Goal: Task Accomplishment & Management: Manage account settings

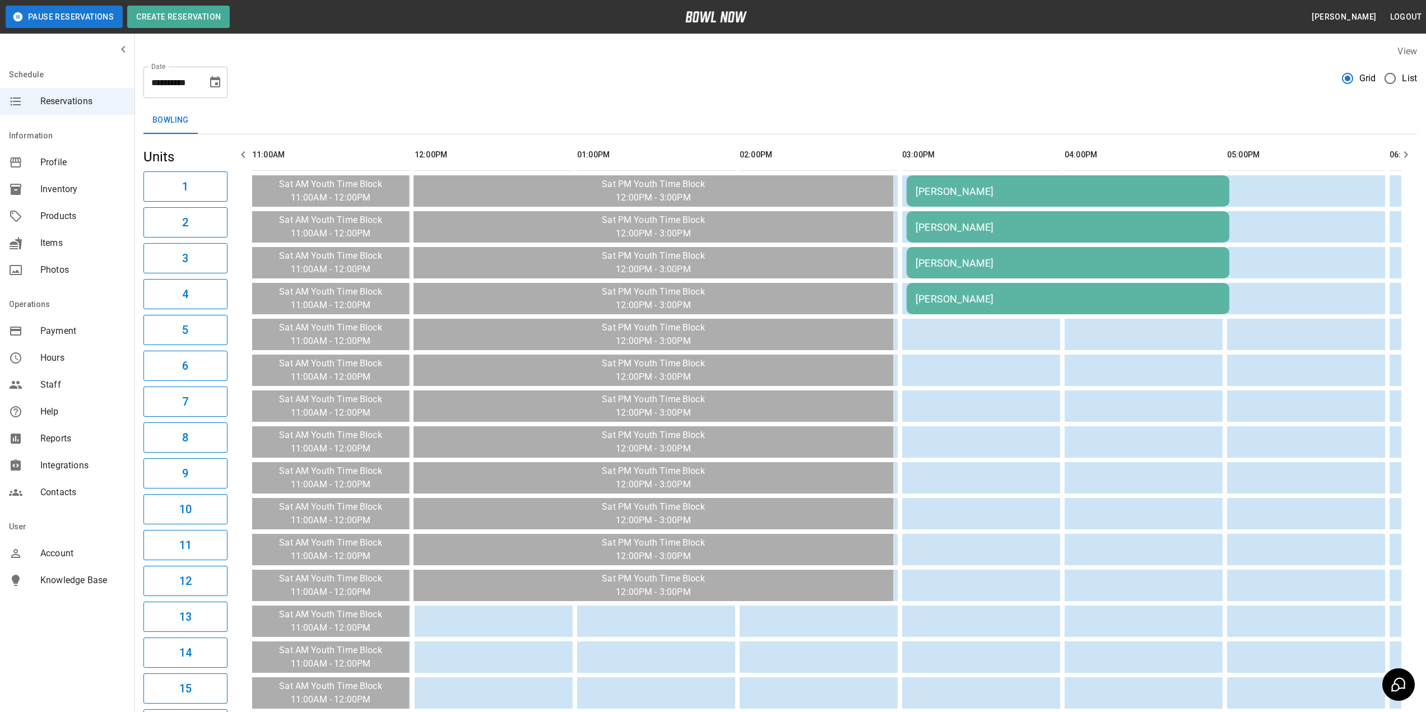
click at [214, 85] on icon "Choose date, selected date is Oct 4, 2025" at bounding box center [214, 82] width 13 height 13
click at [213, 119] on icon "Previous month" at bounding box center [215, 115] width 13 height 13
click at [155, 186] on button "9" at bounding box center [149, 183] width 20 height 20
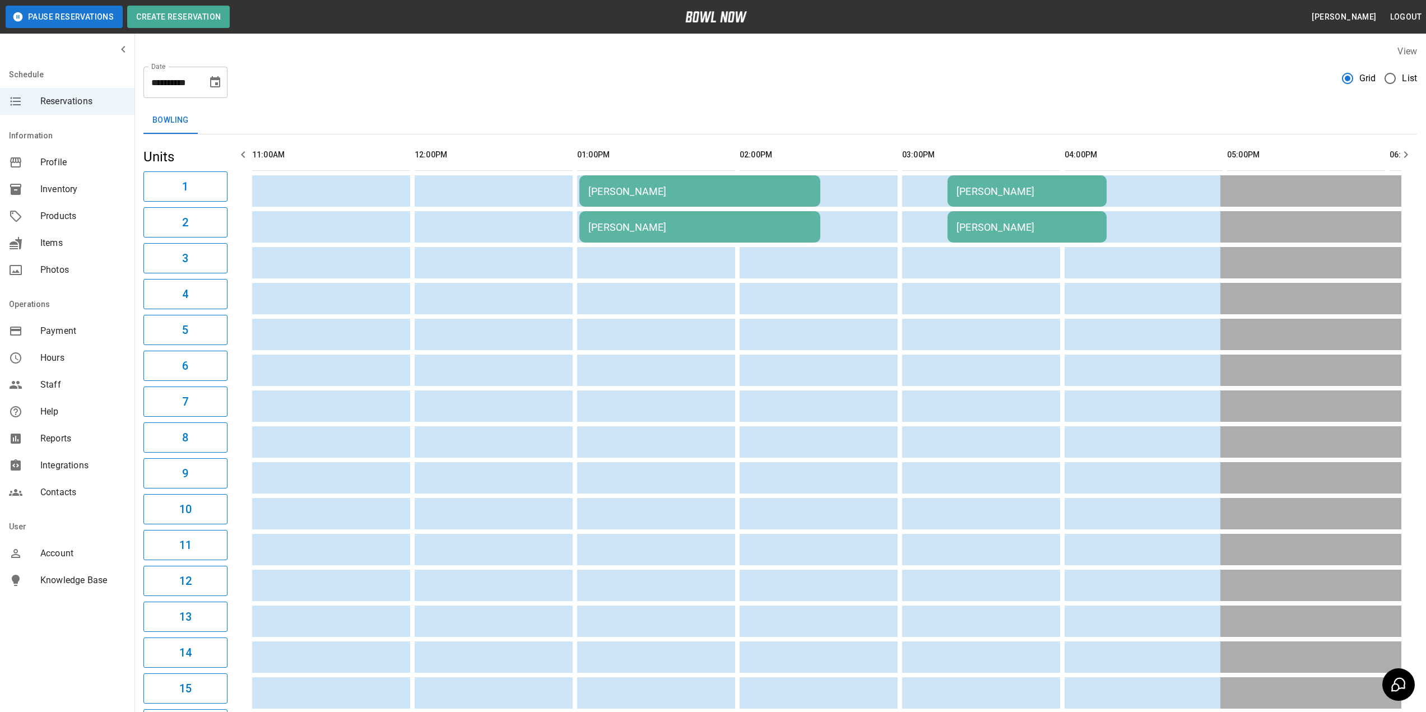
click at [220, 76] on icon "Choose date, selected date is Sep 9, 2025" at bounding box center [214, 82] width 13 height 13
click at [170, 185] on button "10" at bounding box center [171, 183] width 20 height 20
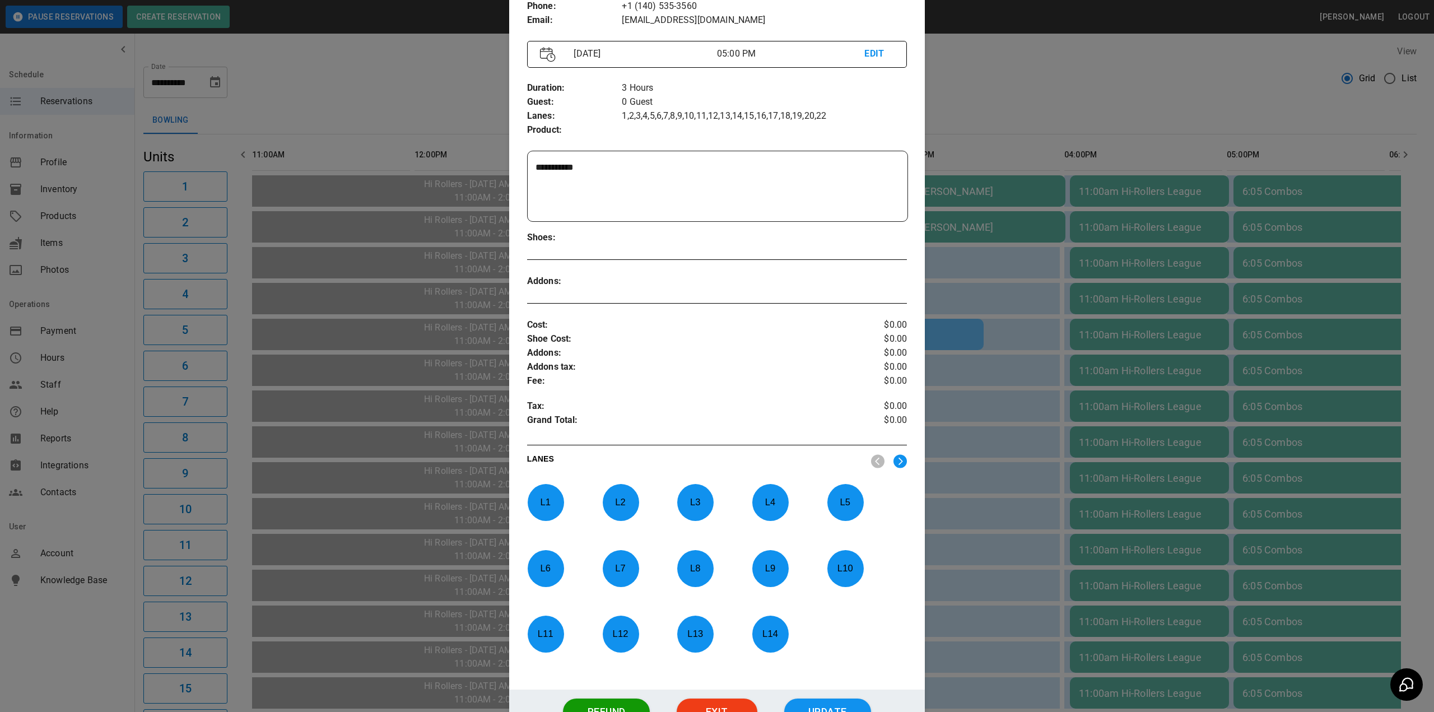
scroll to position [217, 0]
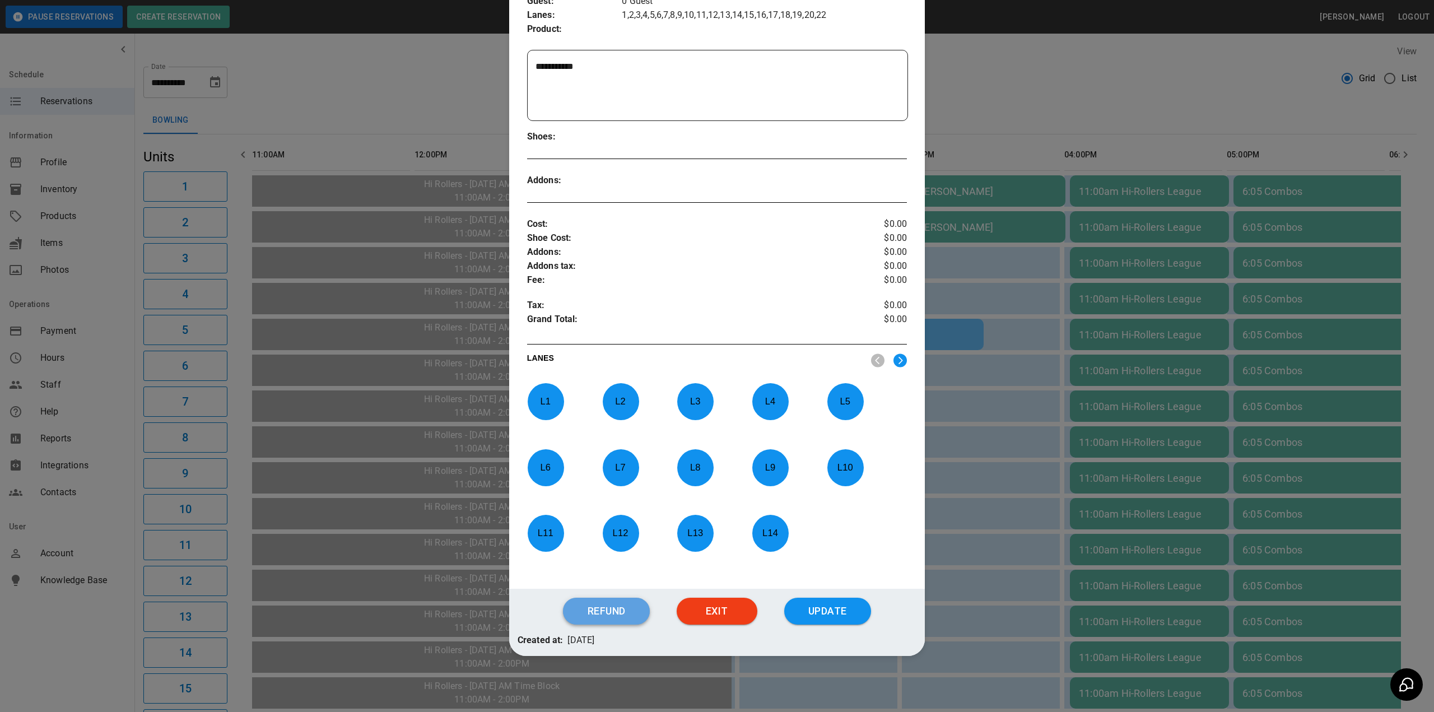
click at [627, 618] on button "Refund" at bounding box center [606, 611] width 87 height 27
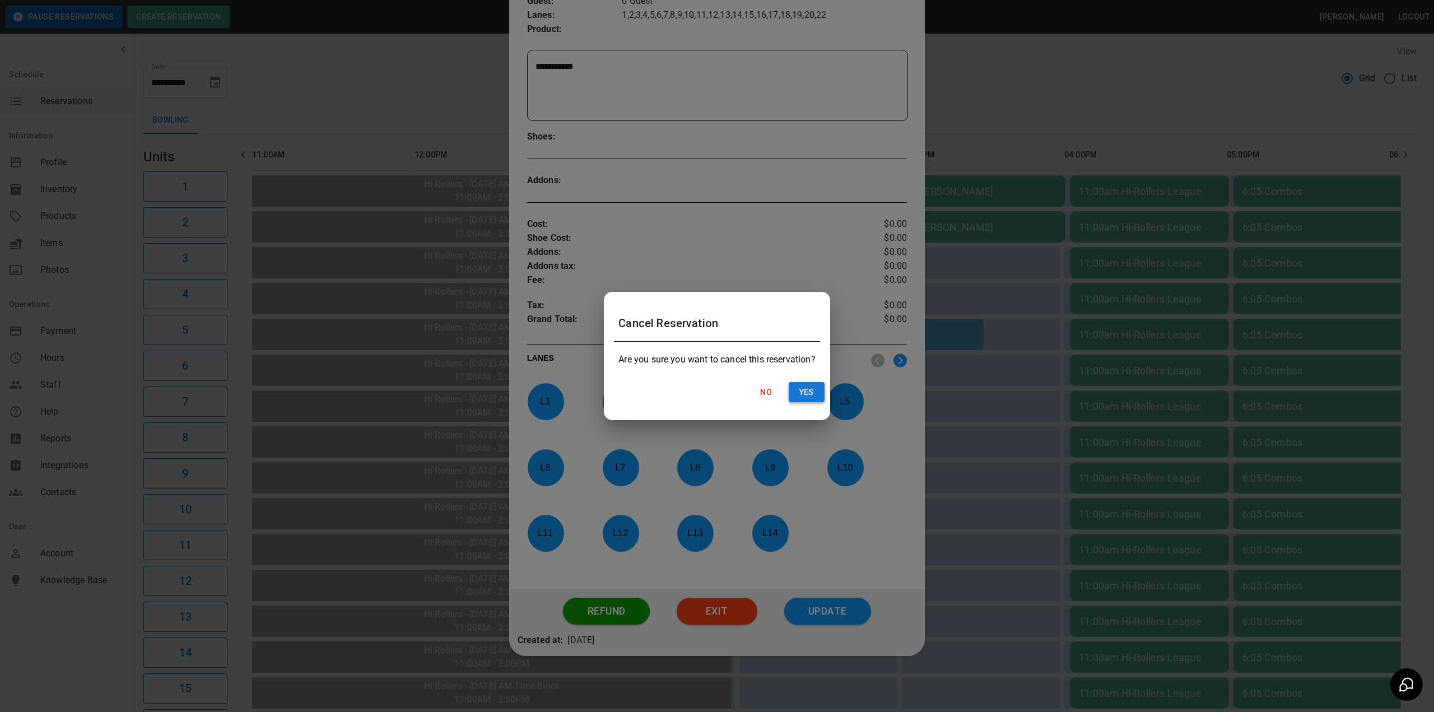
click at [802, 383] on button "Yes" at bounding box center [807, 392] width 36 height 21
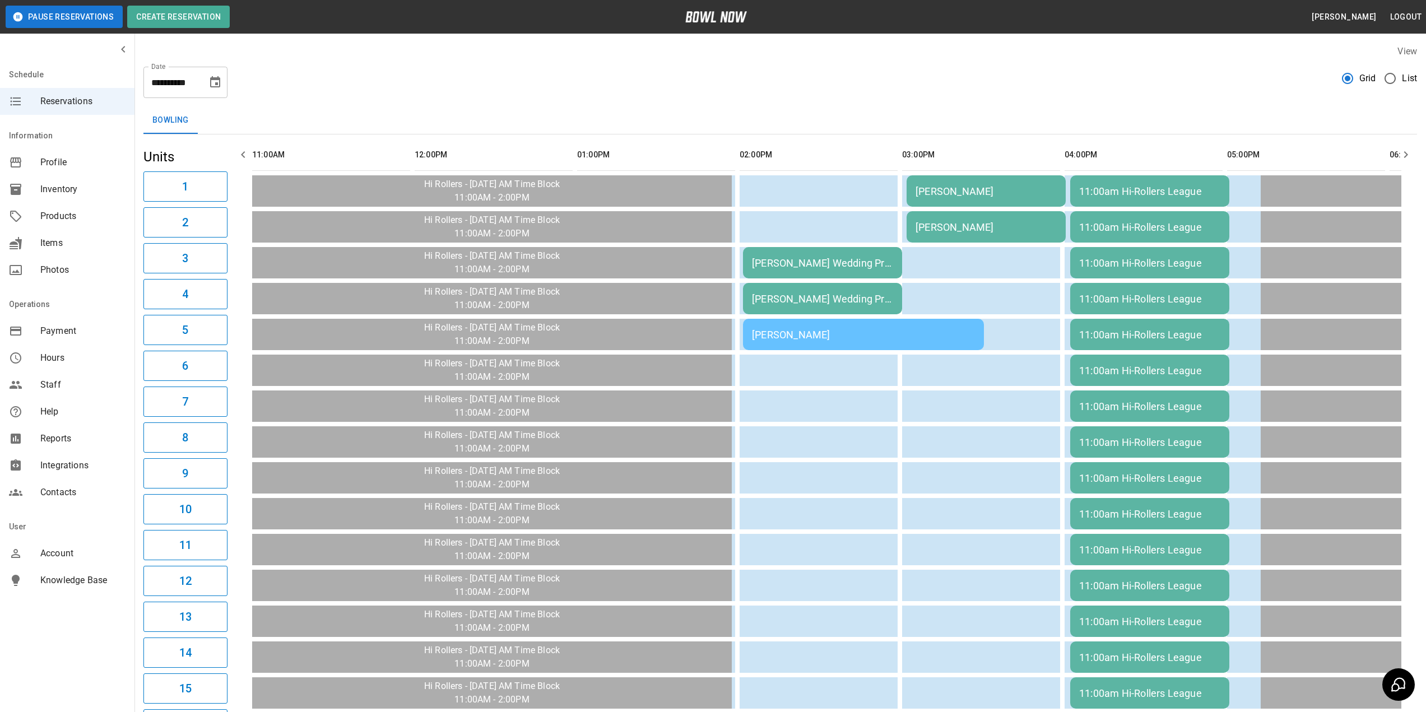
click at [1122, 192] on div "11:00am Hi-Rollers League" at bounding box center [1149, 191] width 141 height 12
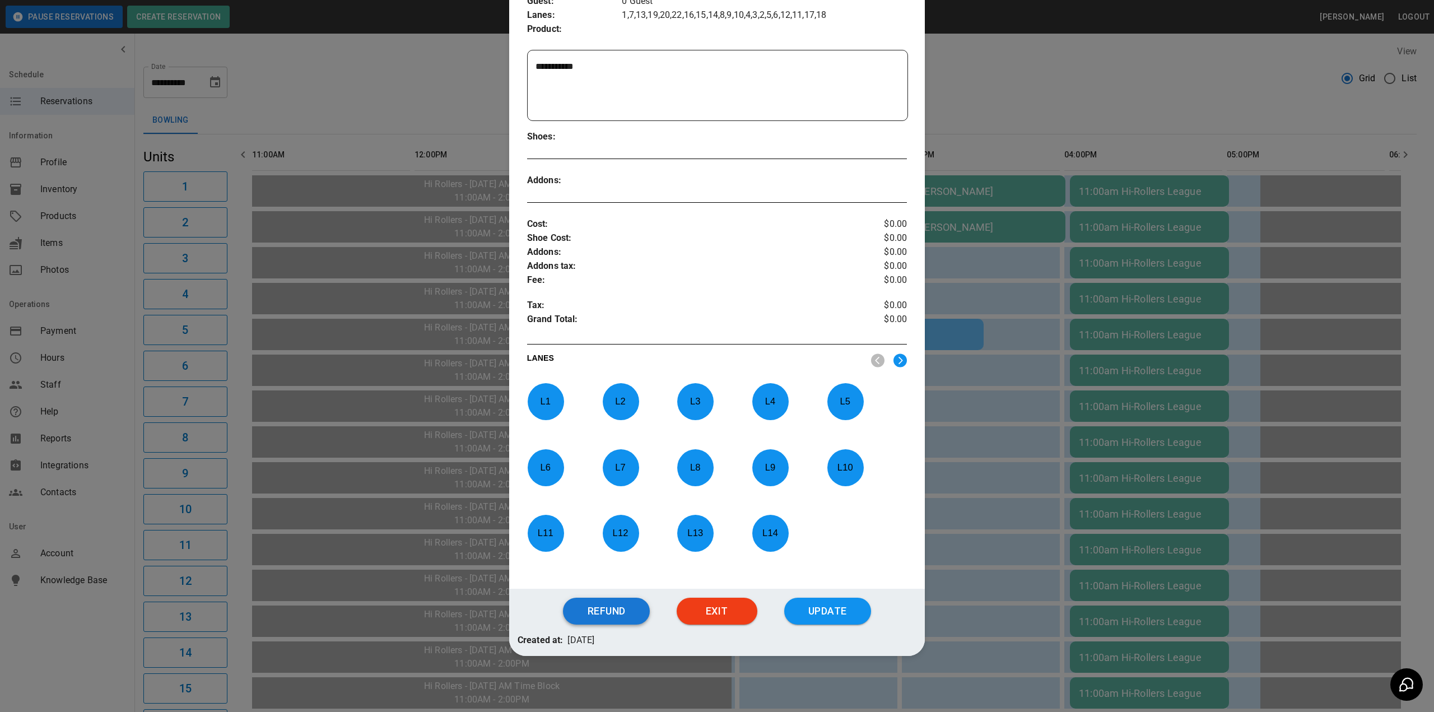
click at [607, 617] on button "Refund" at bounding box center [606, 611] width 87 height 27
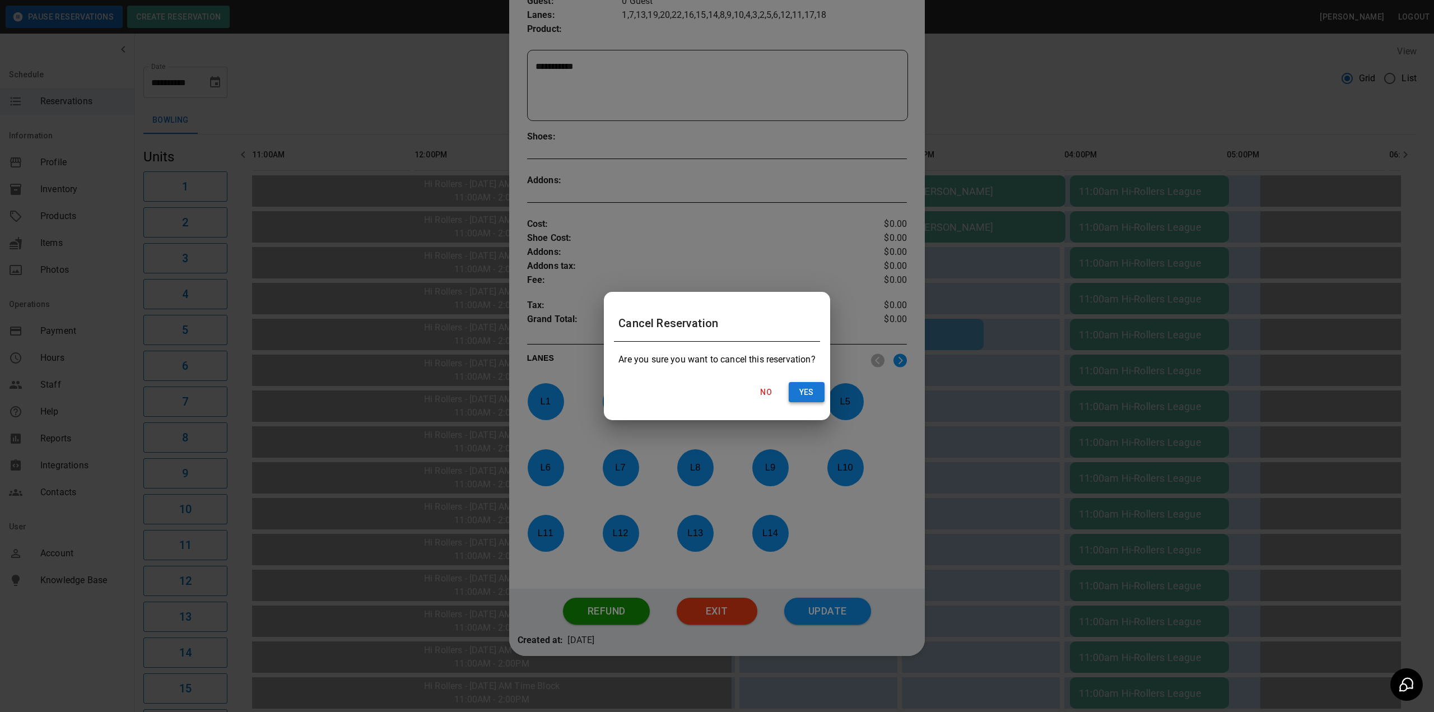
click at [802, 392] on button "Yes" at bounding box center [807, 392] width 36 height 21
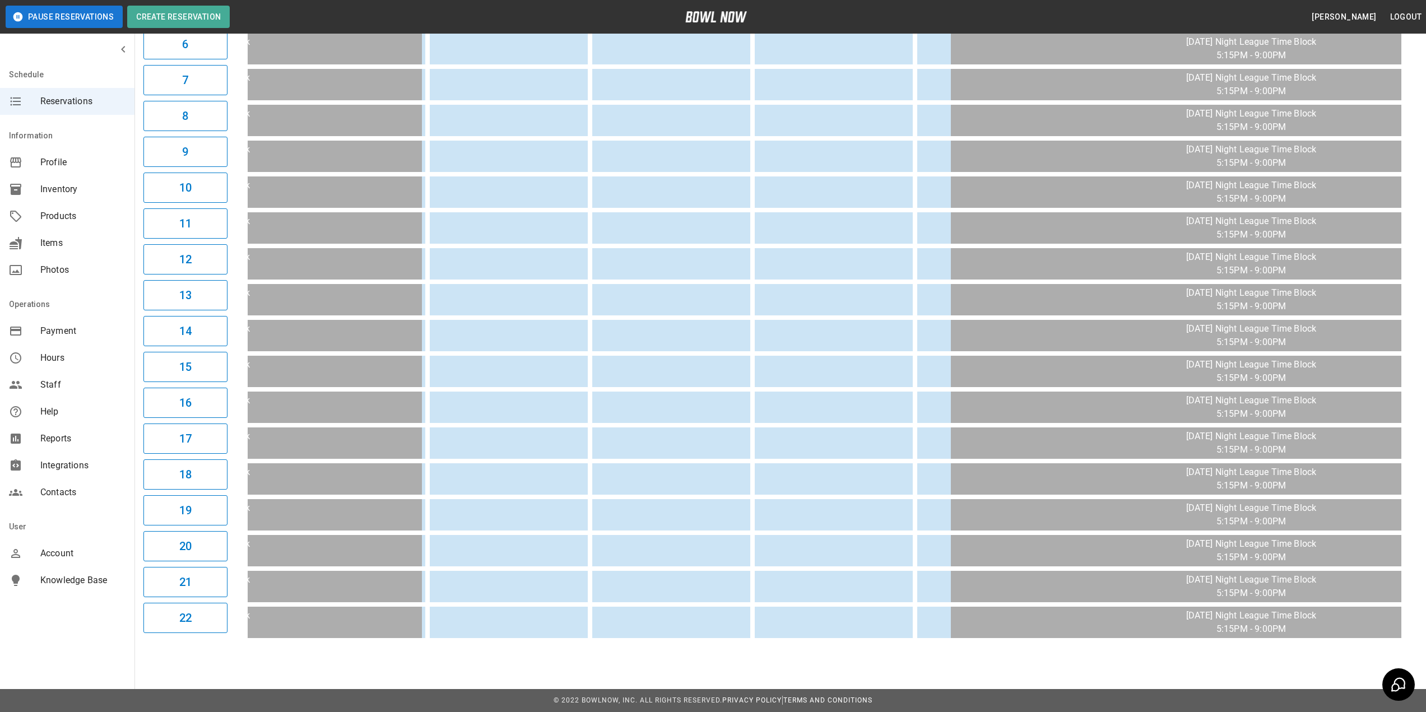
scroll to position [0, 0]
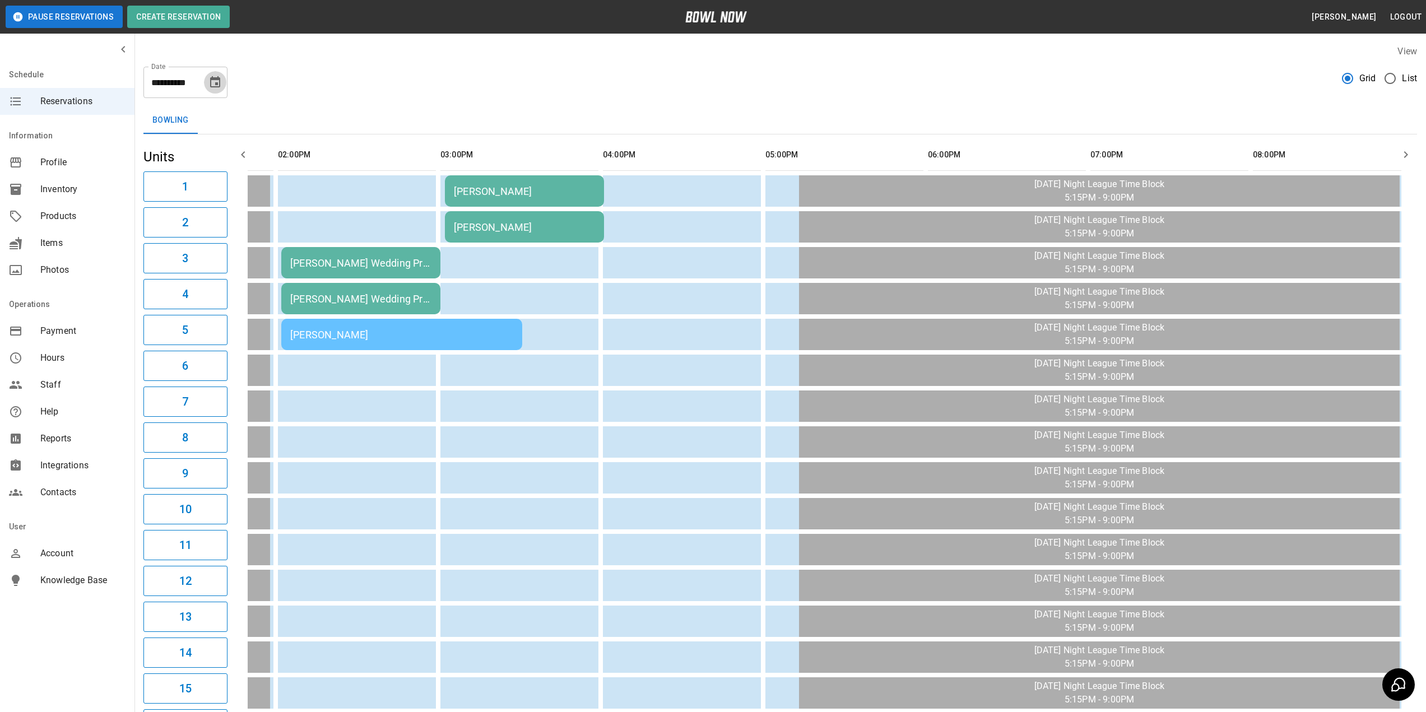
click at [216, 76] on icon "Choose date, selected date is Sep 10, 2025" at bounding box center [214, 82] width 13 height 13
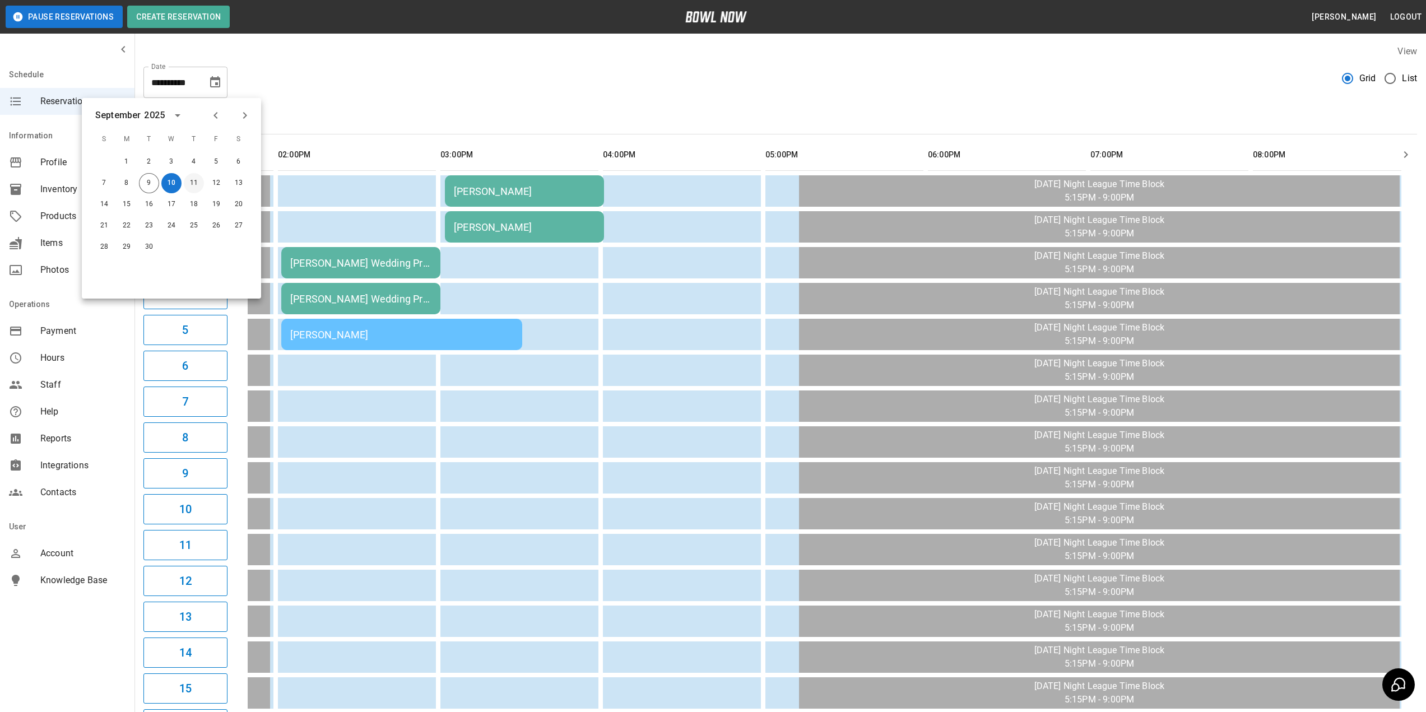
click at [190, 182] on button "11" at bounding box center [194, 183] width 20 height 20
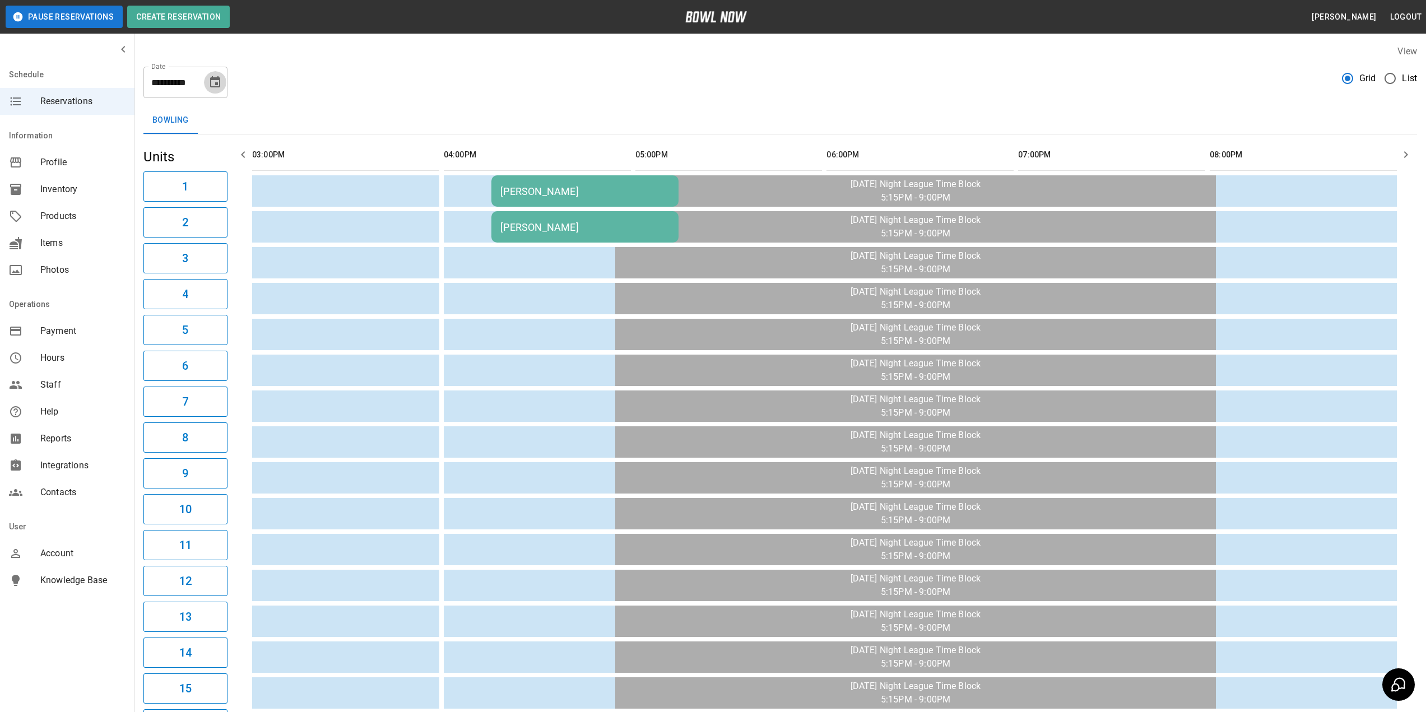
click at [217, 89] on icon "Choose date, selected date is Sep 11, 2025" at bounding box center [214, 82] width 13 height 13
click at [173, 184] on button "10" at bounding box center [171, 183] width 20 height 20
type input "**********"
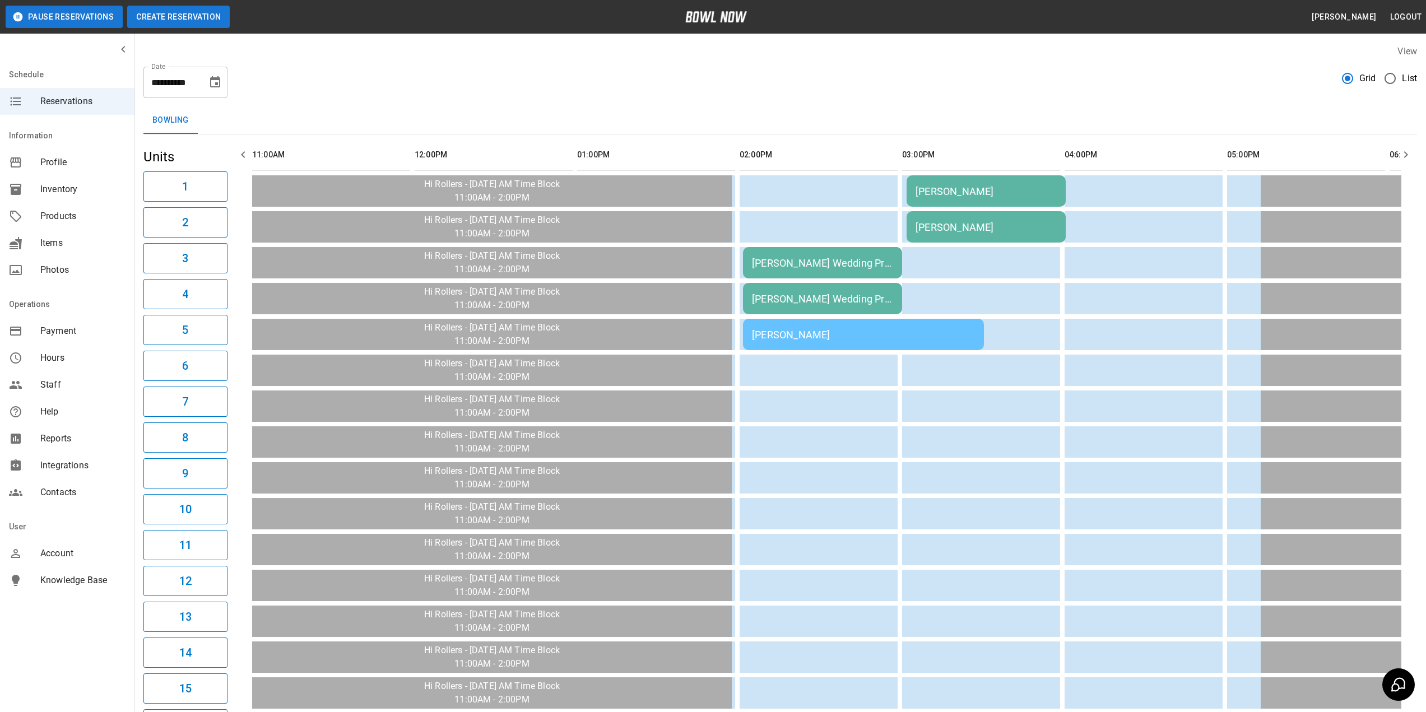
click at [176, 21] on button "Create Reservation" at bounding box center [178, 17] width 103 height 22
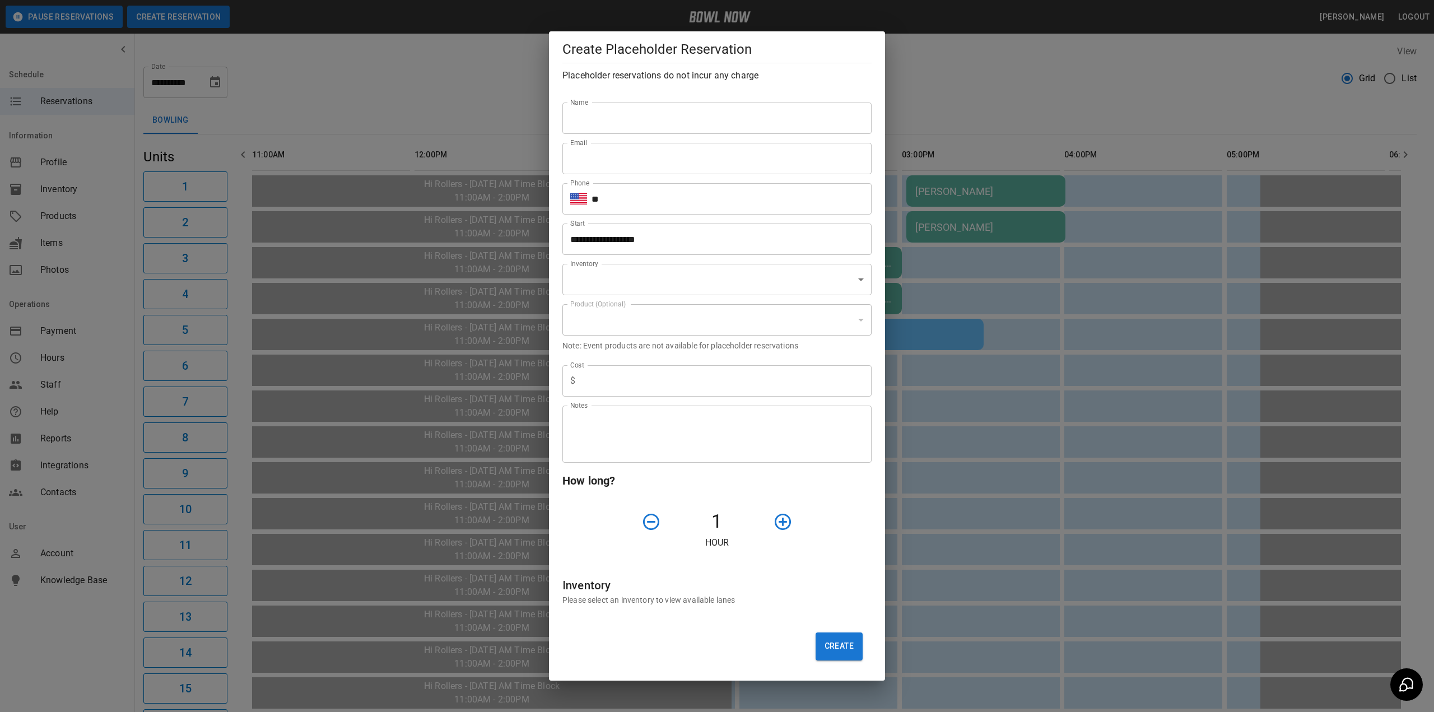
type input "**********"
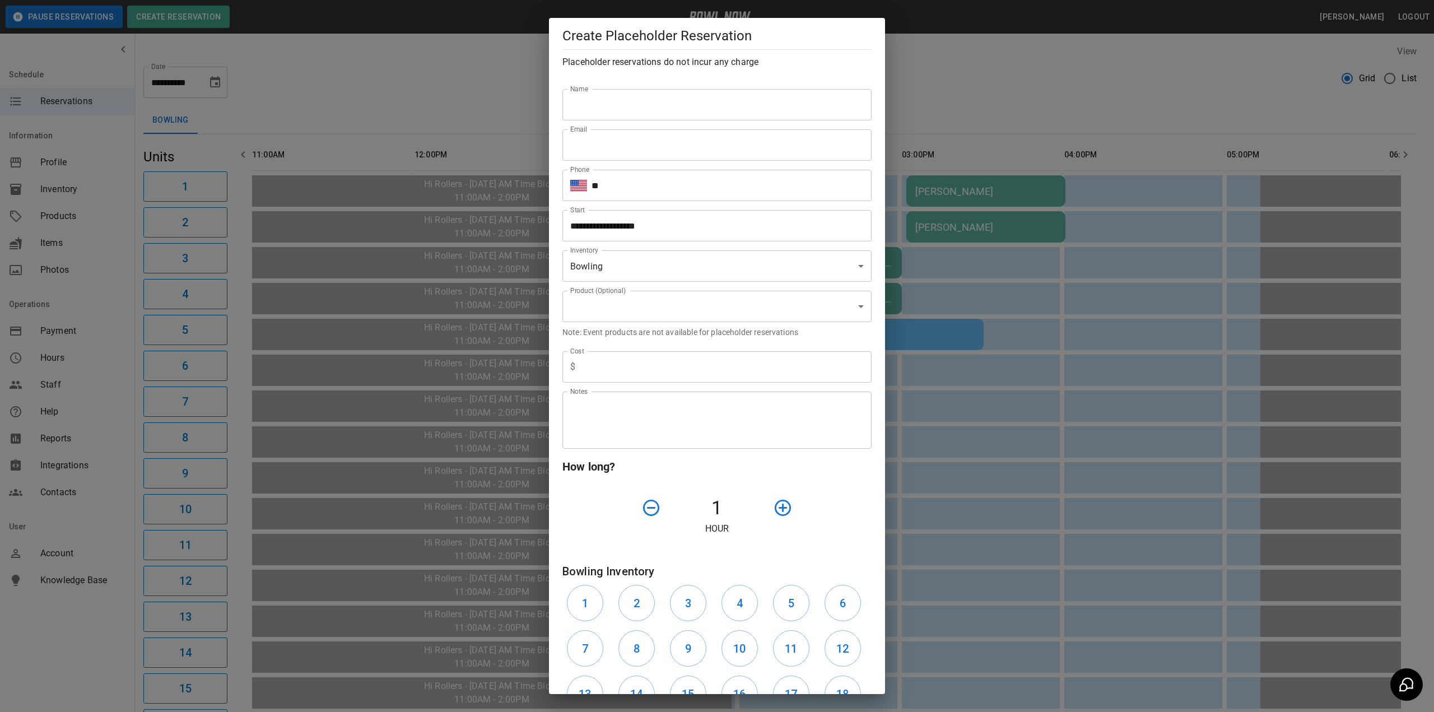
click at [612, 104] on input "Name" at bounding box center [716, 104] width 309 height 31
type input "**********"
paste input "**********"
type input "**********"
click at [640, 187] on input "**" at bounding box center [732, 185] width 280 height 31
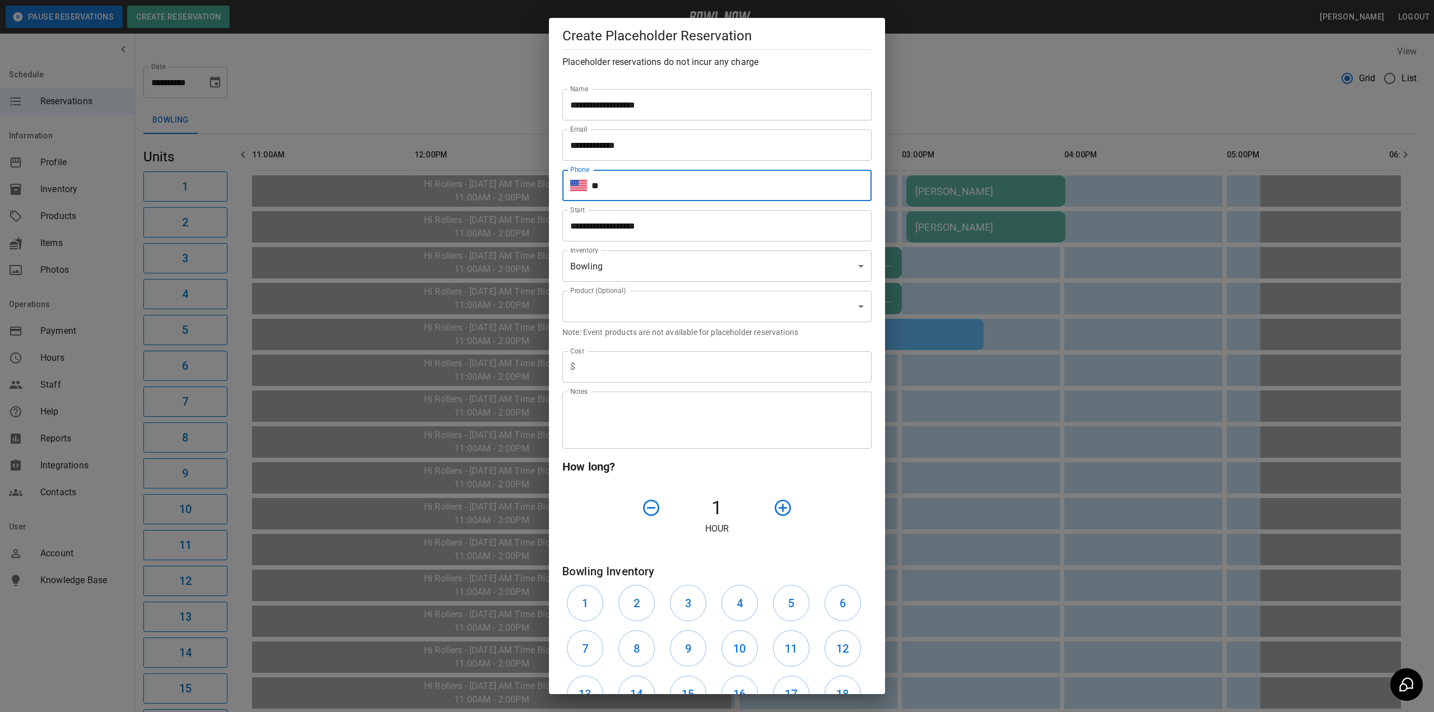
type input "**********"
click at [680, 227] on input "**********" at bounding box center [712, 225] width 301 height 31
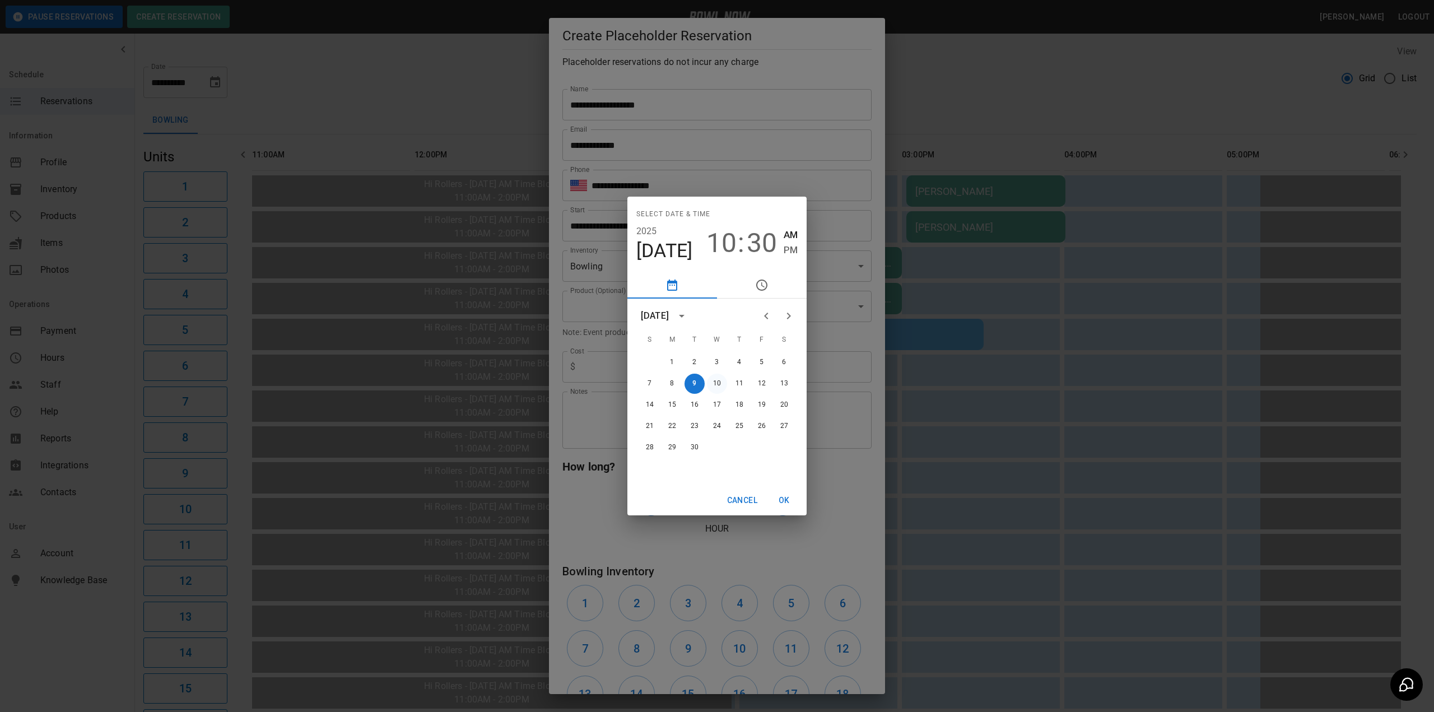
click at [713, 384] on button "10" at bounding box center [717, 384] width 20 height 20
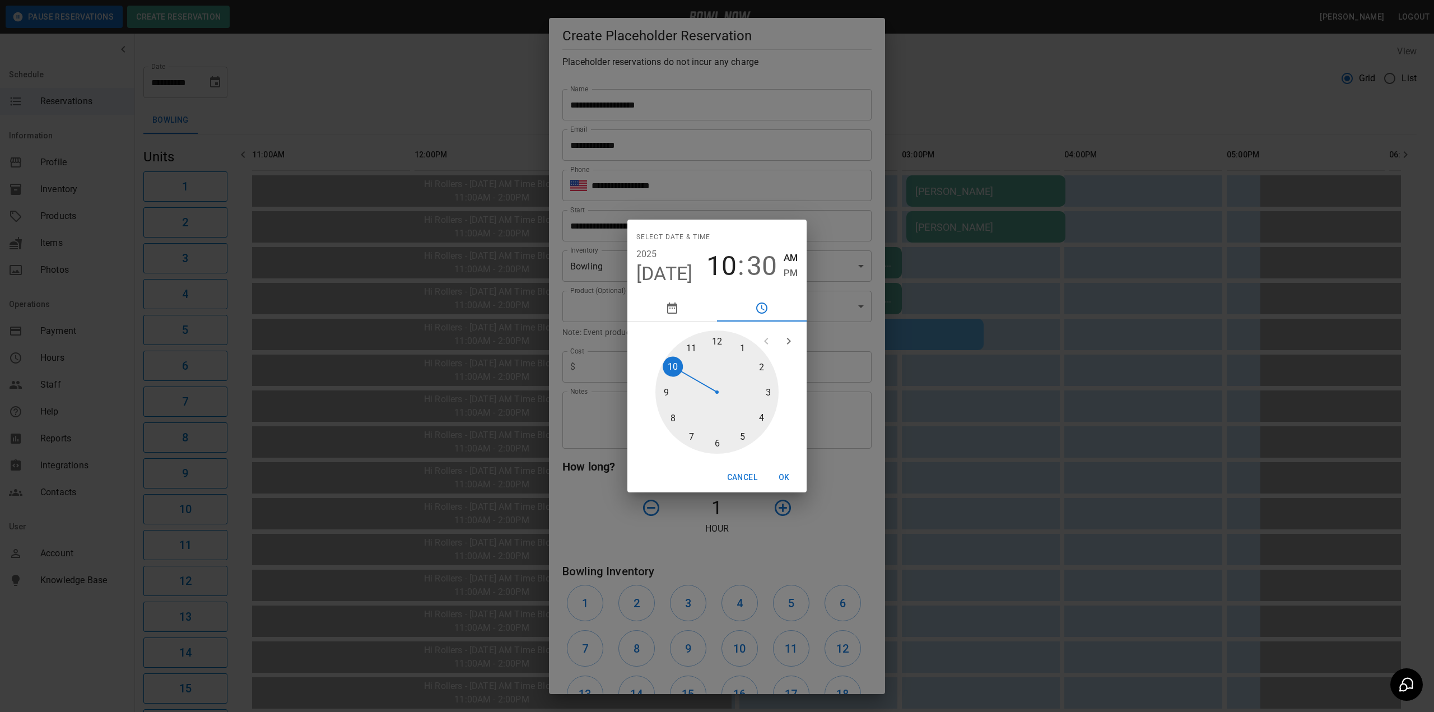
click at [722, 268] on span "10" at bounding box center [721, 265] width 30 height 31
click at [761, 418] on div at bounding box center [716, 392] width 123 height 123
click at [792, 272] on span "PM" at bounding box center [791, 273] width 14 height 15
click at [669, 388] on div at bounding box center [716, 392] width 123 height 123
type input "**********"
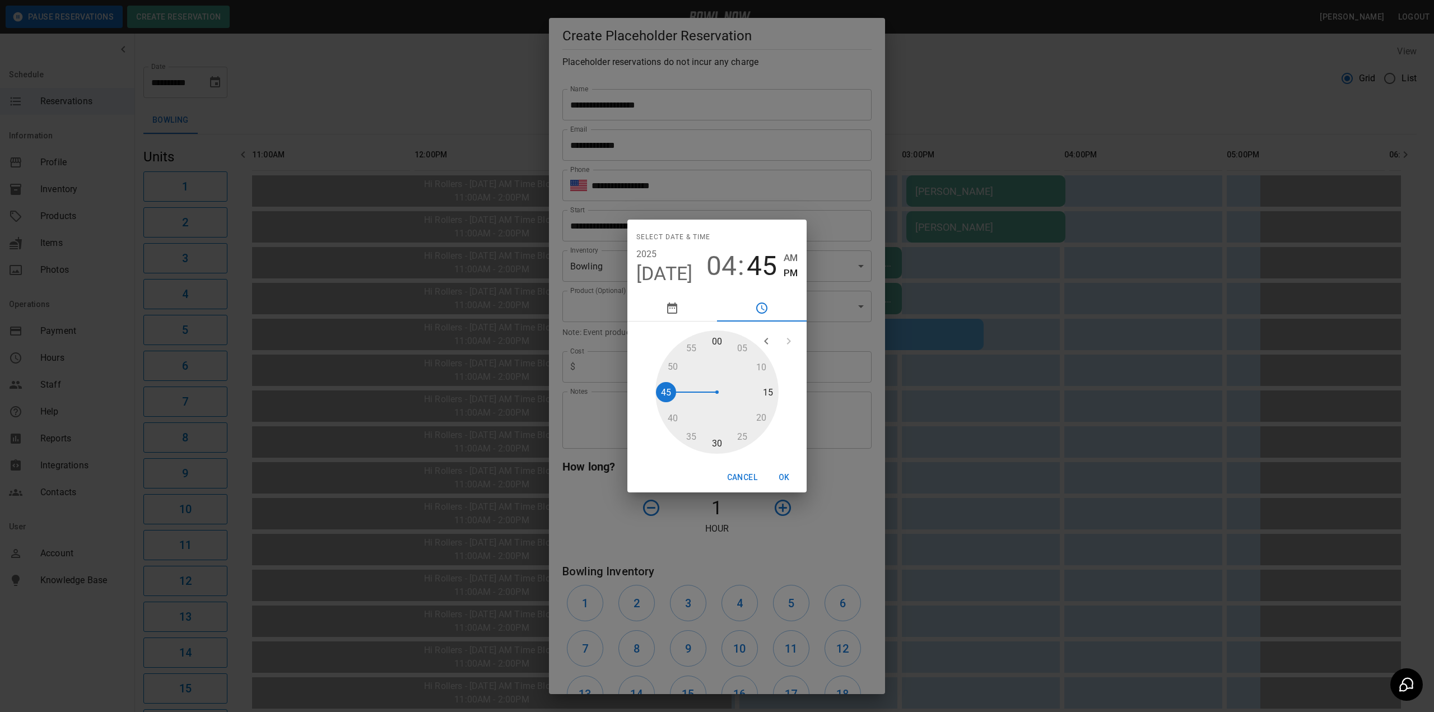
click at [788, 474] on button "OK" at bounding box center [784, 477] width 36 height 21
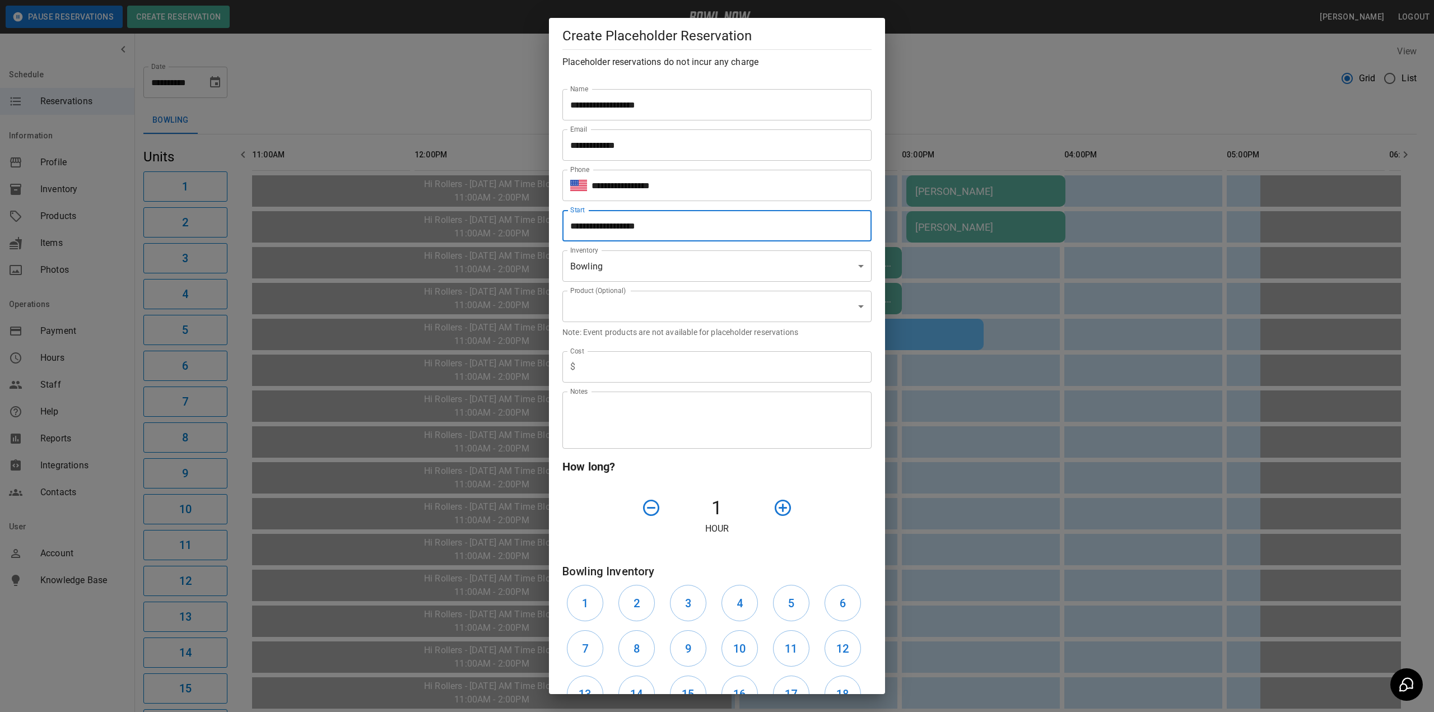
click at [641, 265] on body "**********" at bounding box center [717, 517] width 1434 height 1034
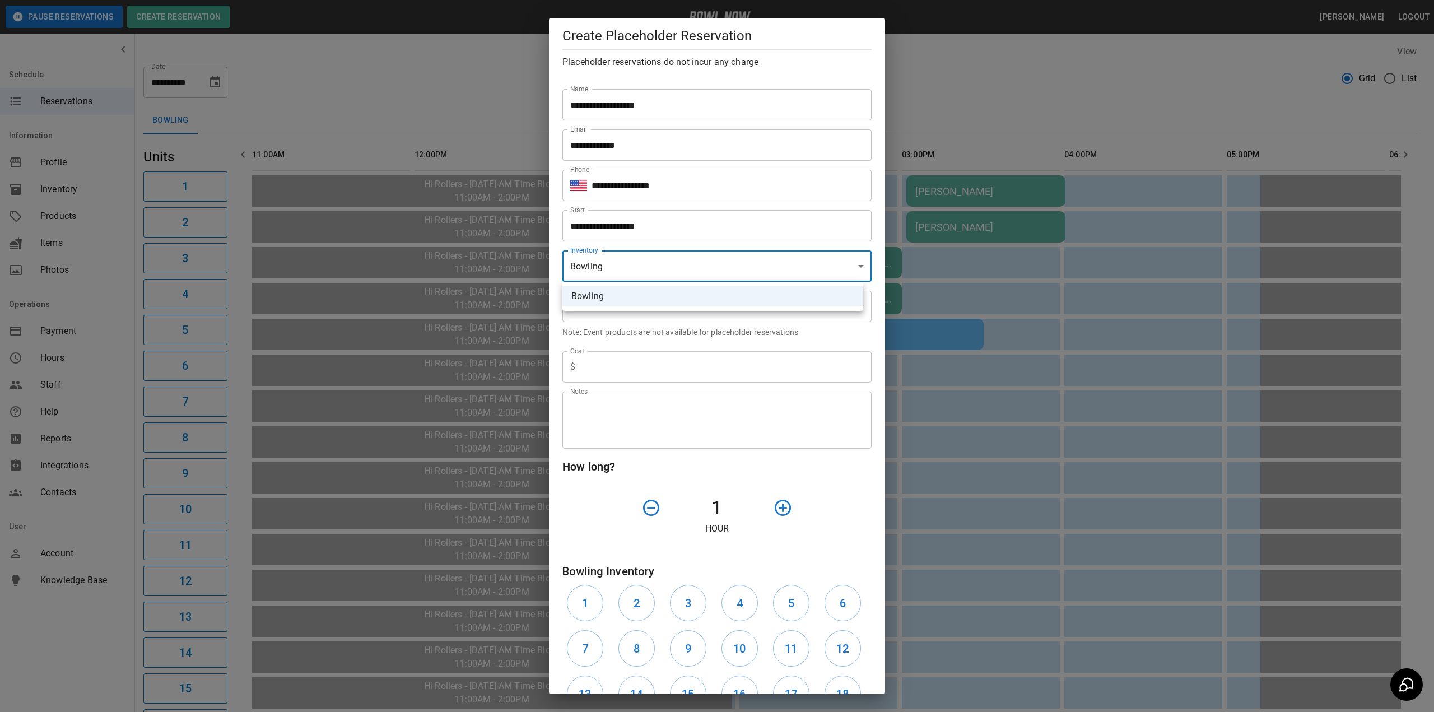
click at [641, 265] on div at bounding box center [717, 356] width 1434 height 712
click at [631, 301] on body "**********" at bounding box center [717, 517] width 1434 height 1034
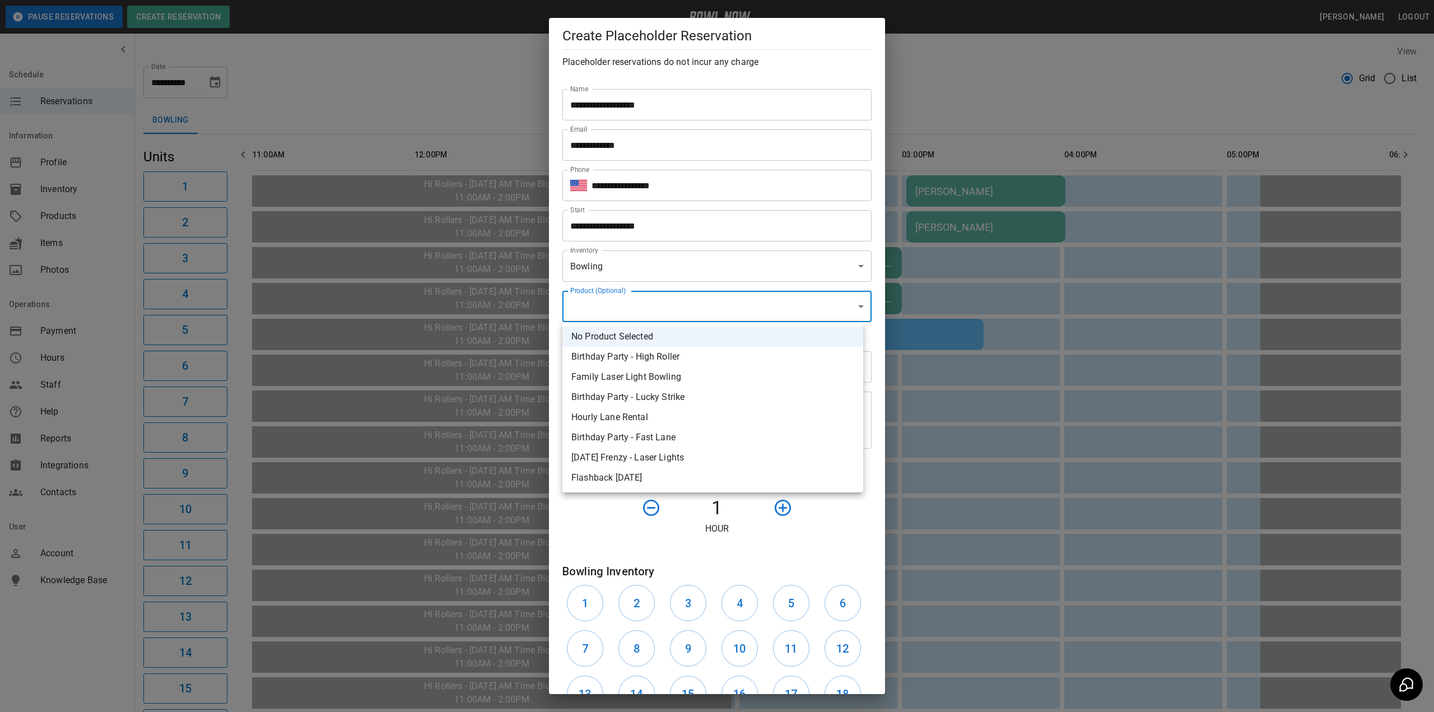
click at [633, 411] on li "Hourly Lane Rental" at bounding box center [712, 417] width 301 height 20
type input "**********"
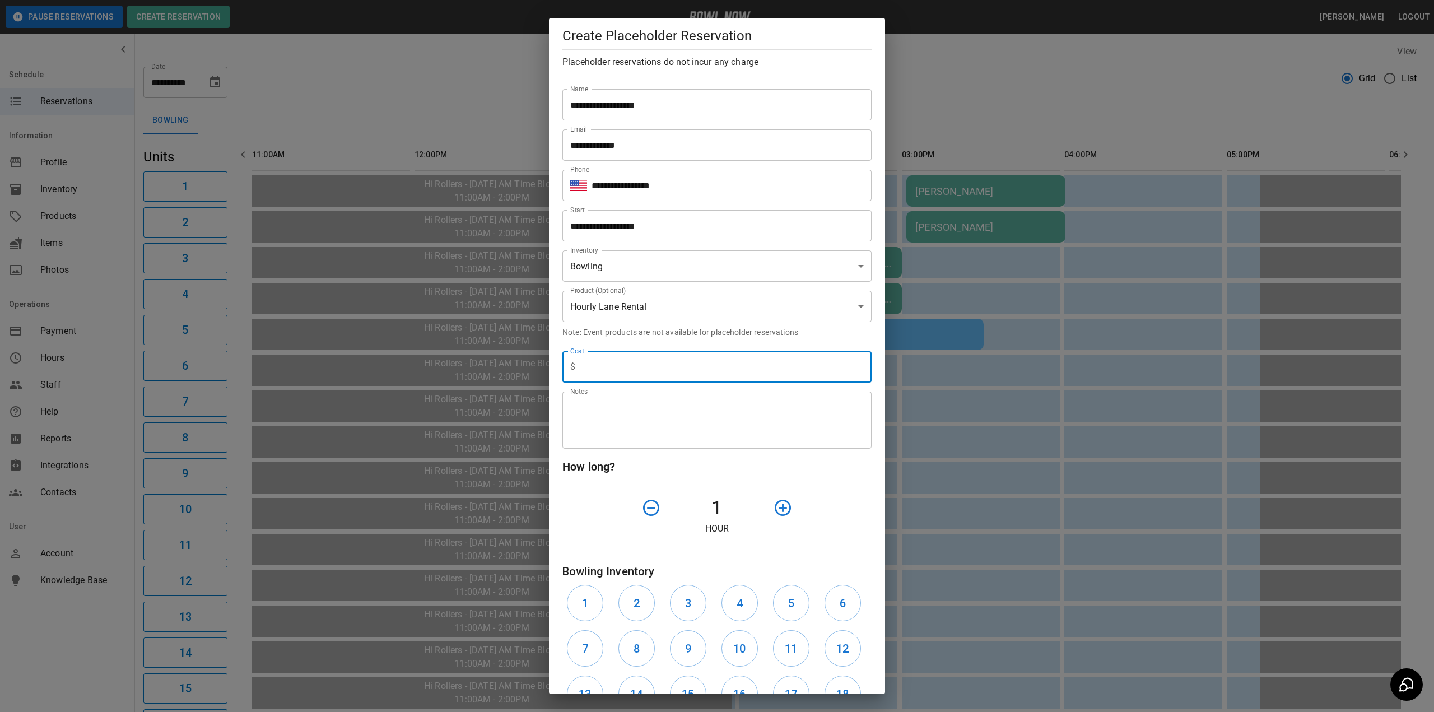
click at [625, 362] on input "text" at bounding box center [726, 366] width 292 height 31
type input "*"
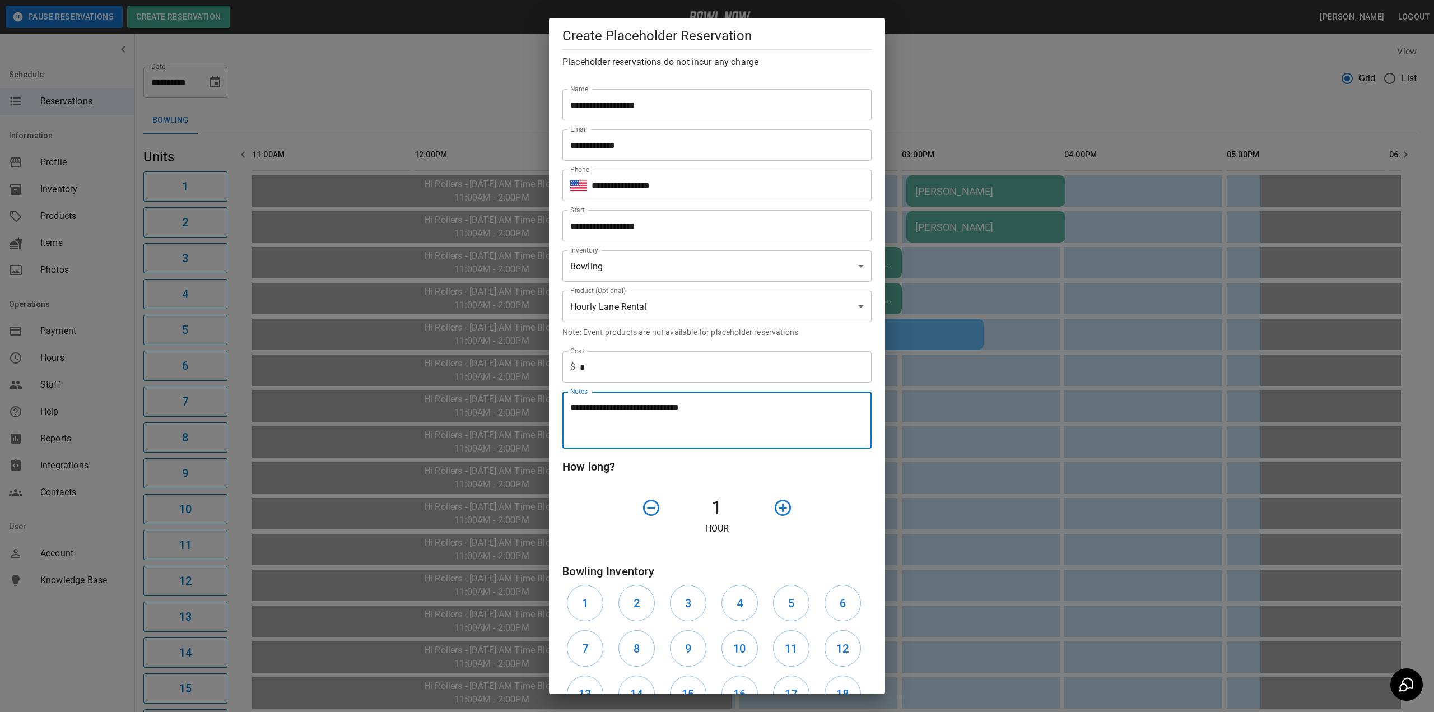
type textarea "**********"
click at [779, 511] on icon "button" at bounding box center [783, 508] width 20 height 20
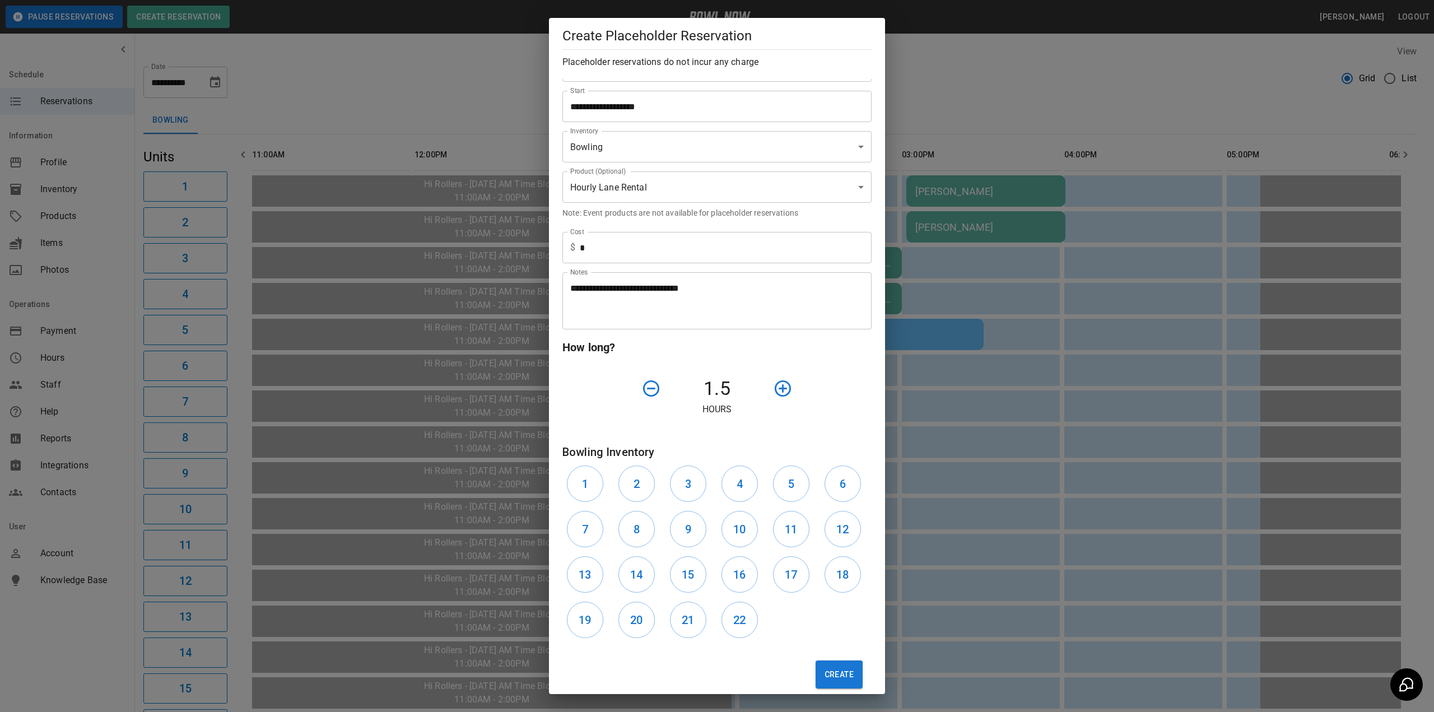
scroll to position [134, 0]
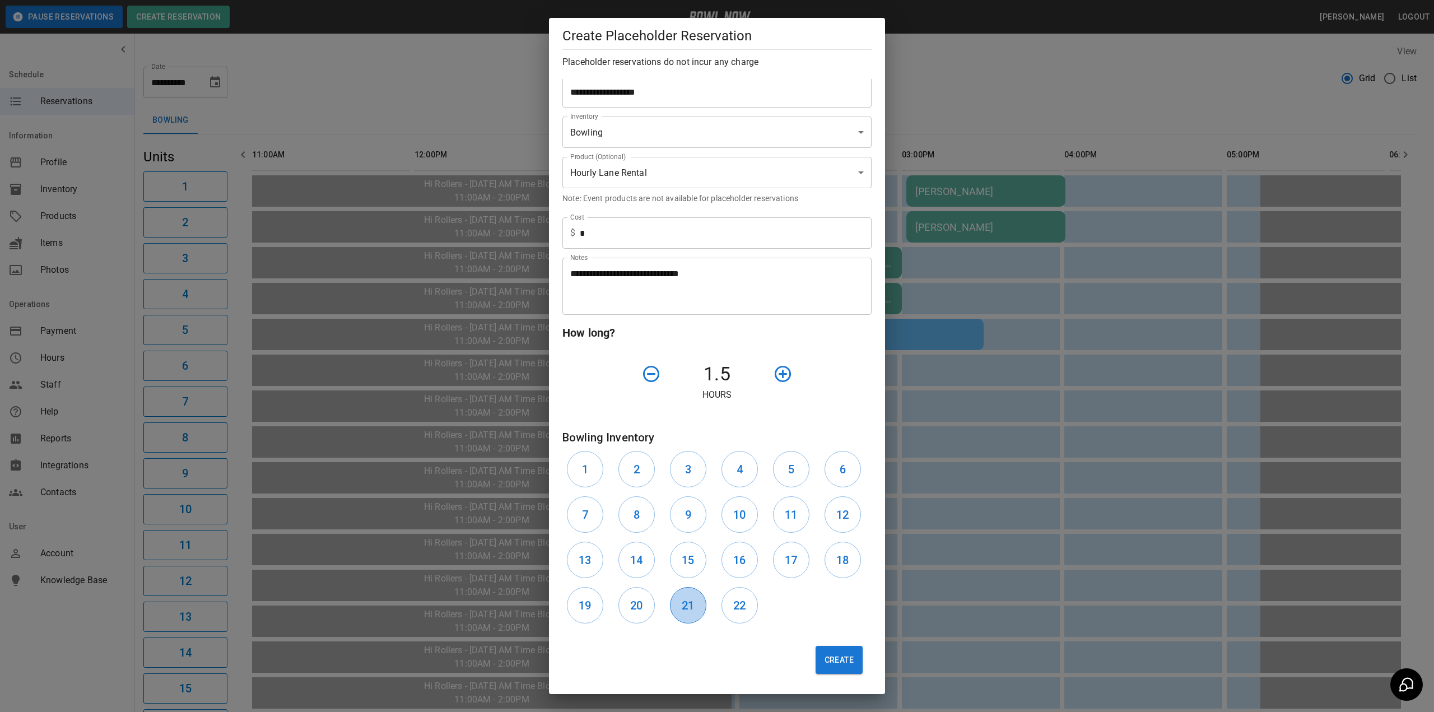
click at [682, 608] on h6 "21" at bounding box center [688, 606] width 12 height 18
click at [728, 609] on button "22" at bounding box center [740, 605] width 36 height 36
click at [848, 660] on button "Create" at bounding box center [839, 660] width 47 height 28
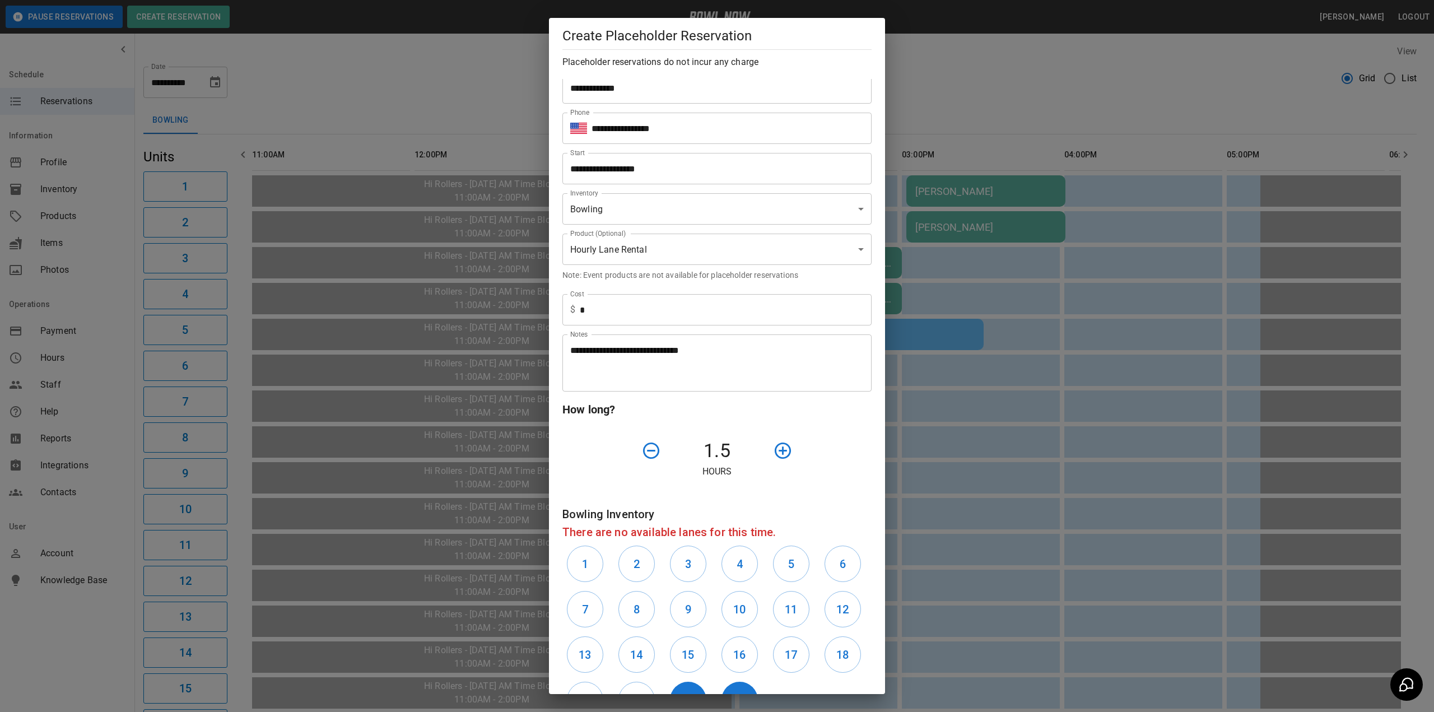
scroll to position [152, 0]
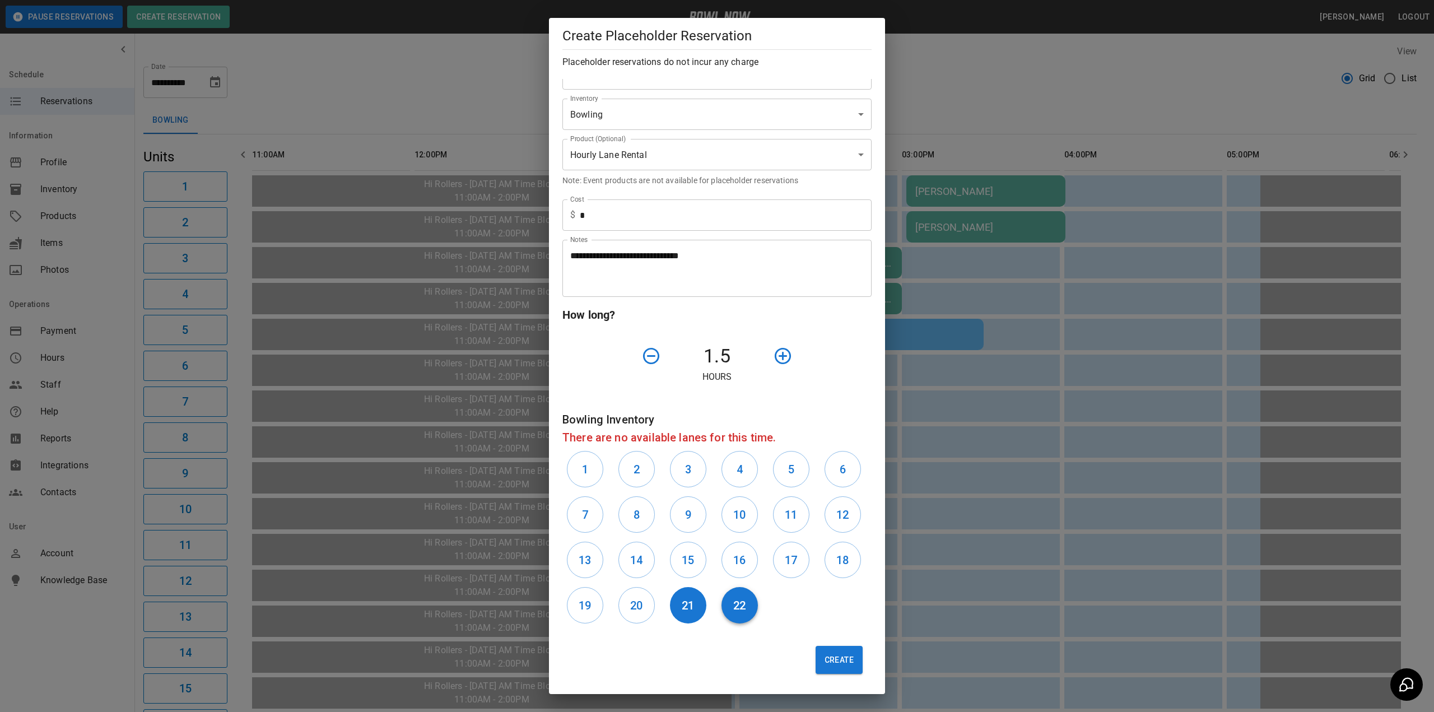
click at [733, 602] on h6 "22" at bounding box center [739, 606] width 12 height 18
click at [698, 607] on button "21" at bounding box center [688, 605] width 36 height 36
click at [579, 604] on h6 "19" at bounding box center [585, 606] width 12 height 18
click at [625, 604] on button "20" at bounding box center [636, 605] width 36 height 36
click at [836, 661] on button "Create" at bounding box center [839, 660] width 47 height 28
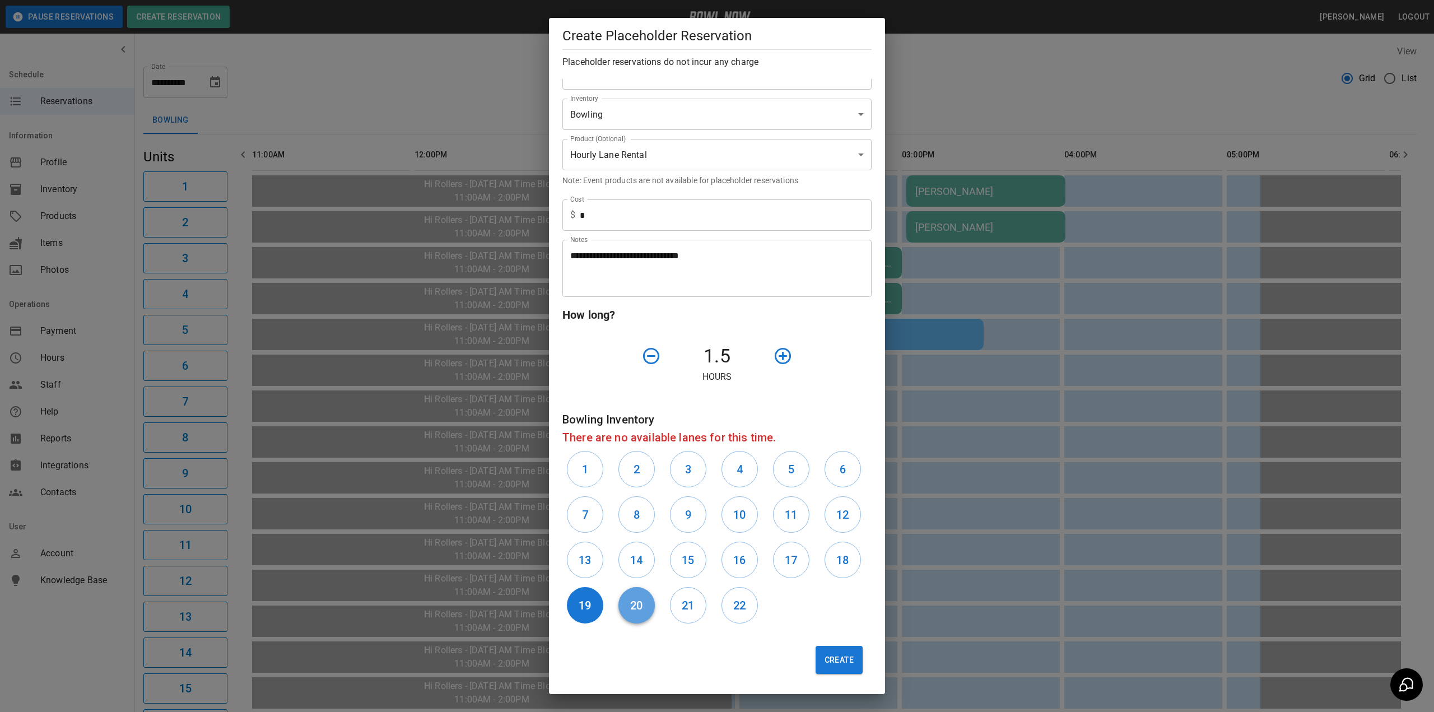
click at [632, 606] on h6 "20" at bounding box center [636, 606] width 12 height 18
click at [588, 610] on h6 "19" at bounding box center [585, 606] width 12 height 18
click at [836, 565] on h6 "18" at bounding box center [842, 560] width 12 height 18
click at [790, 564] on h6 "17" at bounding box center [791, 560] width 12 height 18
click at [820, 671] on button "Create" at bounding box center [839, 660] width 47 height 28
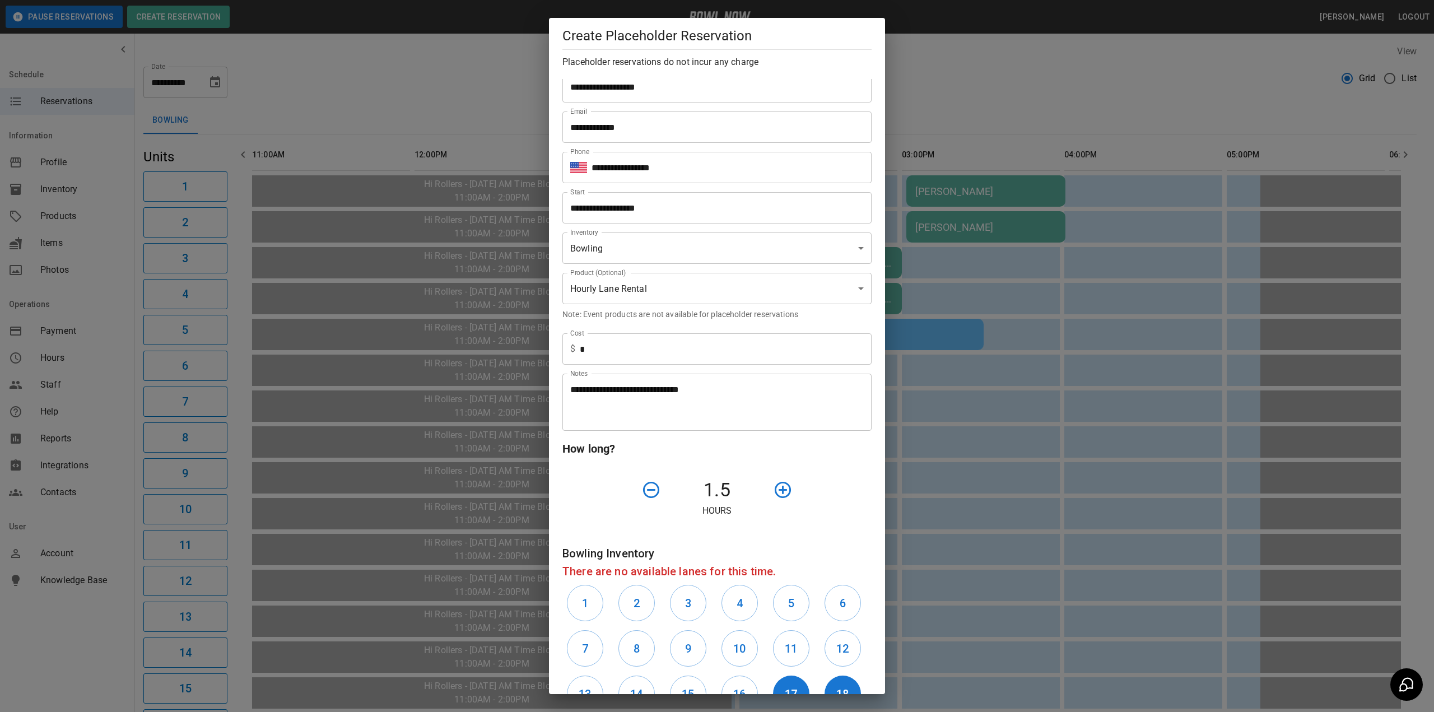
scroll to position [0, 0]
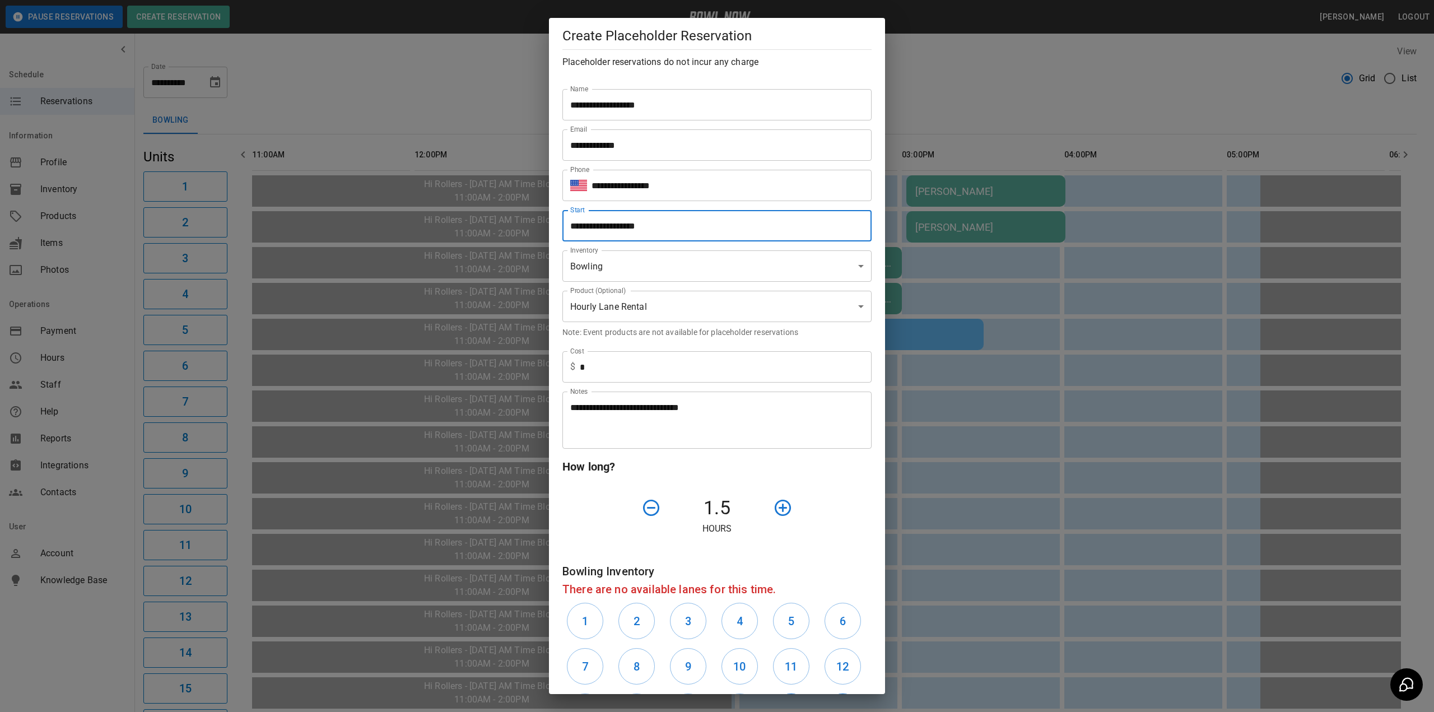
click at [694, 227] on input "**********" at bounding box center [712, 225] width 301 height 31
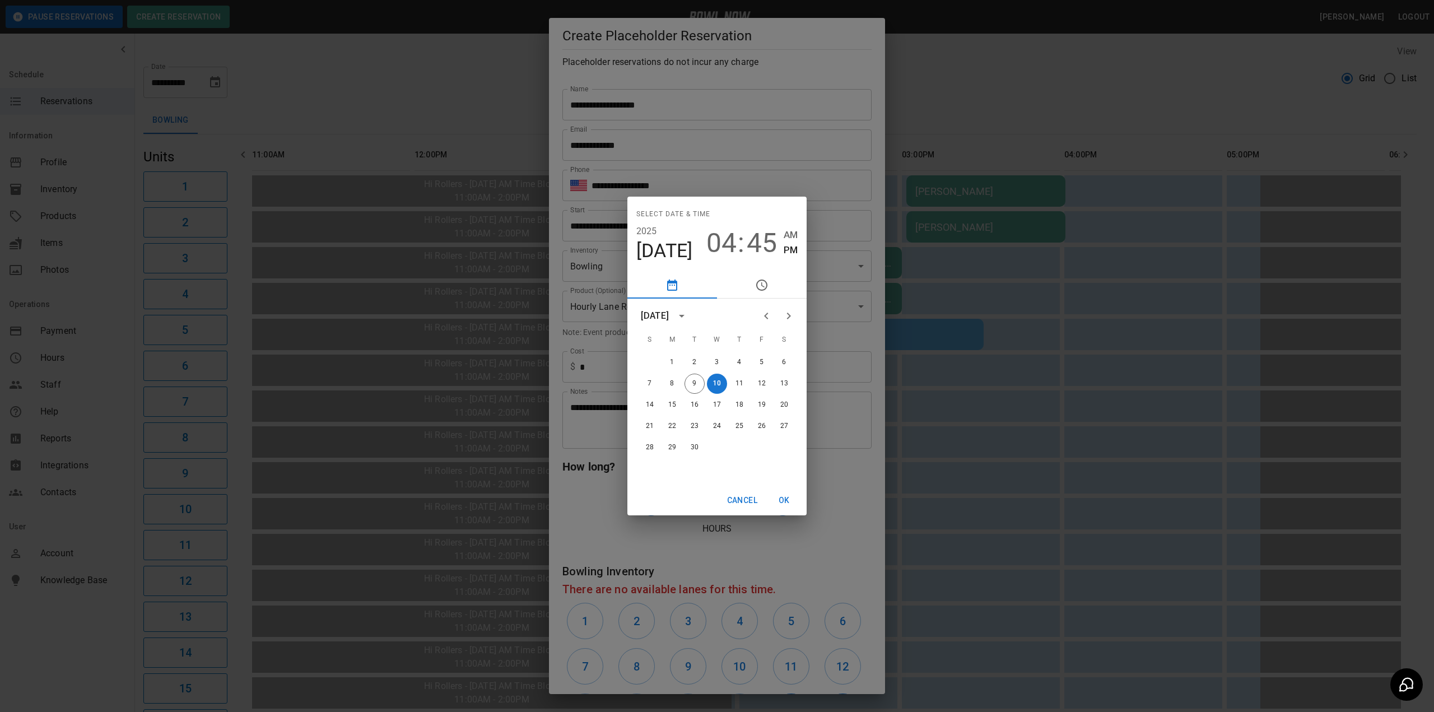
click at [768, 249] on span "45" at bounding box center [762, 242] width 30 height 31
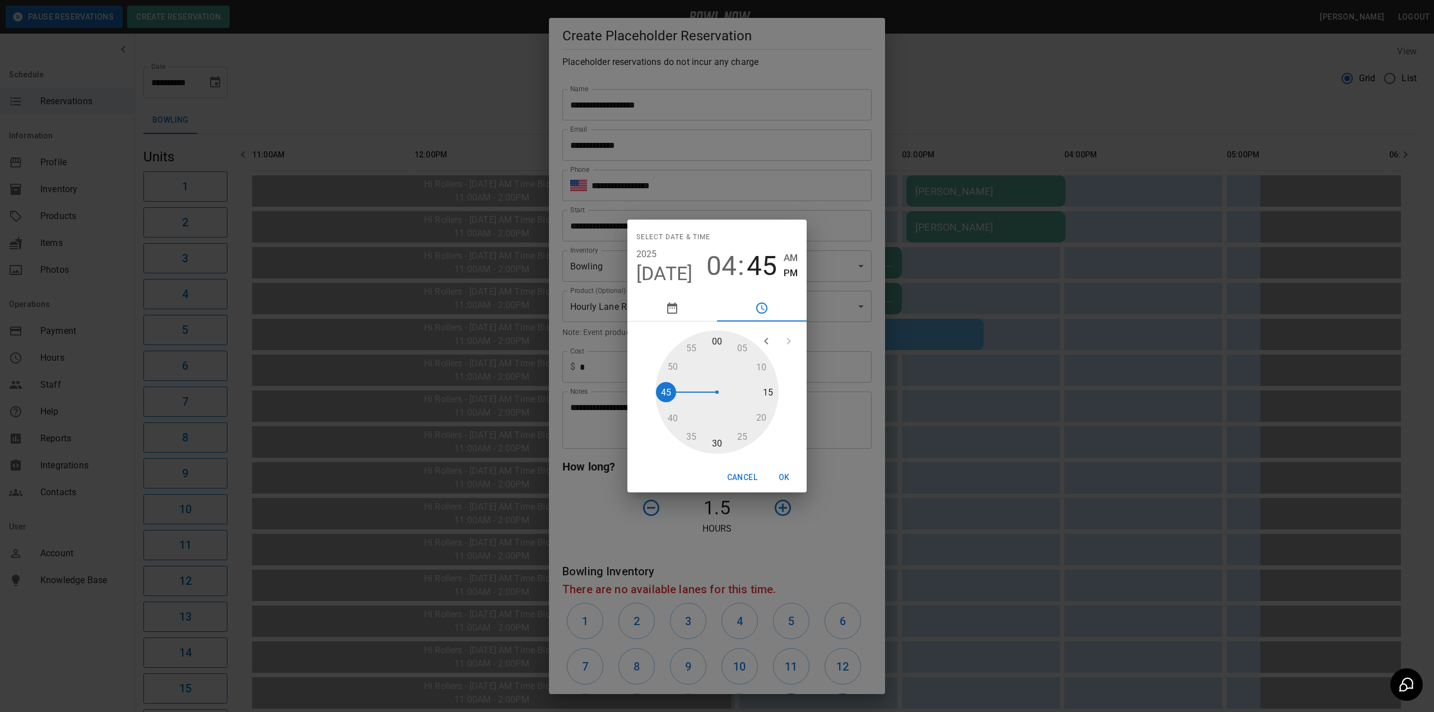
click at [714, 339] on div at bounding box center [716, 392] width 123 height 123
type input "**********"
click at [789, 476] on button "OK" at bounding box center [784, 477] width 36 height 21
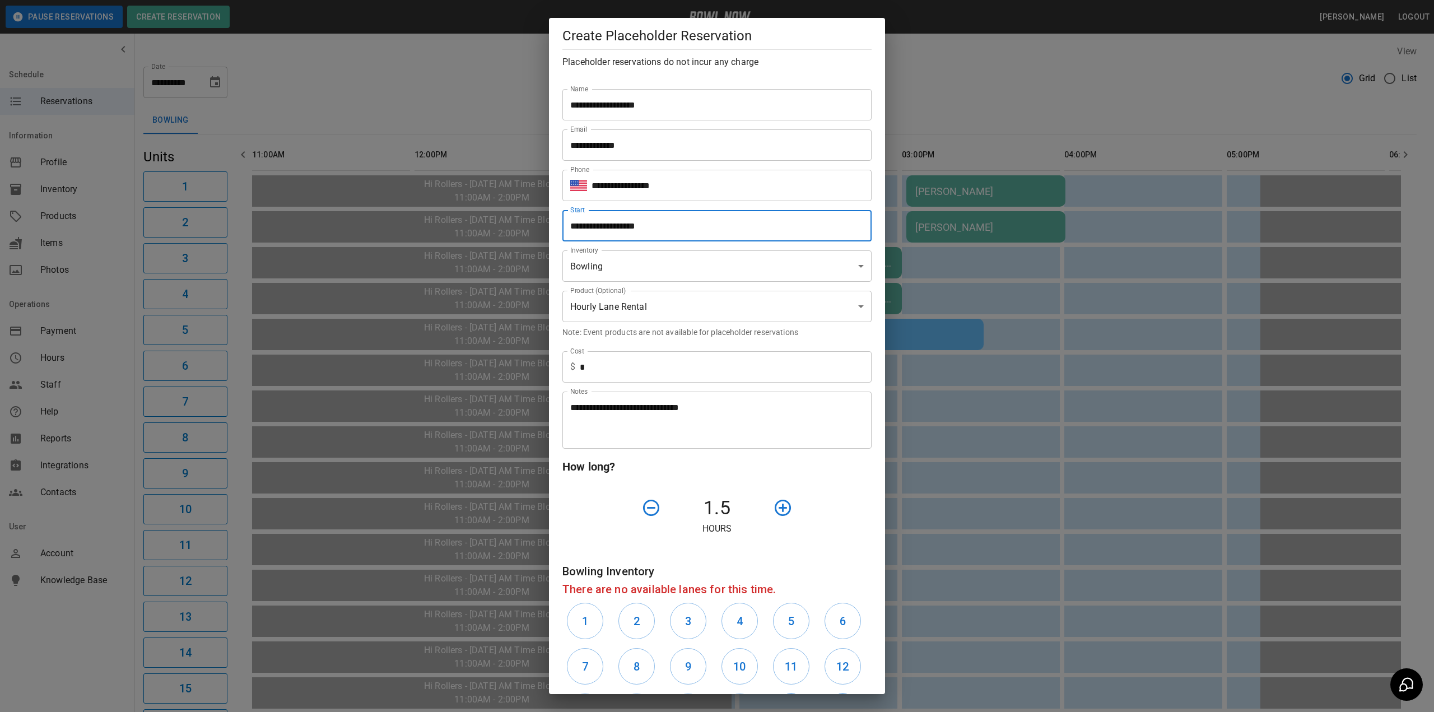
click at [648, 505] on icon "button" at bounding box center [651, 508] width 20 height 20
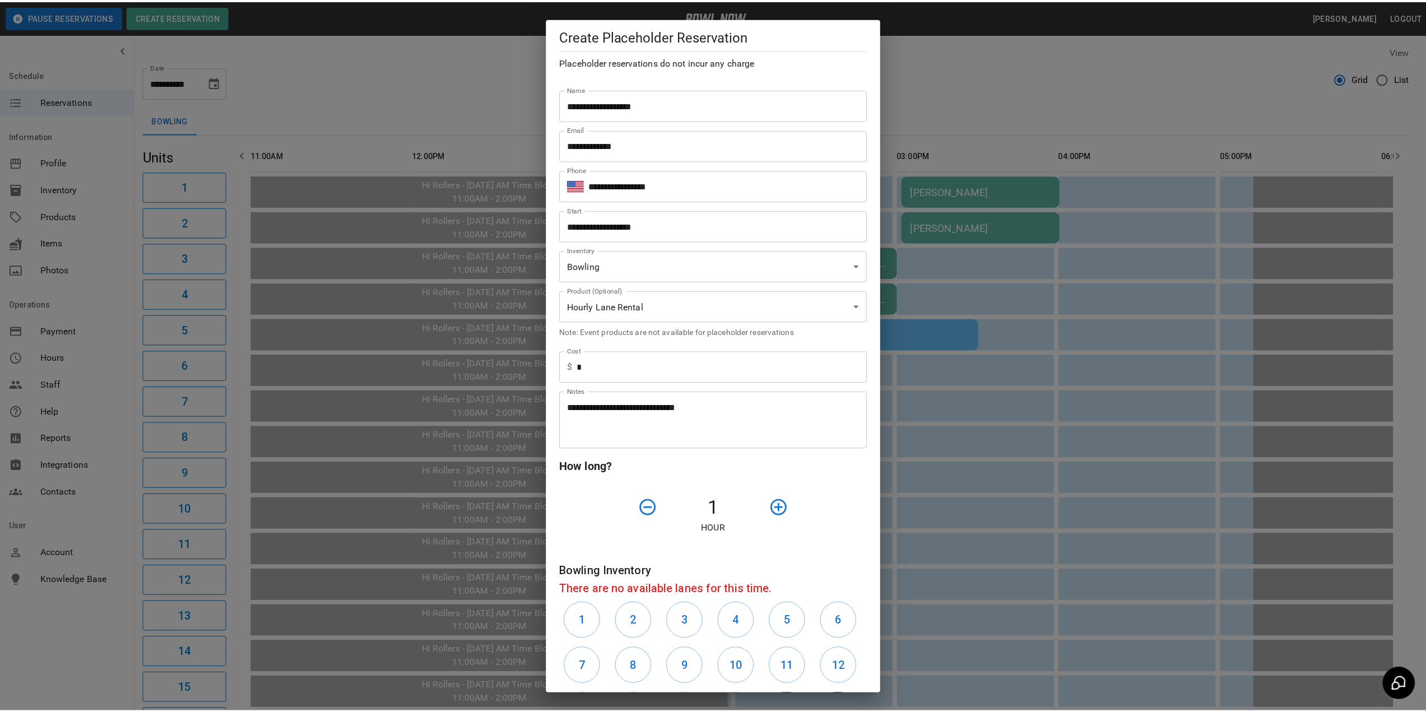
scroll to position [152, 0]
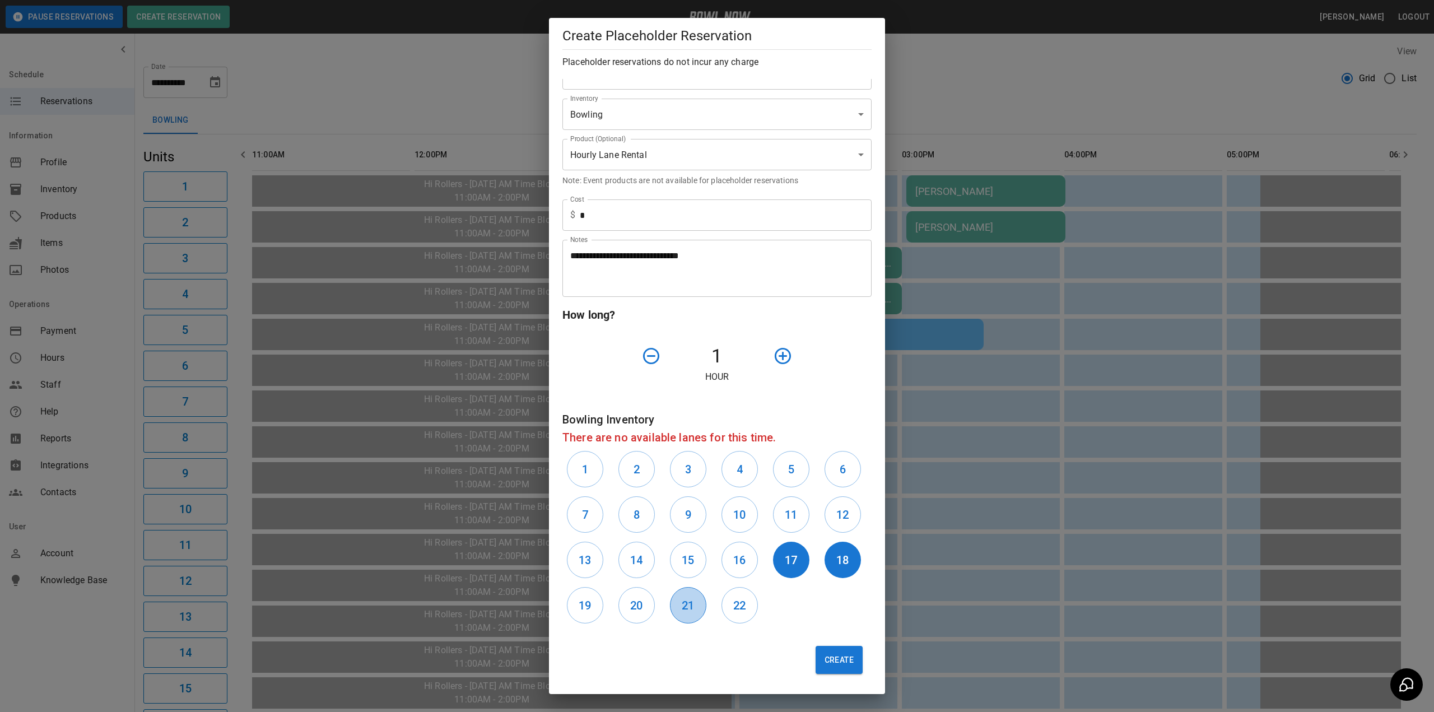
click at [674, 615] on button "21" at bounding box center [688, 605] width 36 height 36
click at [737, 606] on h6 "22" at bounding box center [739, 606] width 12 height 18
click at [788, 564] on h6 "17" at bounding box center [791, 560] width 12 height 18
click at [838, 561] on h6 "18" at bounding box center [842, 560] width 12 height 18
click at [832, 653] on button "Create" at bounding box center [839, 660] width 47 height 28
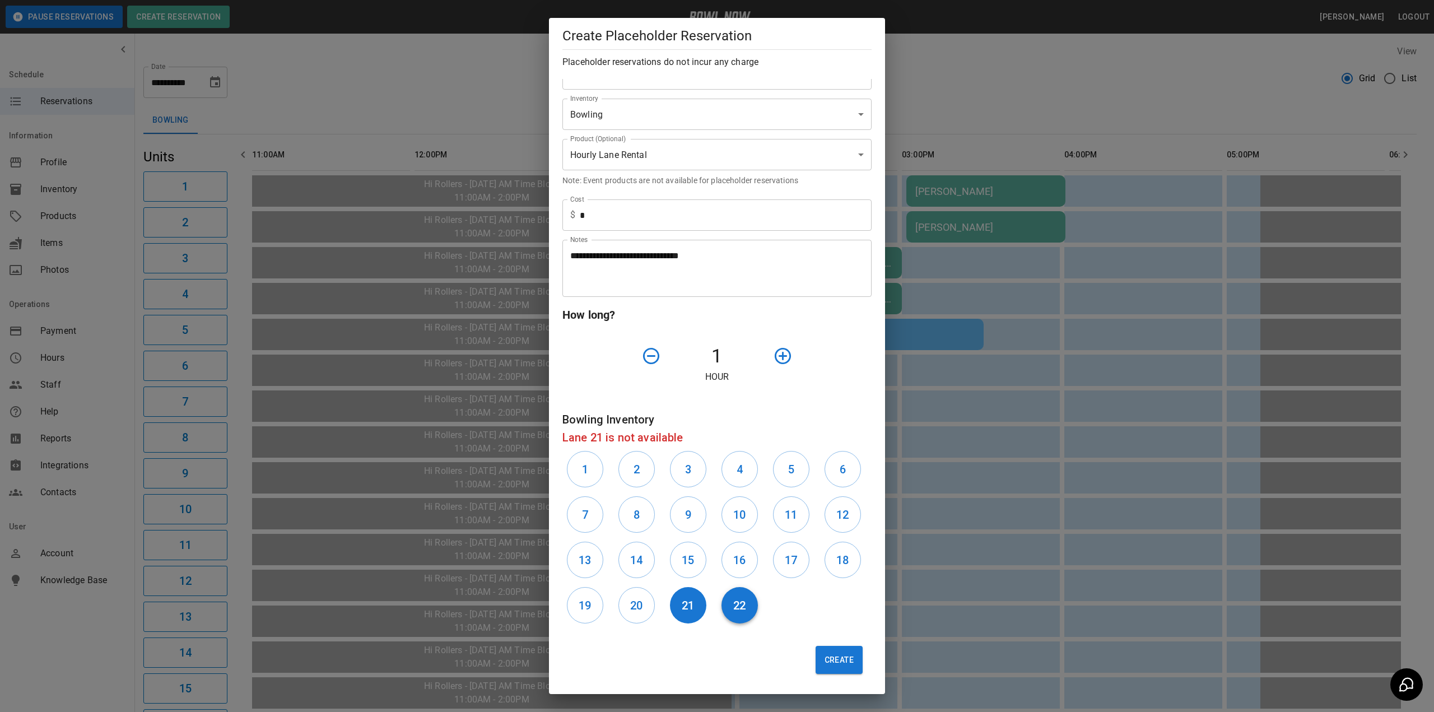
click at [733, 608] on h6 "22" at bounding box center [739, 606] width 12 height 18
click at [635, 606] on h6 "20" at bounding box center [636, 606] width 12 height 18
click at [834, 656] on button "Create" at bounding box center [839, 660] width 47 height 28
click at [565, 604] on div "19" at bounding box center [588, 605] width 52 height 45
click at [576, 603] on button "19" at bounding box center [585, 605] width 36 height 36
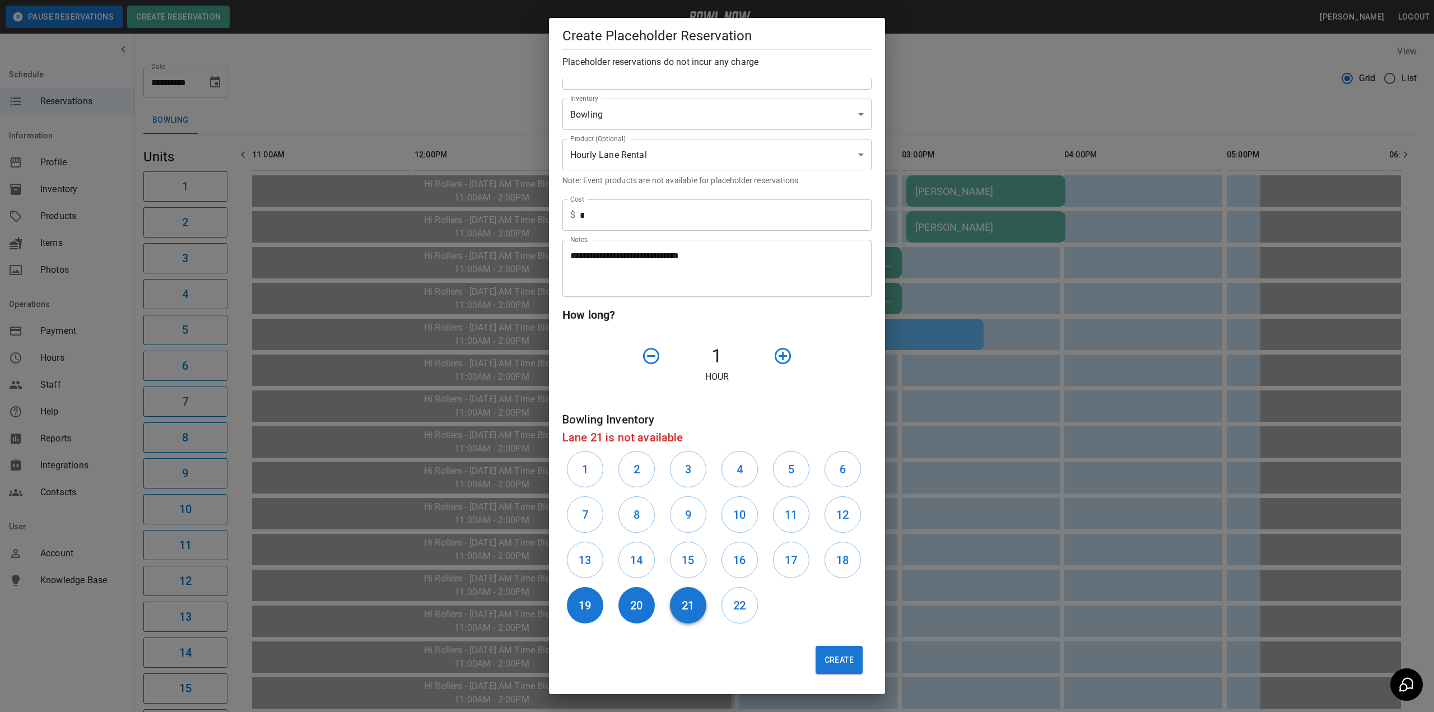
click at [670, 606] on button "21" at bounding box center [688, 605] width 36 height 36
click at [846, 665] on button "Create" at bounding box center [839, 660] width 47 height 28
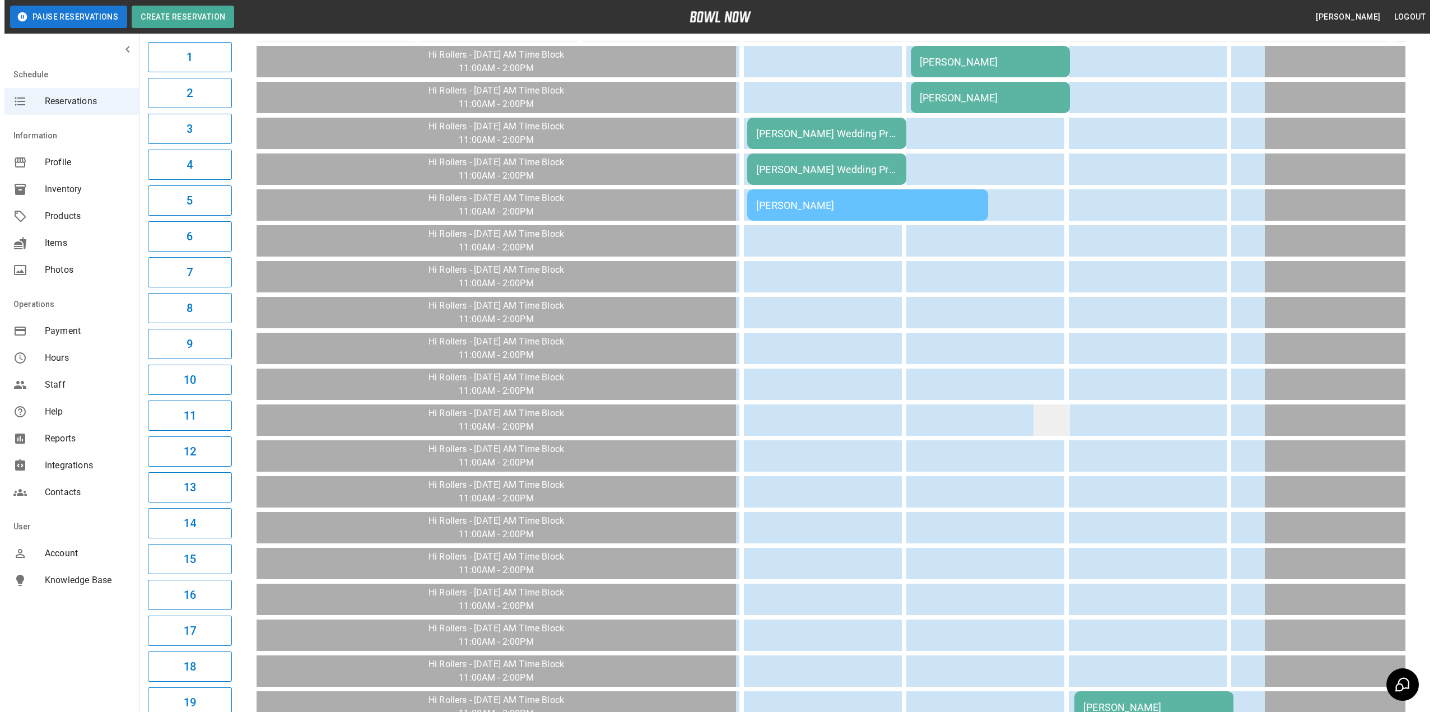
scroll to position [330, 0]
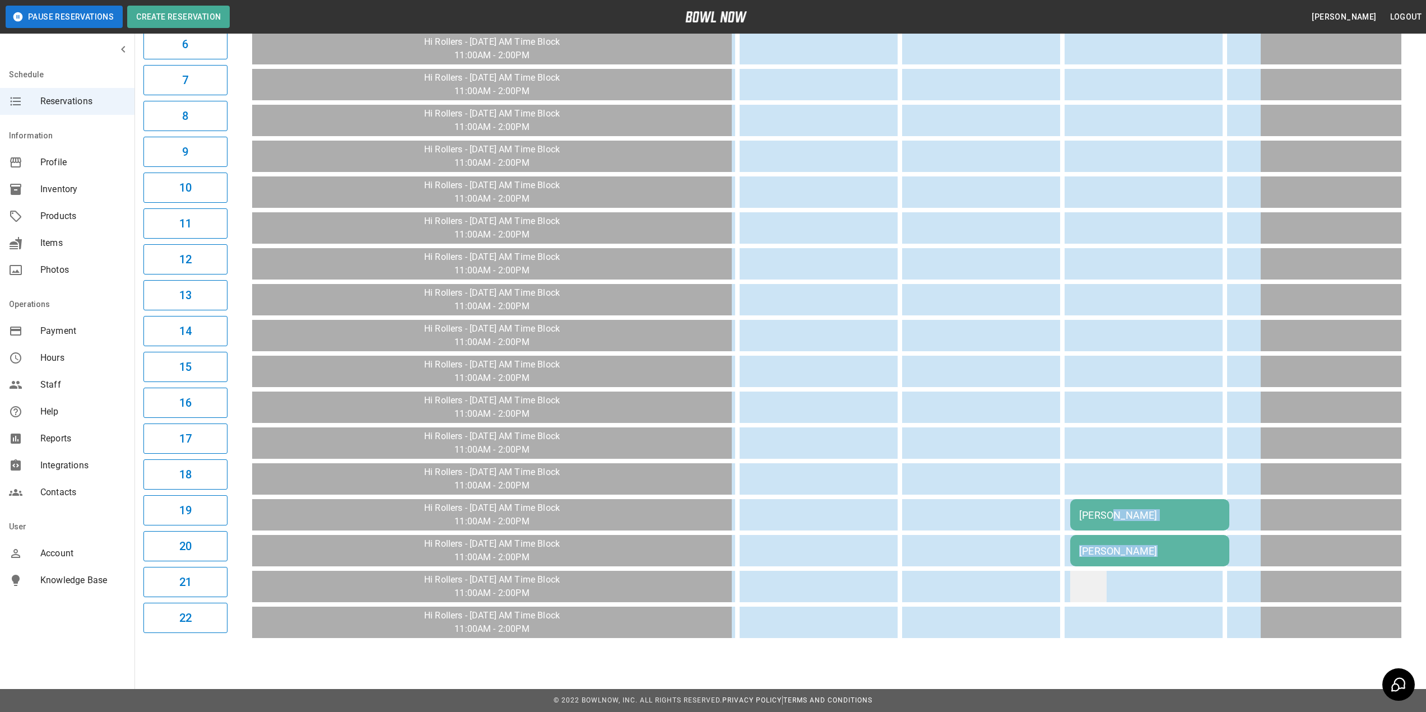
drag, startPoint x: 1109, startPoint y: 509, endPoint x: 1103, endPoint y: 570, distance: 60.9
click at [1103, 570] on tbody "[PERSON_NAME] [PERSON_NAME] [PERSON_NAME] Wedding Pre bowl [PERSON_NAME] Weddin…" at bounding box center [1067, 246] width 1631 height 784
click at [1088, 509] on div "[PERSON_NAME]" at bounding box center [1149, 515] width 141 height 12
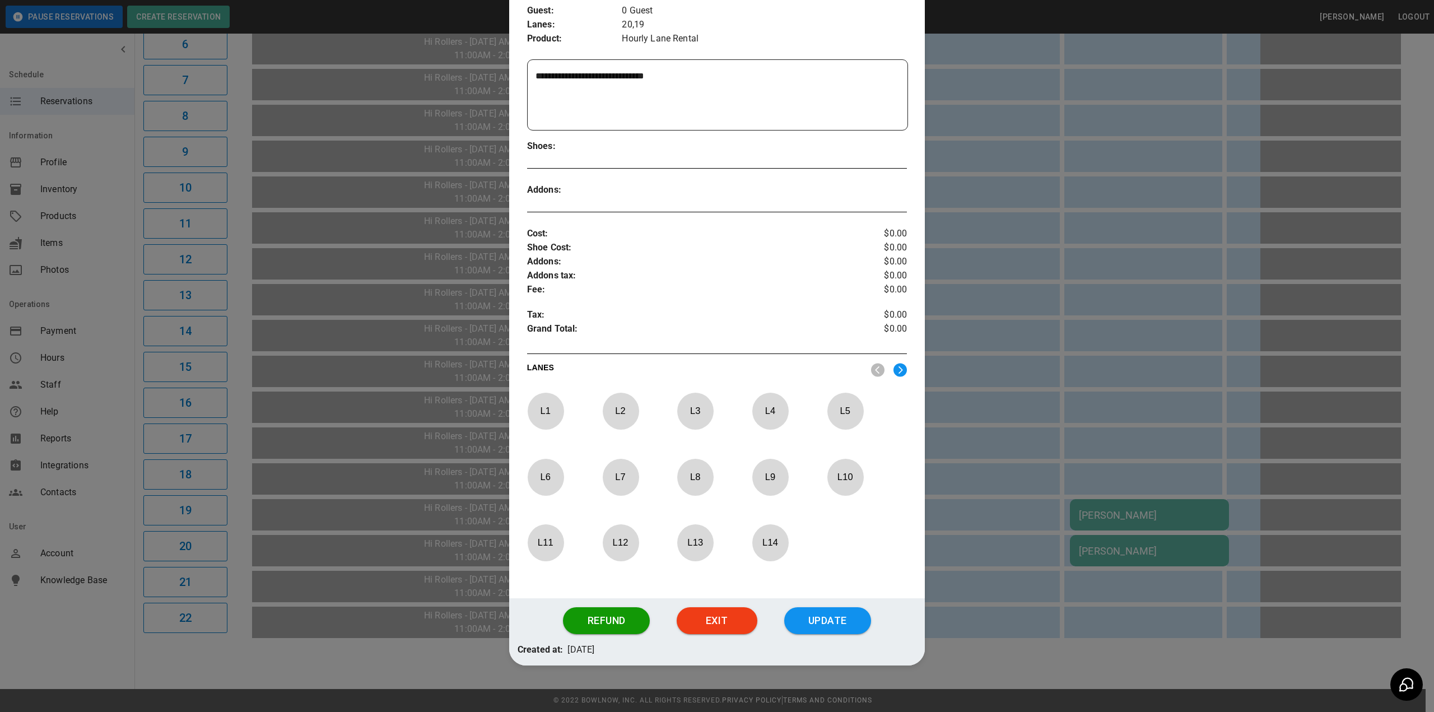
scroll to position [217, 0]
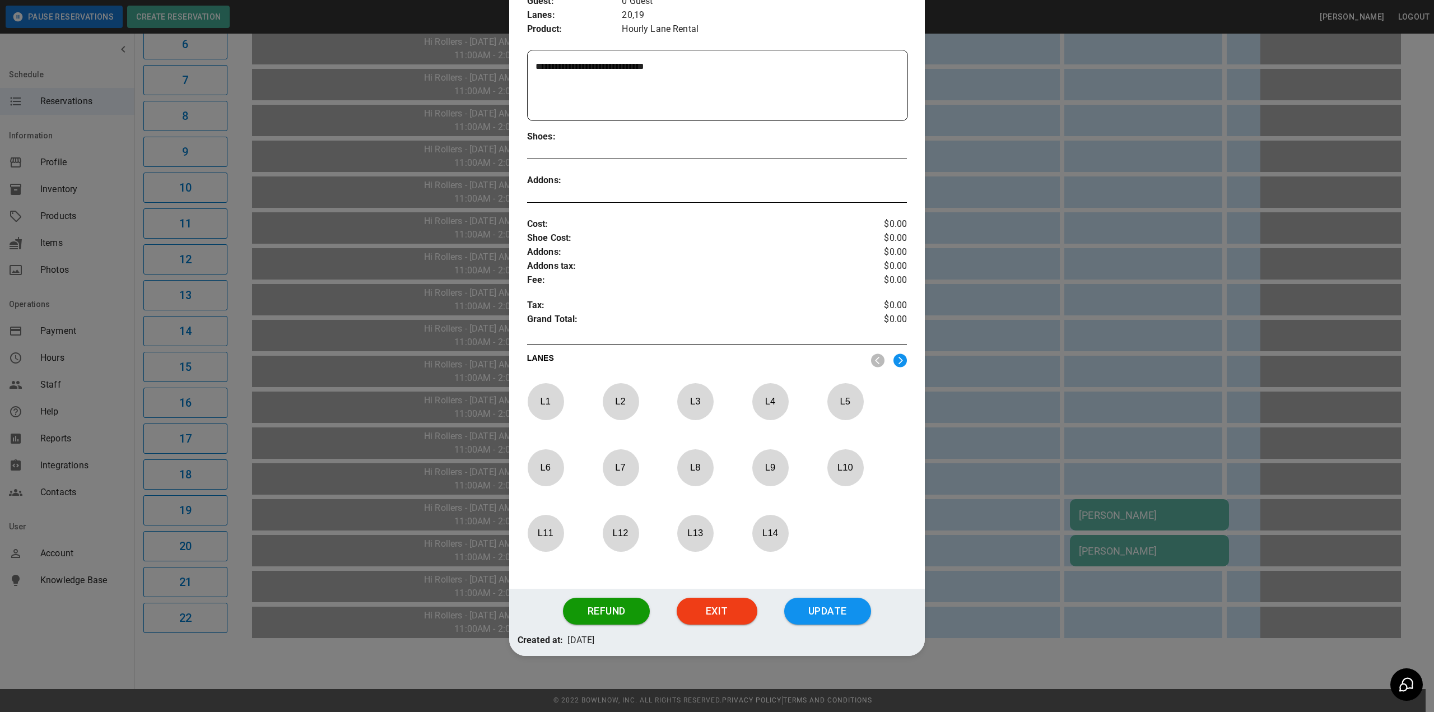
click at [894, 365] on img at bounding box center [900, 361] width 13 height 14
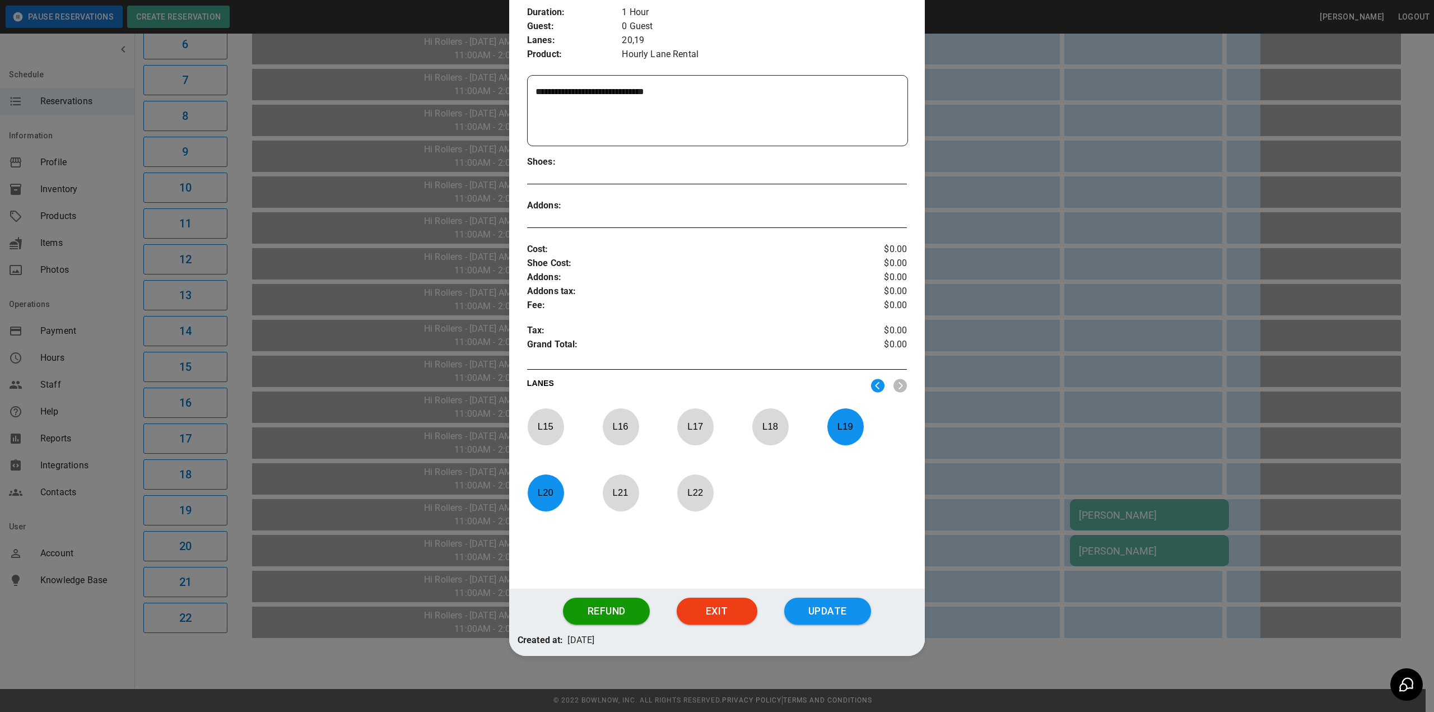
click at [839, 427] on p "L 19" at bounding box center [845, 426] width 37 height 26
click at [538, 488] on p "L 20" at bounding box center [545, 493] width 37 height 26
click at [626, 491] on p "L 21" at bounding box center [620, 493] width 37 height 26
click at [693, 491] on p "L 22" at bounding box center [695, 493] width 37 height 26
click at [834, 613] on button "Update" at bounding box center [827, 611] width 87 height 27
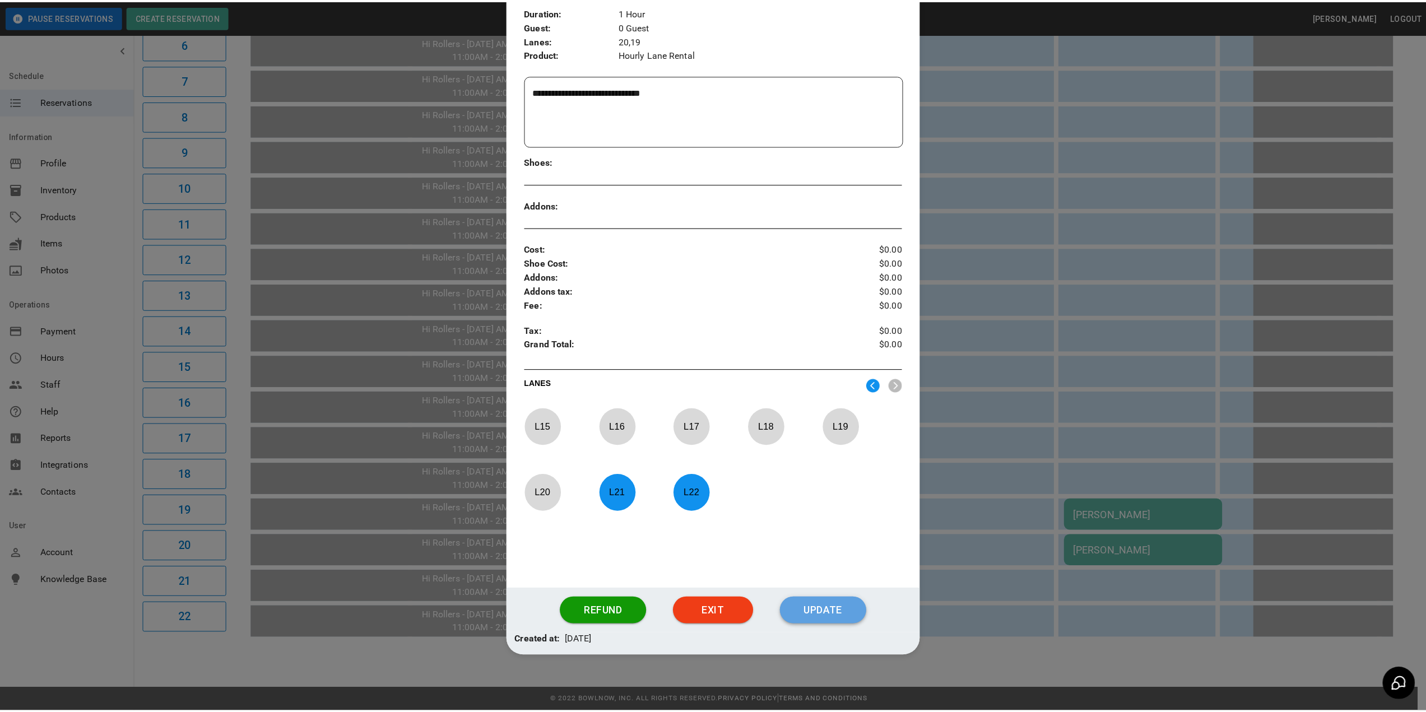
scroll to position [136, 0]
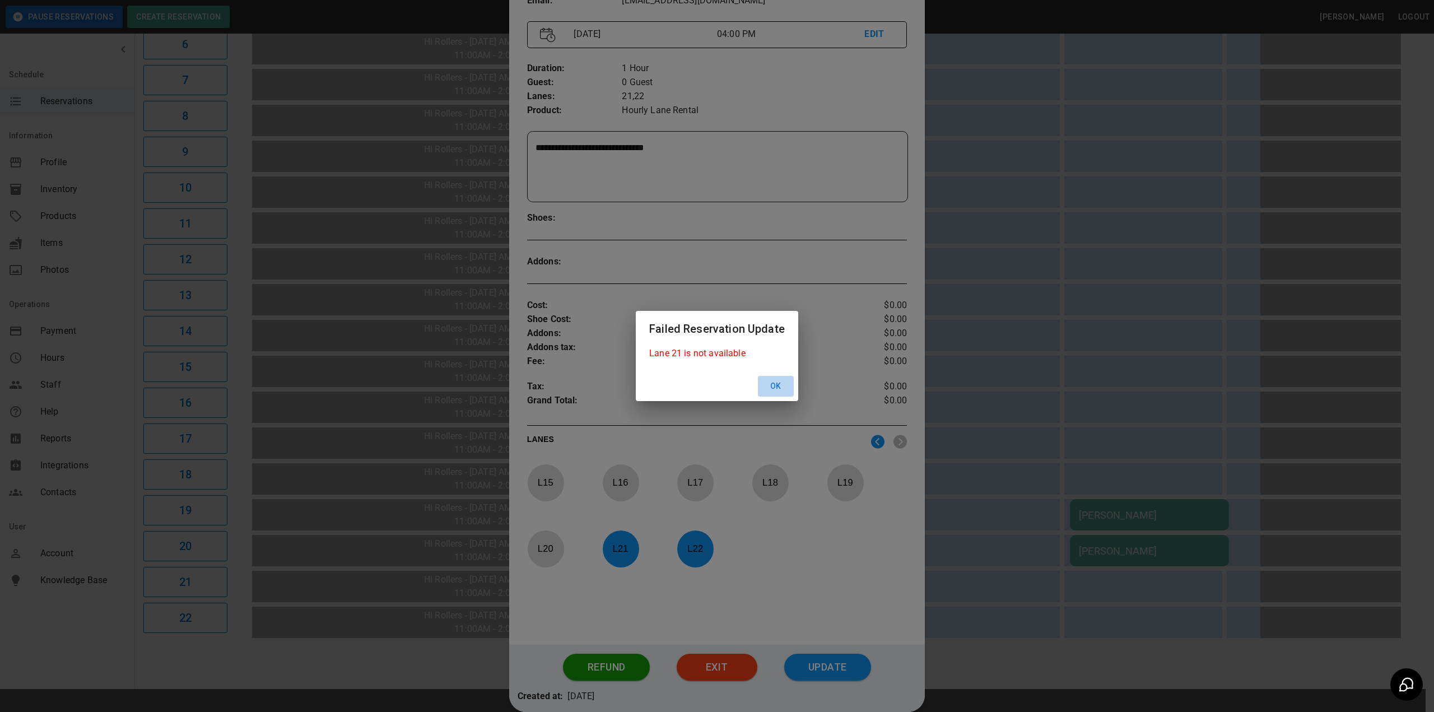
click at [775, 388] on button "Ok" at bounding box center [776, 386] width 36 height 21
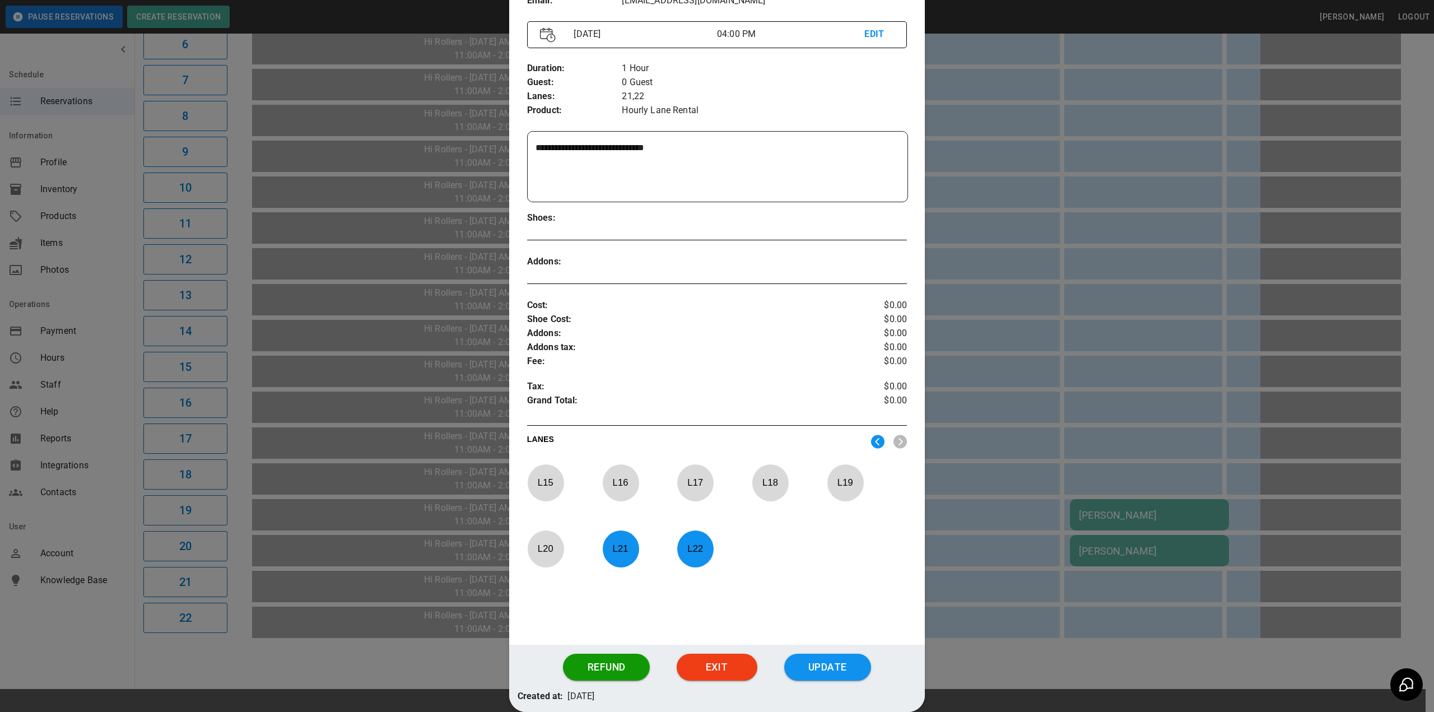
click at [839, 480] on p "L 19" at bounding box center [845, 482] width 37 height 26
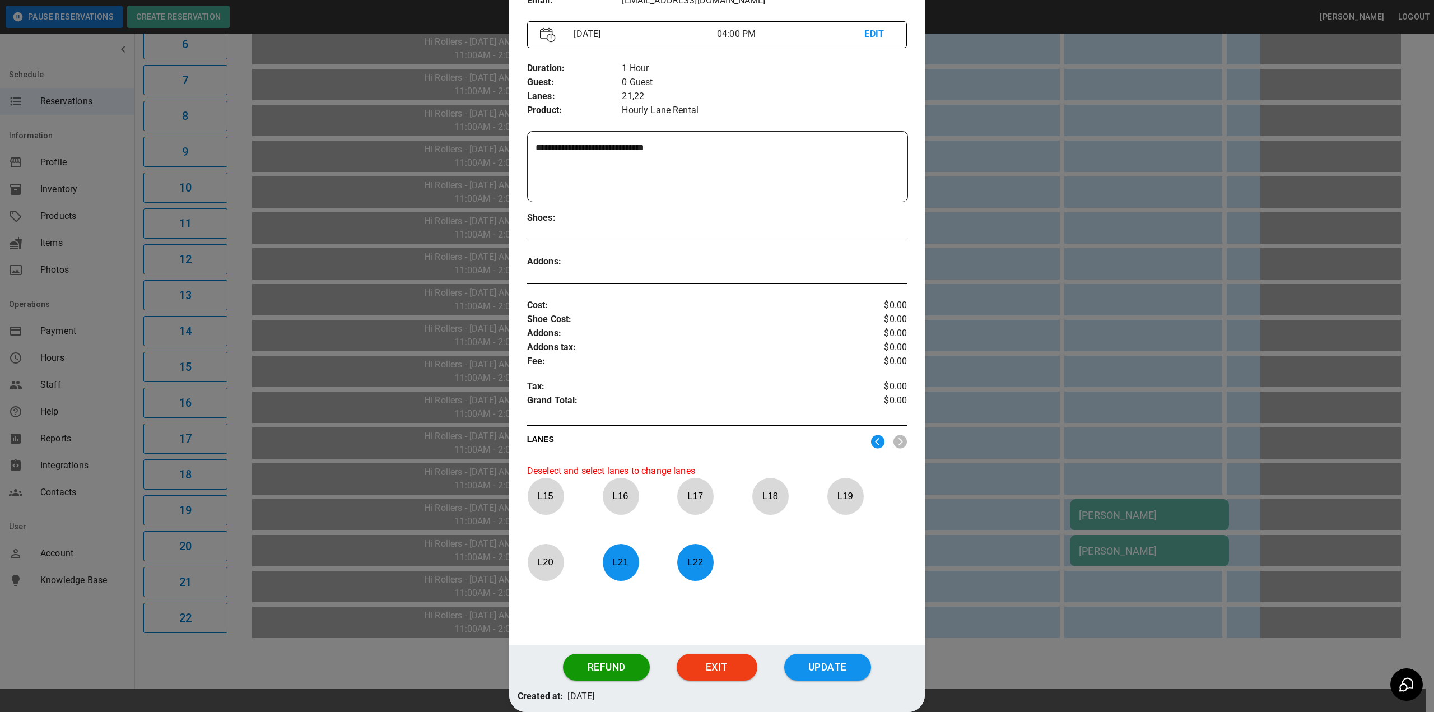
click at [692, 564] on p "L 22" at bounding box center [695, 562] width 37 height 26
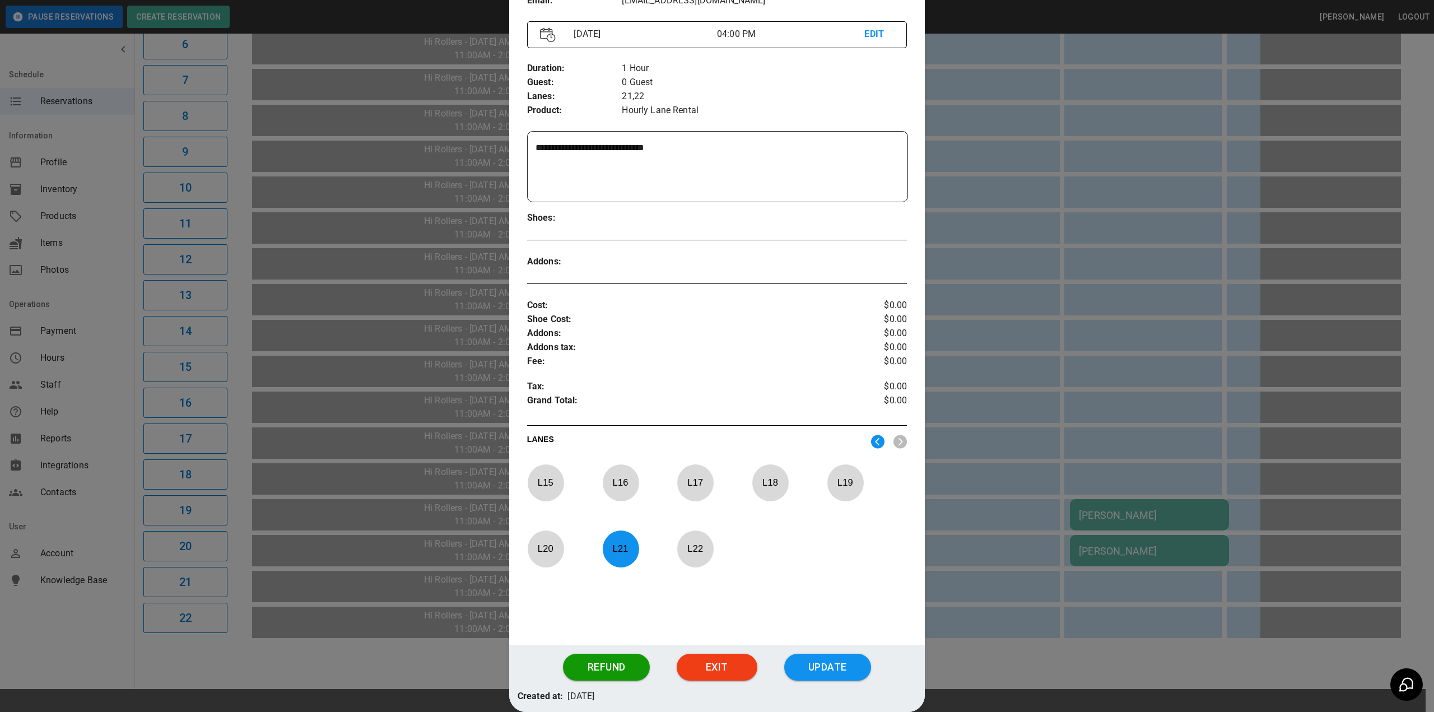
click at [602, 548] on p "L 21" at bounding box center [620, 549] width 37 height 26
click at [843, 486] on p "L 19" at bounding box center [845, 482] width 37 height 26
click at [546, 549] on p "L 20" at bounding box center [545, 549] width 37 height 26
click at [843, 672] on button "Update" at bounding box center [827, 667] width 87 height 27
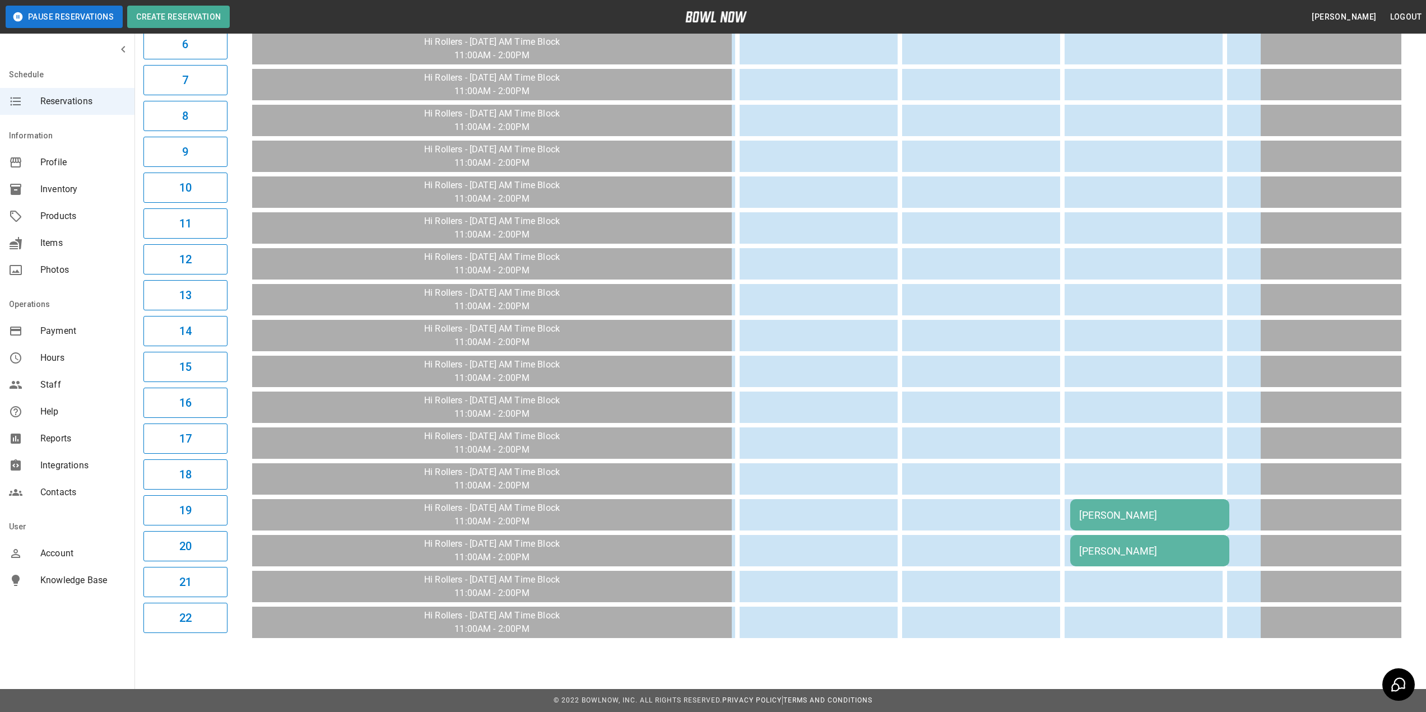
scroll to position [0, 0]
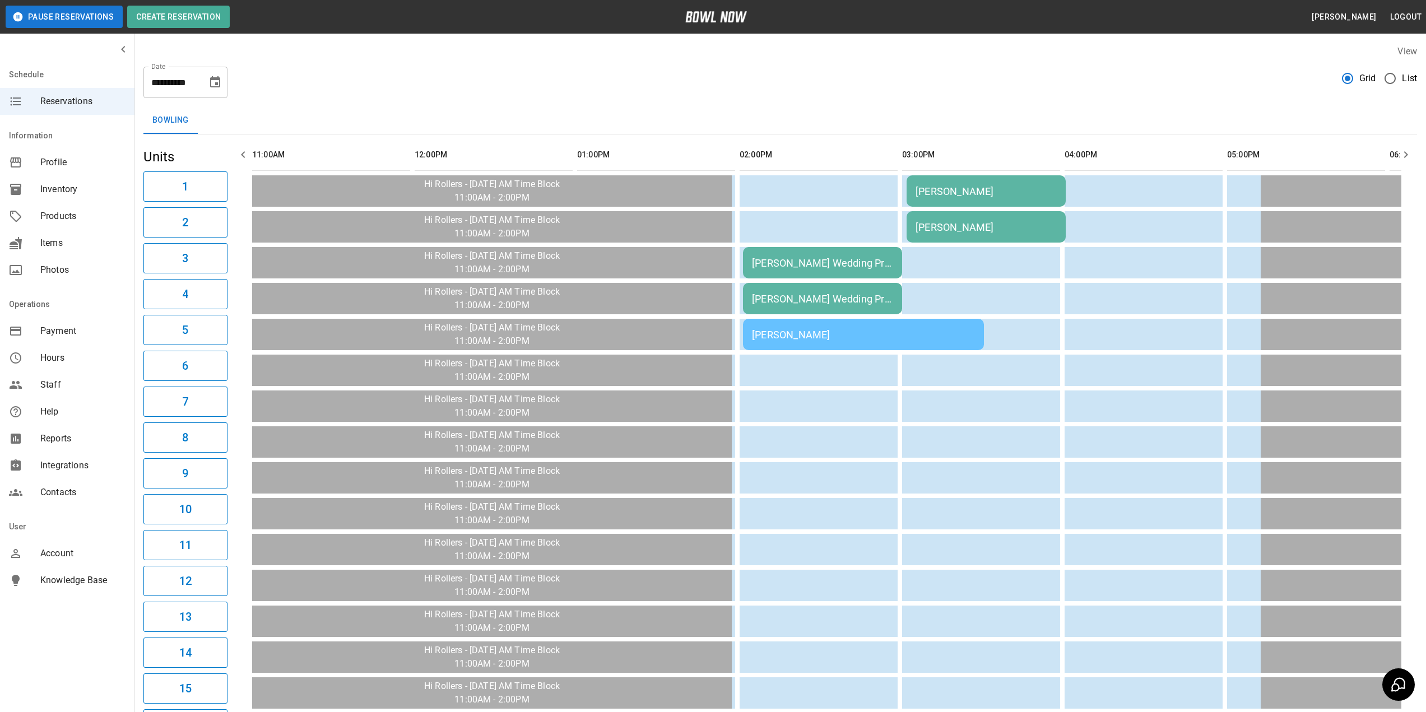
click at [211, 83] on icon "Choose date, selected date is Sep 10, 2025" at bounding box center [215, 81] width 10 height 11
click at [147, 178] on button "9" at bounding box center [149, 183] width 20 height 20
type input "**********"
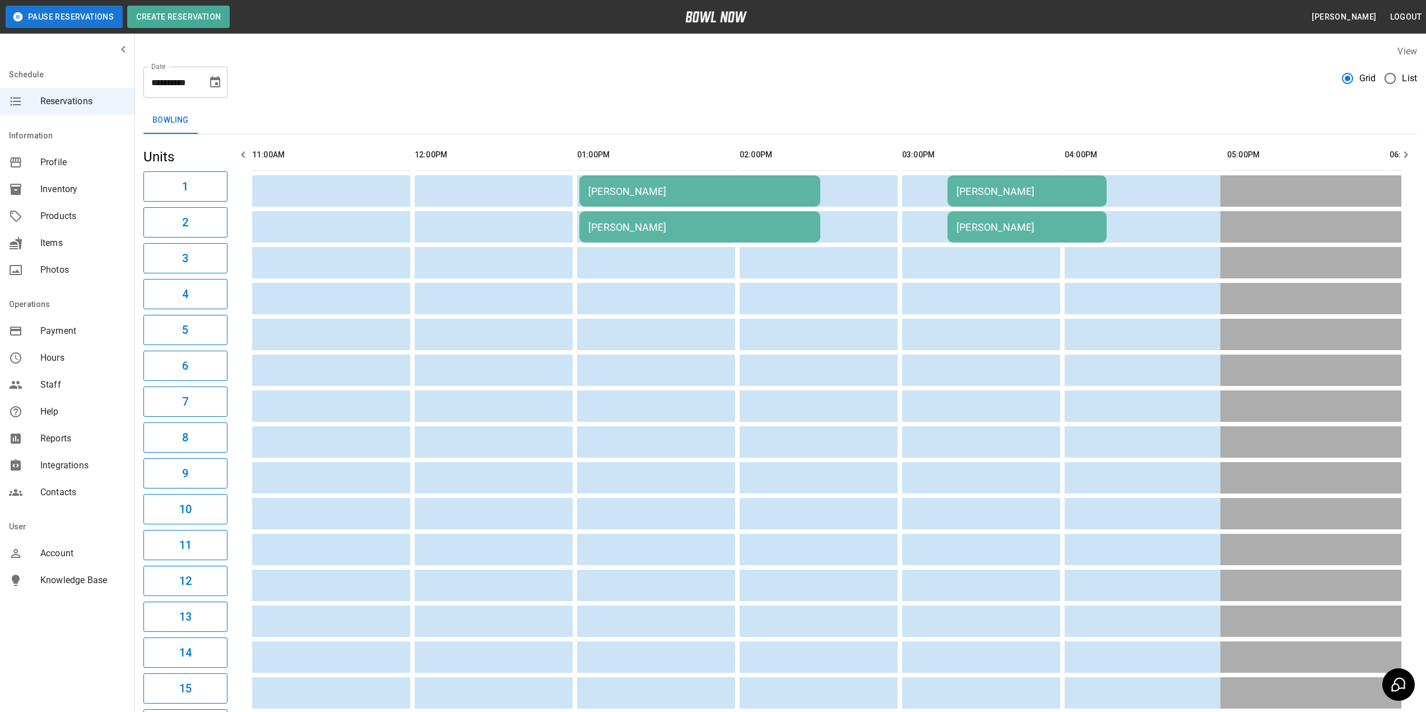
click at [71, 220] on span "Products" at bounding box center [82, 216] width 85 height 13
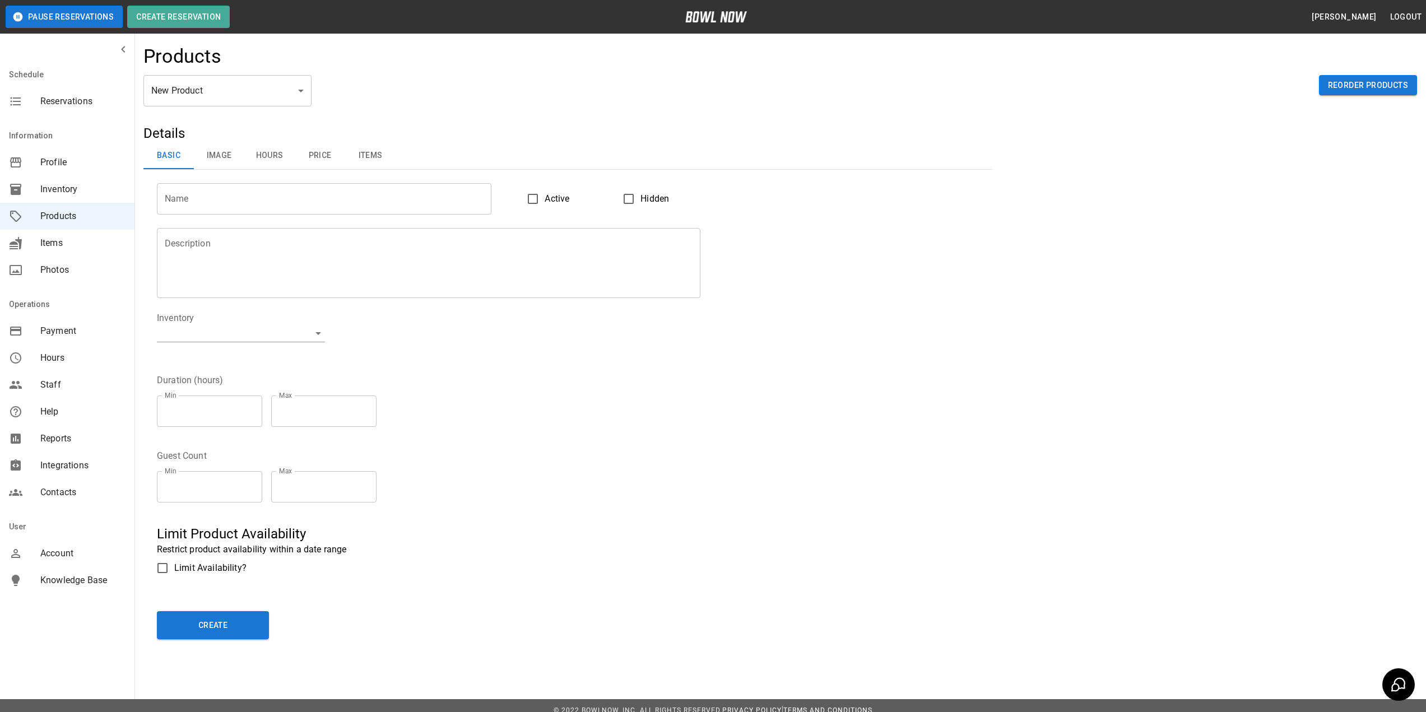
click at [259, 99] on body "Pause Reservations Create Reservation [PERSON_NAME] Logout Schedule Reservation…" at bounding box center [713, 361] width 1426 height 722
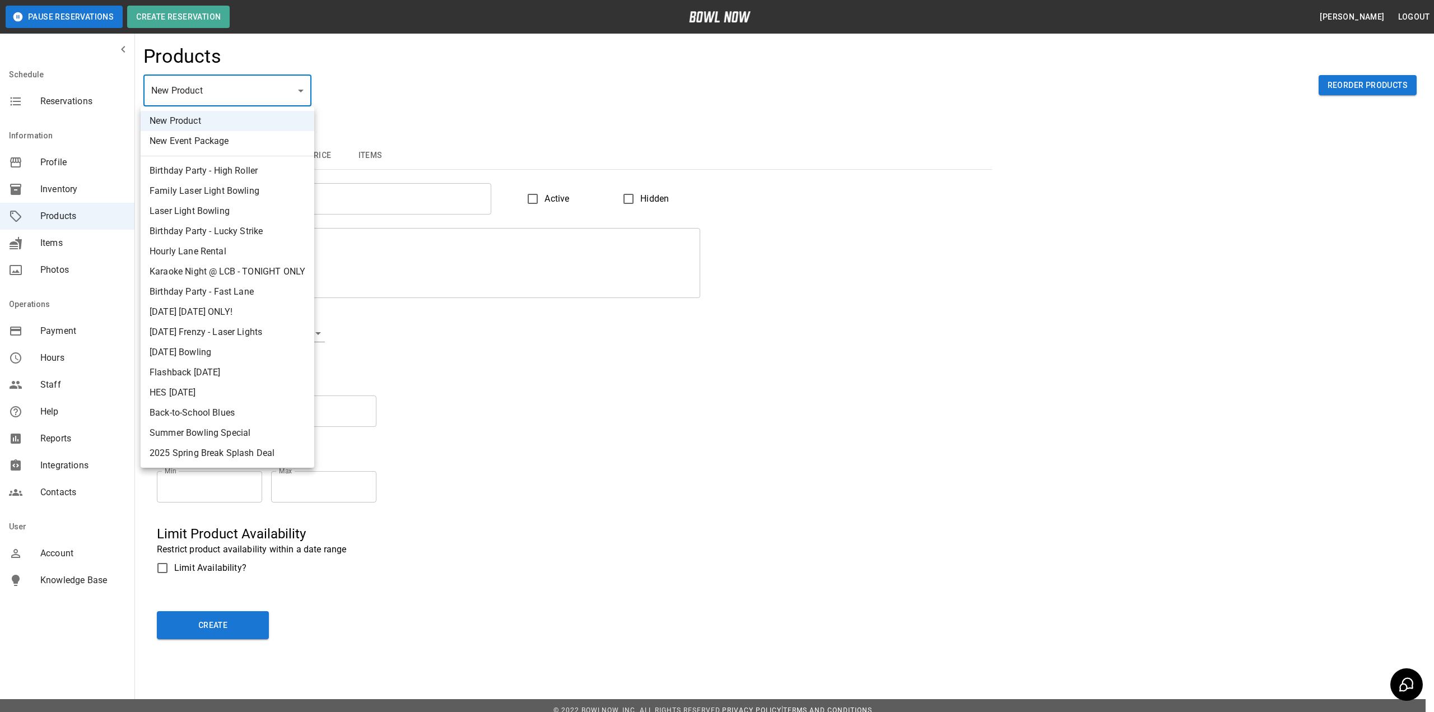
click at [249, 126] on li "New Product" at bounding box center [228, 121] width 174 height 20
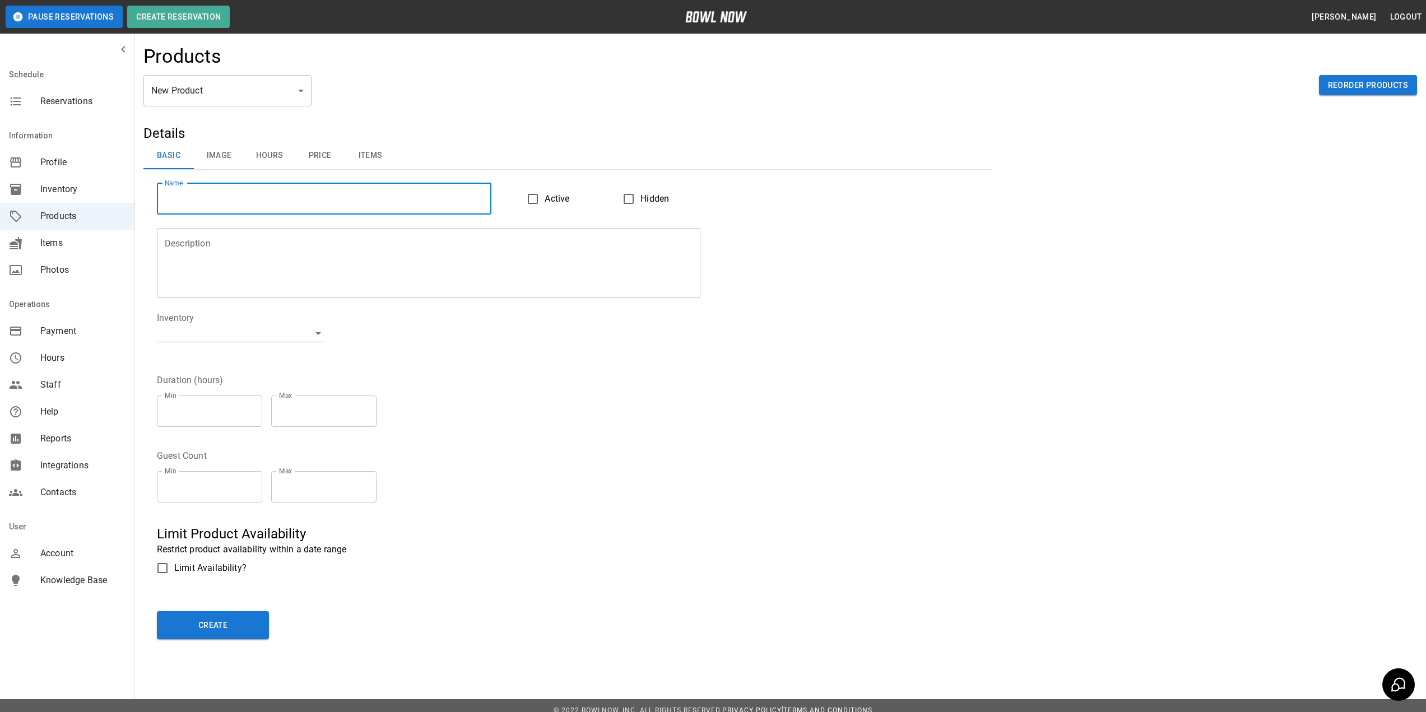
click at [230, 200] on input "Name" at bounding box center [324, 198] width 334 height 31
type input "**********"
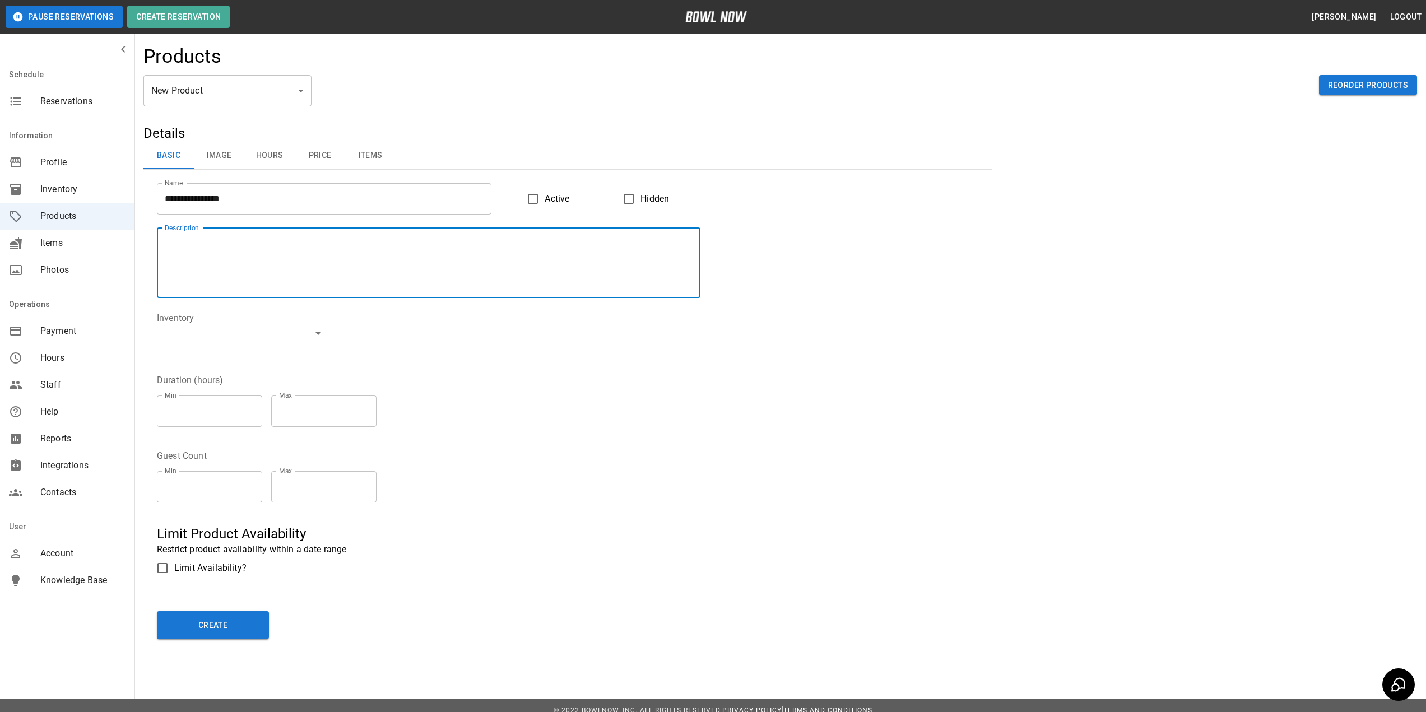
click at [334, 269] on textarea "Description" at bounding box center [429, 263] width 528 height 52
paste textarea "**********"
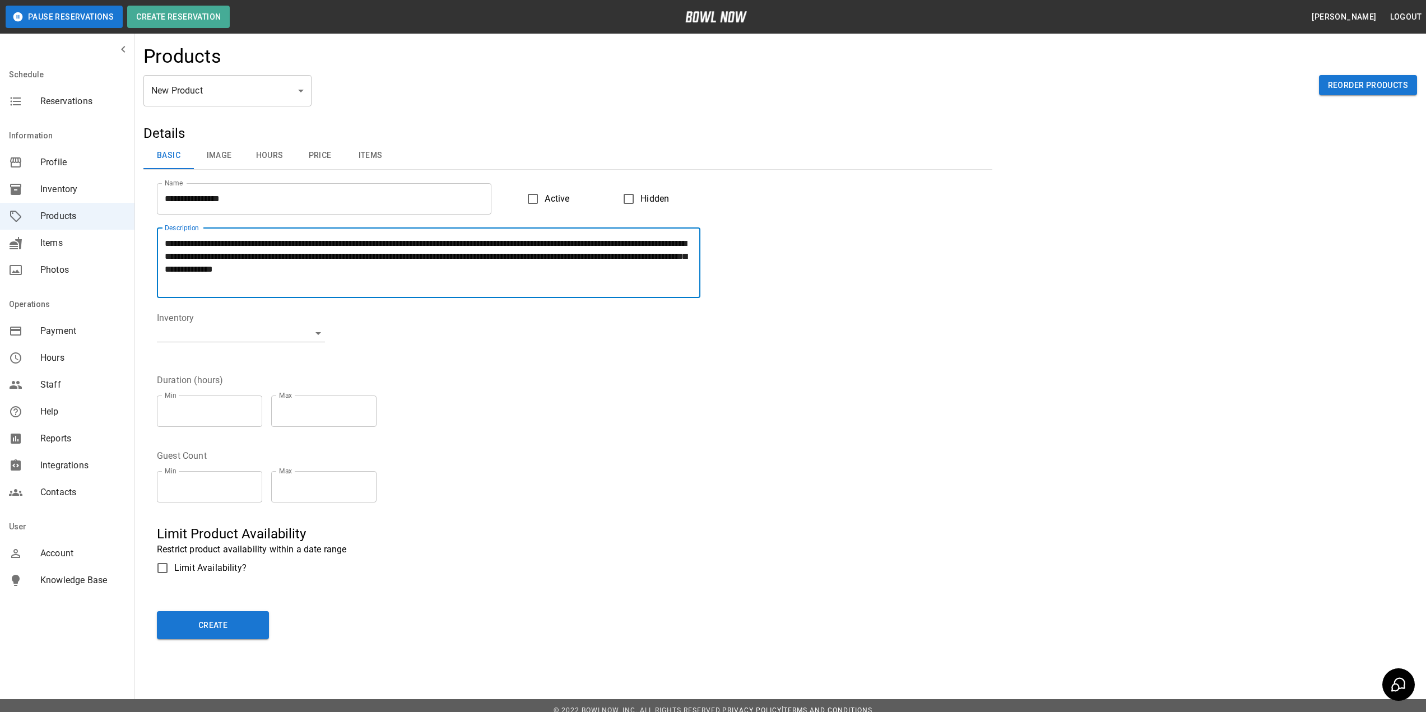
type textarea "**********"
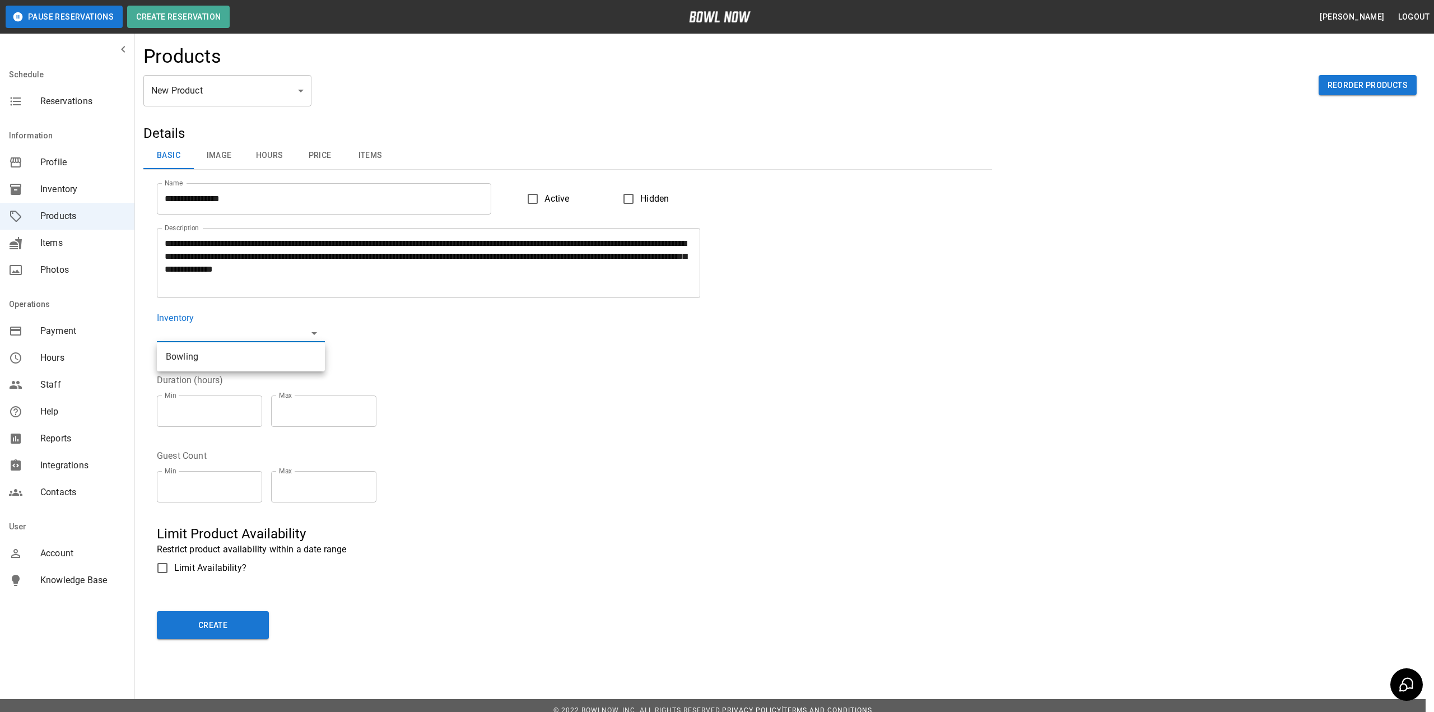
click at [254, 338] on body "**********" at bounding box center [717, 361] width 1434 height 722
click at [223, 352] on li "Bowling" at bounding box center [241, 357] width 168 height 20
type input "**********"
drag, startPoint x: 201, startPoint y: 411, endPoint x: 157, endPoint y: 413, distance: 43.8
click at [157, 413] on input "*" at bounding box center [209, 411] width 105 height 31
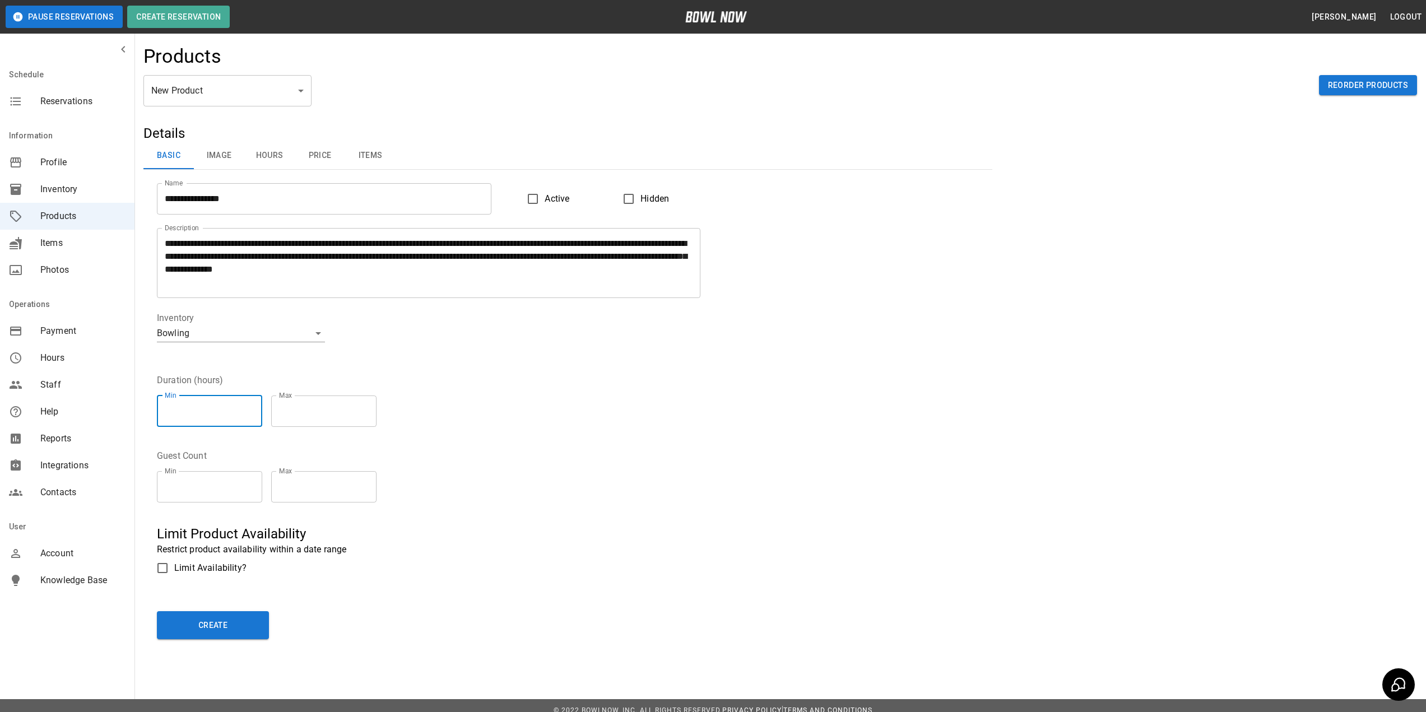
type input "*"
type input "***"
click at [277, 448] on div "Guest Count Min * Min Max * Max" at bounding box center [560, 474] width 835 height 76
drag, startPoint x: 208, startPoint y: 490, endPoint x: 156, endPoint y: 489, distance: 52.1
click at [156, 489] on div "Guest Count Min * Min Max * Max" at bounding box center [560, 474] width 835 height 76
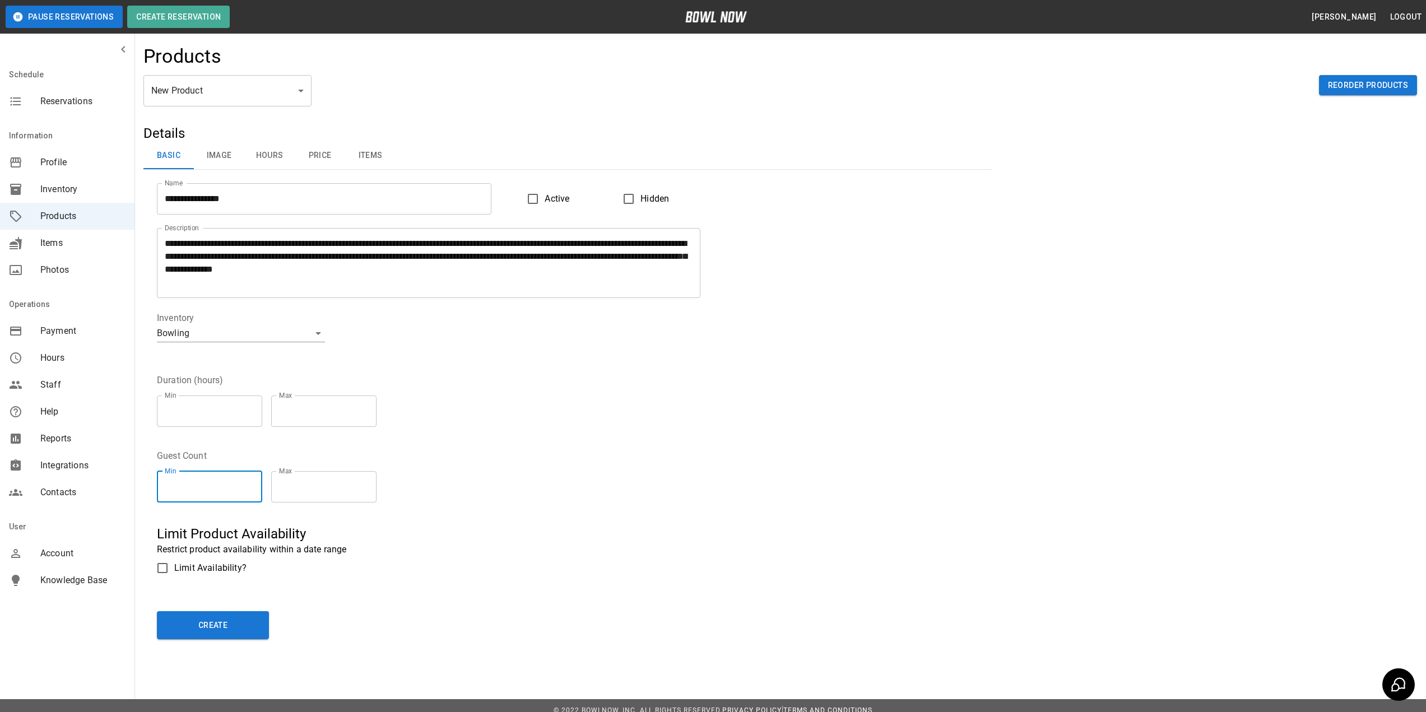
type input "*"
click at [215, 155] on button "Image" at bounding box center [219, 155] width 50 height 27
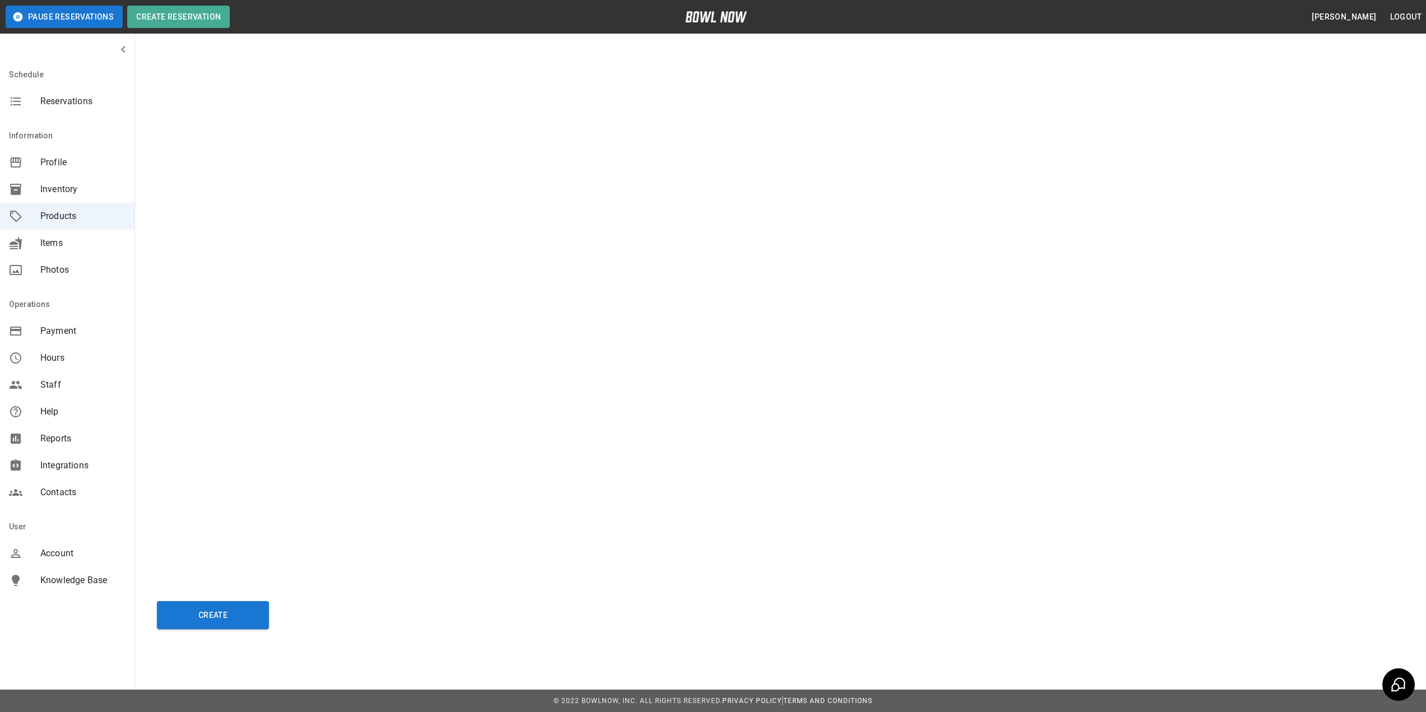
scroll to position [1080, 0]
click at [338, 542] on img at bounding box center [293, 524] width 272 height 92
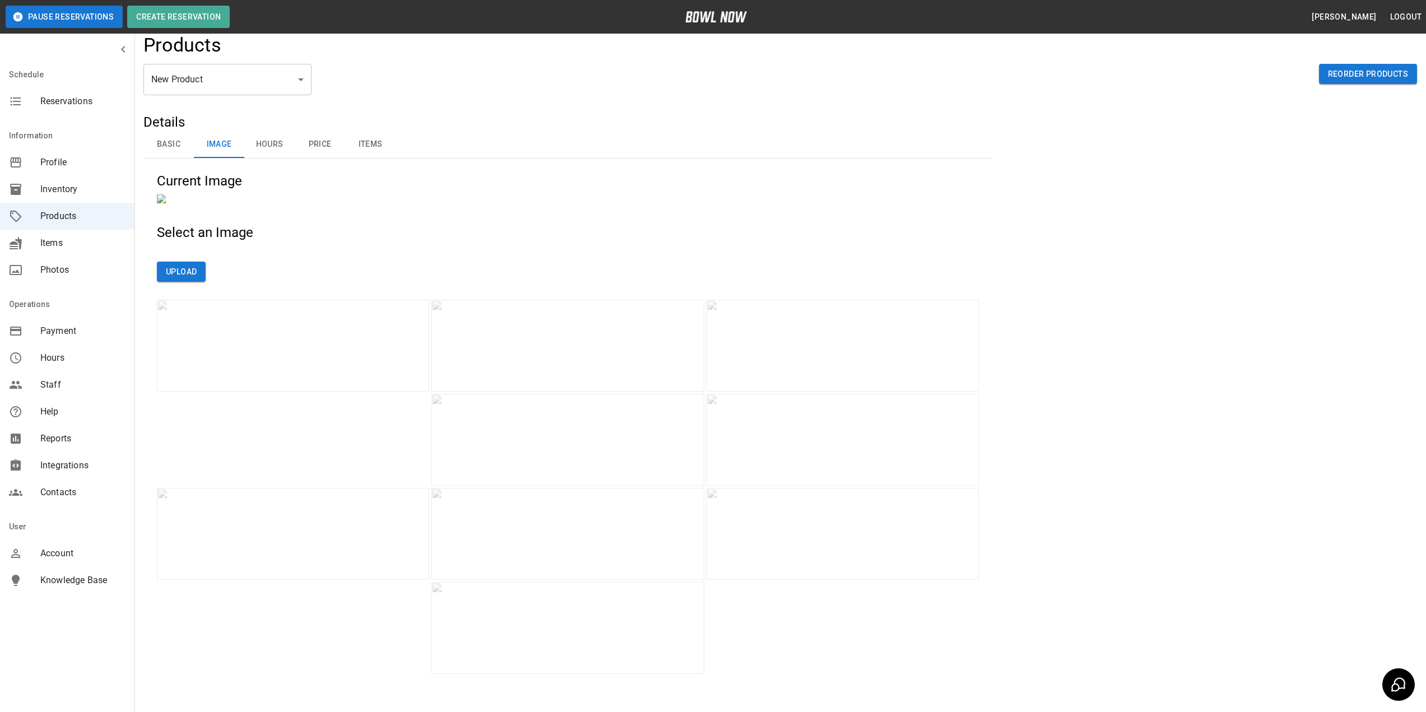
scroll to position [0, 0]
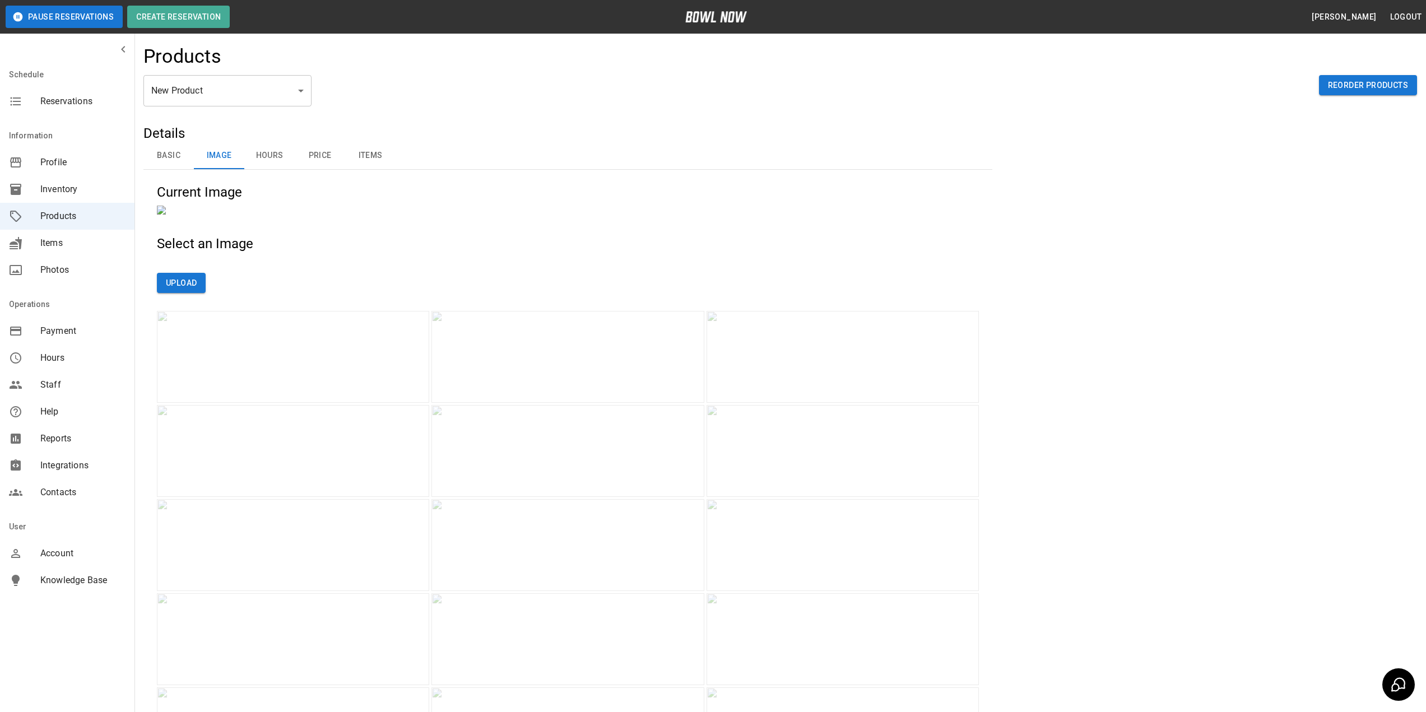
click at [265, 158] on button "Hours" at bounding box center [269, 155] width 50 height 27
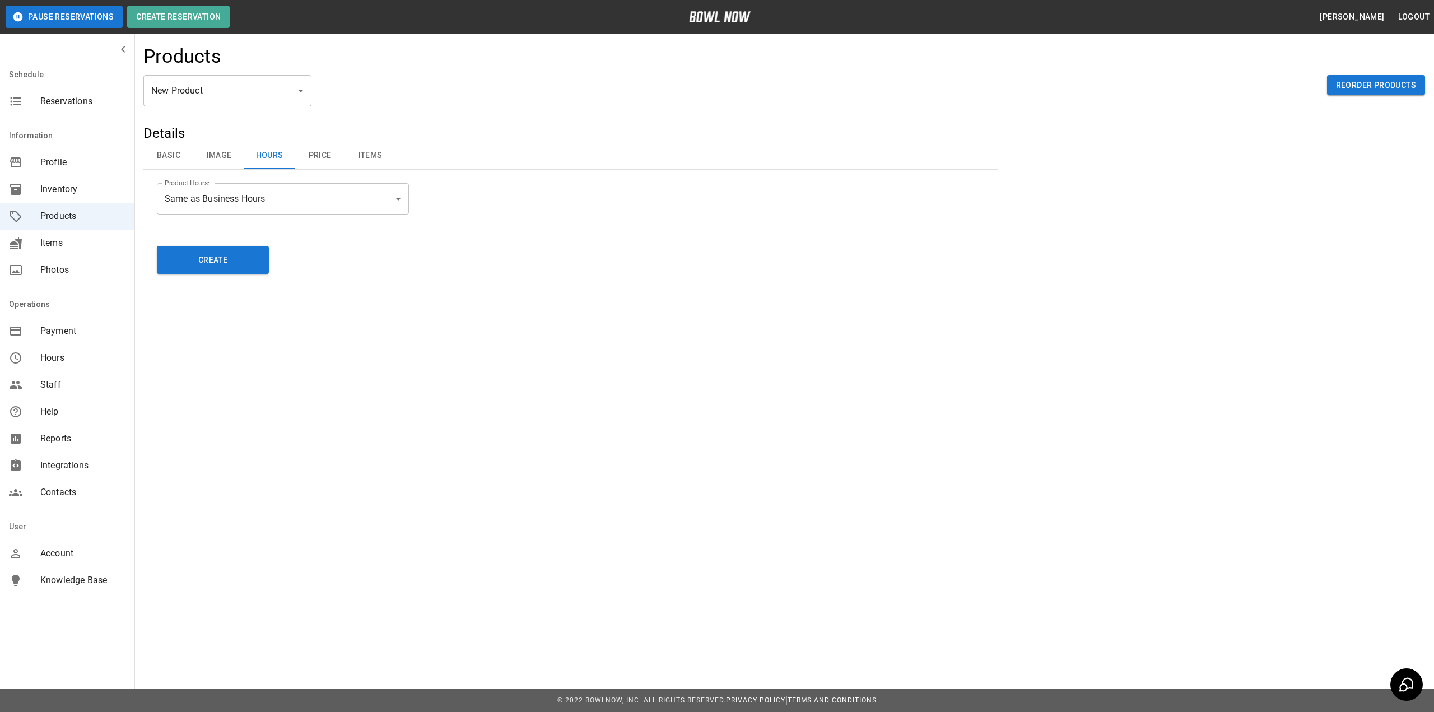
click at [266, 205] on body "**********" at bounding box center [717, 356] width 1434 height 712
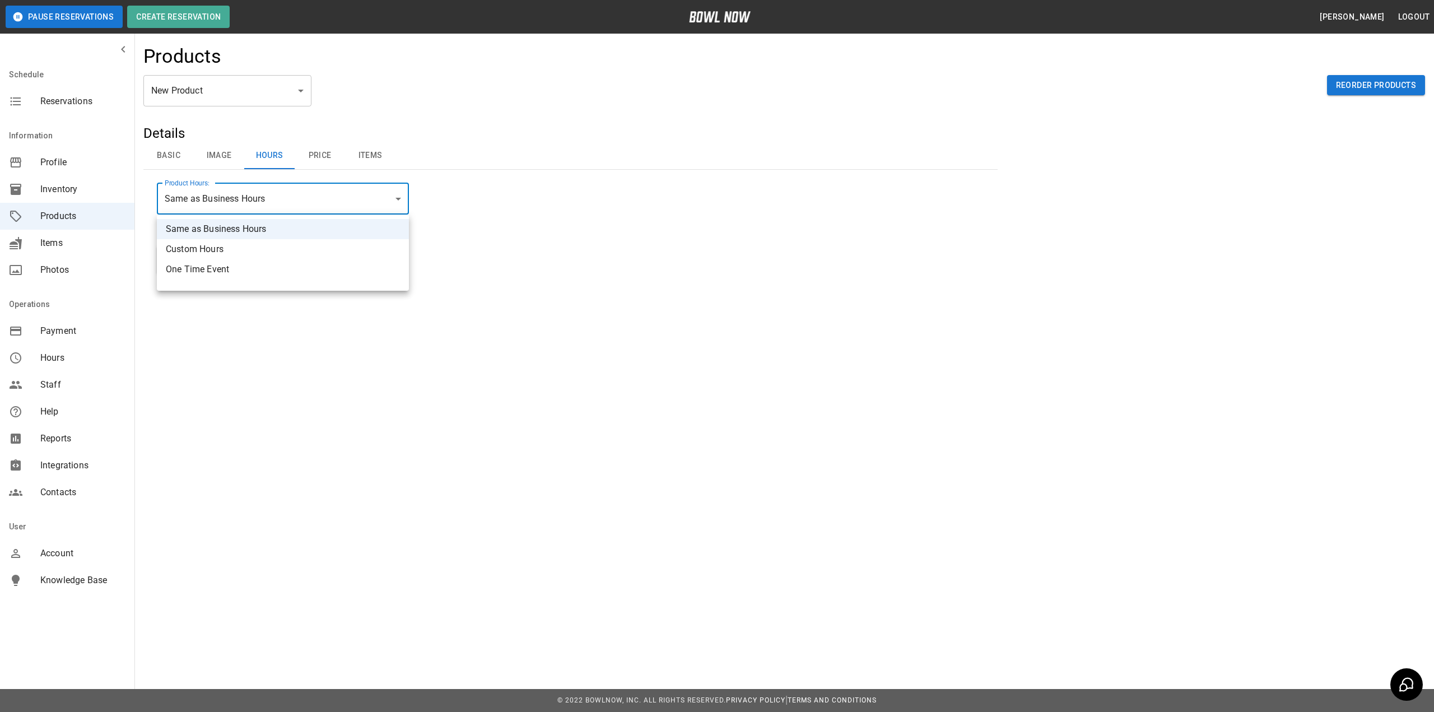
click at [234, 253] on li "Custom Hours" at bounding box center [283, 249] width 252 height 20
type input "******"
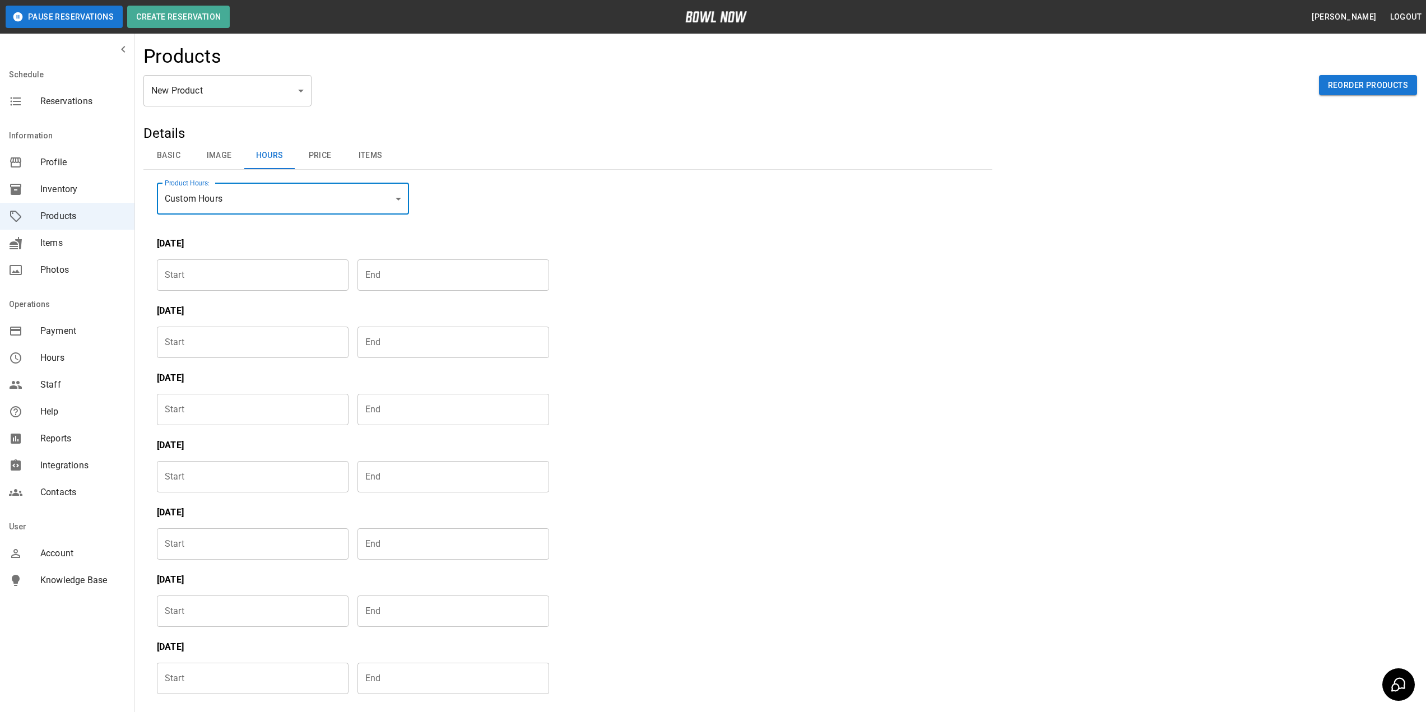
click at [230, 271] on input "Choose time" at bounding box center [249, 274] width 184 height 31
click at [410, 279] on input "Choose time" at bounding box center [449, 274] width 184 height 31
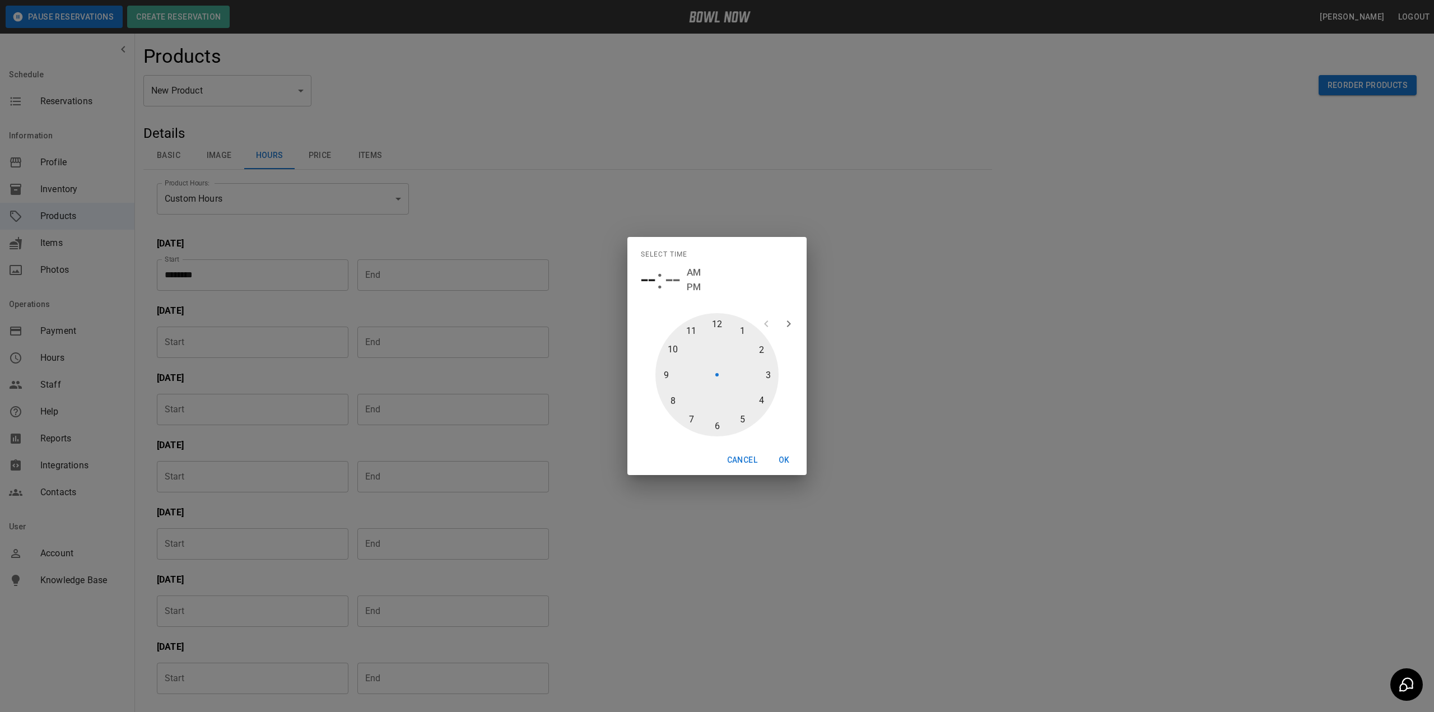
drag, startPoint x: 787, startPoint y: 454, endPoint x: 620, endPoint y: 360, distance: 191.7
click at [787, 454] on button "OK" at bounding box center [784, 460] width 36 height 21
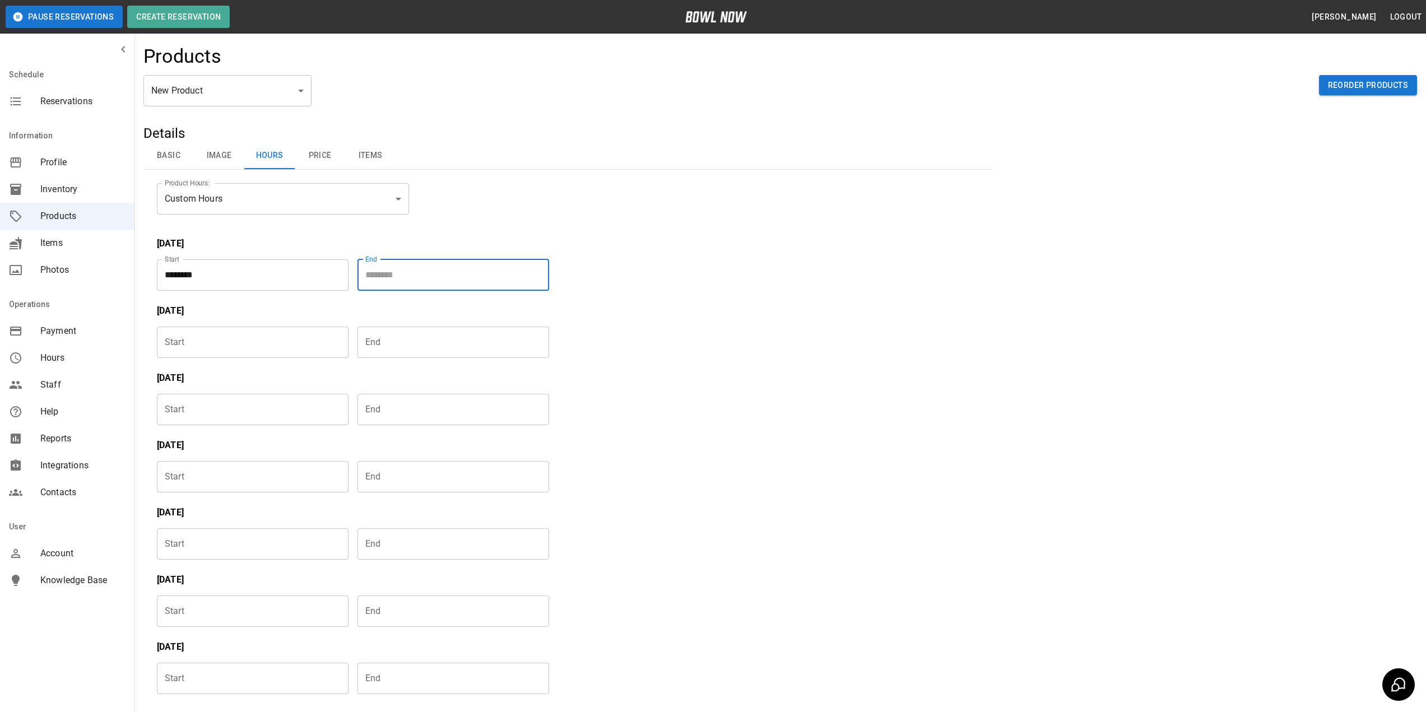
click at [445, 281] on input "Choose time" at bounding box center [449, 274] width 184 height 31
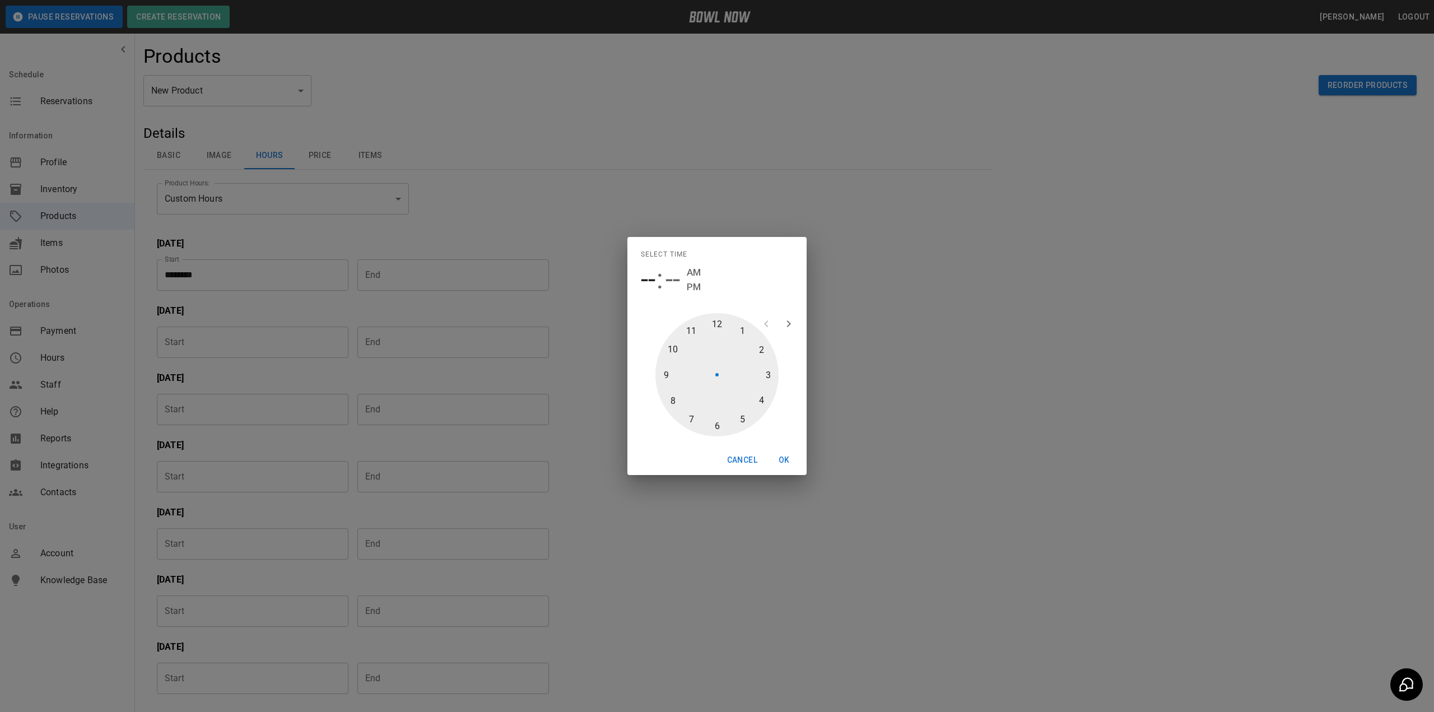
click at [686, 285] on div "-- : -- AM PM" at bounding box center [717, 279] width 152 height 31
click at [692, 288] on span "PM" at bounding box center [694, 287] width 14 height 15
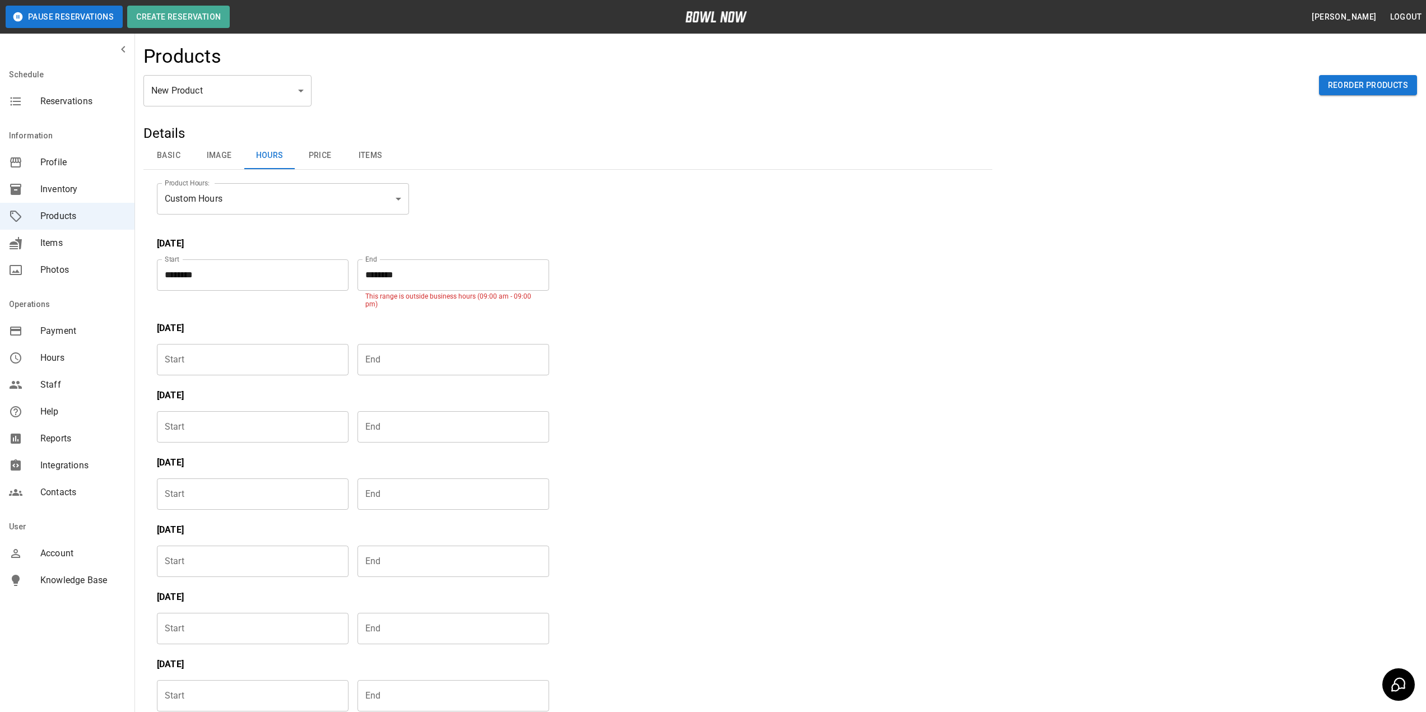
click at [418, 285] on input "********" at bounding box center [449, 274] width 184 height 31
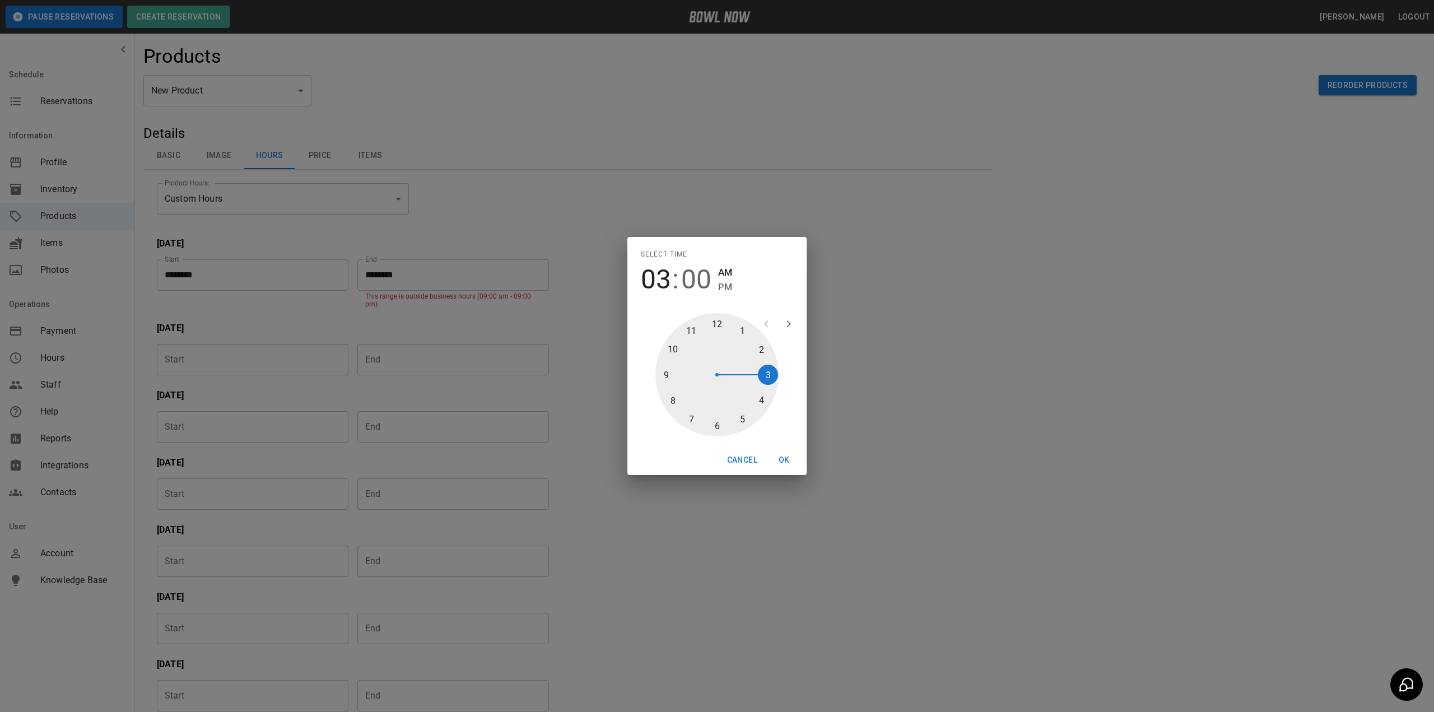
click at [724, 286] on span "PM" at bounding box center [725, 287] width 14 height 15
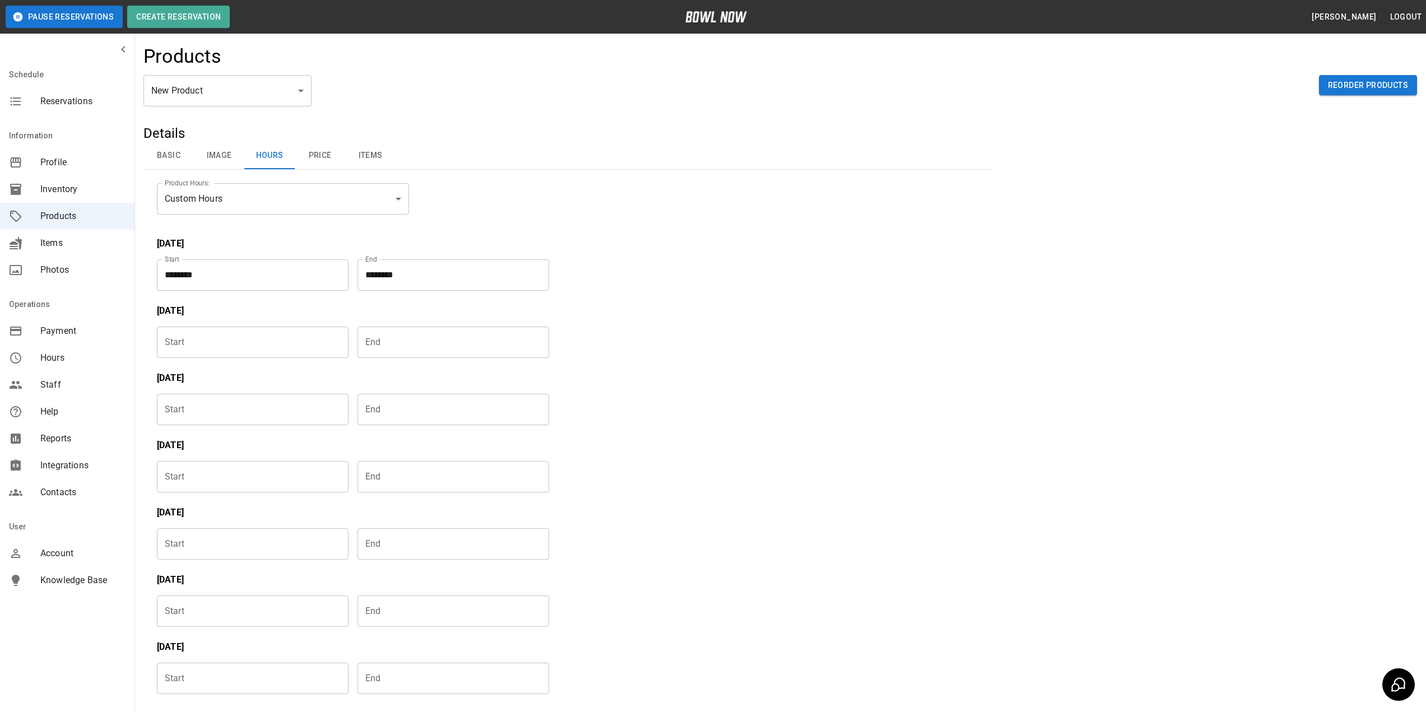
click at [255, 341] on input "Choose time" at bounding box center [249, 342] width 184 height 31
click at [413, 347] on input "Choose time" at bounding box center [449, 342] width 184 height 31
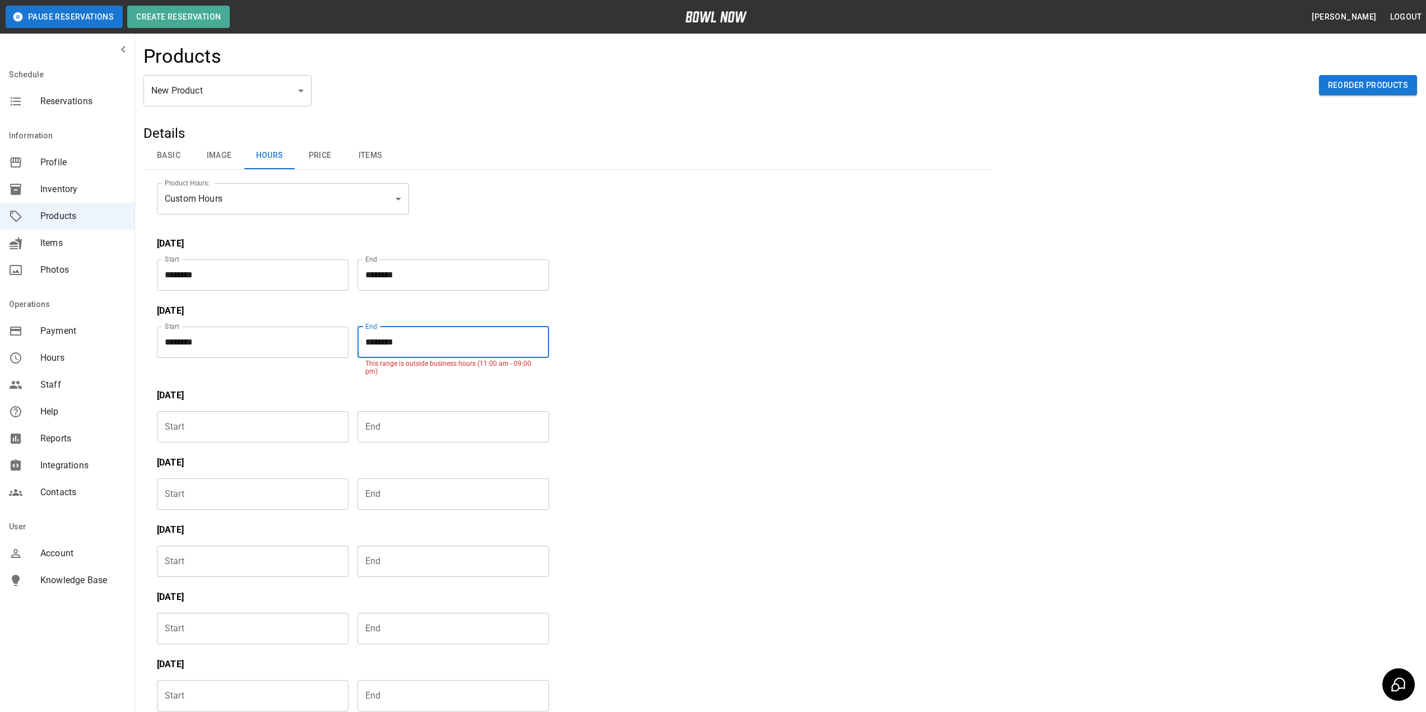
click at [445, 343] on input "********" at bounding box center [449, 342] width 184 height 31
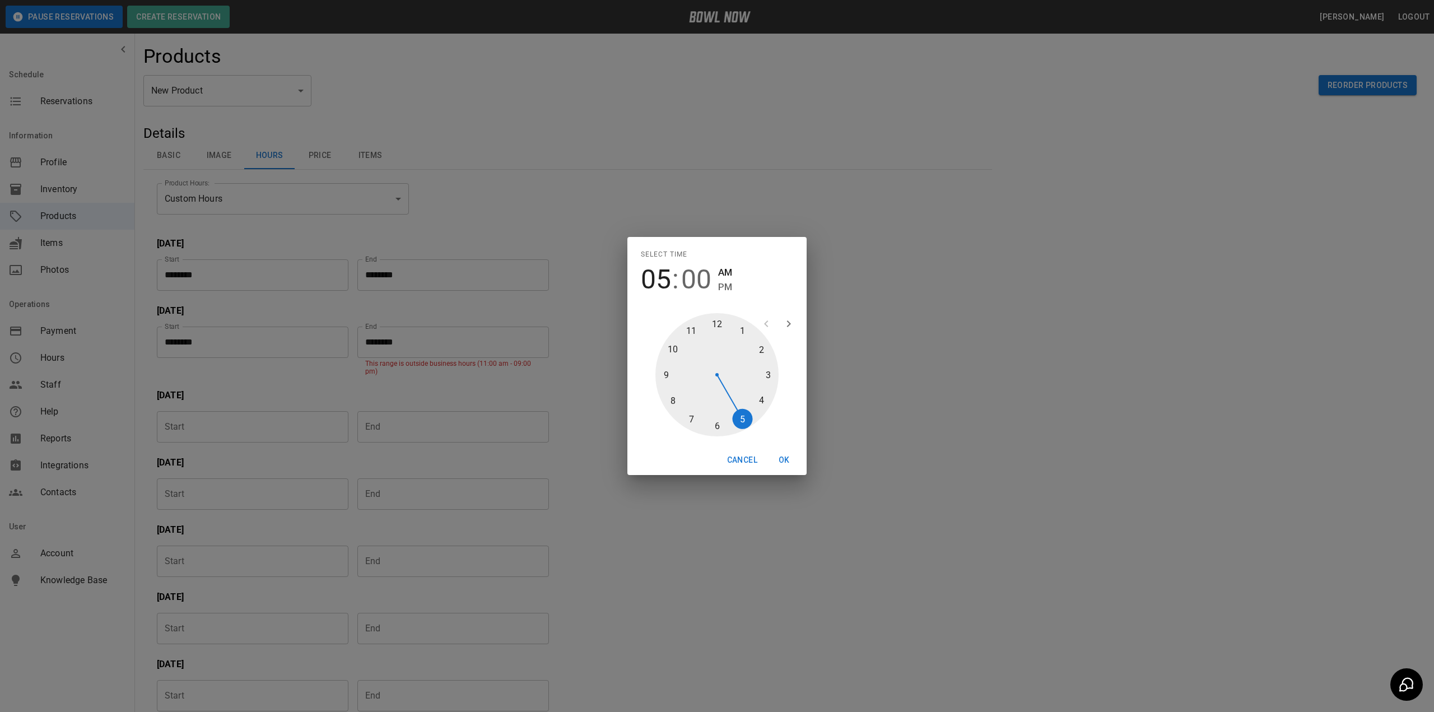
click at [727, 287] on span "PM" at bounding box center [725, 287] width 14 height 15
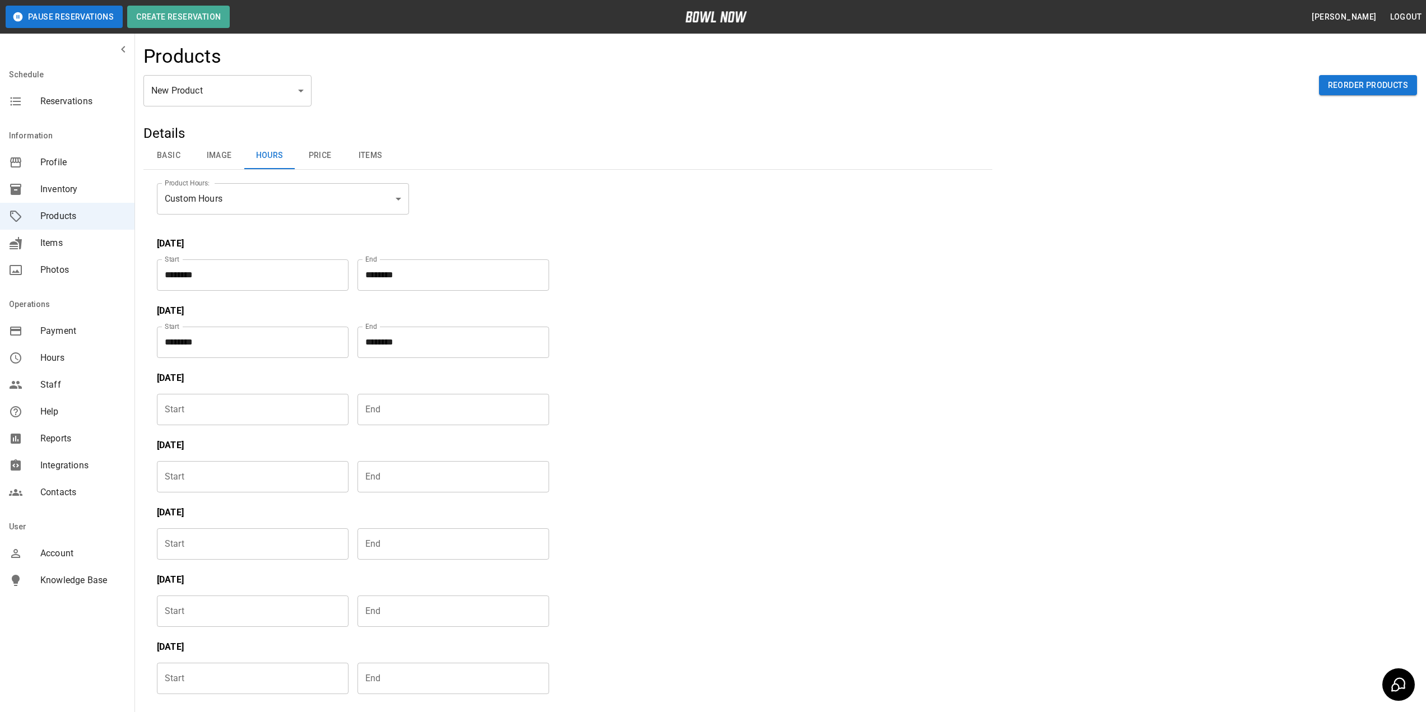
click at [261, 412] on input "Choose time" at bounding box center [249, 409] width 184 height 31
click at [404, 416] on input "Choose time" at bounding box center [449, 409] width 184 height 31
click at [415, 407] on input "********" at bounding box center [449, 409] width 184 height 31
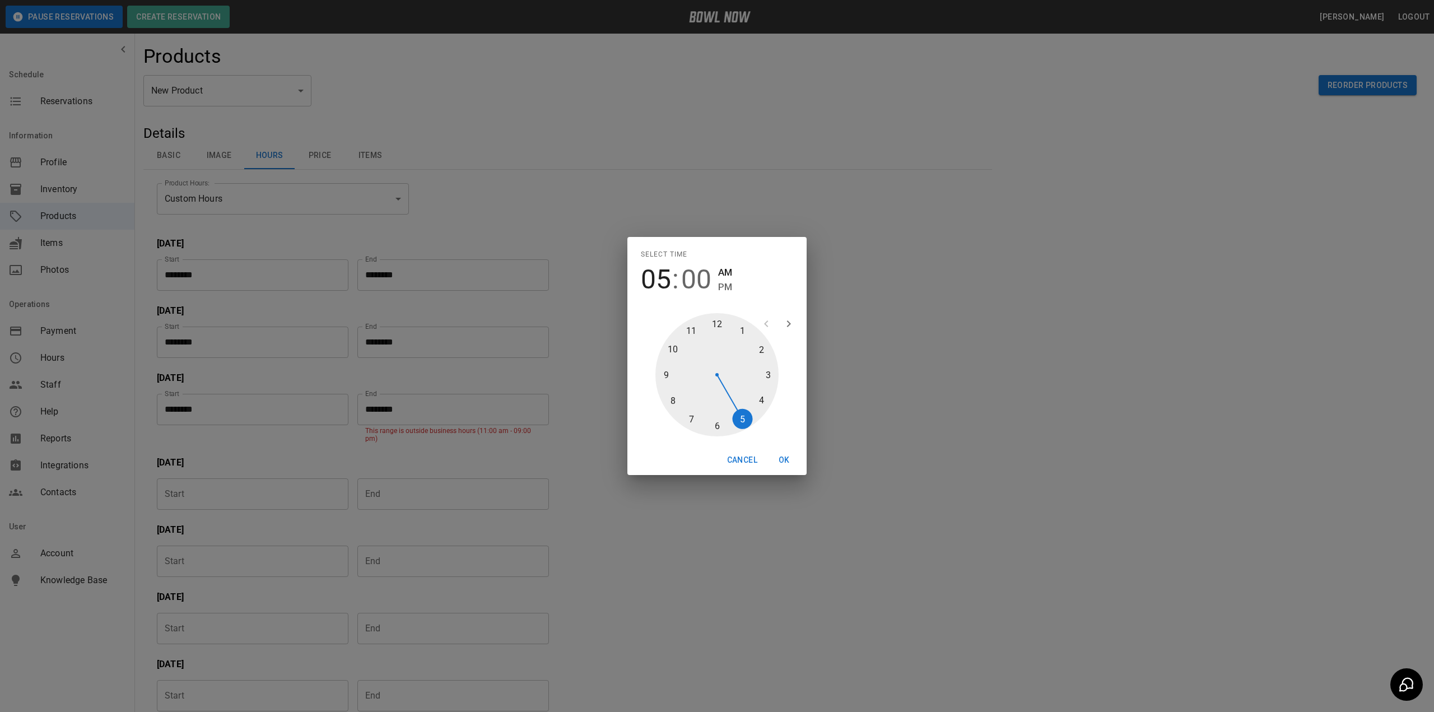
click at [722, 286] on span "PM" at bounding box center [725, 287] width 14 height 15
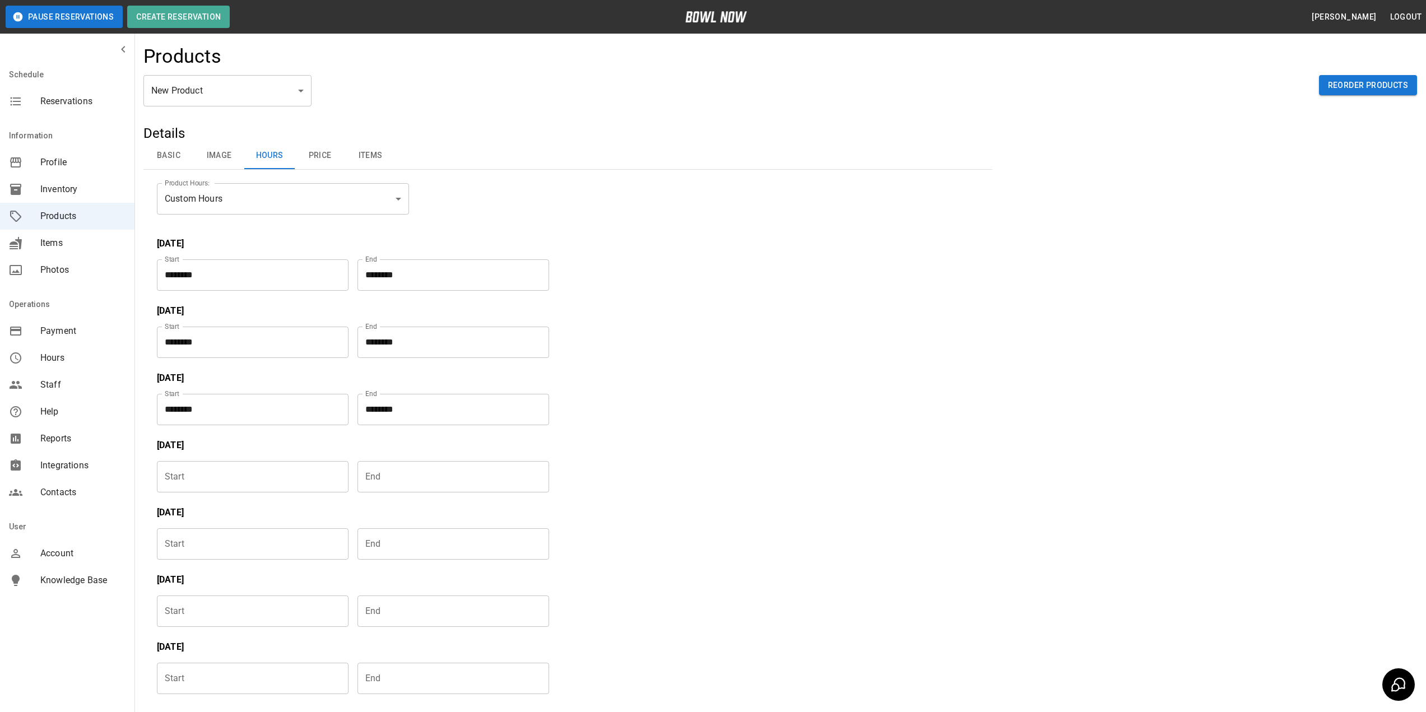
click at [258, 477] on input "Choose time" at bounding box center [249, 476] width 184 height 31
click at [742, 419] on div "Product Hours: Custom Hours ****** Product Hours: [DATE] Start ******** Start E…" at bounding box center [568, 440] width 822 height 515
click at [430, 477] on input "Choose time" at bounding box center [449, 476] width 184 height 31
click at [436, 482] on input "********" at bounding box center [449, 476] width 184 height 31
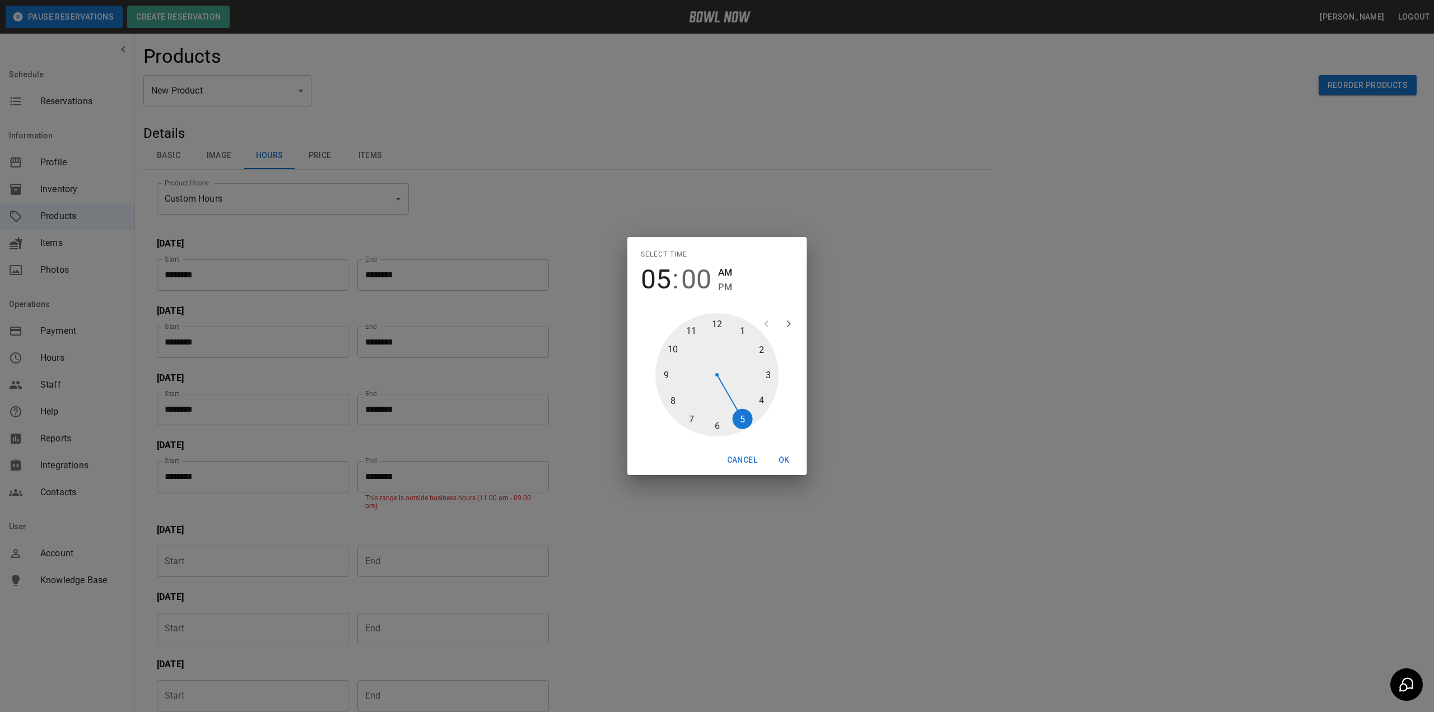
click at [725, 285] on span "PM" at bounding box center [725, 287] width 14 height 15
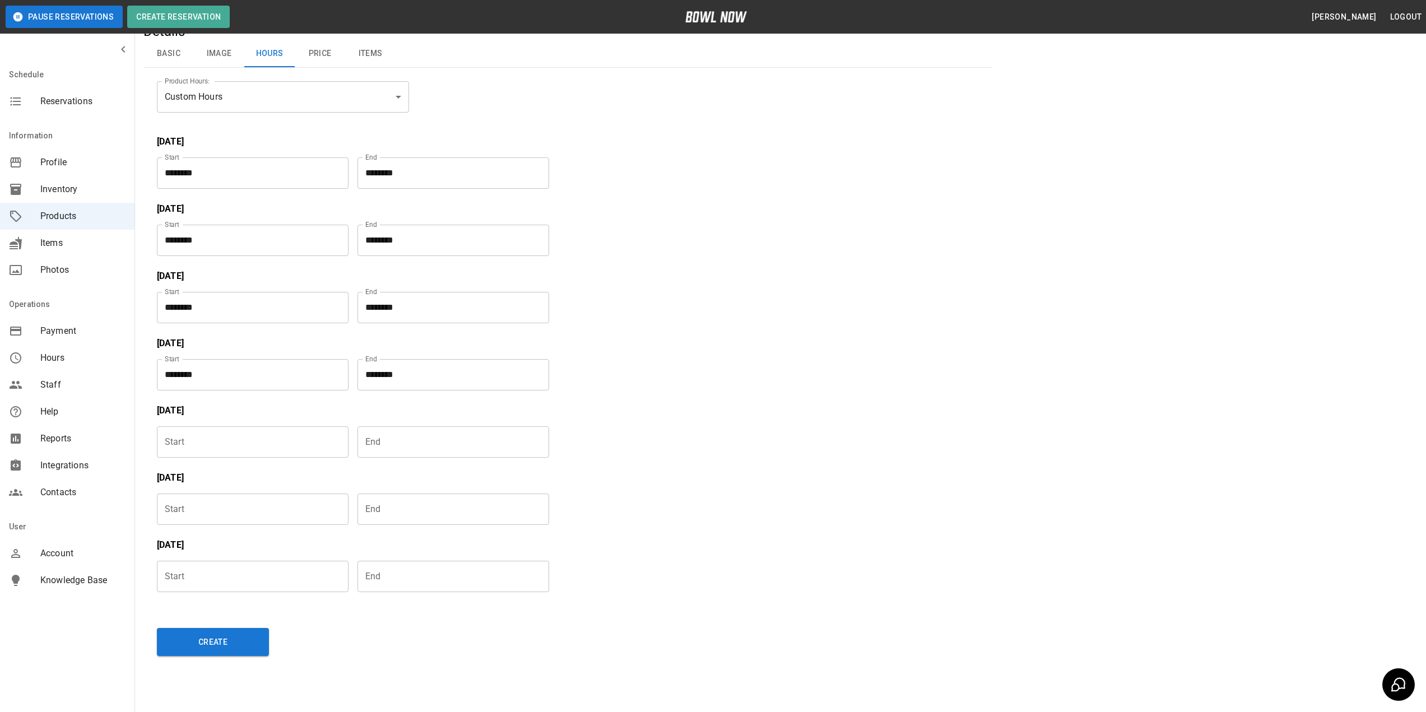
scroll to position [112, 0]
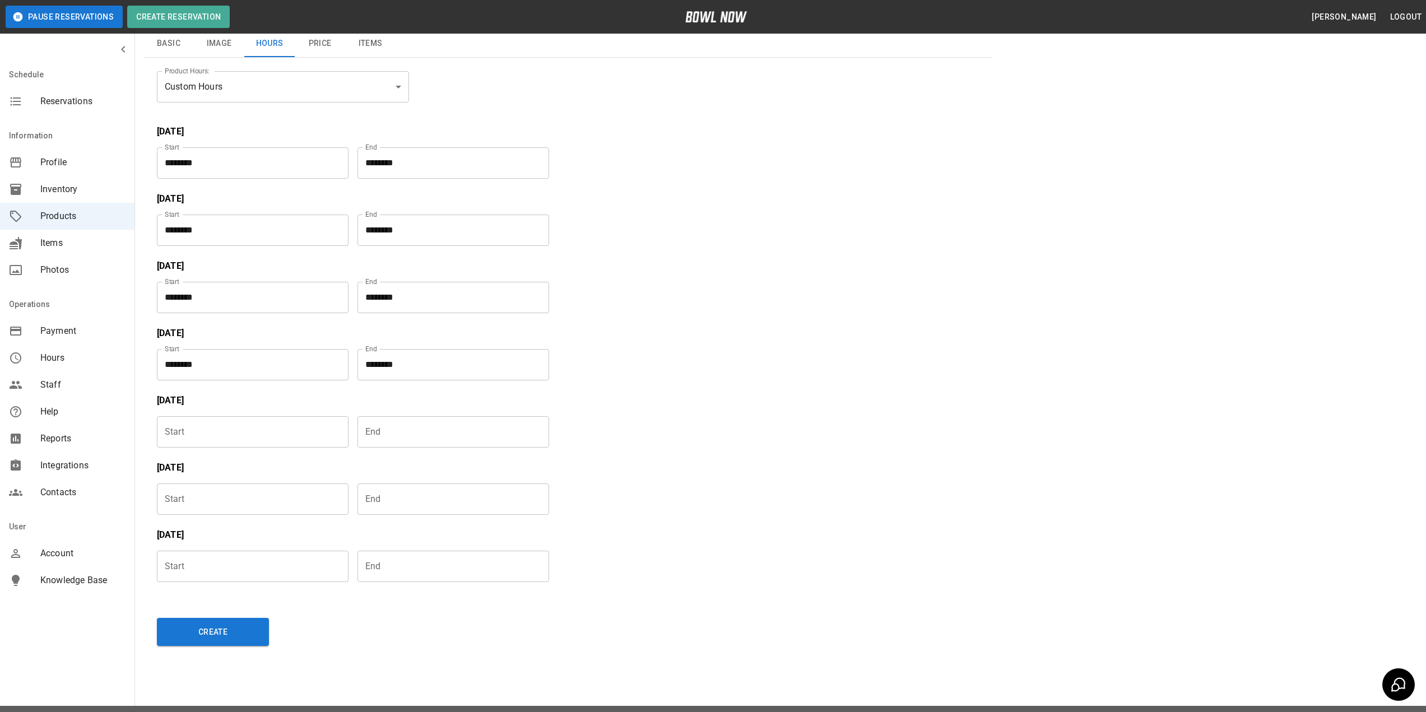
click at [200, 424] on input "Choose time" at bounding box center [249, 431] width 184 height 31
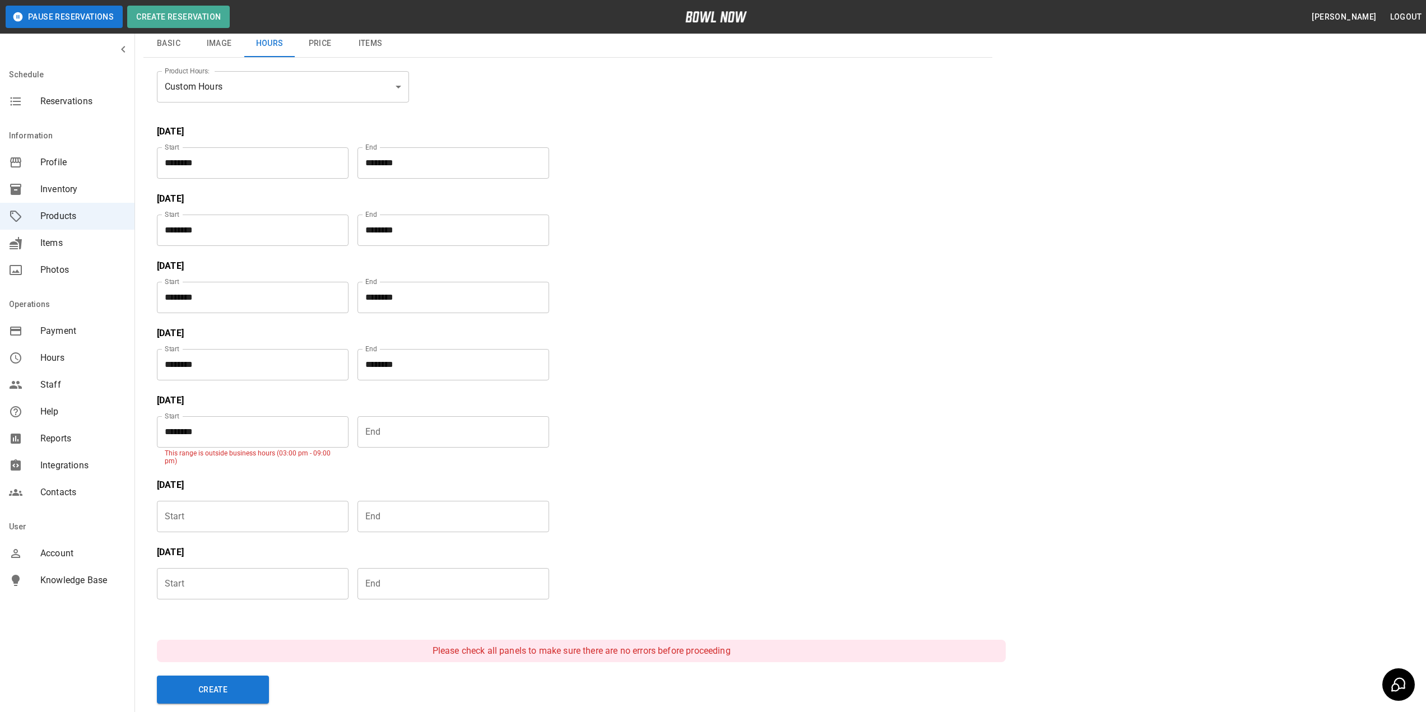
click at [308, 431] on input "********" at bounding box center [249, 431] width 184 height 31
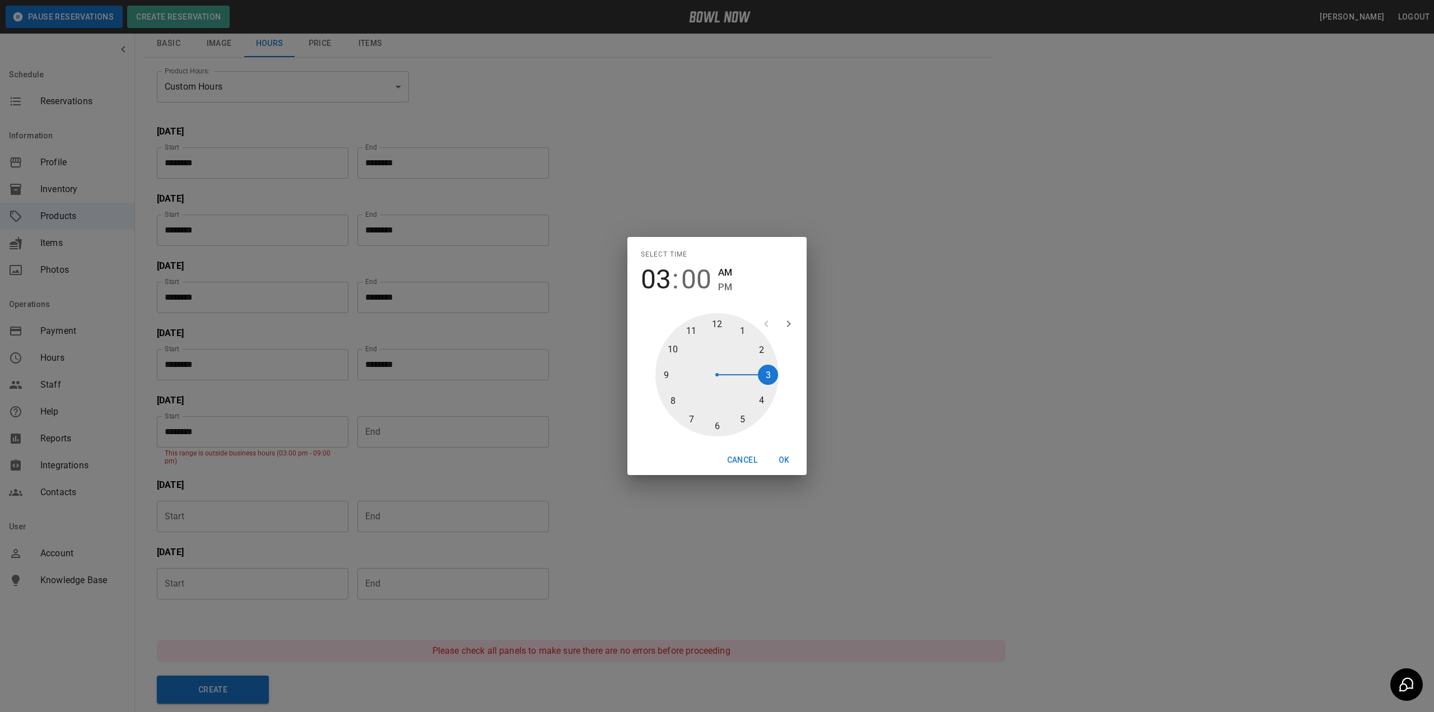
drag, startPoint x: 729, startPoint y: 290, endPoint x: 674, endPoint y: 325, distance: 65.0
click at [729, 290] on span "PM" at bounding box center [725, 287] width 14 height 15
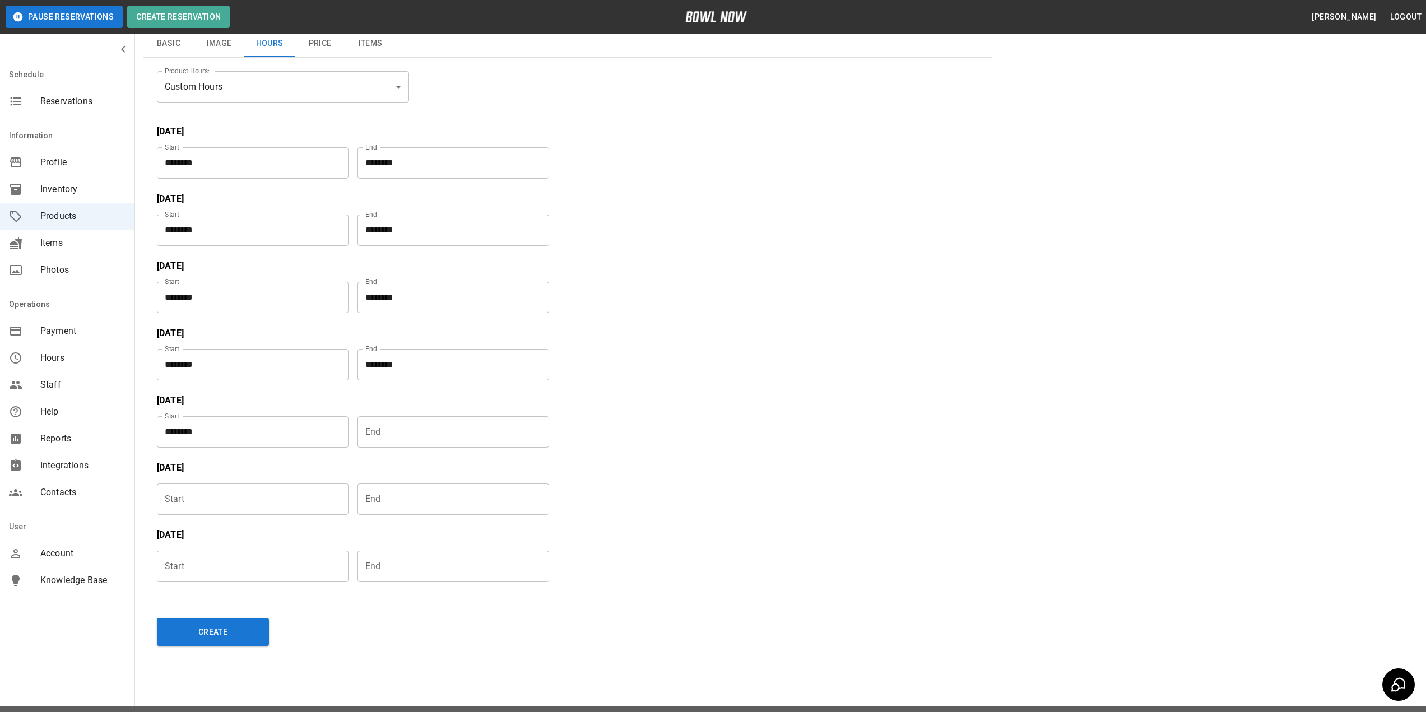
click at [490, 426] on input "Choose time" at bounding box center [449, 431] width 184 height 31
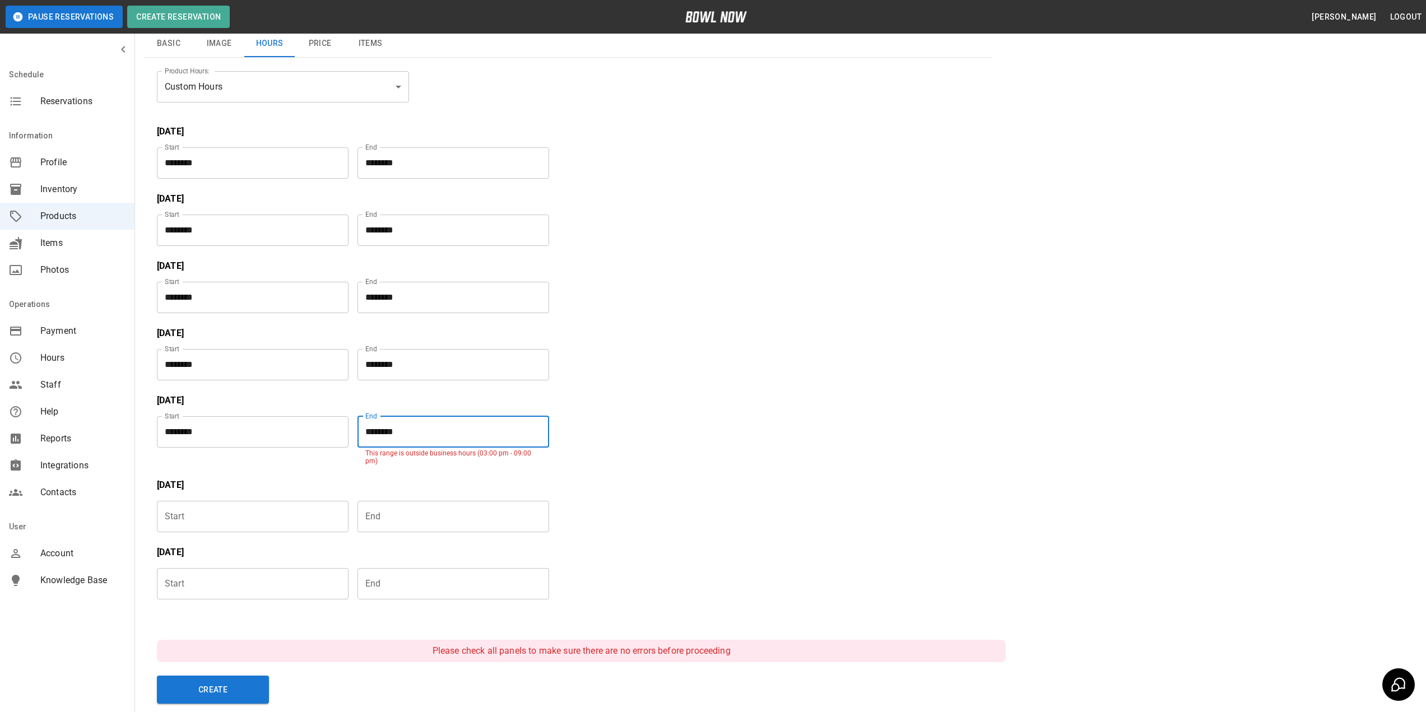
click at [489, 431] on input "********" at bounding box center [449, 431] width 184 height 31
click at [485, 434] on input "********" at bounding box center [449, 431] width 184 height 31
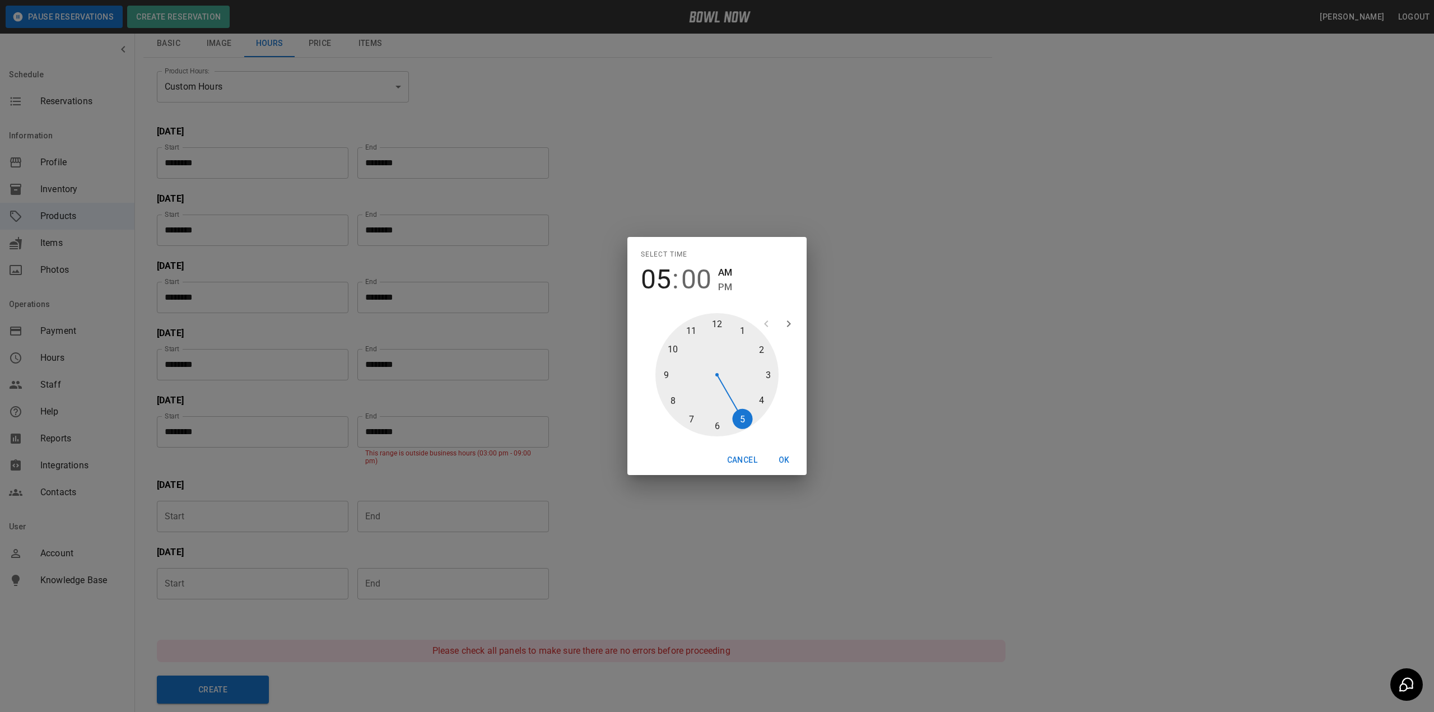
click at [729, 286] on span "PM" at bounding box center [725, 287] width 14 height 15
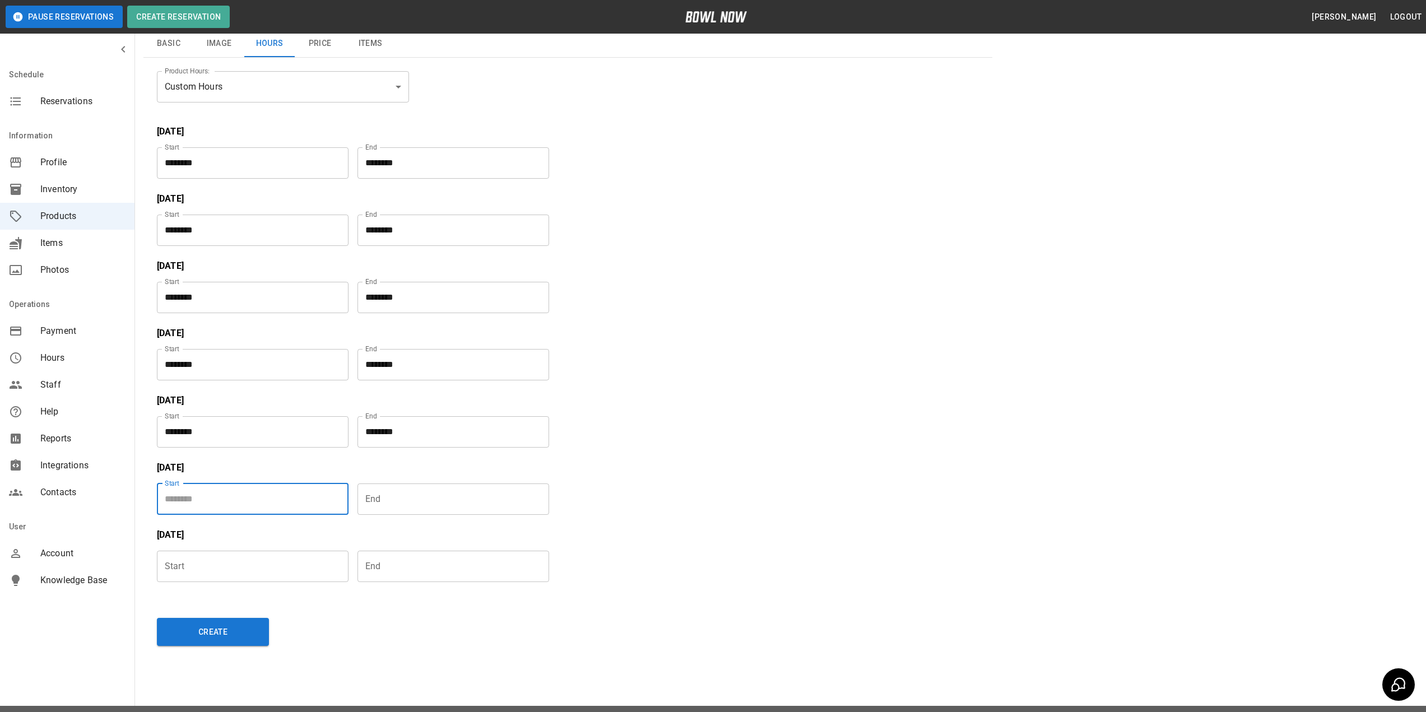
click at [262, 499] on input "Choose time" at bounding box center [249, 498] width 184 height 31
click at [296, 508] on input "********" at bounding box center [249, 498] width 184 height 31
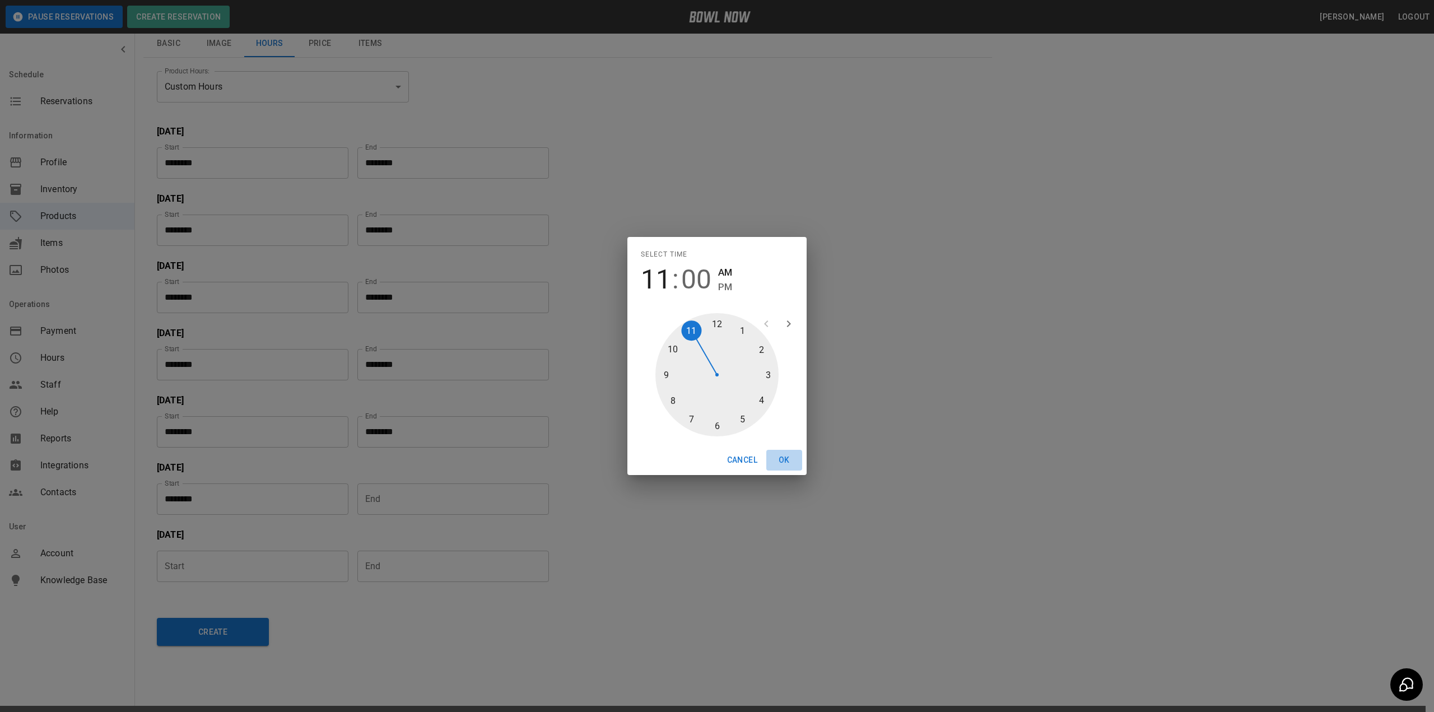
click at [783, 455] on button "OK" at bounding box center [784, 460] width 36 height 21
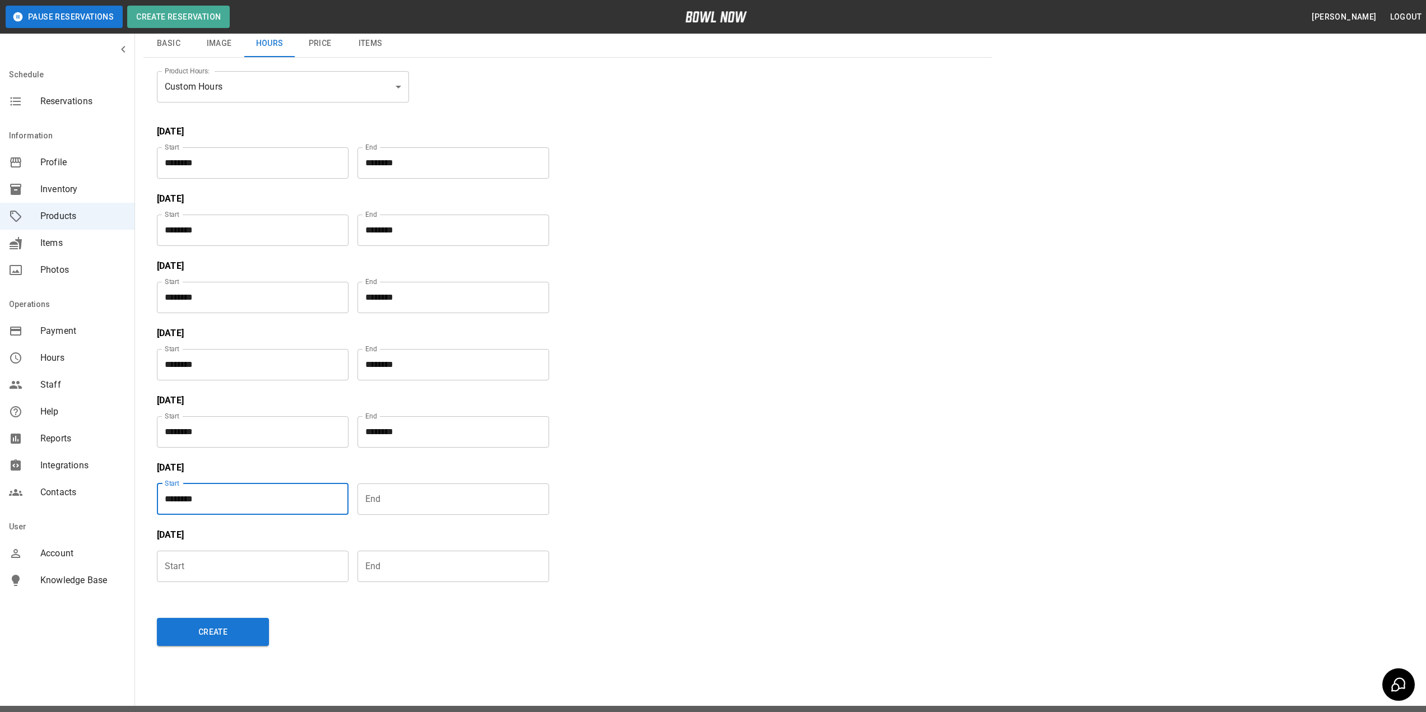
click at [485, 504] on input "Choose time" at bounding box center [449, 498] width 184 height 31
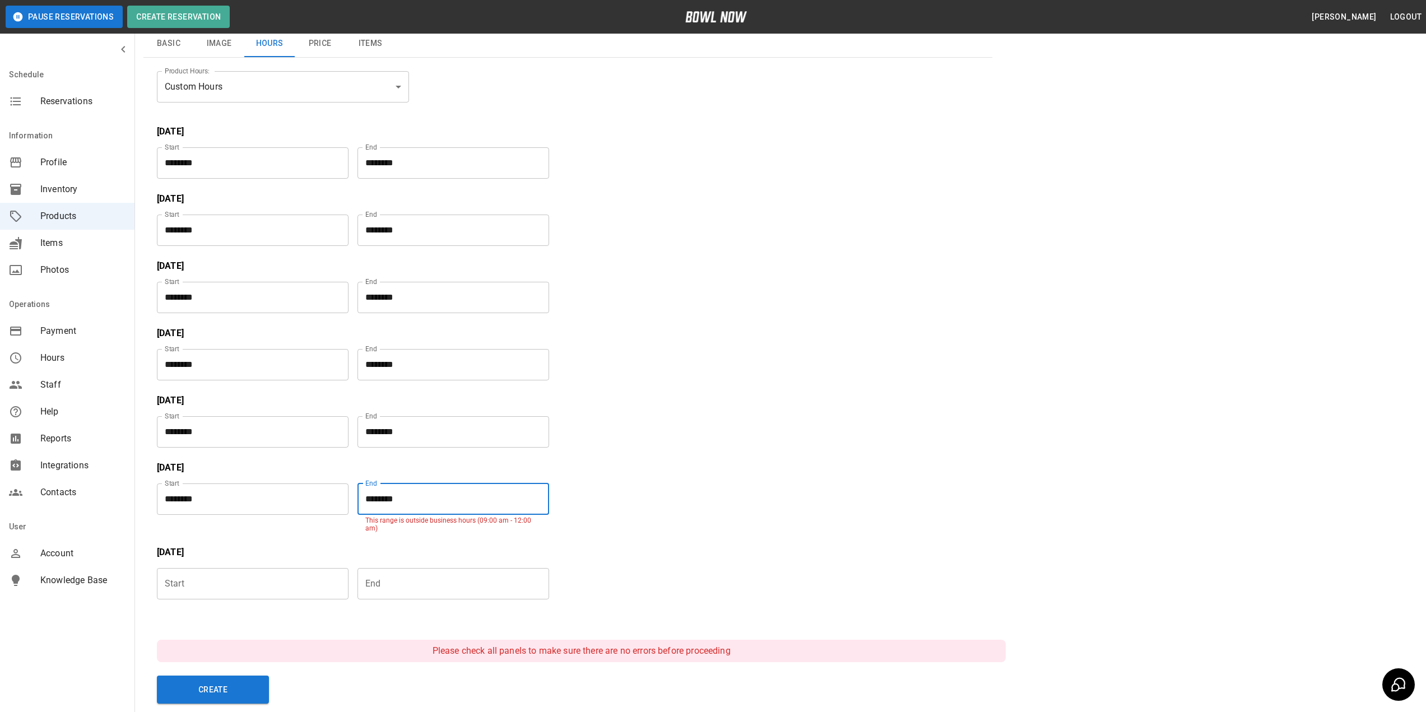
click at [452, 492] on input "********" at bounding box center [449, 498] width 184 height 31
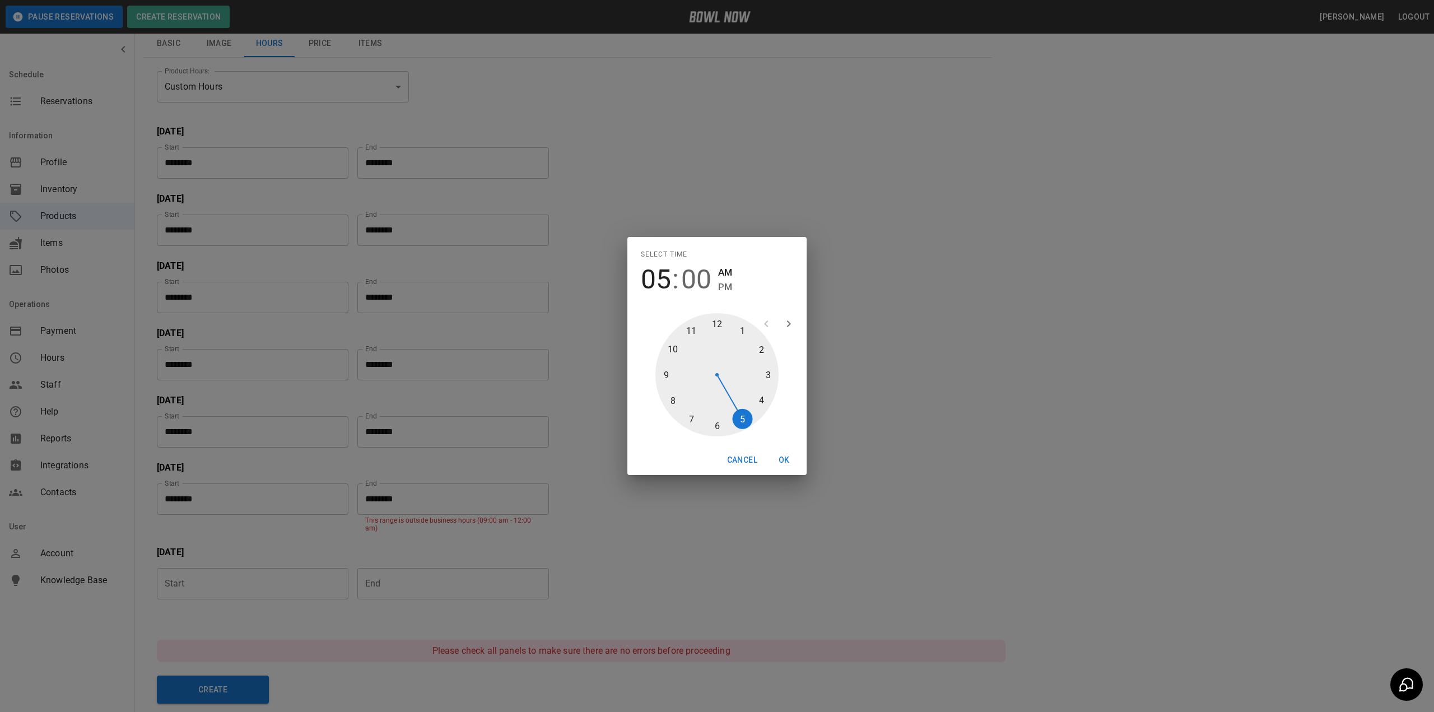
click at [728, 289] on span "PM" at bounding box center [725, 287] width 14 height 15
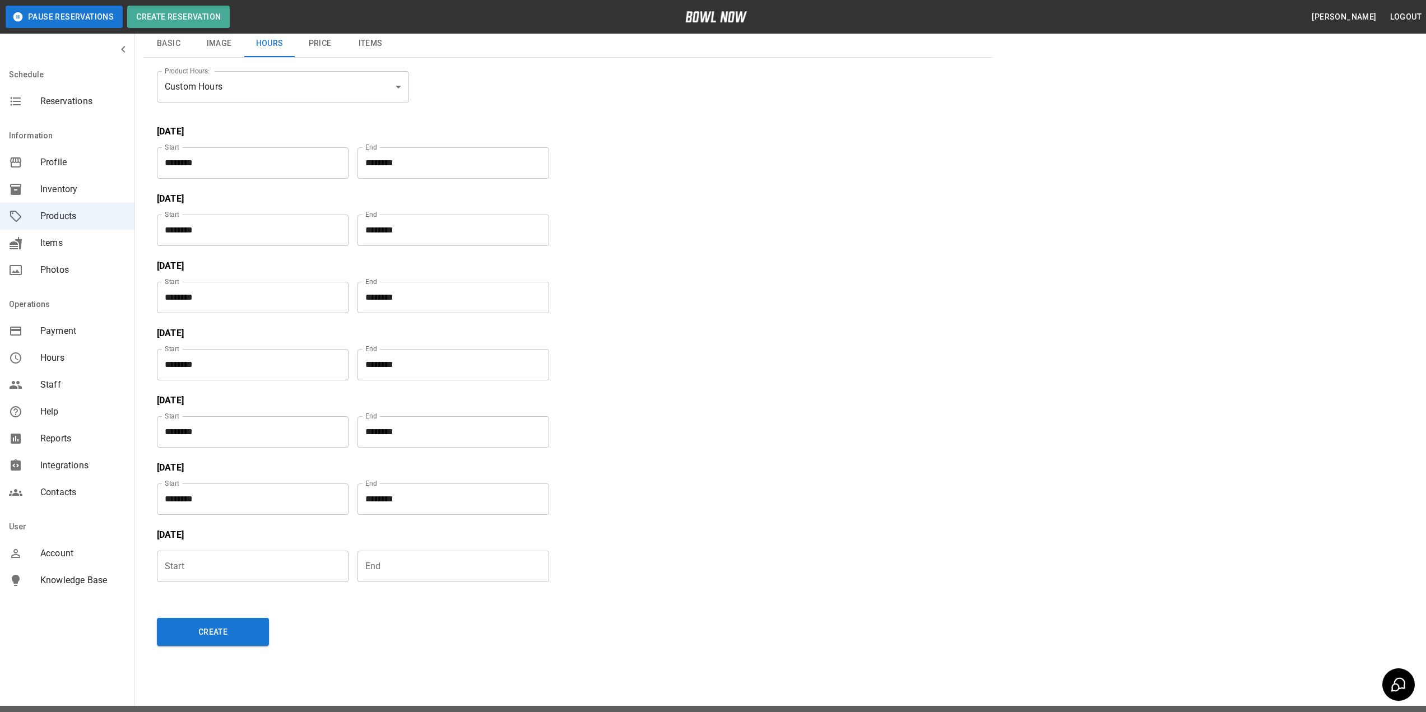
click at [289, 568] on input "Choose time" at bounding box center [249, 566] width 184 height 31
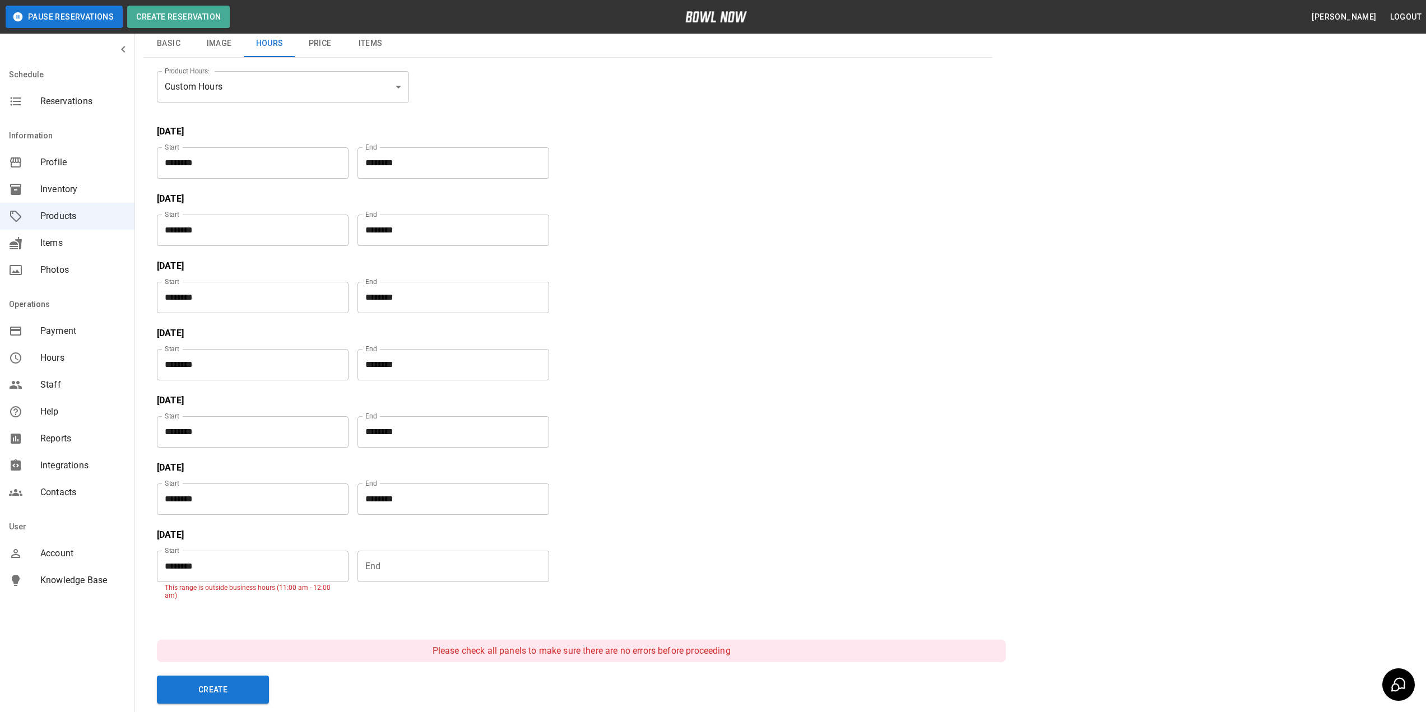
click at [291, 572] on input "********" at bounding box center [249, 566] width 184 height 31
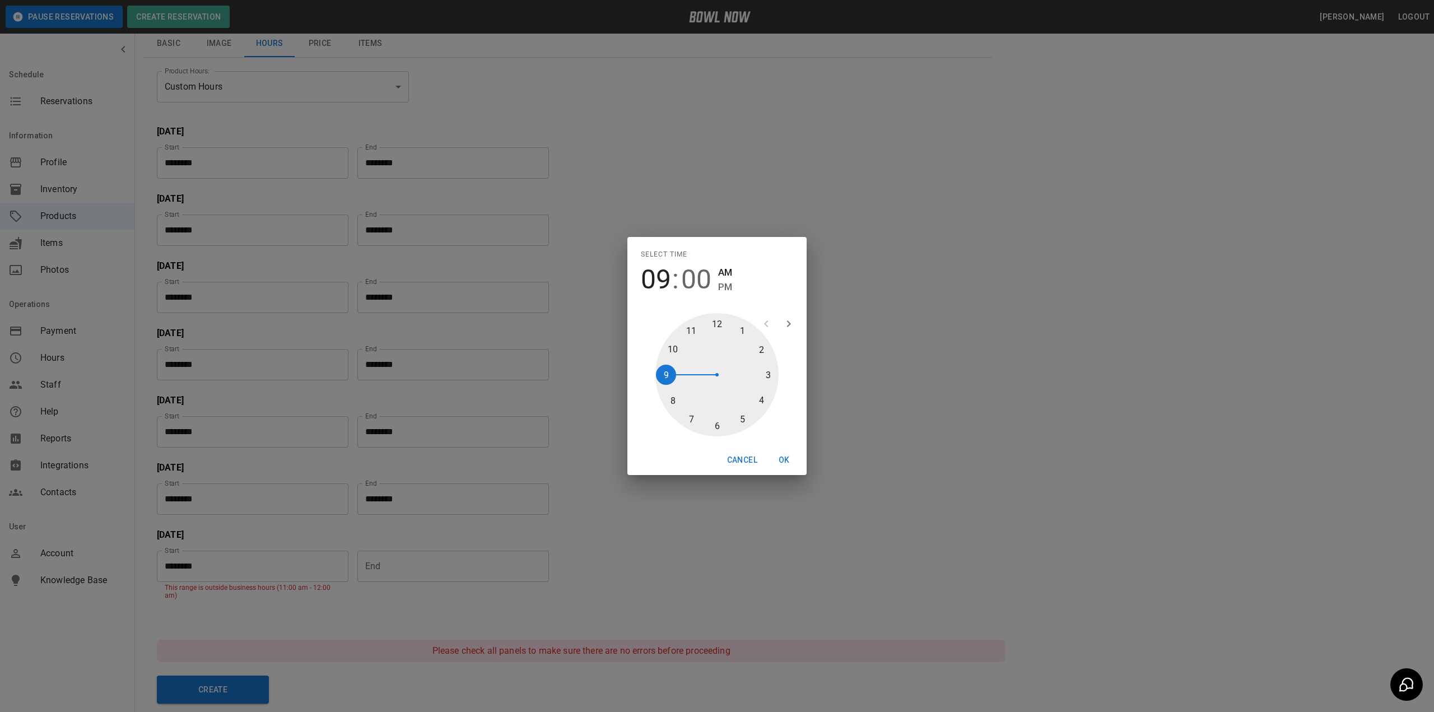
click at [788, 463] on button "OK" at bounding box center [784, 460] width 36 height 21
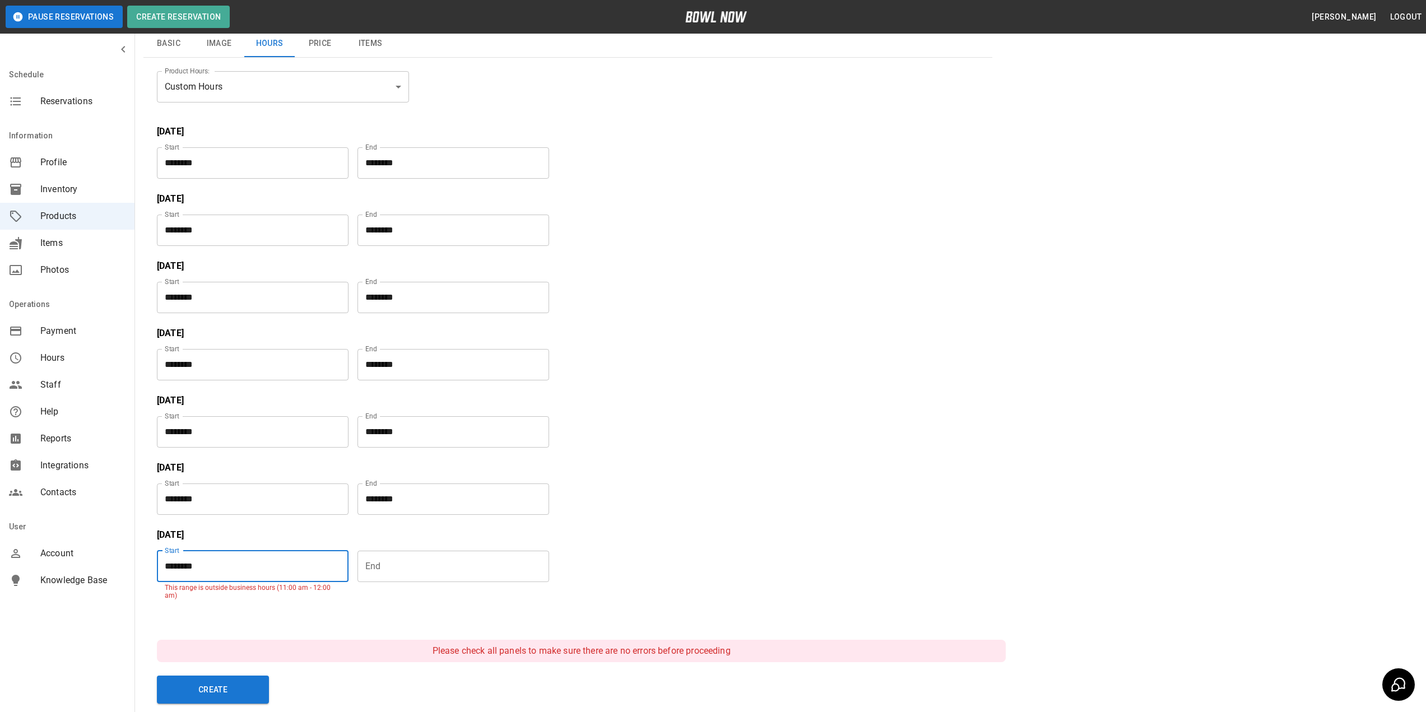
click at [396, 573] on input "Choose time" at bounding box center [449, 566] width 184 height 31
click at [453, 559] on input "********" at bounding box center [449, 566] width 184 height 31
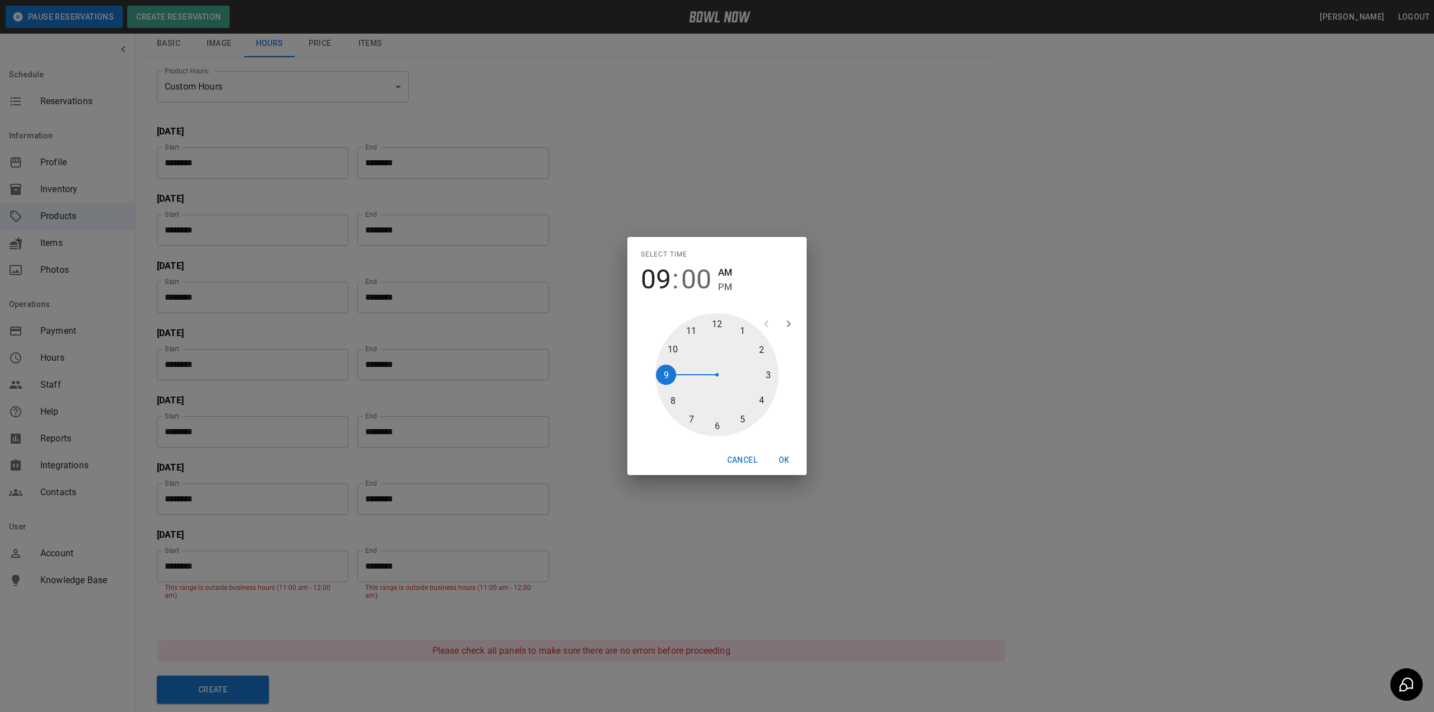
click at [720, 288] on span "PM" at bounding box center [725, 287] width 14 height 15
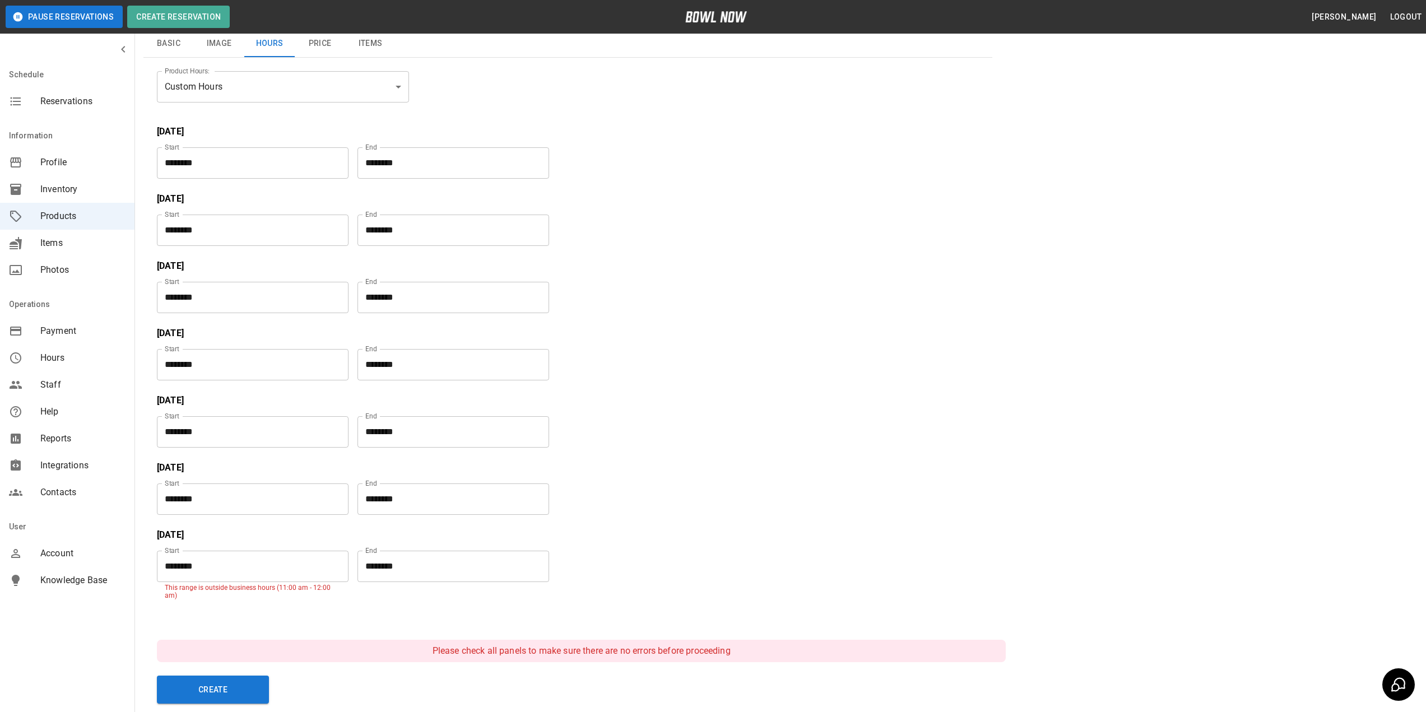
click at [612, 496] on div "Product Hours: Custom Hours ****** Product Hours: [DATE] Start ******** Start E…" at bounding box center [568, 337] width 822 height 533
click at [264, 577] on input "********" at bounding box center [249, 566] width 184 height 31
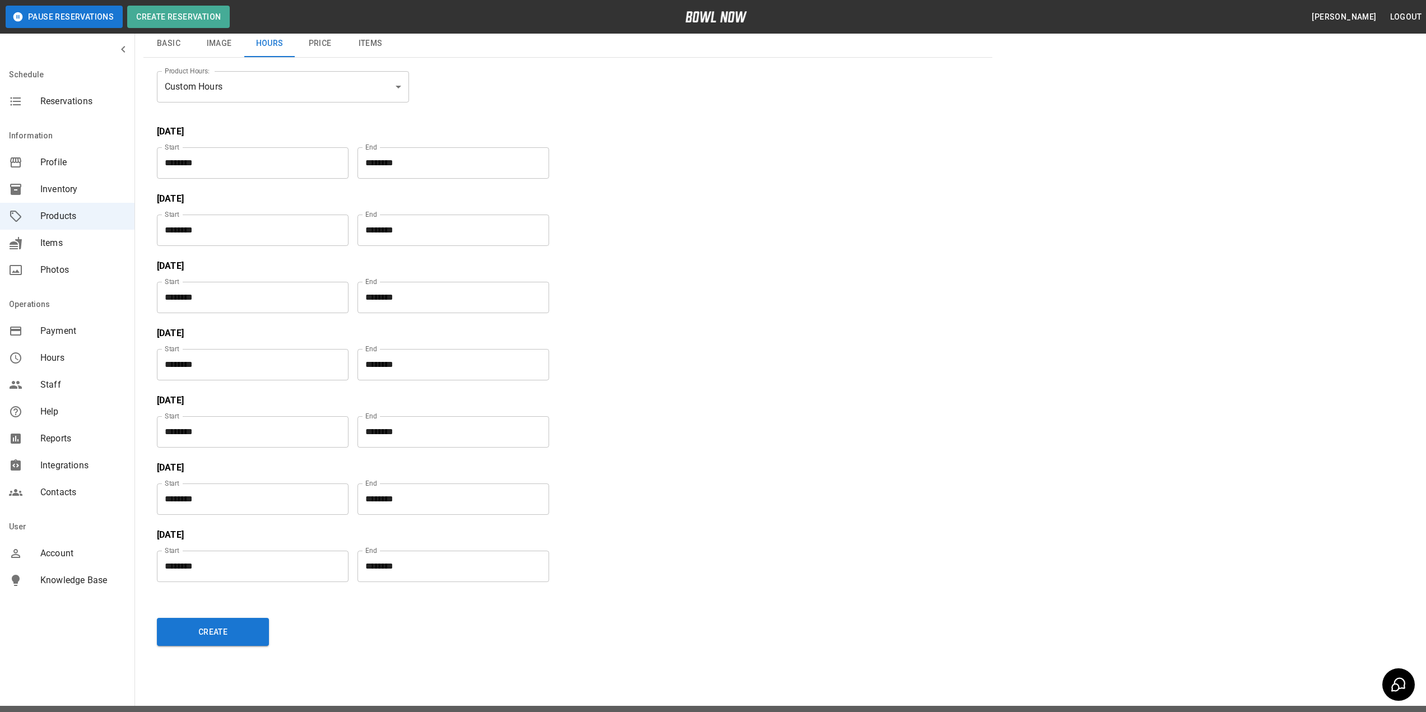
click at [692, 407] on div "Product Hours: Custom Hours ****** Product Hours: [DATE] Start ******** Start E…" at bounding box center [568, 328] width 822 height 515
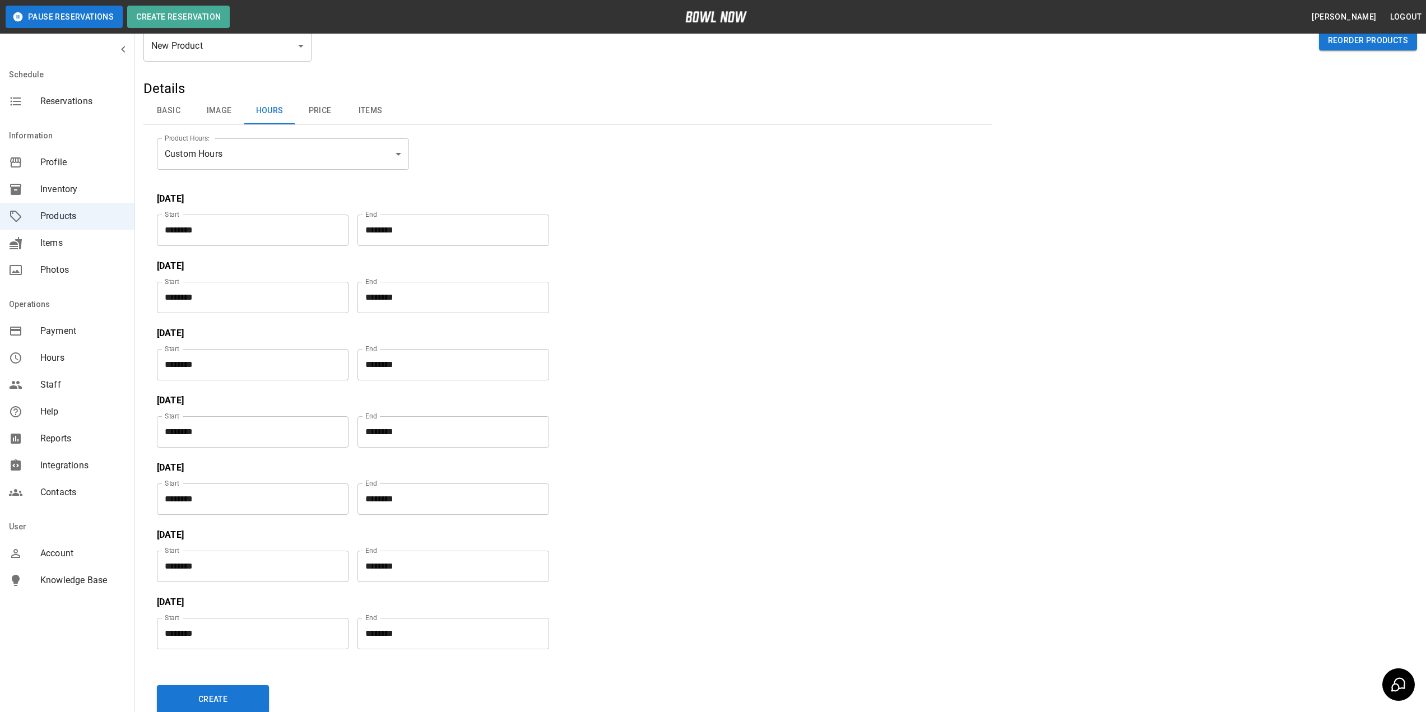
scroll to position [0, 0]
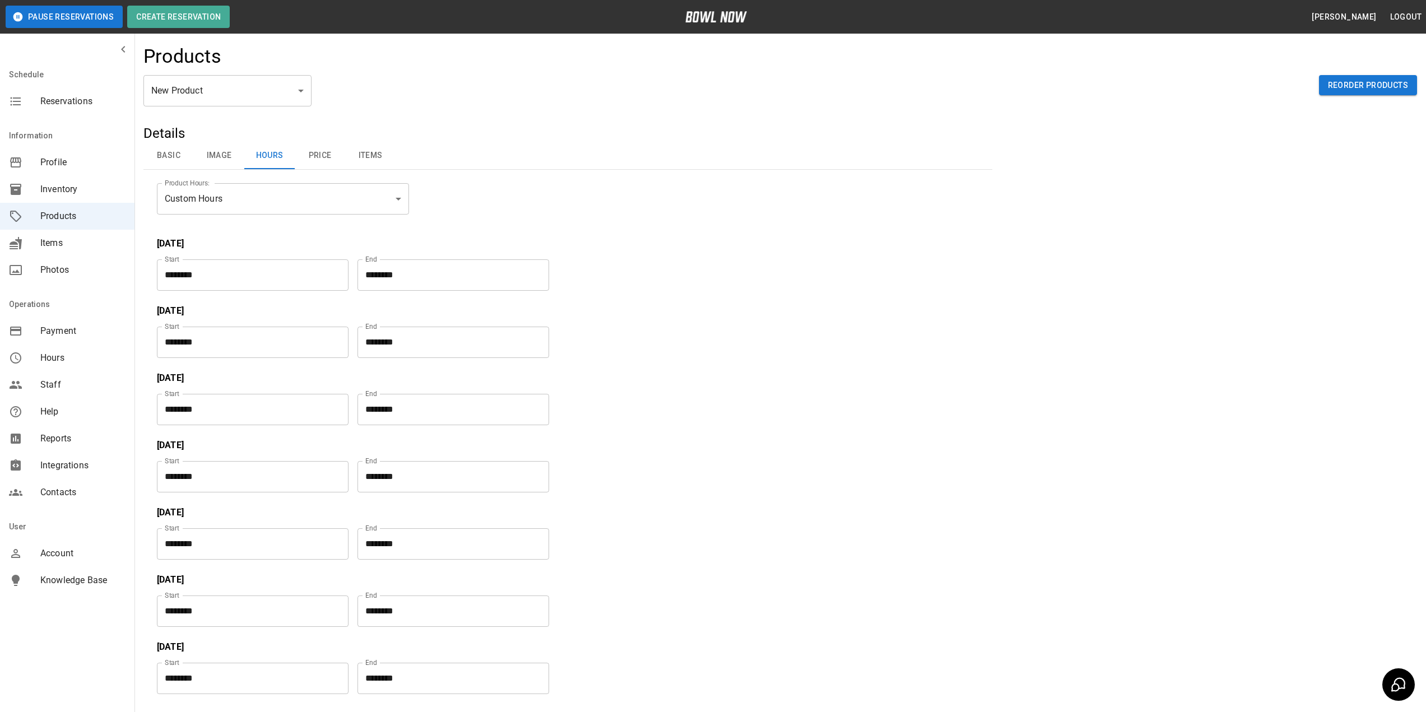
click at [323, 159] on button "Price" at bounding box center [320, 155] width 50 height 27
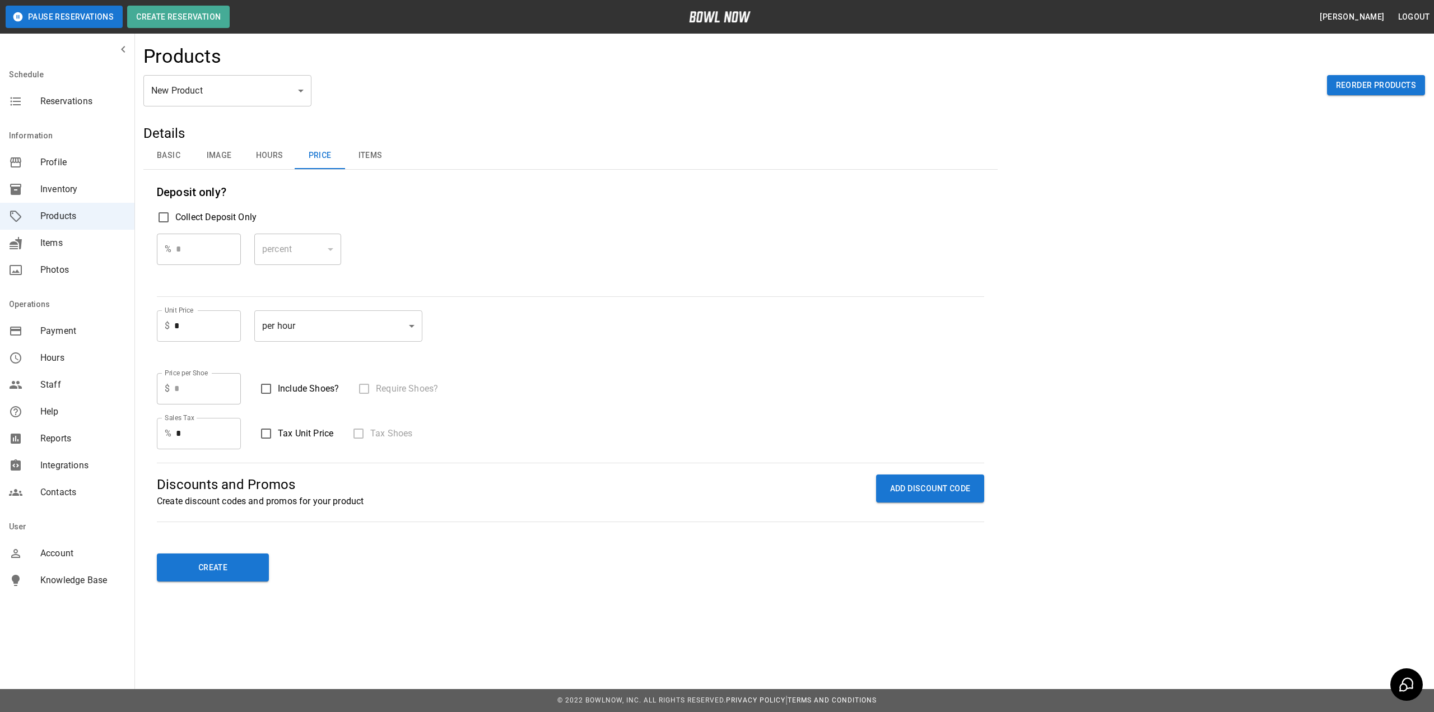
click at [190, 333] on input "*" at bounding box center [207, 325] width 67 height 31
click at [373, 157] on button "Items" at bounding box center [370, 155] width 50 height 27
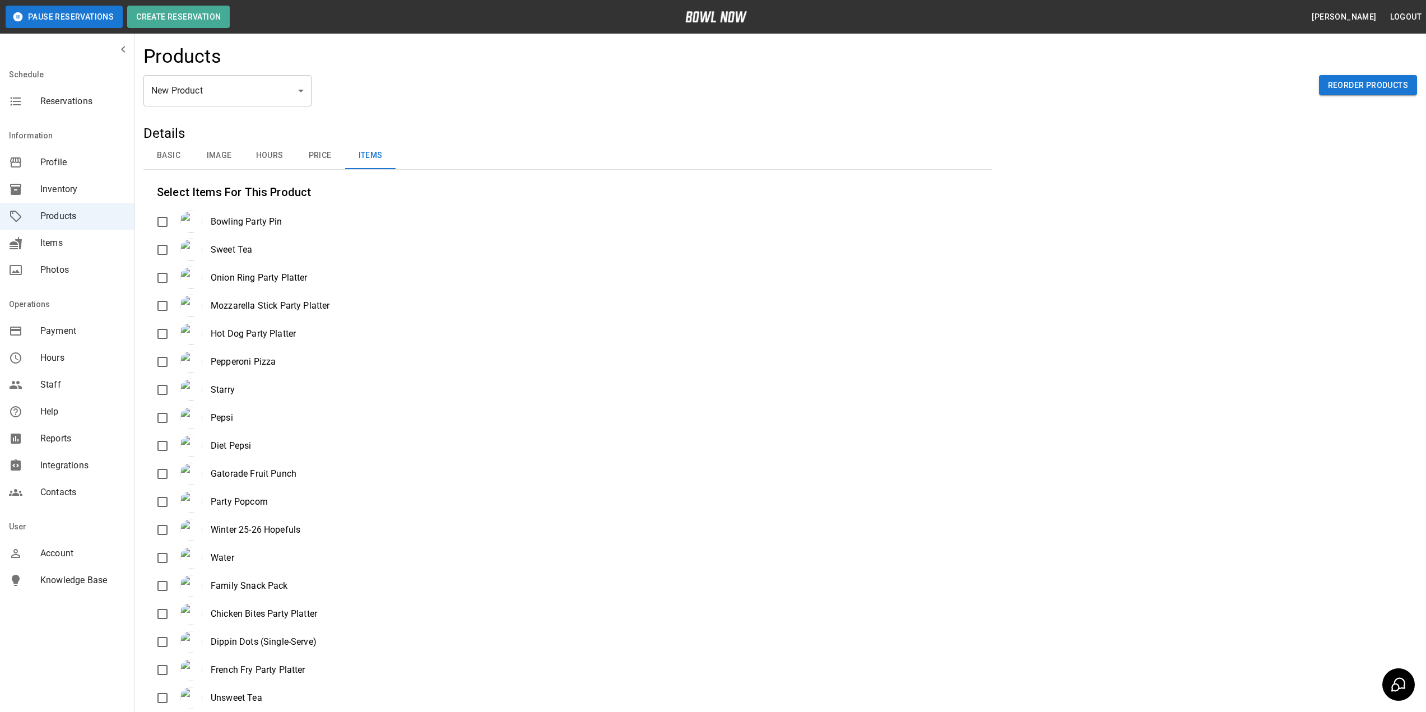
click at [332, 156] on button "Price" at bounding box center [320, 155] width 50 height 27
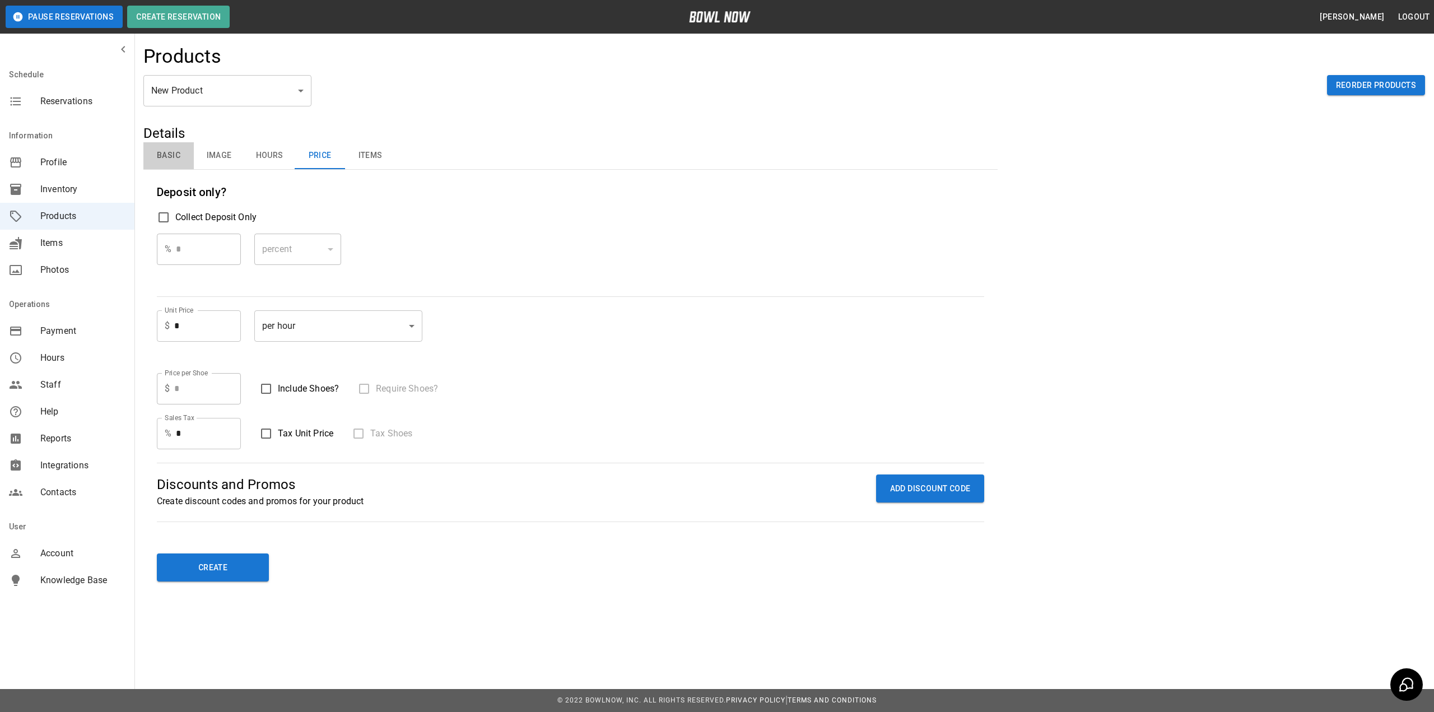
click at [161, 157] on button "Basic" at bounding box center [168, 155] width 50 height 27
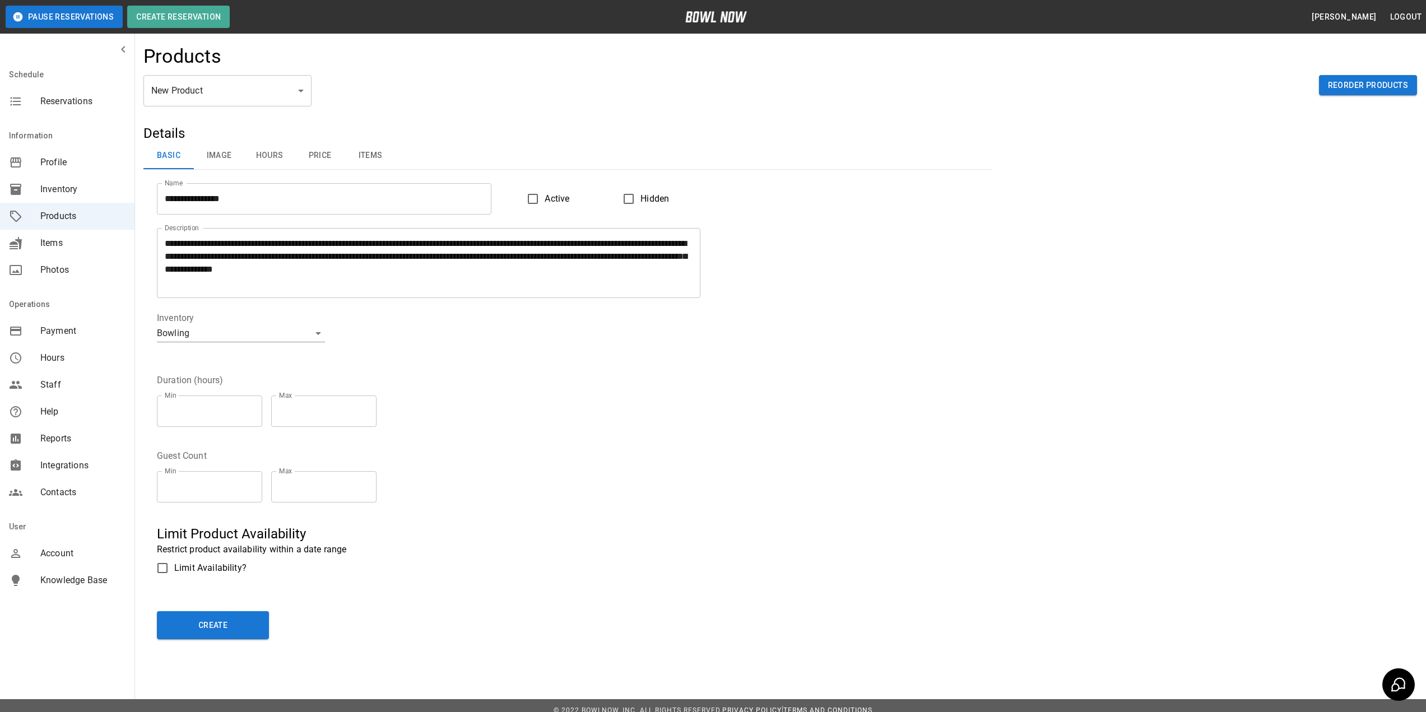
click at [453, 267] on textarea "**********" at bounding box center [429, 263] width 528 height 52
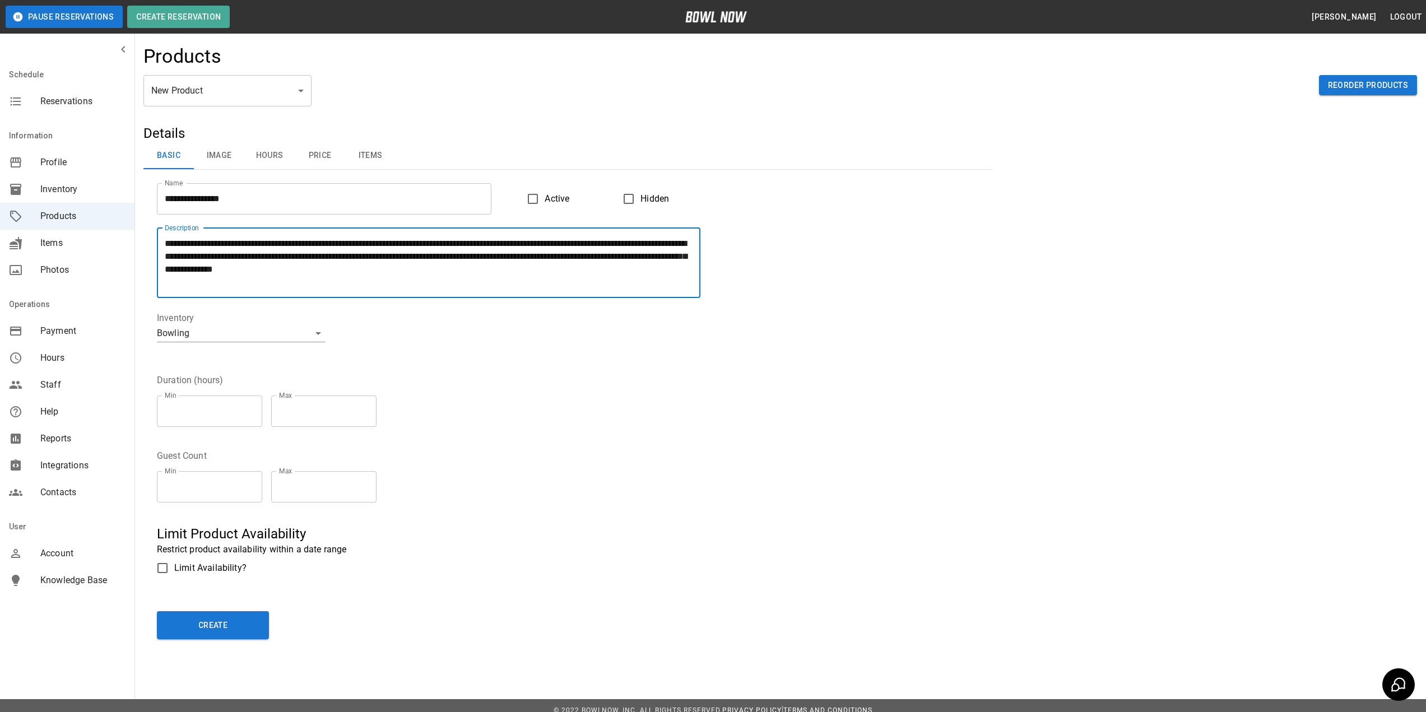
drag, startPoint x: 352, startPoint y: 280, endPoint x: 151, endPoint y: 238, distance: 205.5
click at [151, 238] on div "**********" at bounding box center [421, 256] width 557 height 83
paste textarea "**********"
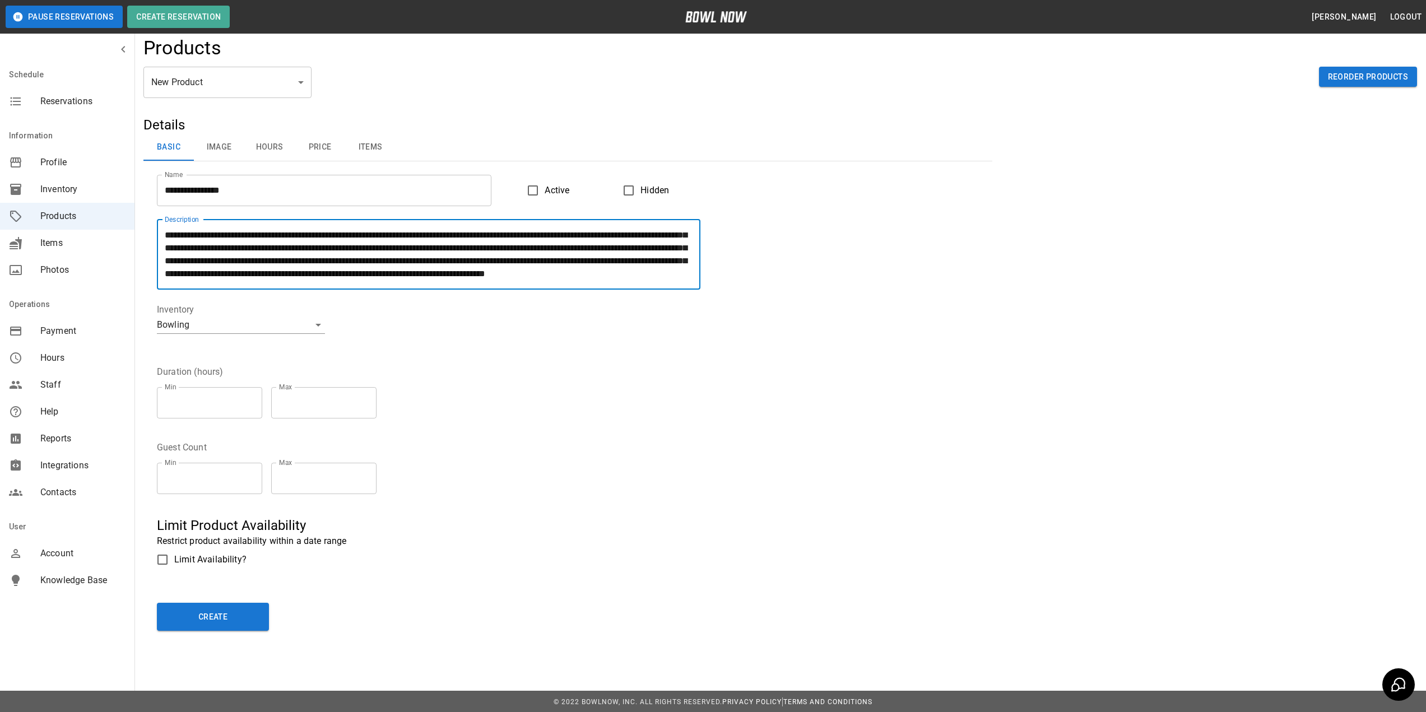
scroll to position [10, 0]
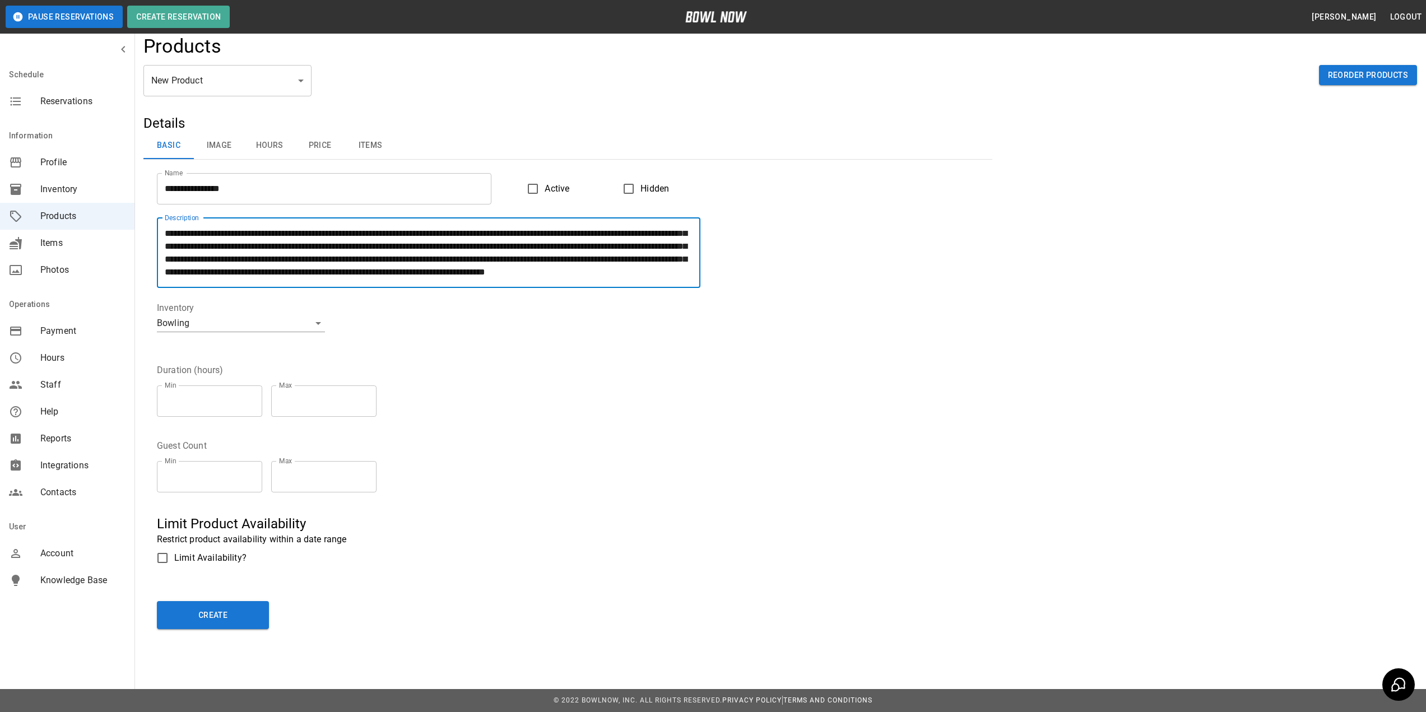
type textarea "**********"
click at [190, 400] on input "*" at bounding box center [209, 400] width 105 height 31
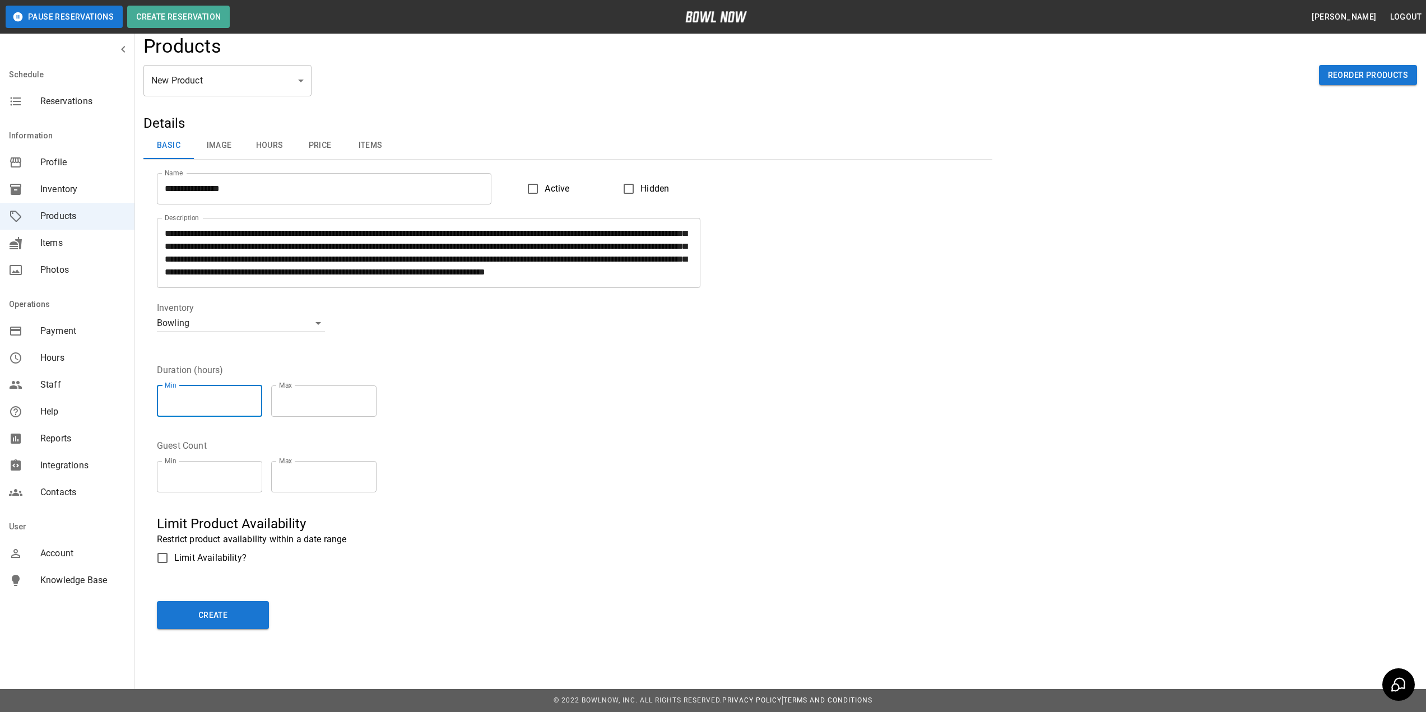
type input "*"
drag, startPoint x: 304, startPoint y: 398, endPoint x: 288, endPoint y: 401, distance: 16.4
click at [288, 401] on input "***" at bounding box center [323, 400] width 105 height 31
type input "*"
click at [489, 438] on div "Guest Count Min * Min Max * Max" at bounding box center [560, 464] width 835 height 76
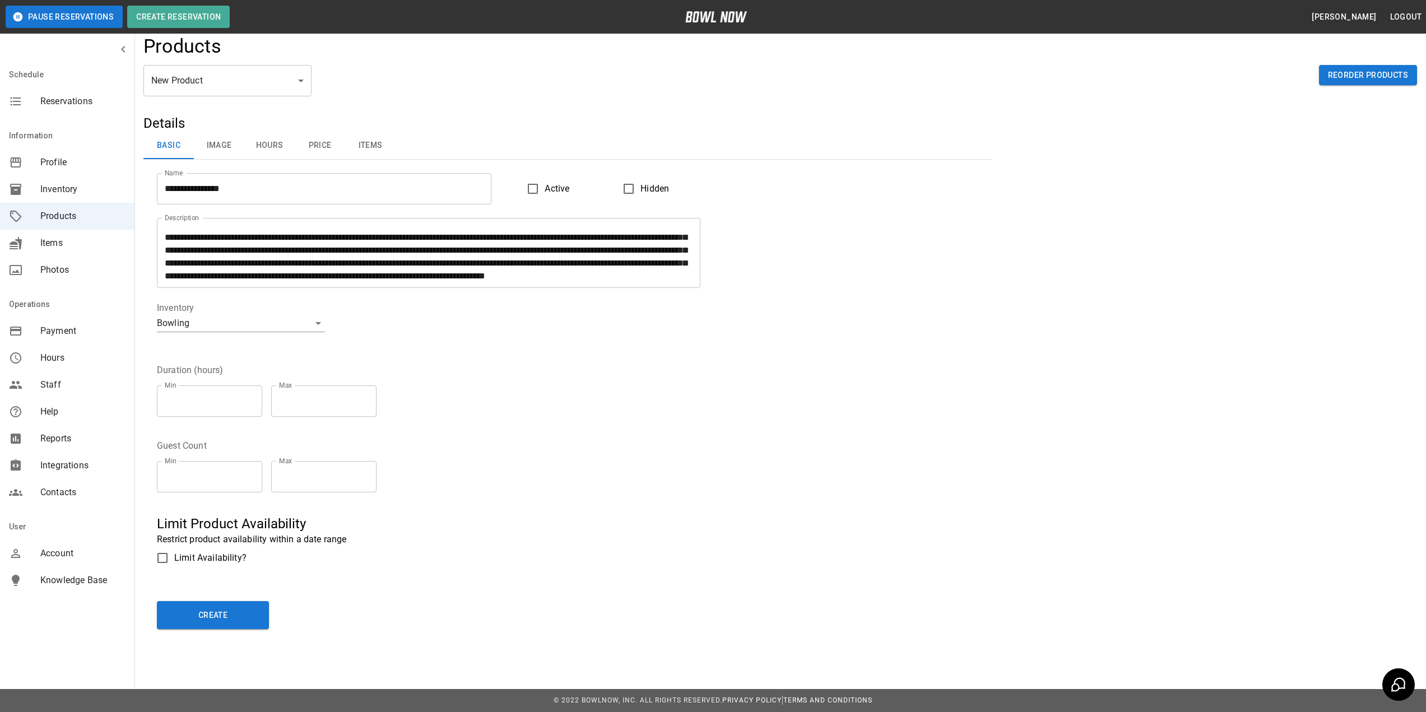
scroll to position [0, 0]
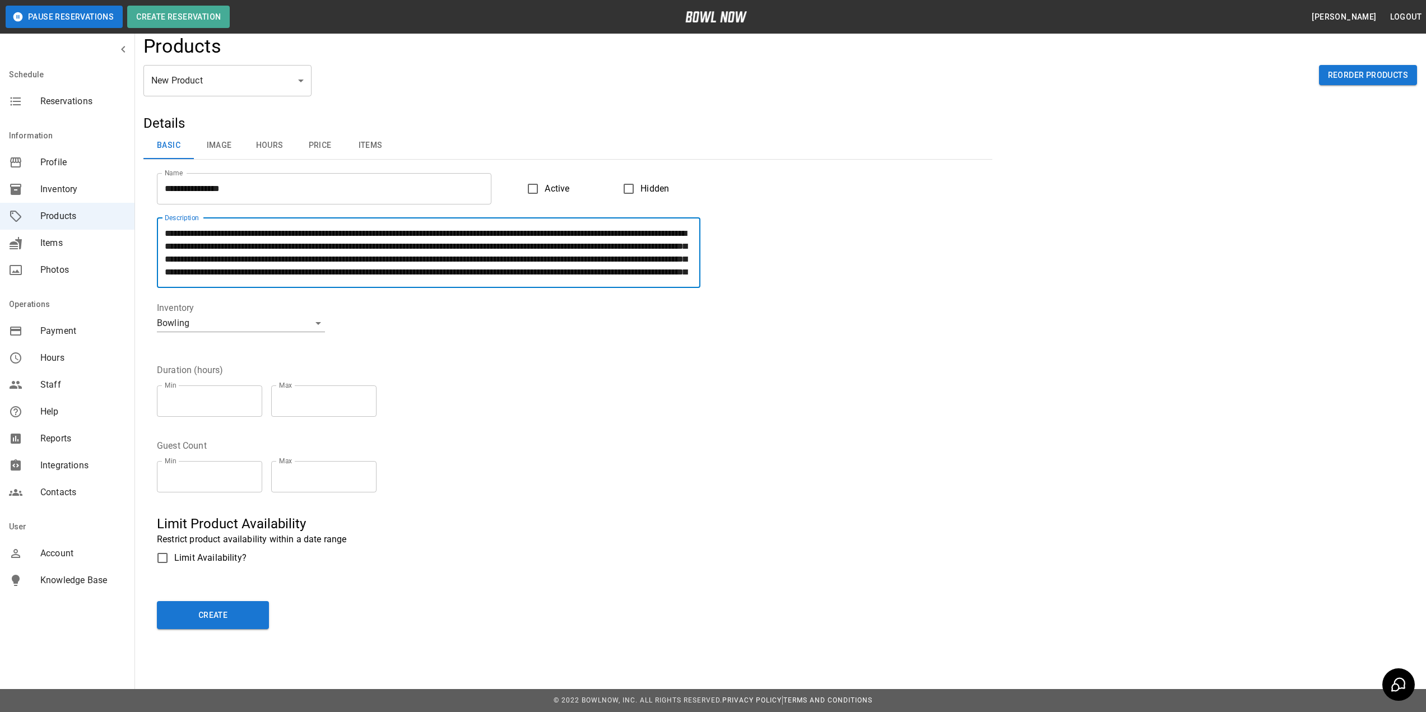
click at [304, 246] on textarea "**********" at bounding box center [429, 253] width 528 height 52
click at [315, 245] on textarea "**********" at bounding box center [429, 253] width 528 height 52
type textarea "**********"
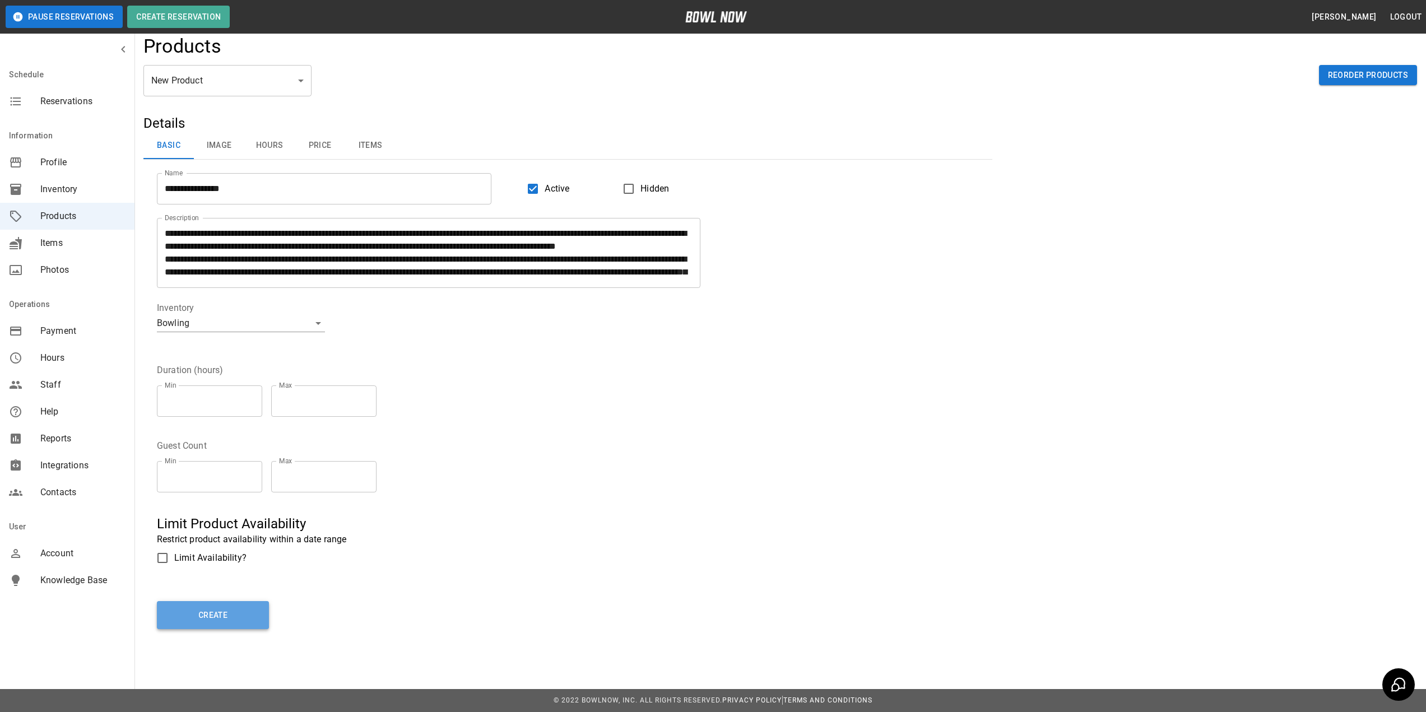
click at [219, 613] on button "Create" at bounding box center [213, 615] width 112 height 28
type input "**"
type input "**********"
type textarea "**********"
type input "*"
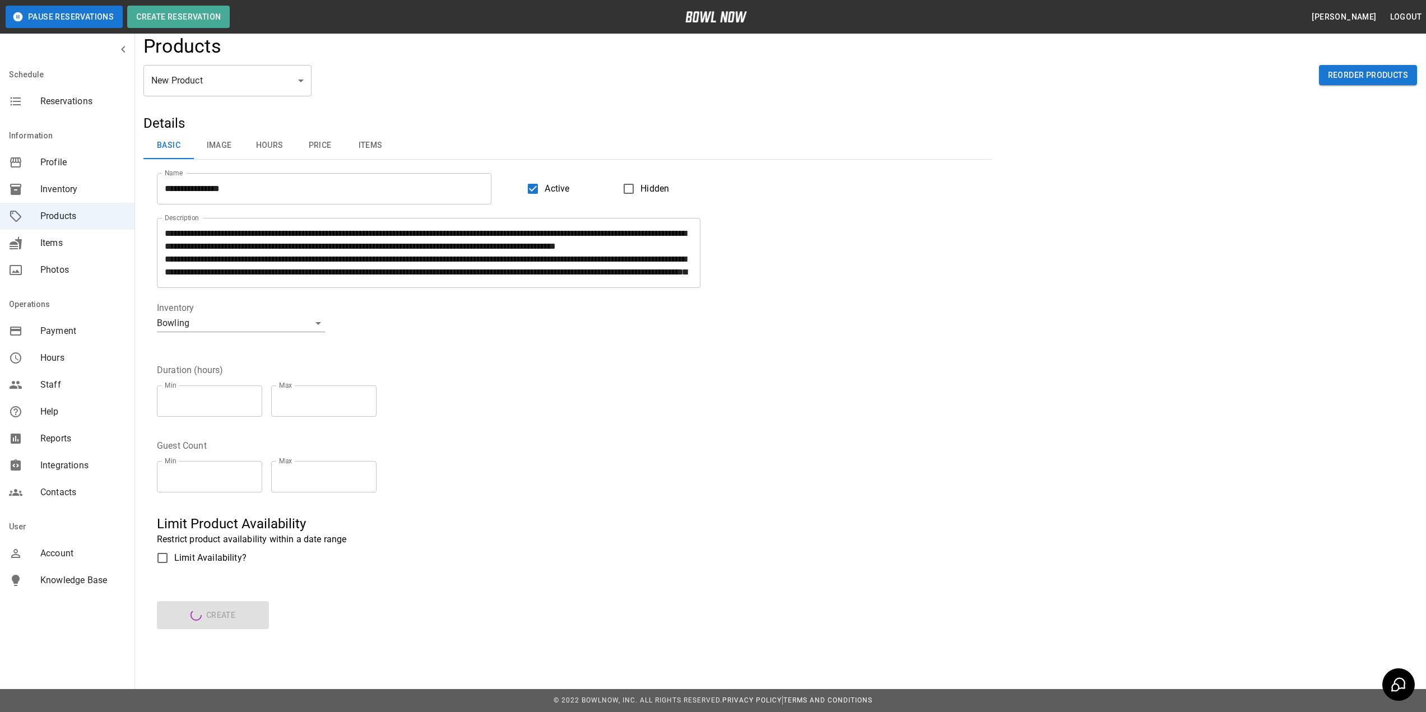
type input "*"
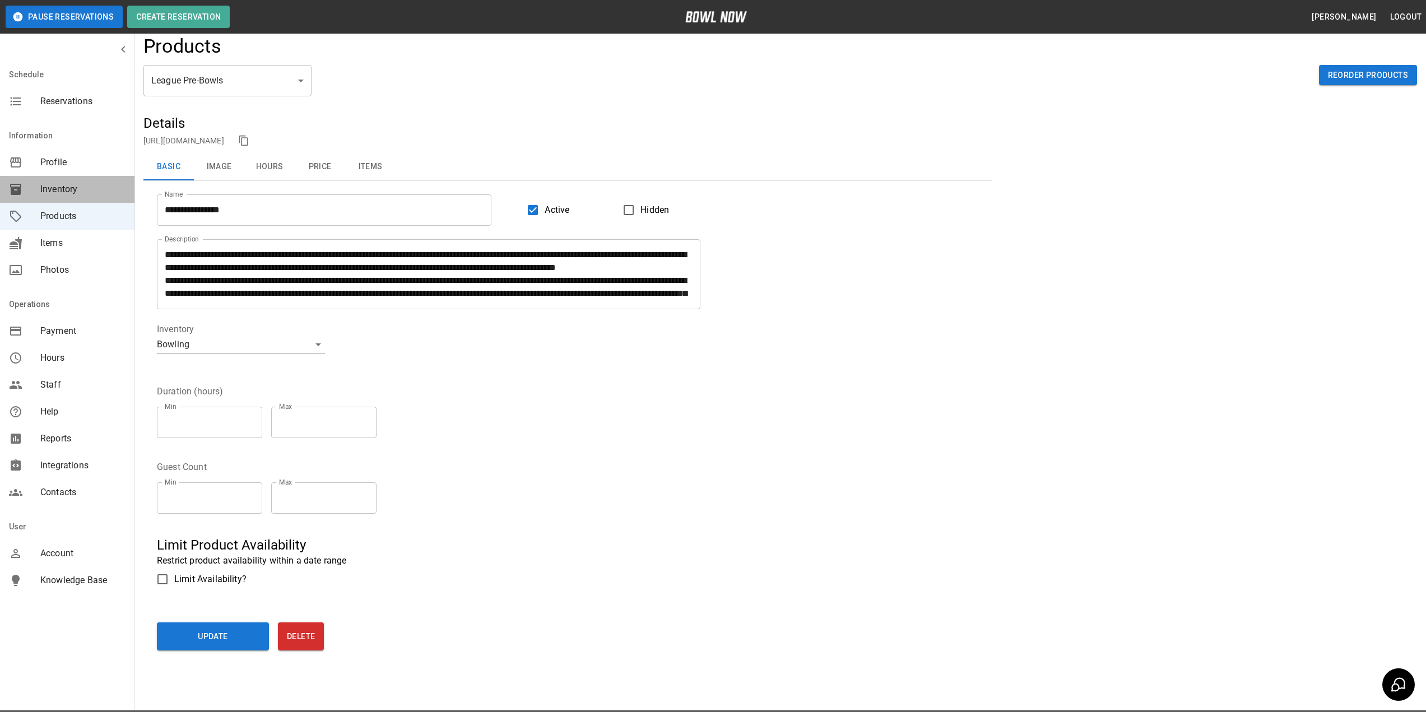
click at [63, 190] on span "Inventory" at bounding box center [82, 189] width 85 height 13
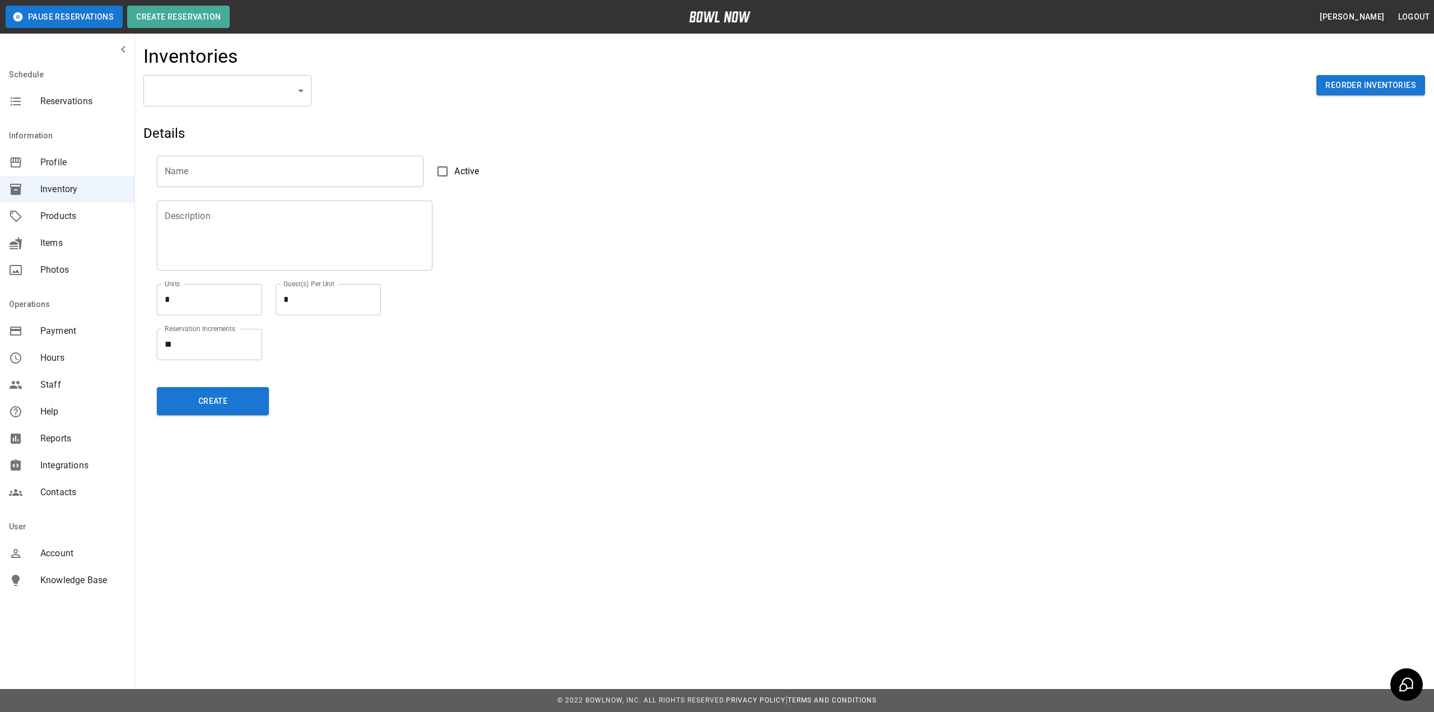
click at [229, 94] on body "Pause Reservations Create Reservation [PERSON_NAME] Logout Schedule Reservation…" at bounding box center [717, 356] width 1434 height 712
click at [221, 139] on li "Bowling" at bounding box center [227, 141] width 168 height 20
type input "**********"
type input "*******"
type textarea "**"
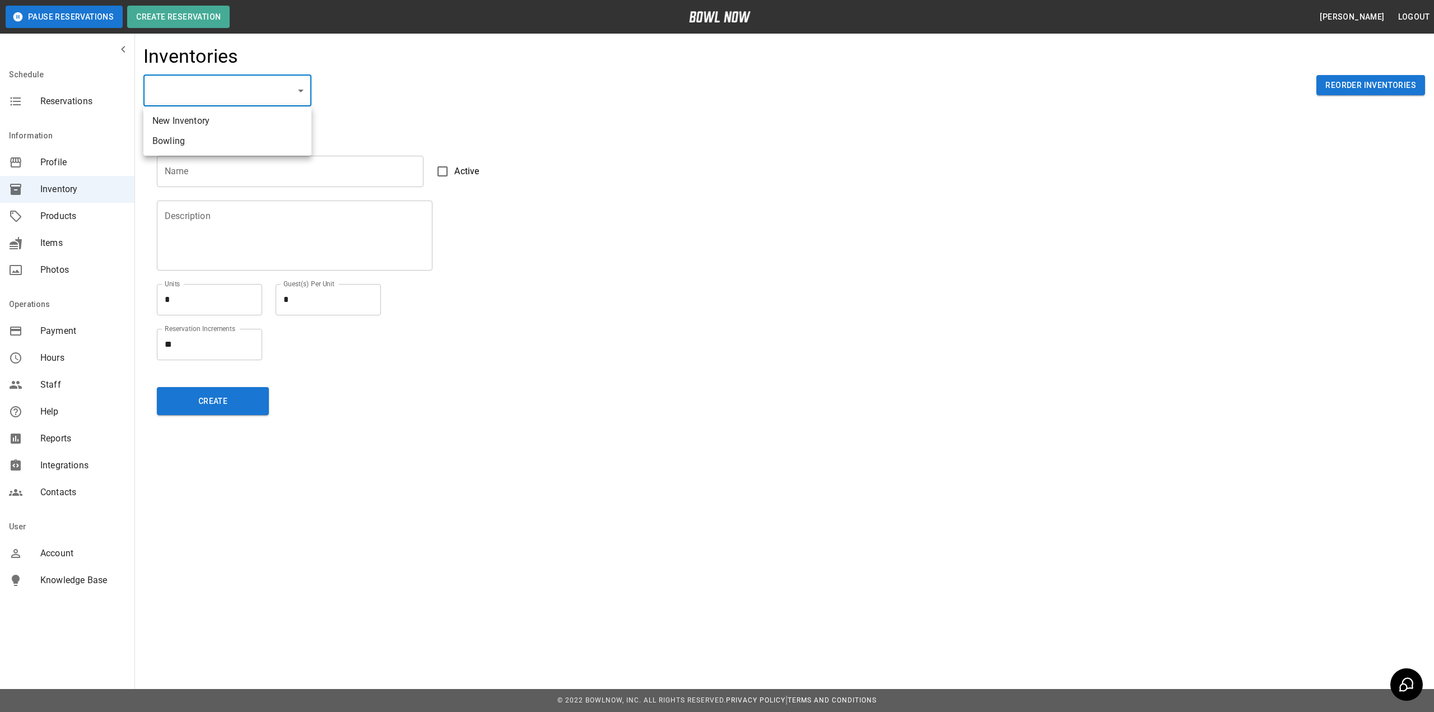
type textarea "*"
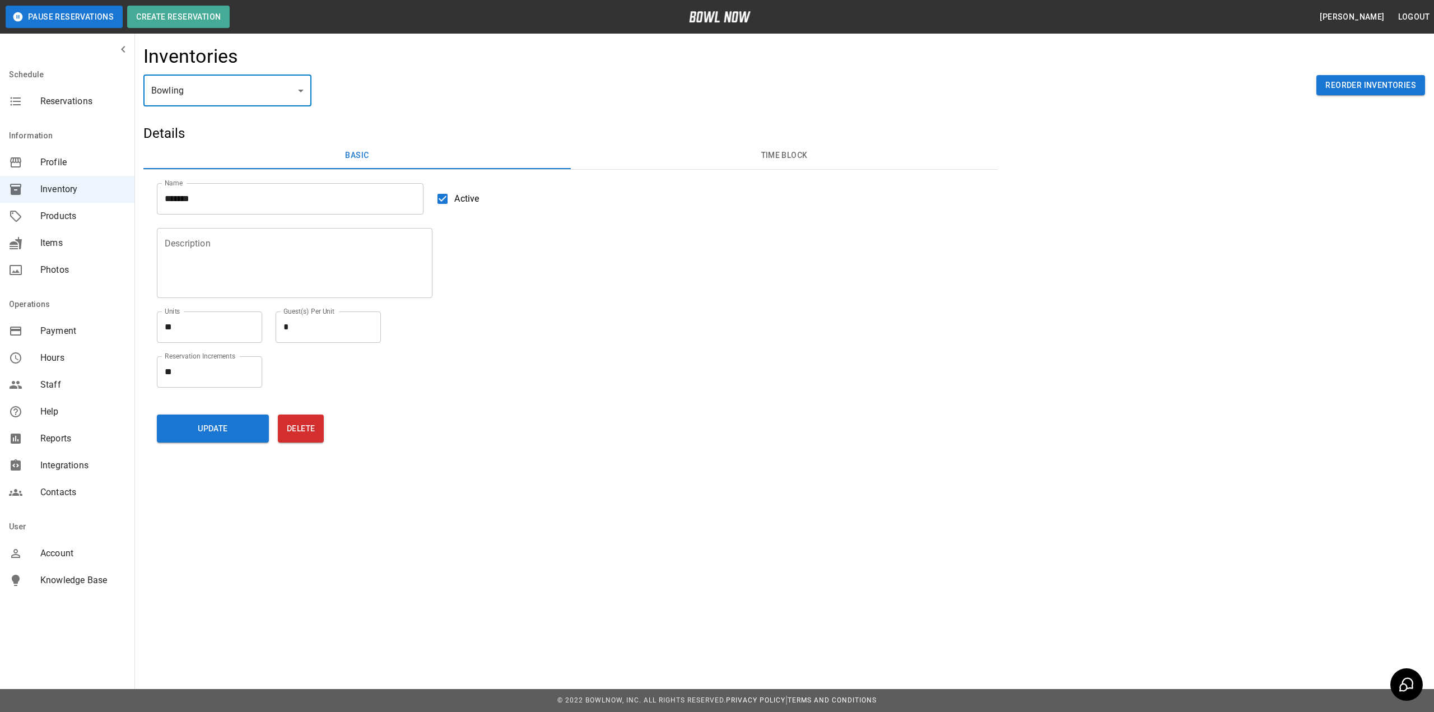
click at [777, 159] on button "Time Block" at bounding box center [784, 155] width 427 height 27
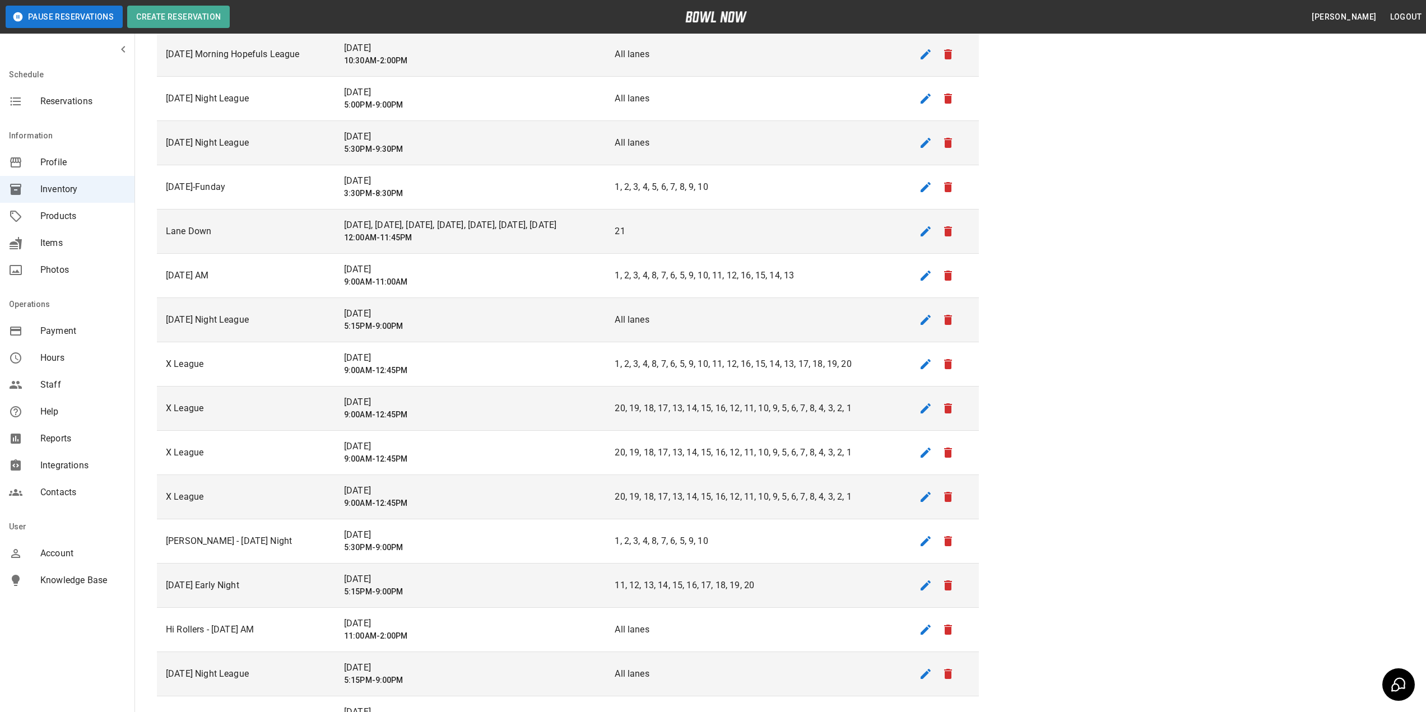
scroll to position [280, 0]
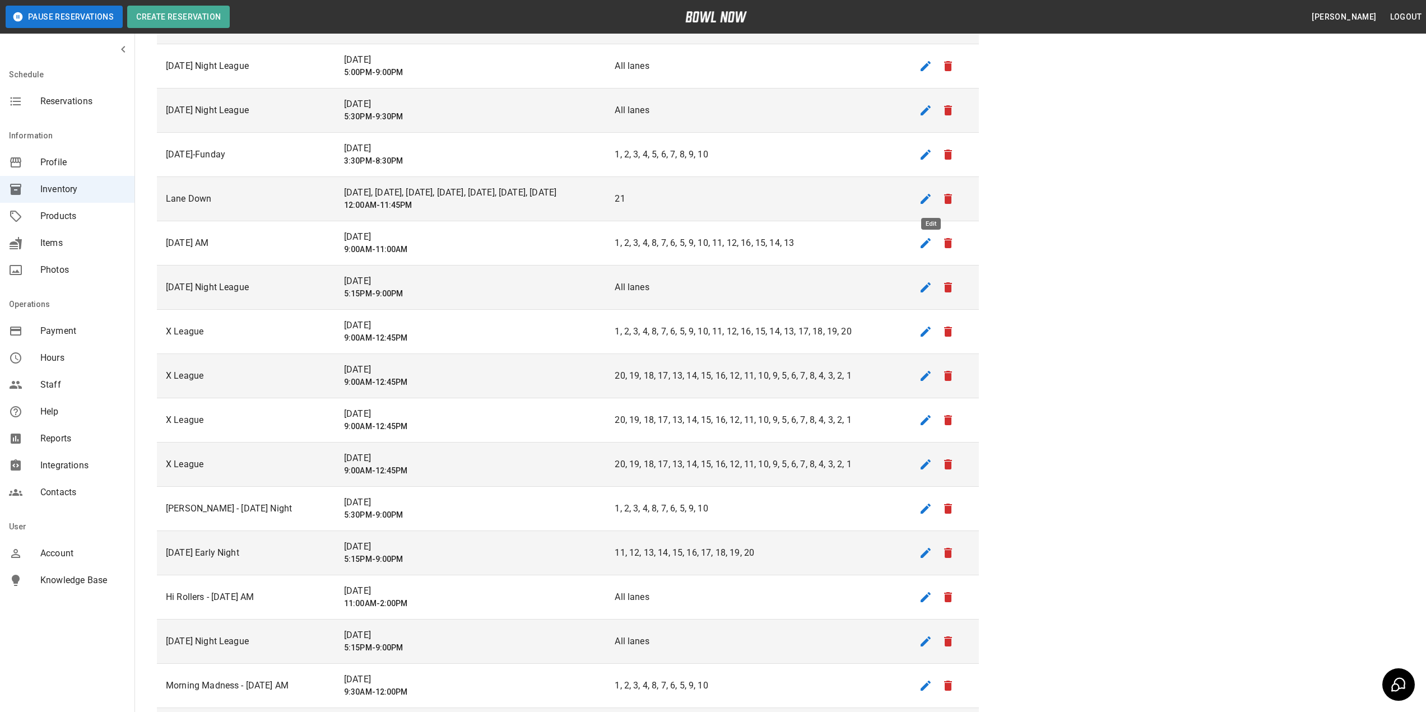
click at [928, 201] on icon "edit" at bounding box center [925, 199] width 10 height 10
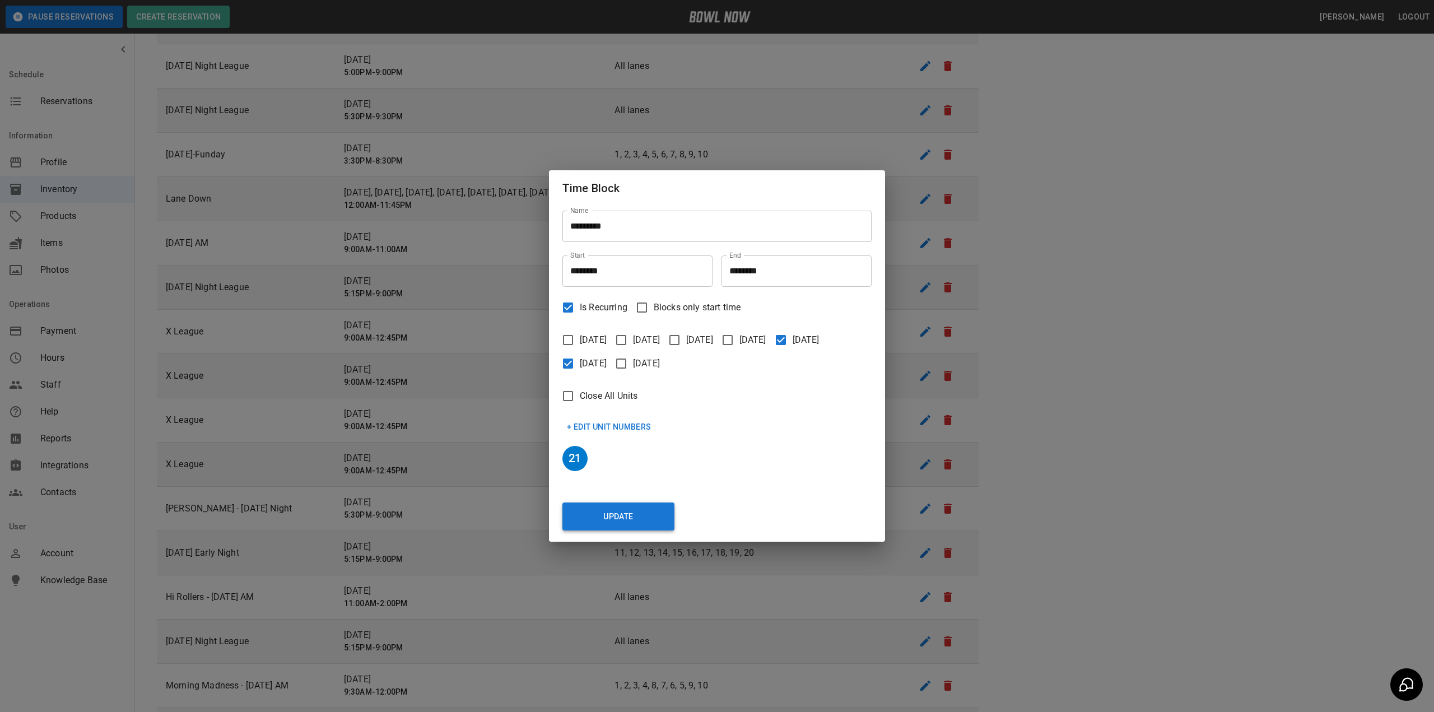
click at [592, 515] on button "Update" at bounding box center [618, 517] width 112 height 28
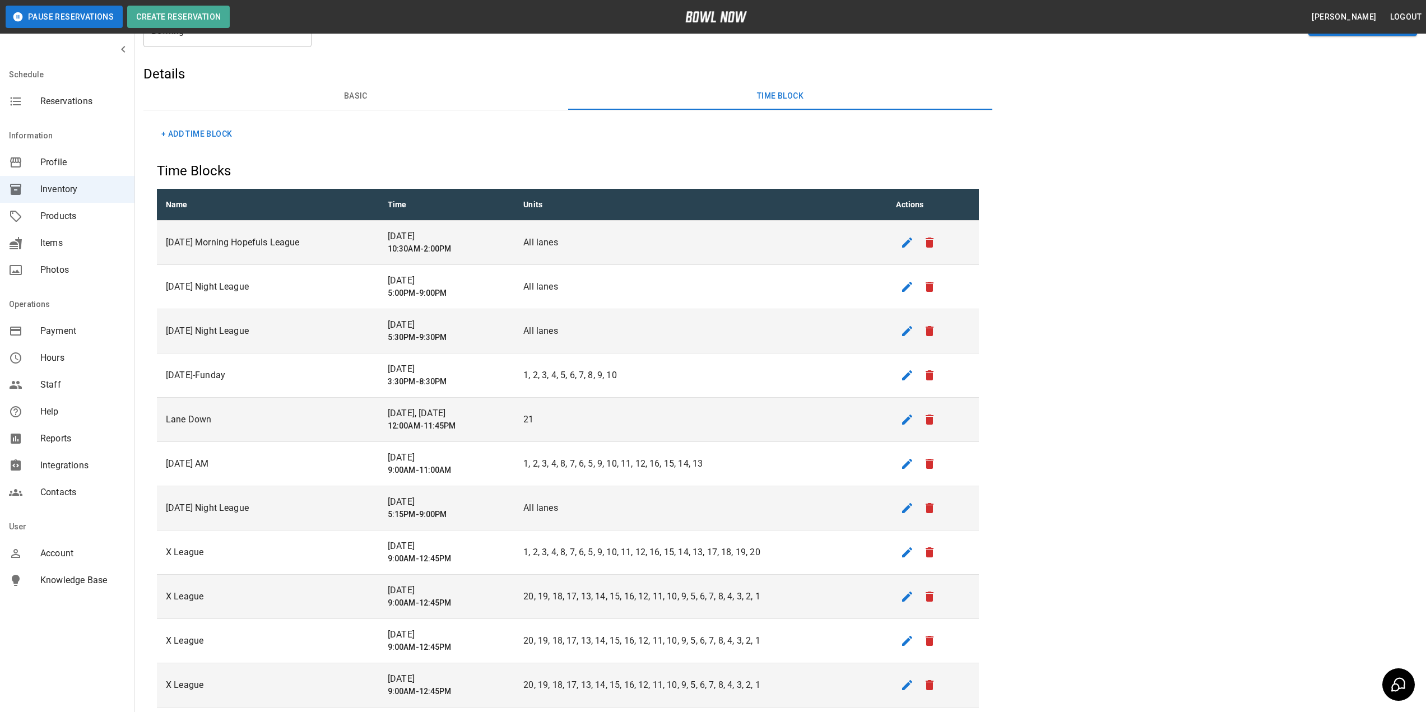
scroll to position [0, 0]
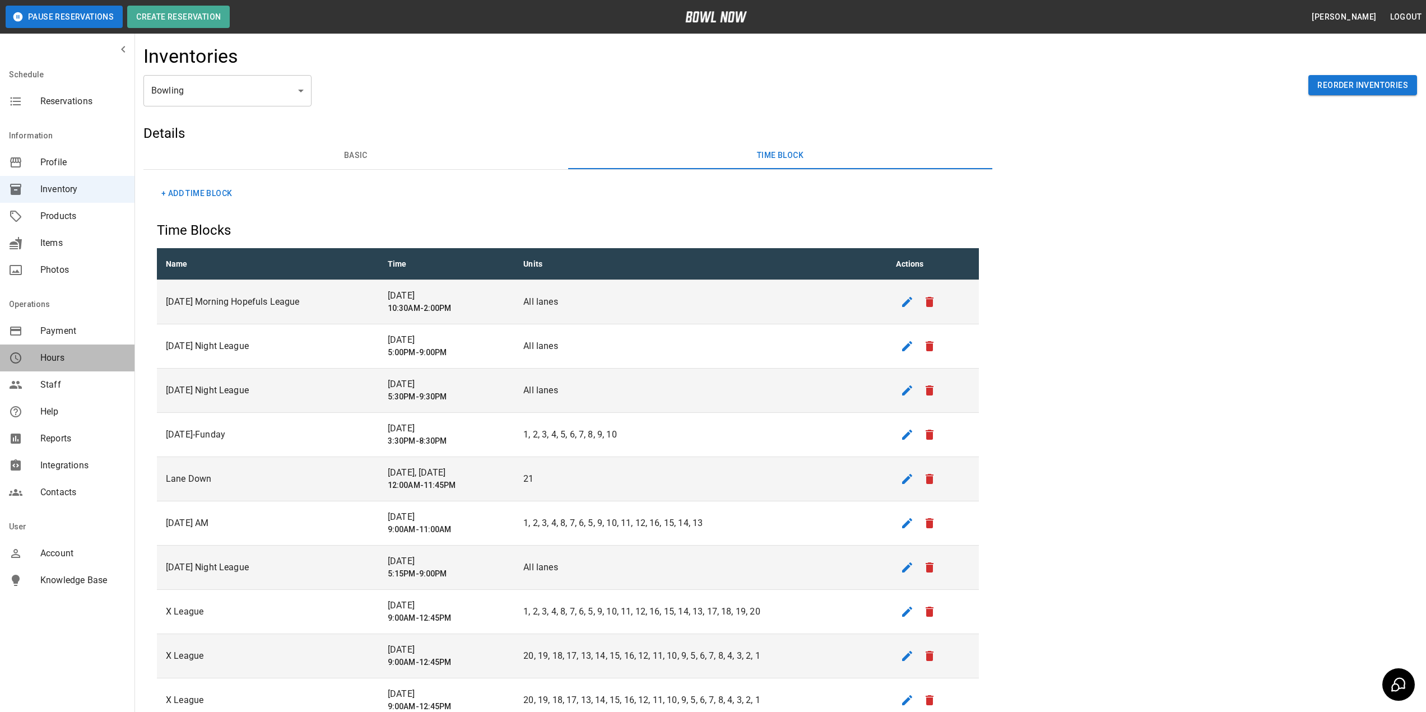
click at [66, 360] on span "Hours" at bounding box center [82, 357] width 85 height 13
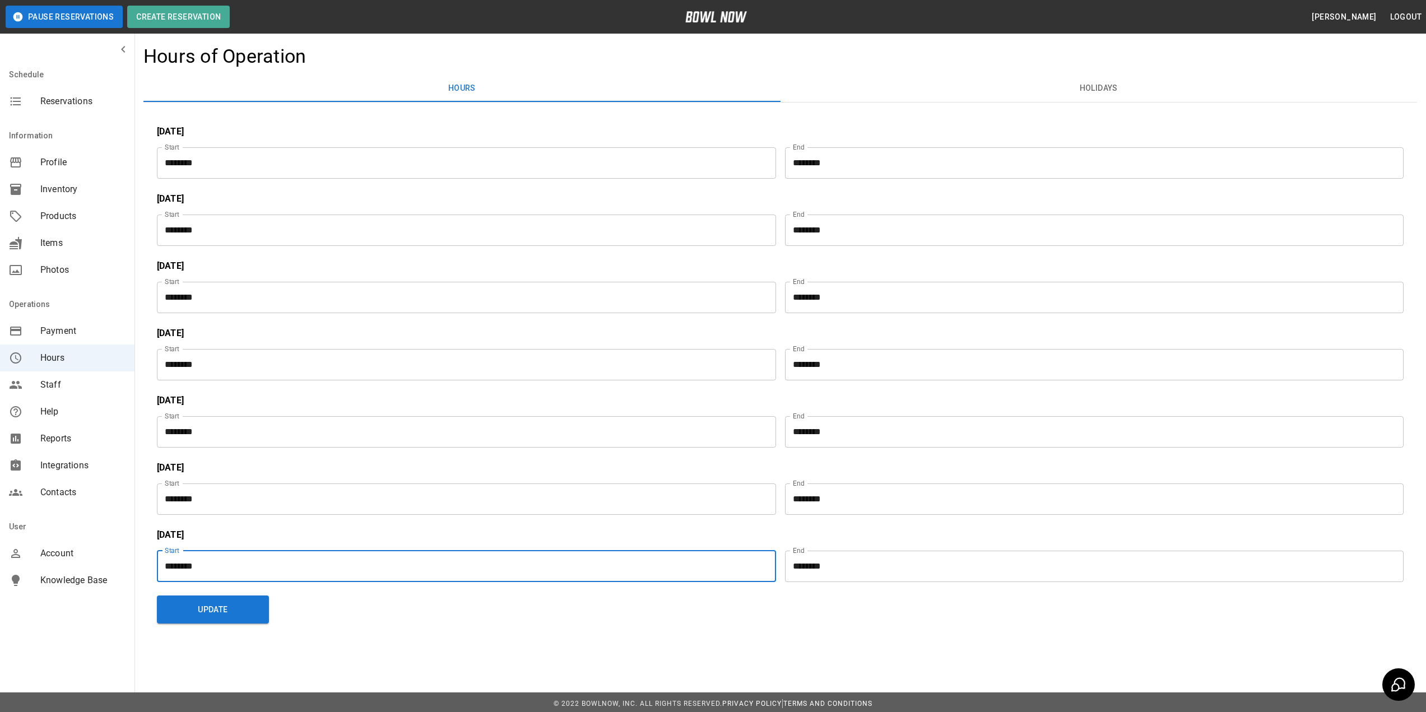
click at [318, 562] on input "********" at bounding box center [462, 566] width 611 height 31
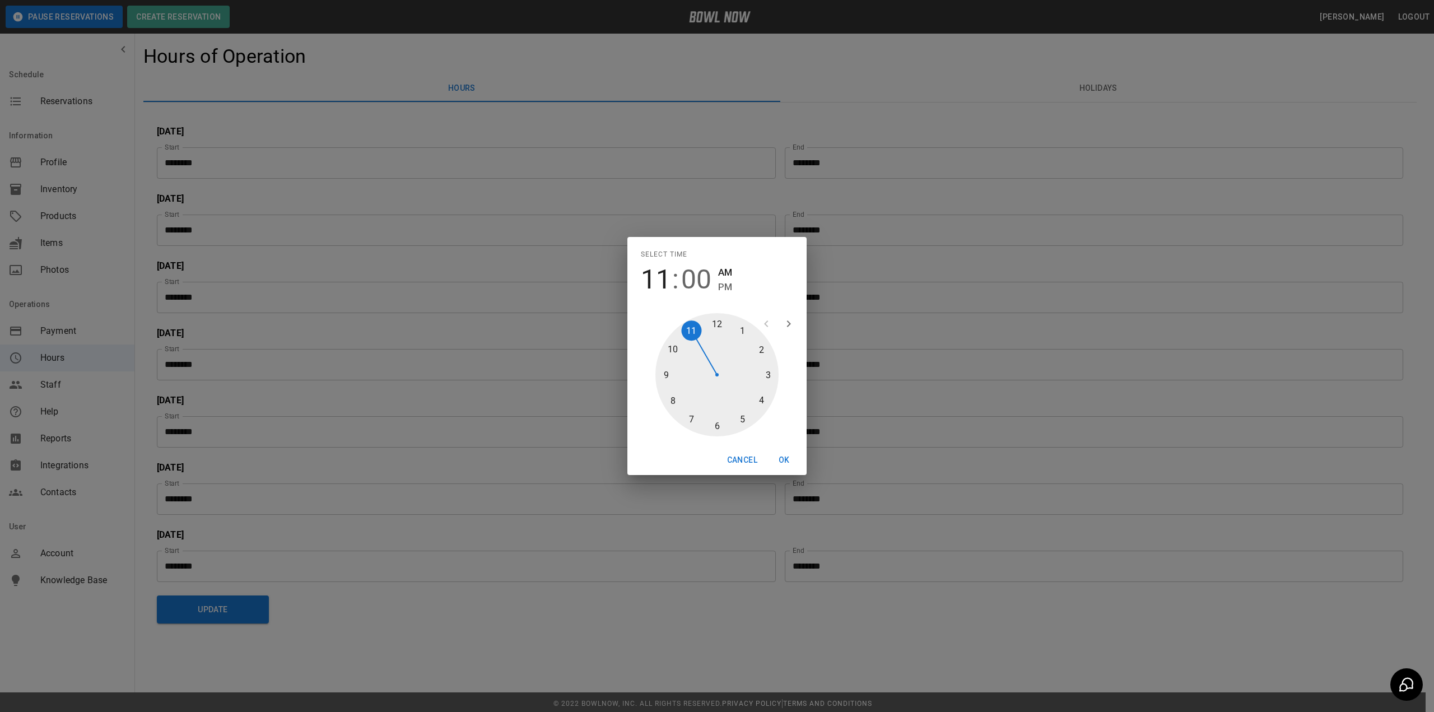
click at [663, 375] on div at bounding box center [716, 374] width 123 height 123
type input "********"
click at [787, 458] on button "OK" at bounding box center [784, 460] width 36 height 21
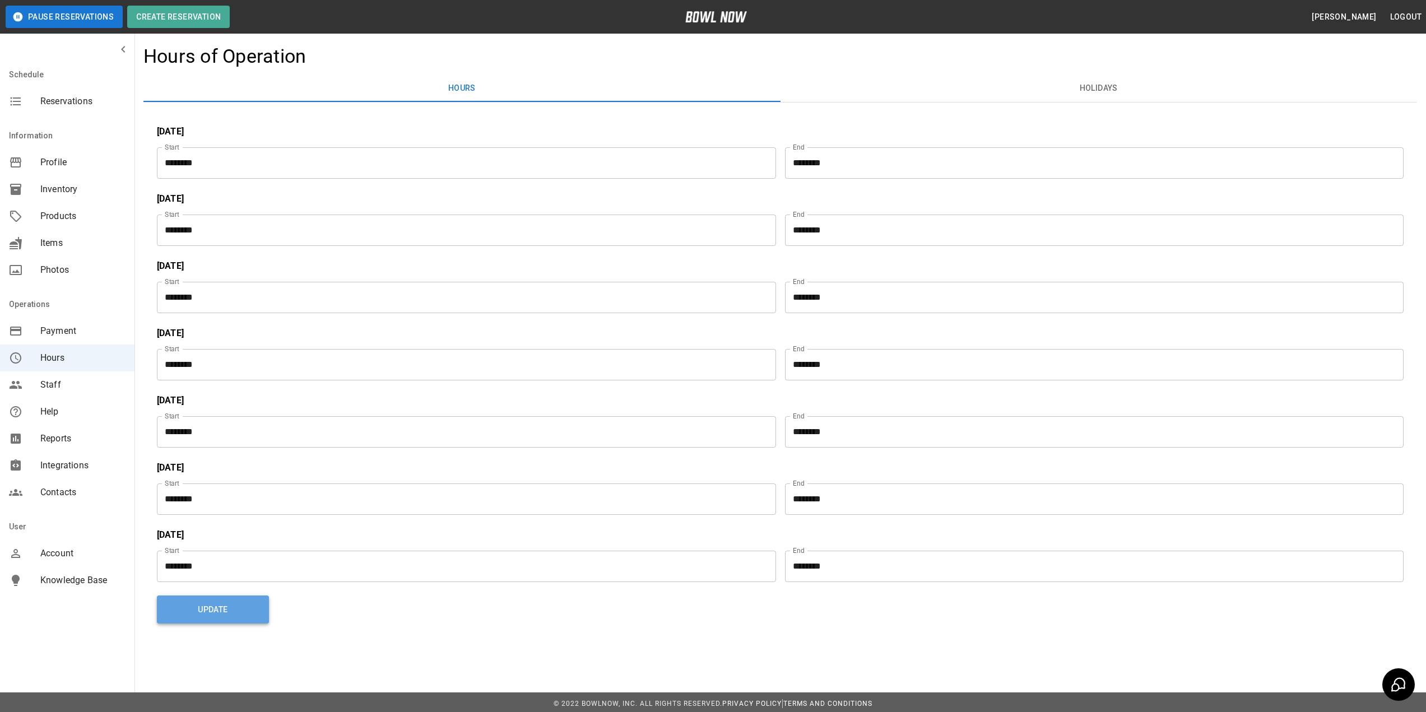
click at [230, 603] on button "Update" at bounding box center [213, 610] width 112 height 28
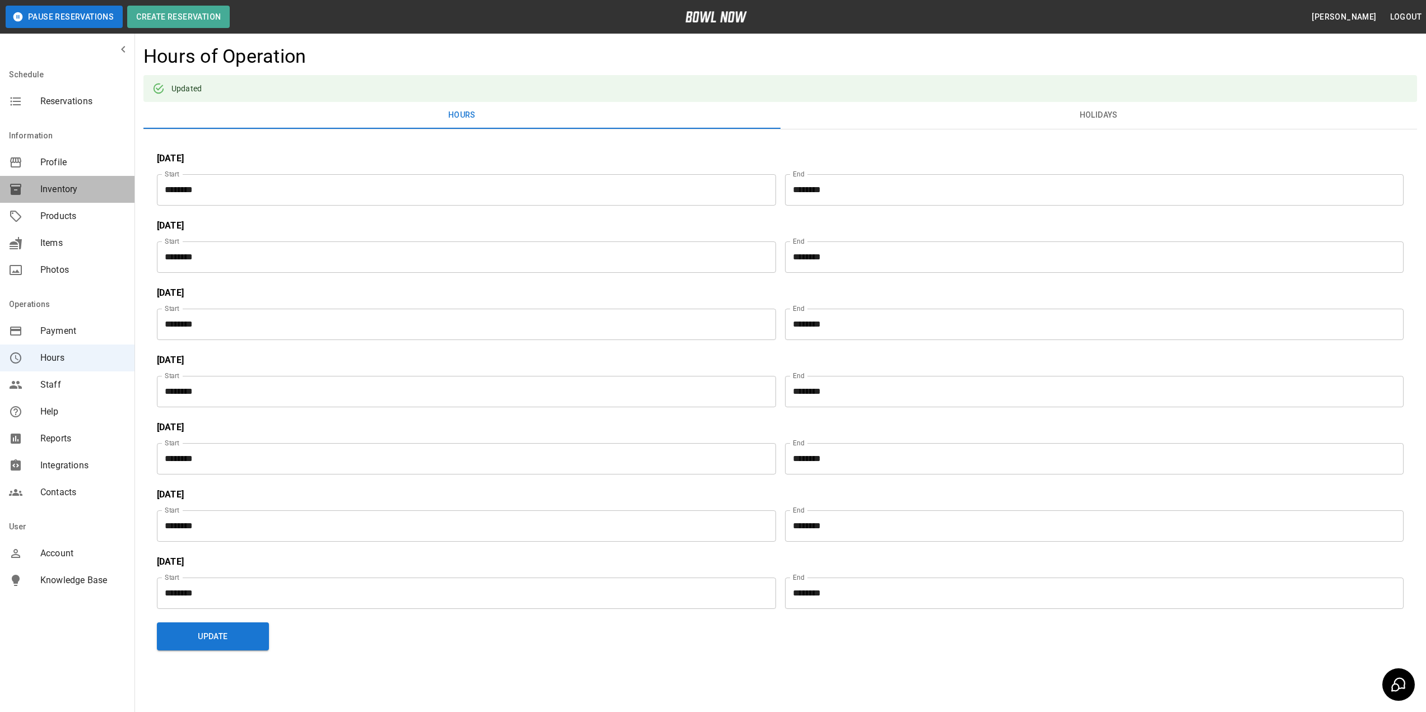
click at [71, 184] on span "Inventory" at bounding box center [82, 189] width 85 height 13
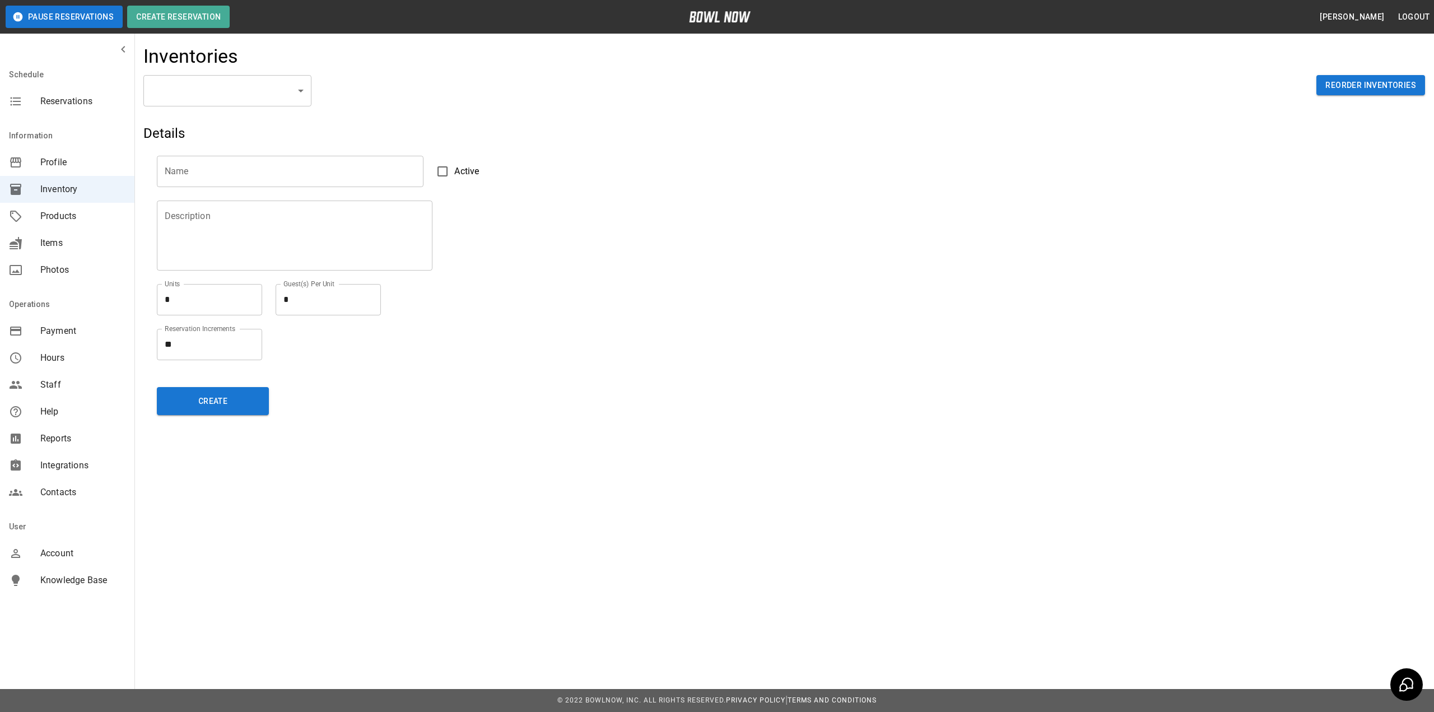
click at [266, 98] on body "Pause Reservations Create Reservation [PERSON_NAME] Logout Schedule Reservation…" at bounding box center [717, 356] width 1434 height 712
click at [265, 99] on div at bounding box center [717, 356] width 1434 height 712
click at [103, 224] on div "Products" at bounding box center [67, 216] width 134 height 27
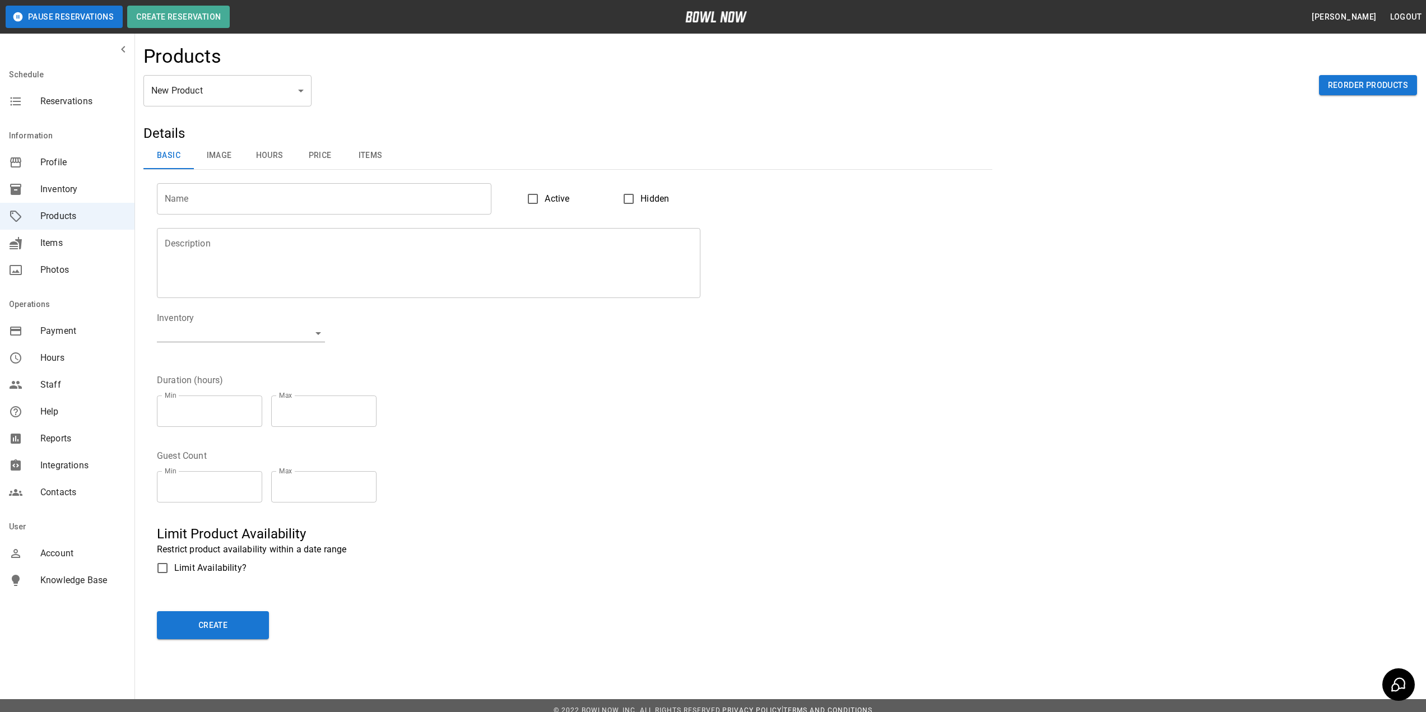
click at [220, 101] on body "Pause Reservations Create Reservation [PERSON_NAME] Logout Schedule Reservation…" at bounding box center [713, 361] width 1426 height 722
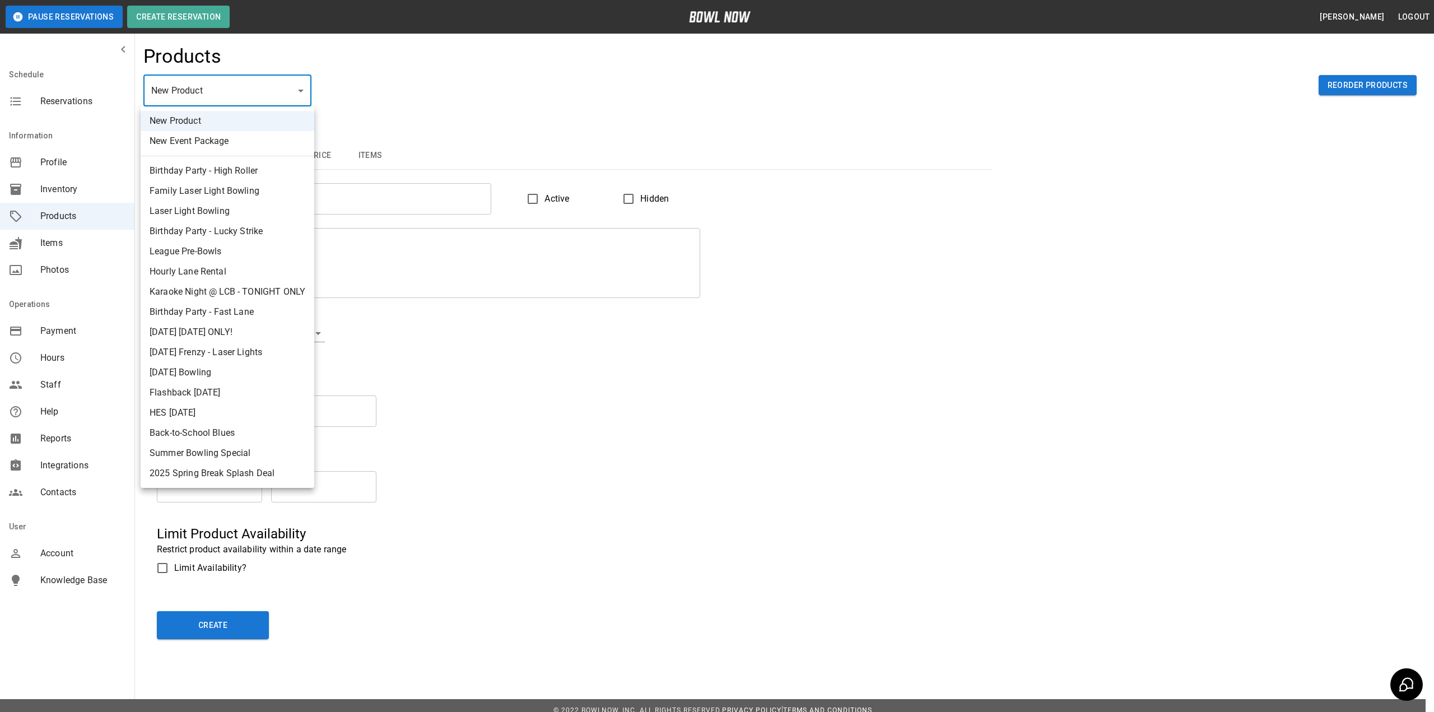
click at [221, 256] on li "League Pre-Bowls" at bounding box center [228, 251] width 174 height 20
type input "*"
type input "**********"
type textarea "**********"
type input "**********"
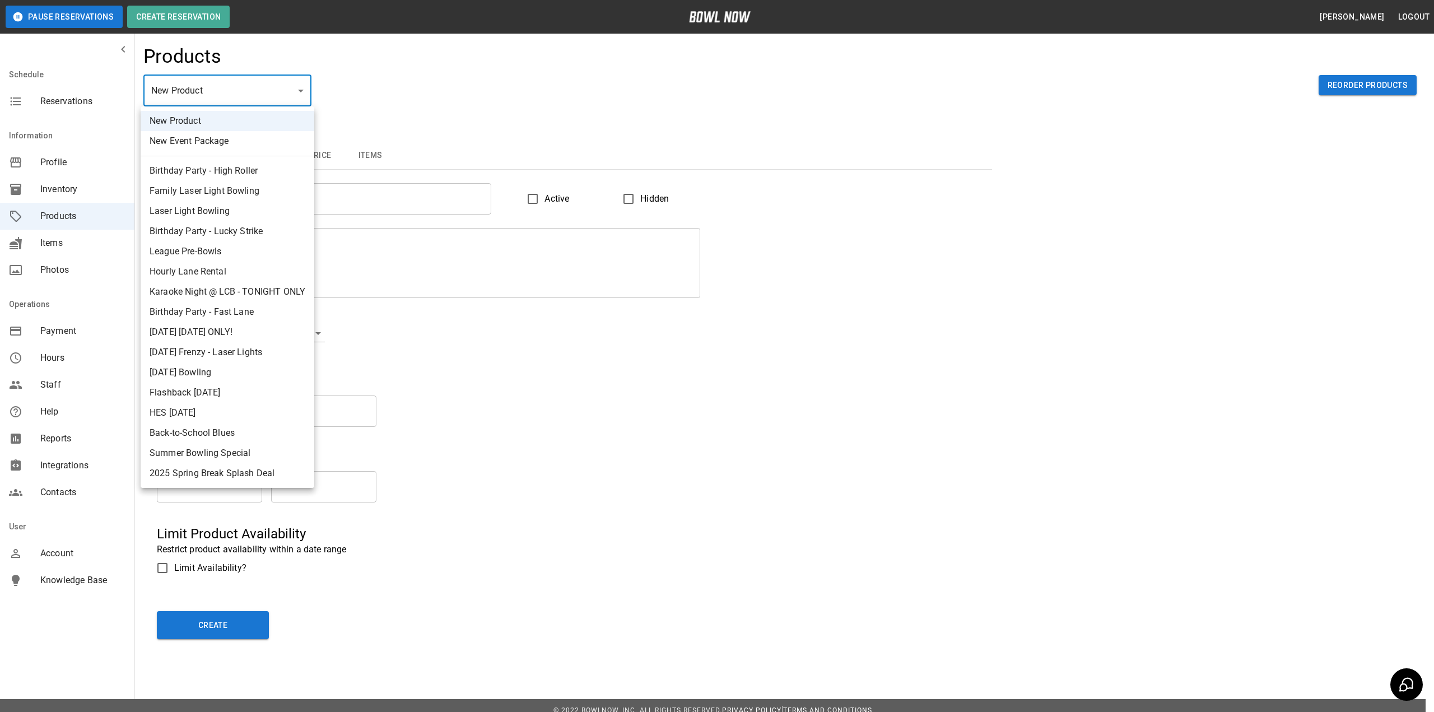
type input "*"
type input "******"
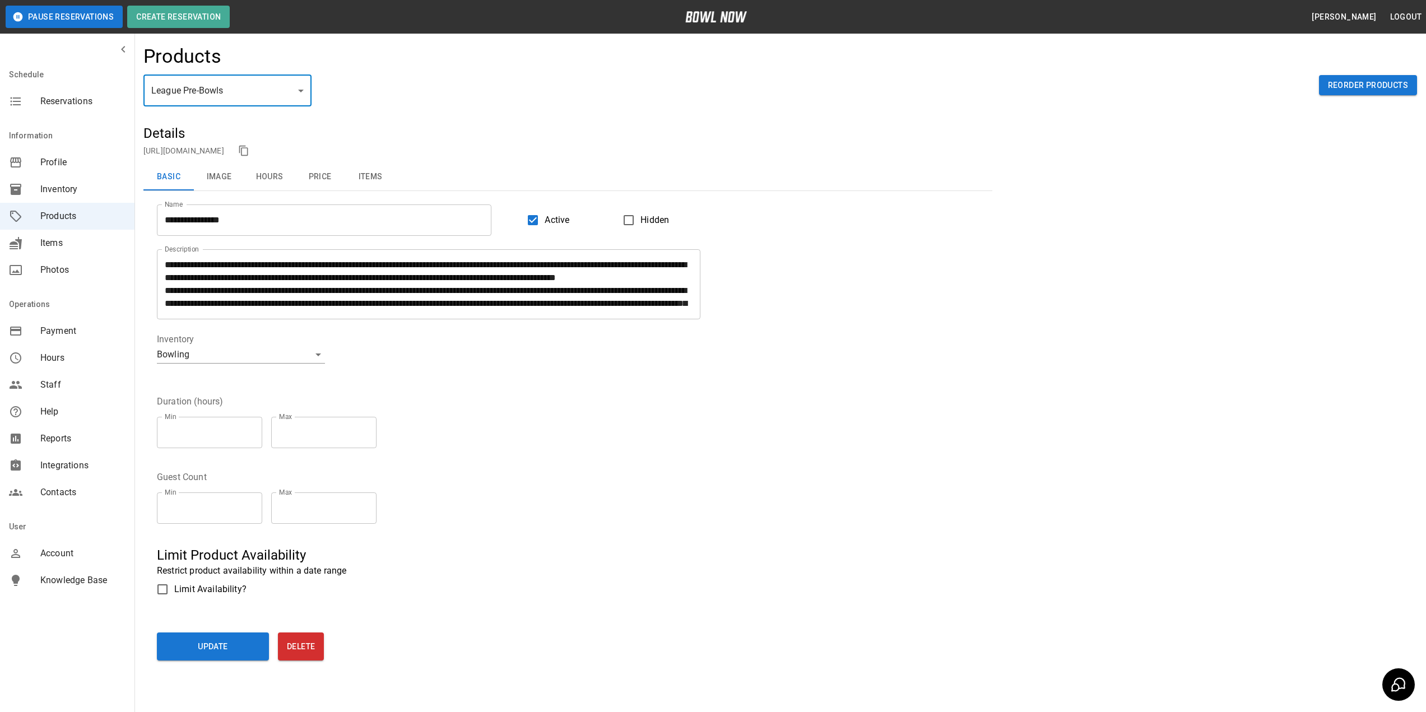
click at [272, 175] on button "Hours" at bounding box center [269, 177] width 50 height 27
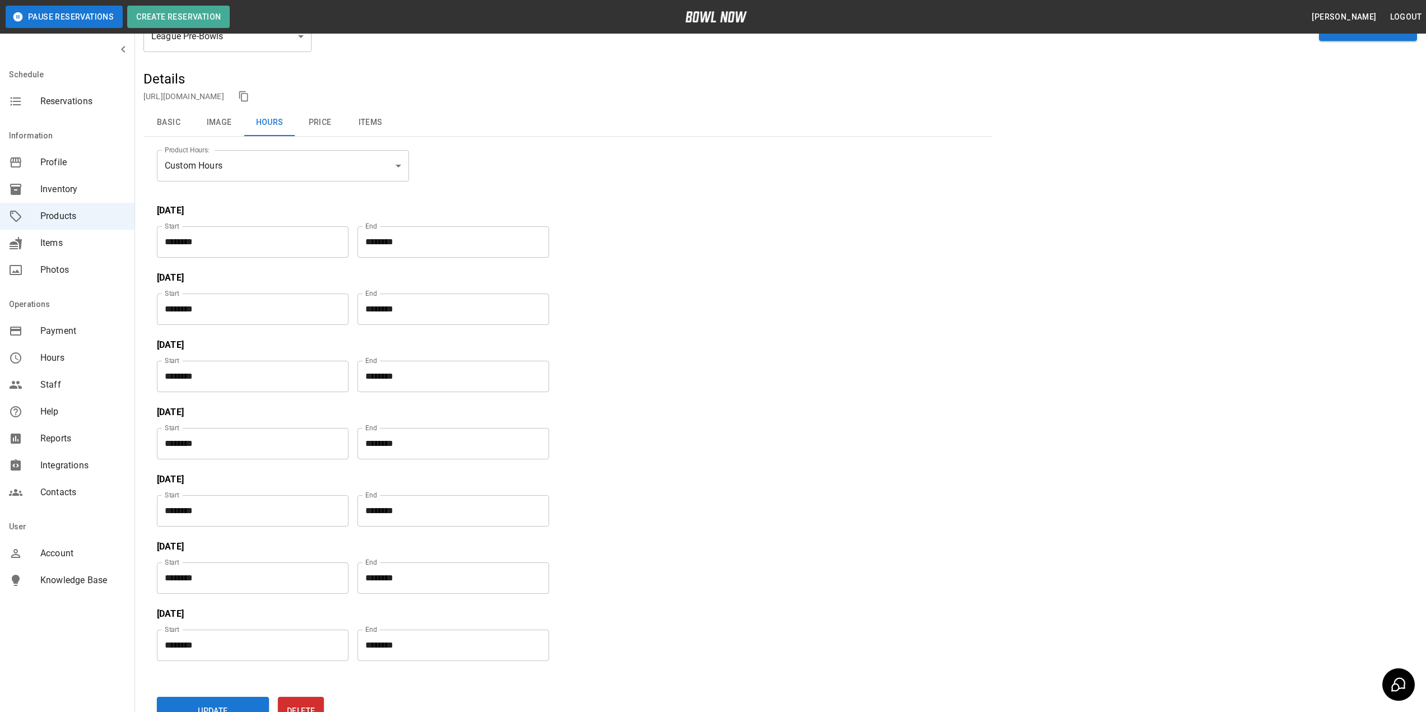
scroll to position [150, 0]
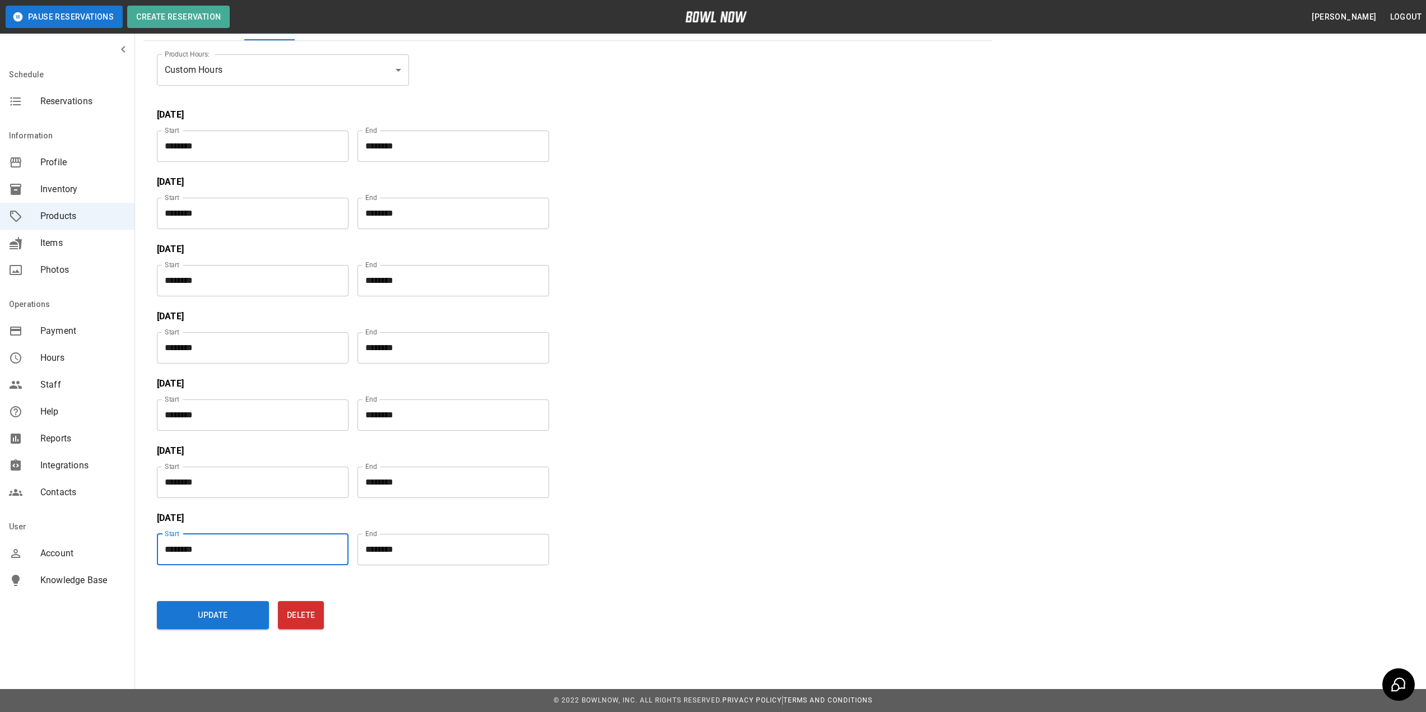
click at [217, 543] on input "********" at bounding box center [249, 549] width 184 height 31
click at [224, 617] on button "Update" at bounding box center [213, 615] width 112 height 28
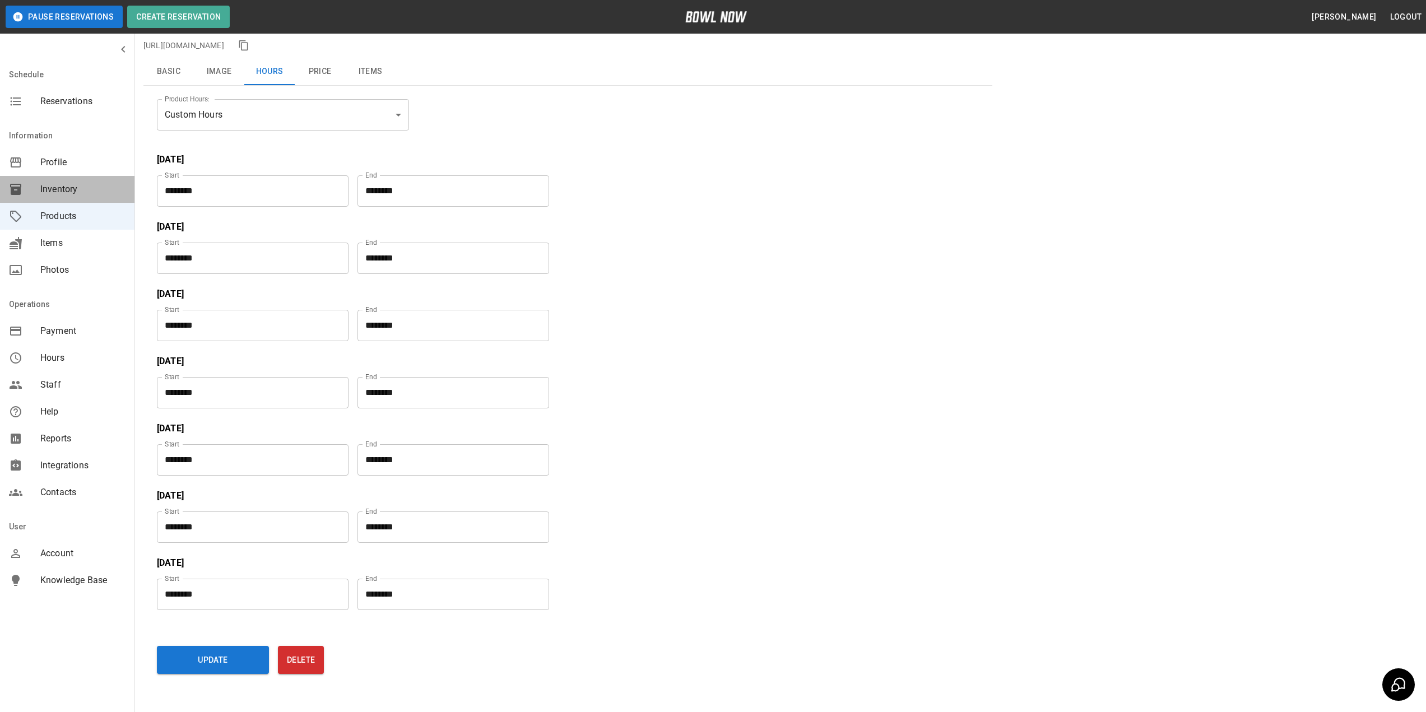
click at [81, 191] on span "Inventory" at bounding box center [82, 189] width 85 height 13
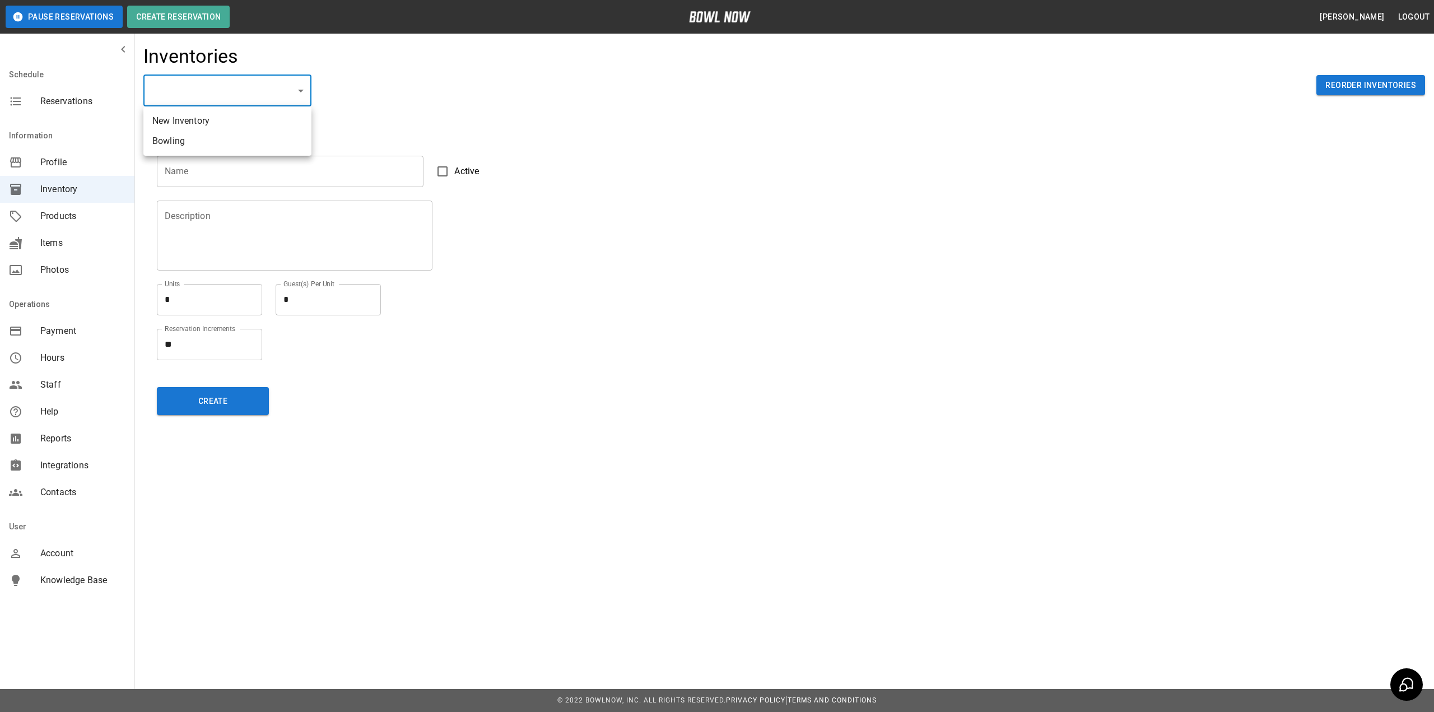
click at [243, 90] on body "Pause Reservations Create Reservation [PERSON_NAME] Logout Schedule Reservation…" at bounding box center [717, 356] width 1434 height 712
click at [240, 139] on li "Bowling" at bounding box center [227, 141] width 168 height 20
type input "**********"
type input "*******"
type textarea "**"
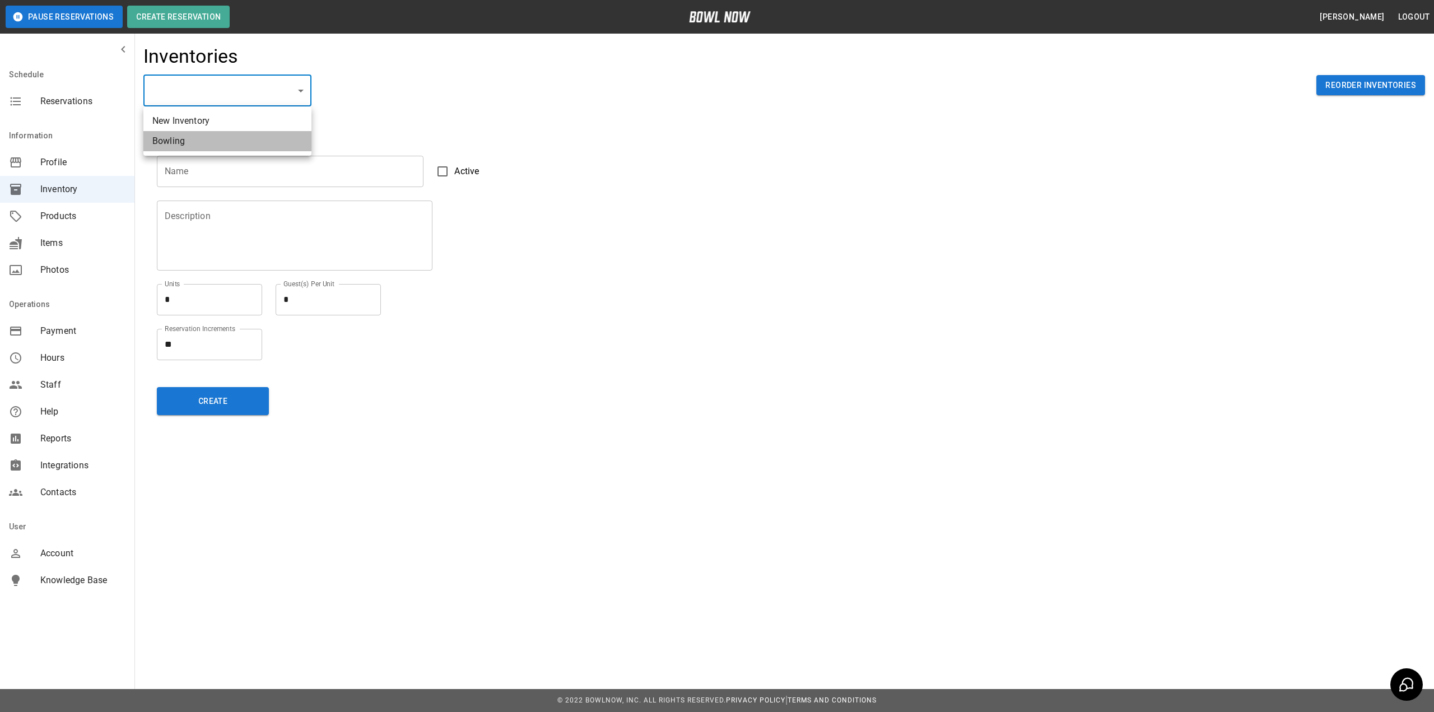
type textarea "*"
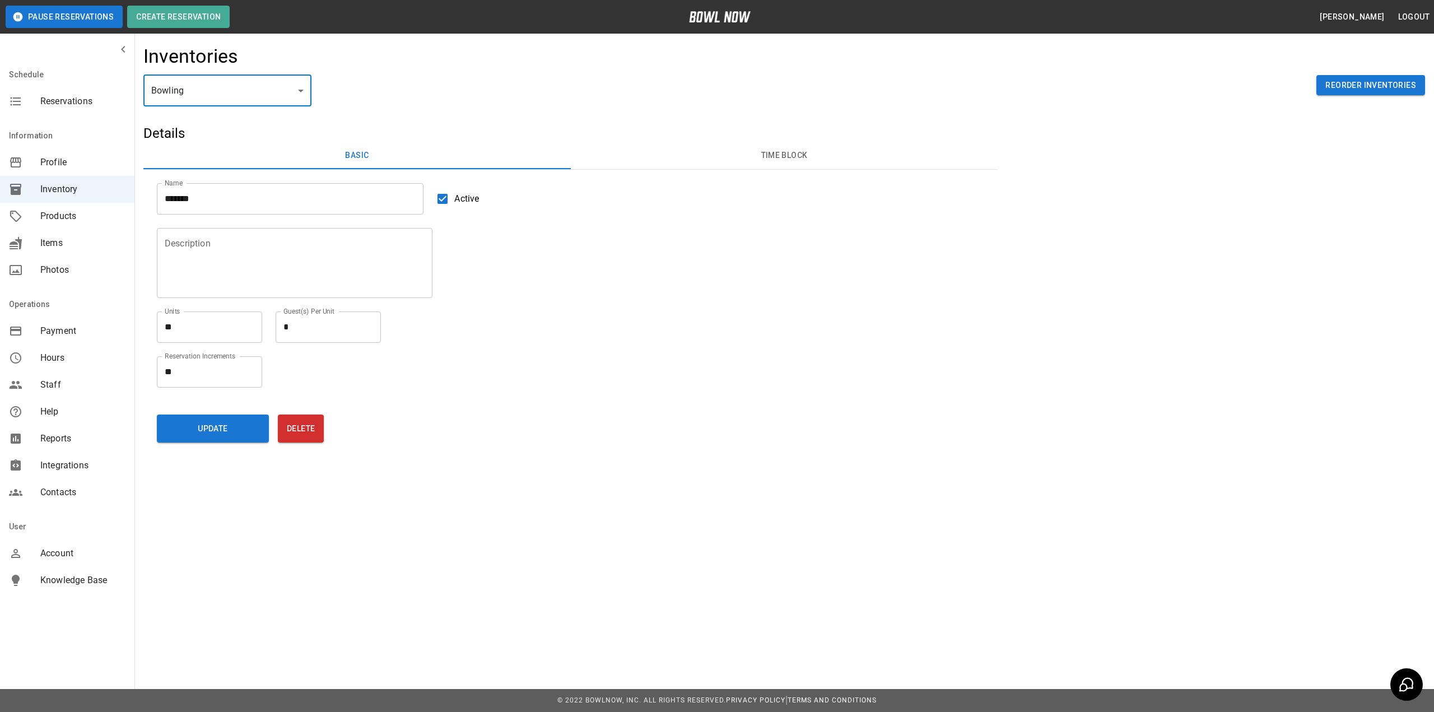
click at [790, 160] on button "Time Block" at bounding box center [784, 155] width 427 height 27
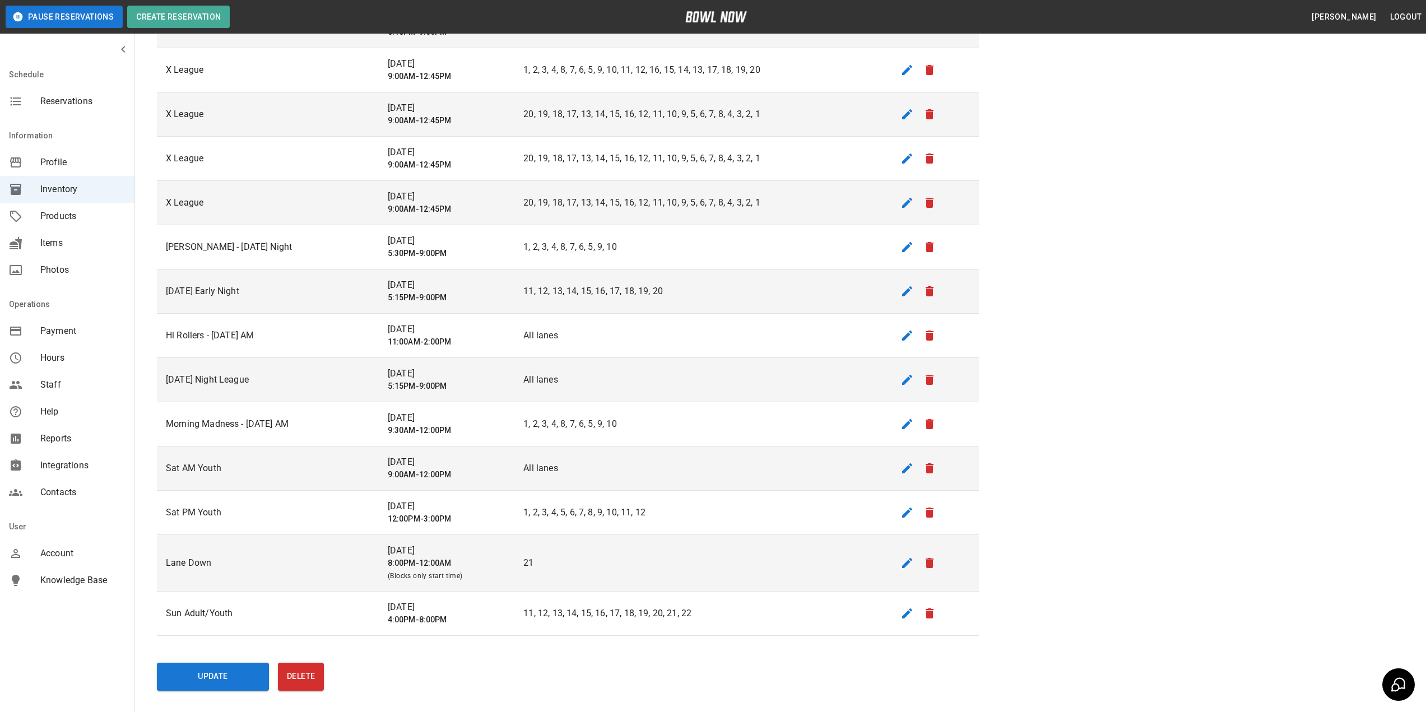
scroll to position [560, 0]
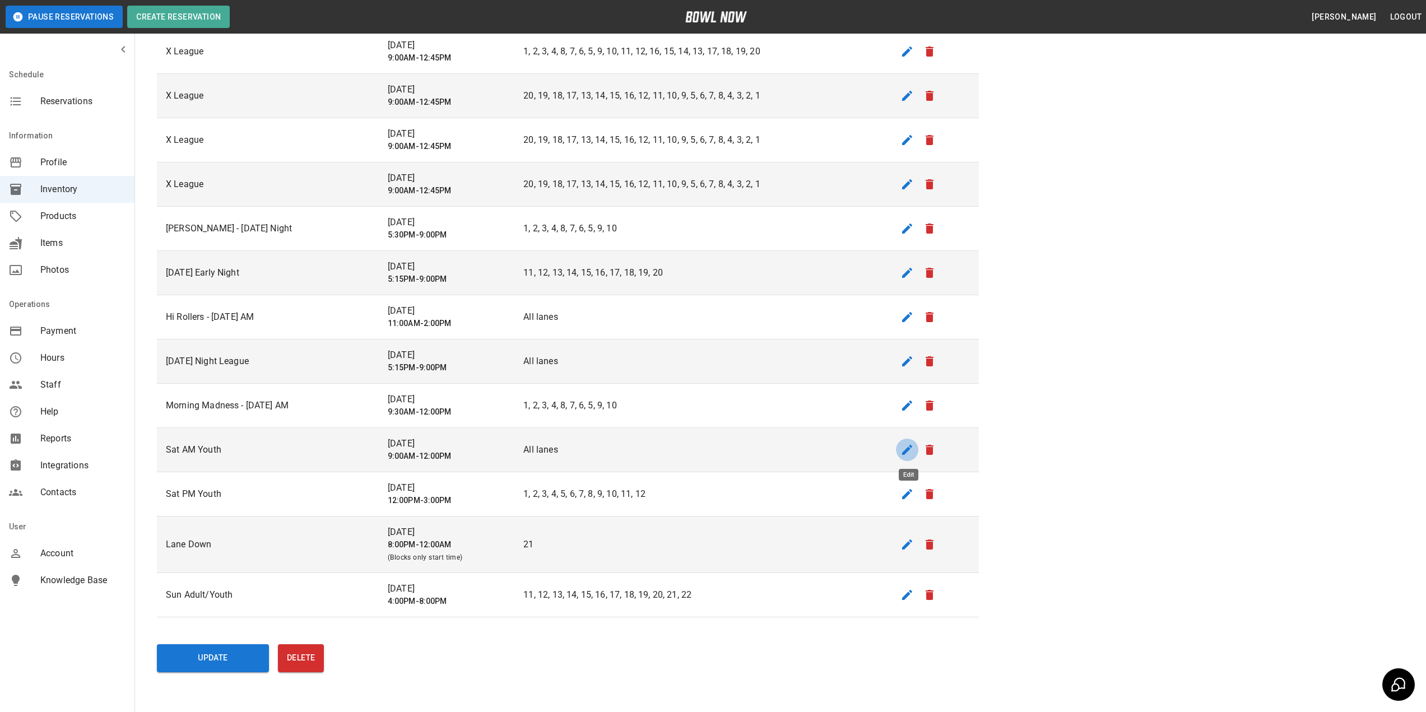
click at [911, 450] on icon "edit" at bounding box center [906, 449] width 13 height 13
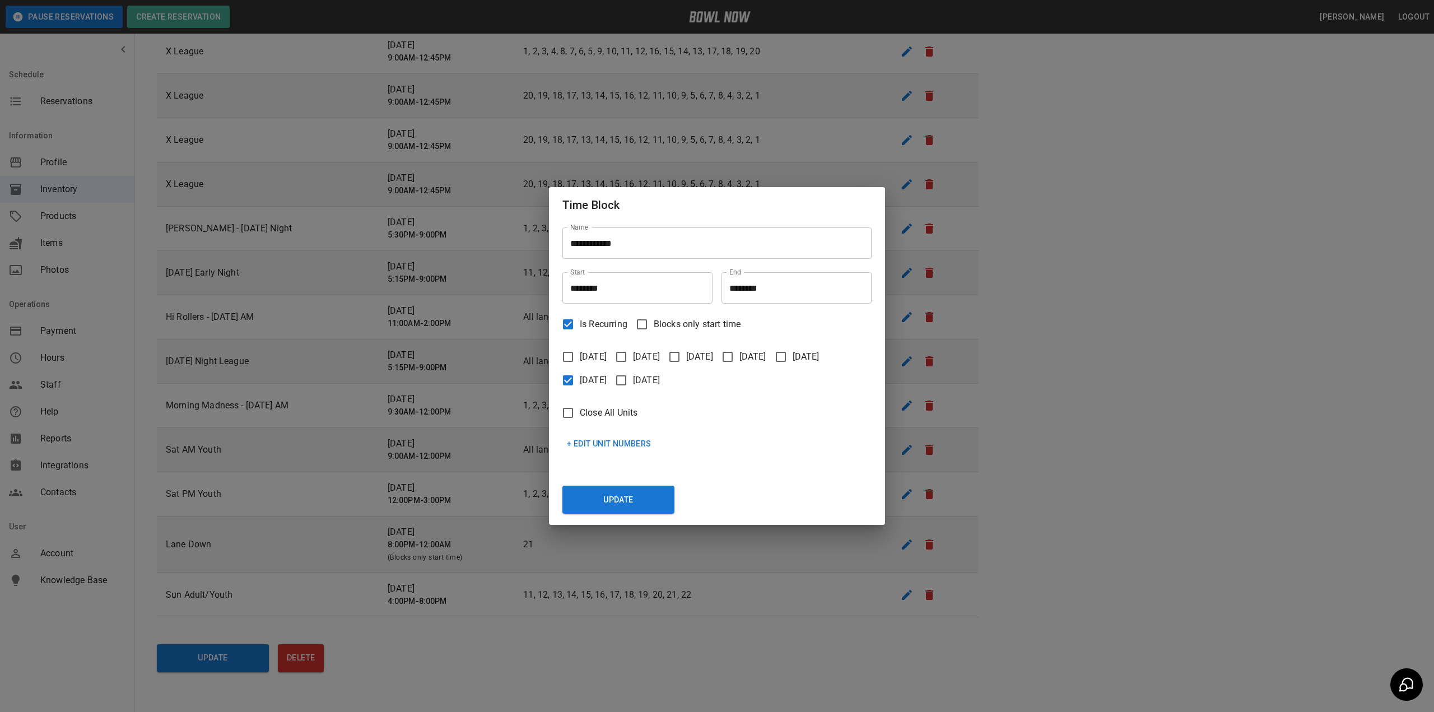
click at [596, 442] on button "+ Edit Unit Numbers" at bounding box center [609, 444] width 94 height 21
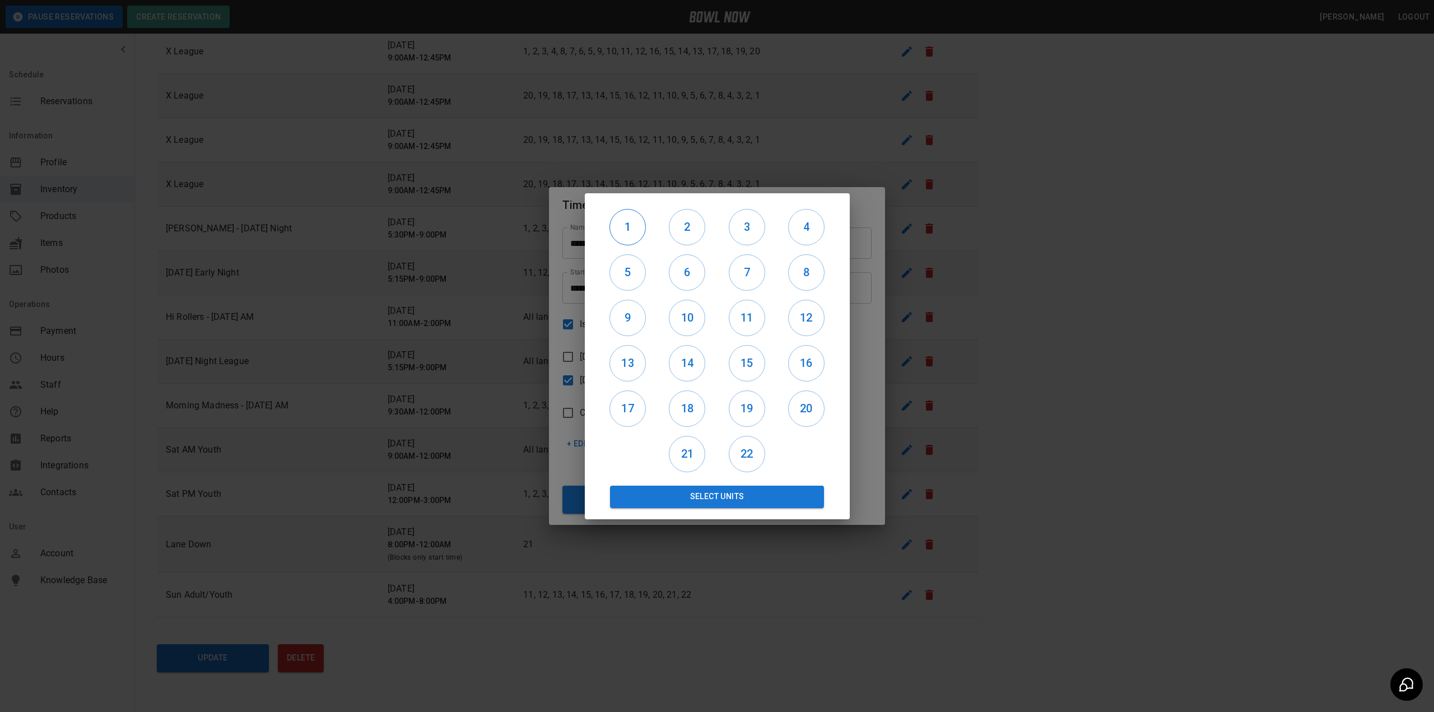
click at [631, 239] on button "1" at bounding box center [628, 227] width 36 height 36
click at [712, 235] on div "2" at bounding box center [687, 226] width 59 height 45
click at [705, 228] on h6 "2" at bounding box center [686, 227] width 35 height 18
click at [776, 219] on div "4" at bounding box center [805, 226] width 59 height 45
click at [808, 221] on h6 "4" at bounding box center [806, 227] width 35 height 18
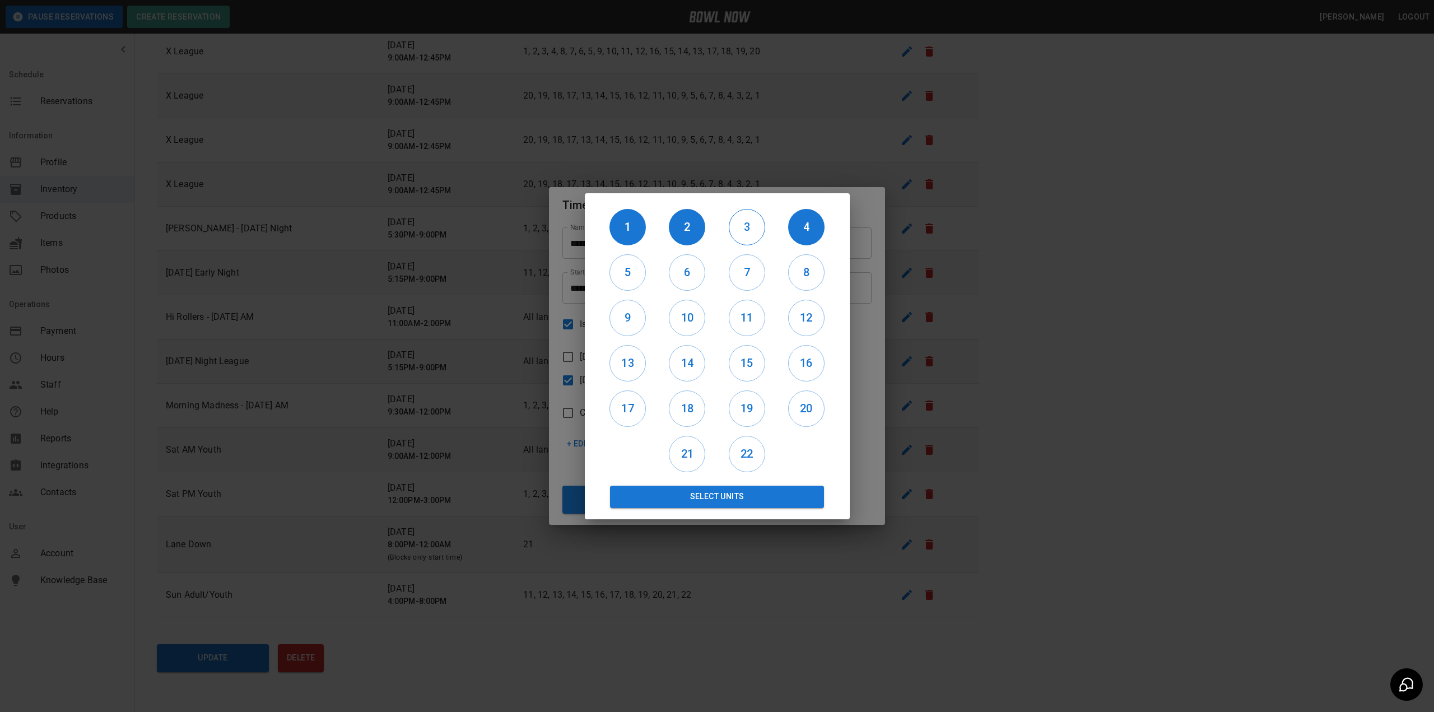
click at [748, 227] on h6 "3" at bounding box center [746, 227] width 35 height 18
click at [634, 273] on h6 "5" at bounding box center [627, 272] width 35 height 18
click at [683, 276] on h6 "6" at bounding box center [686, 272] width 35 height 18
click at [740, 276] on h6 "7" at bounding box center [746, 272] width 35 height 18
click at [814, 275] on h6 "8" at bounding box center [806, 272] width 35 height 18
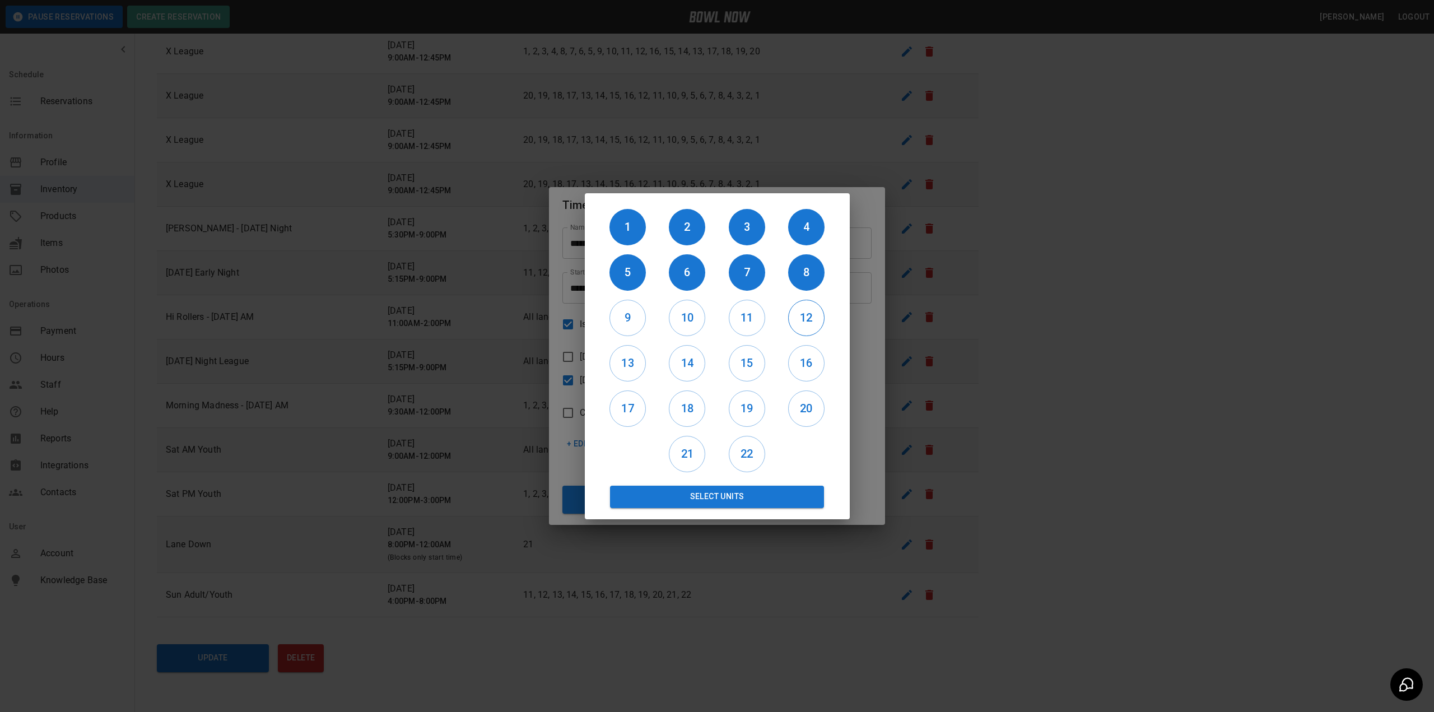
click at [804, 301] on button "12" at bounding box center [806, 318] width 36 height 36
click at [755, 314] on h6 "11" at bounding box center [746, 318] width 35 height 18
click at [680, 316] on h6 "10" at bounding box center [686, 318] width 35 height 18
click at [636, 322] on h6 "9" at bounding box center [627, 318] width 35 height 18
click at [624, 361] on h6 "13" at bounding box center [627, 363] width 35 height 18
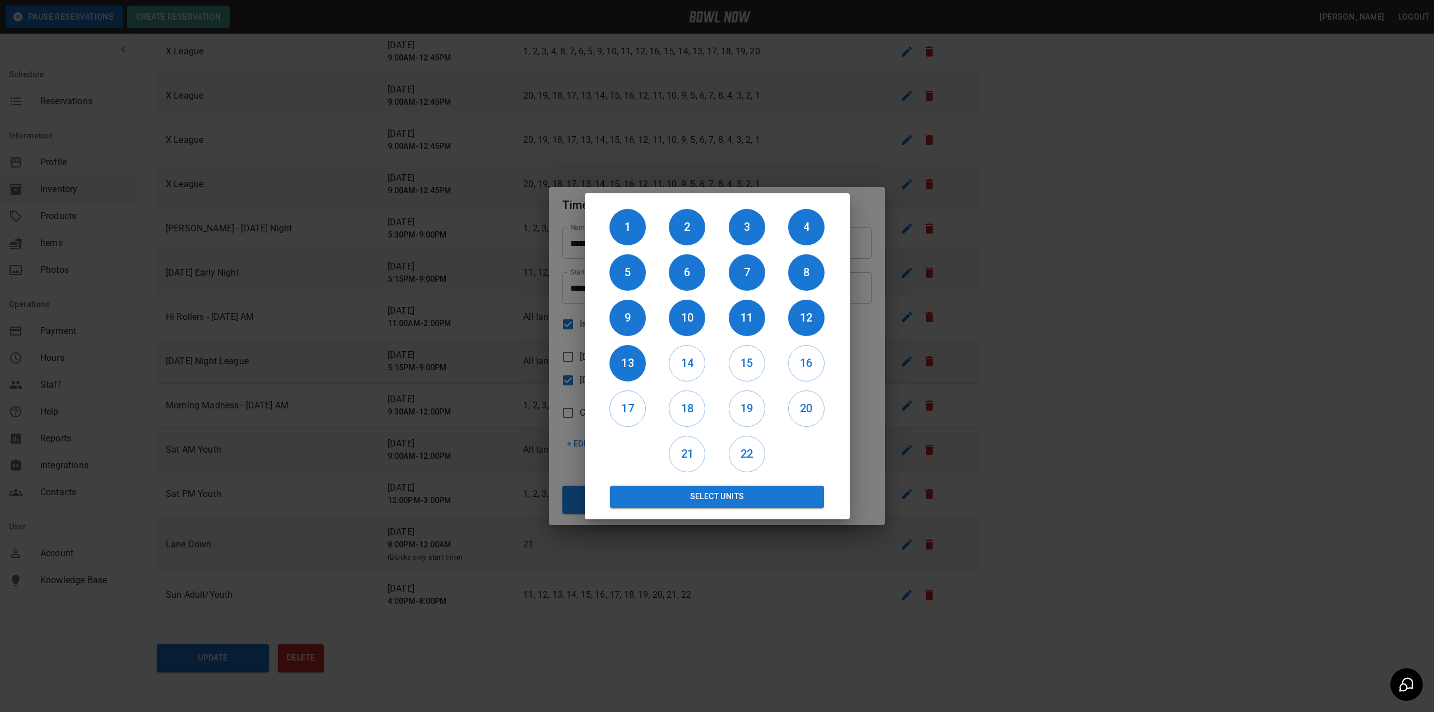
click at [662, 365] on div "14" at bounding box center [687, 363] width 59 height 45
drag, startPoint x: 687, startPoint y: 366, endPoint x: 715, endPoint y: 366, distance: 28.6
click at [687, 366] on h6 "14" at bounding box center [686, 363] width 35 height 18
click at [750, 363] on h6 "15" at bounding box center [746, 363] width 35 height 18
click at [795, 361] on h6 "16" at bounding box center [806, 363] width 35 height 18
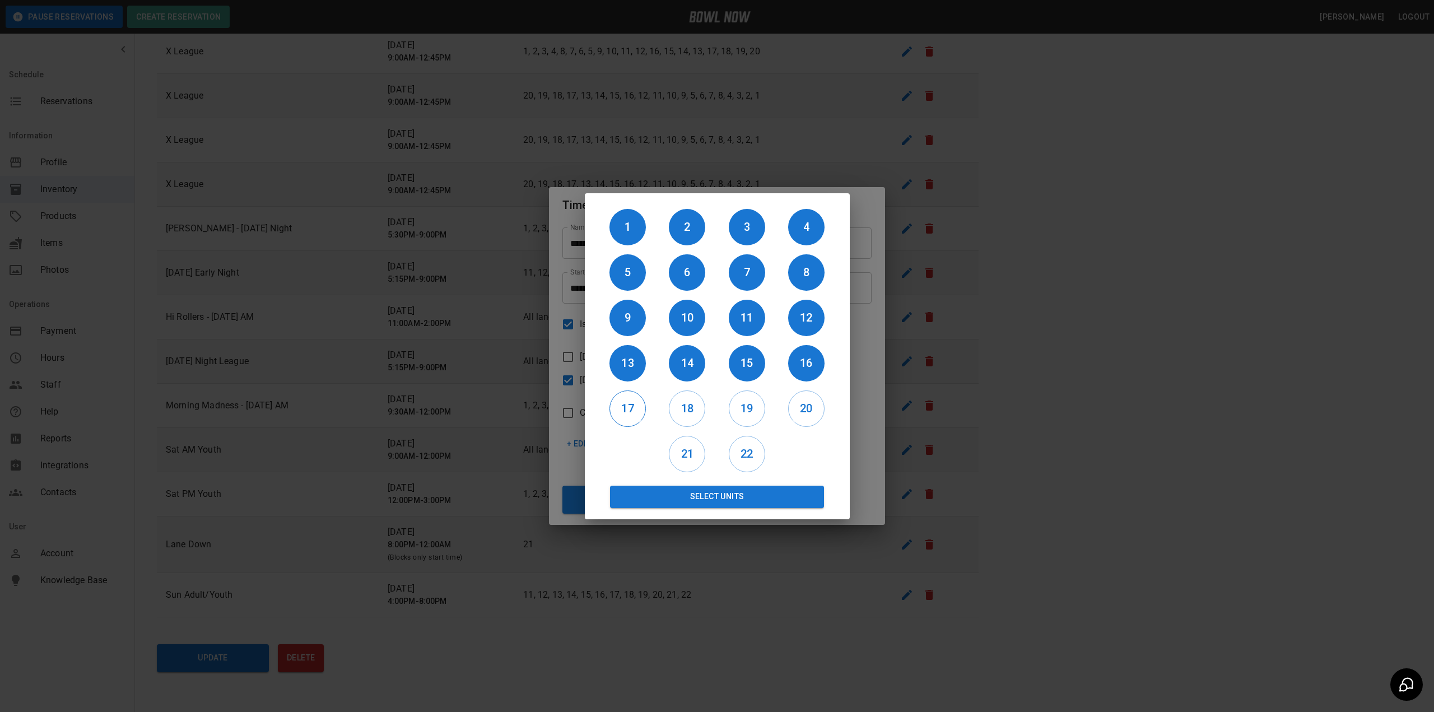
click at [624, 410] on h6 "17" at bounding box center [627, 408] width 35 height 18
click at [676, 408] on h6 "18" at bounding box center [686, 408] width 35 height 18
click at [690, 500] on button "Select Units" at bounding box center [717, 497] width 215 height 22
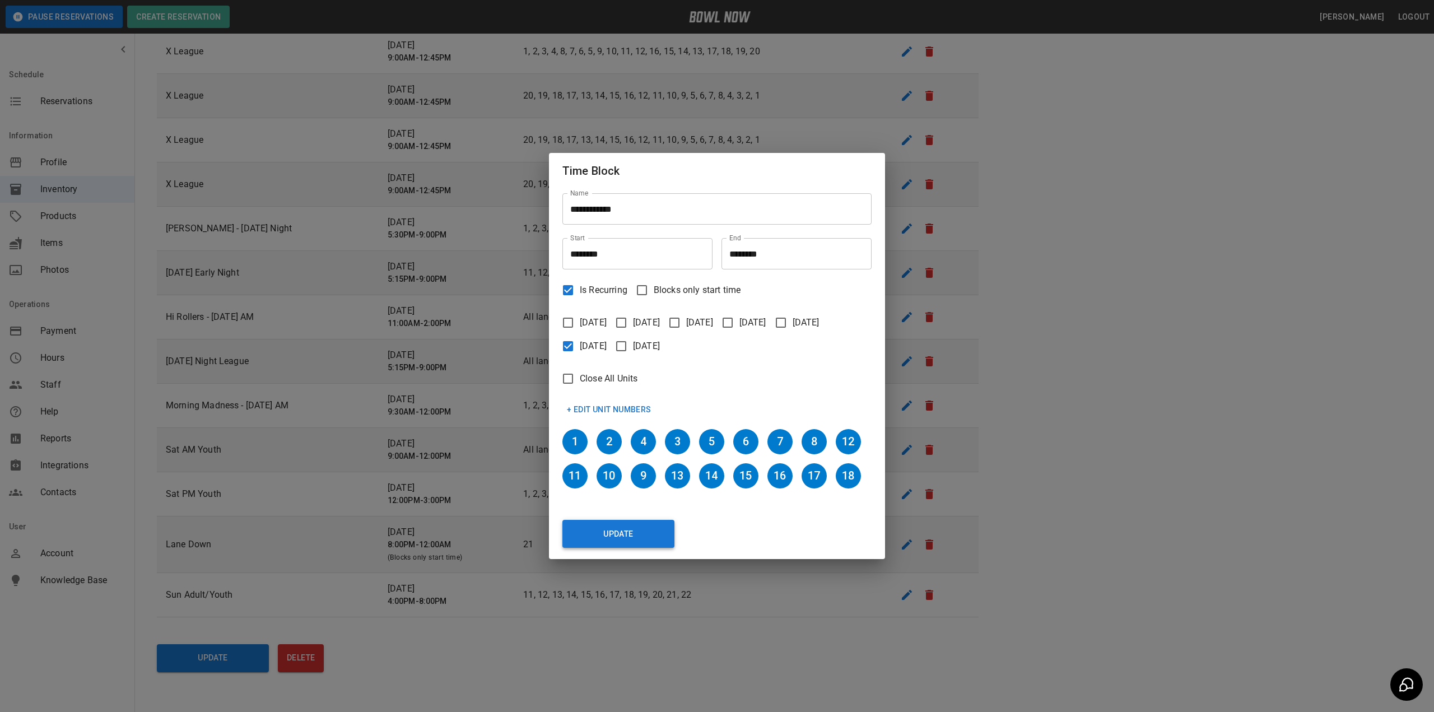
click at [629, 538] on button "Update" at bounding box center [618, 534] width 112 height 28
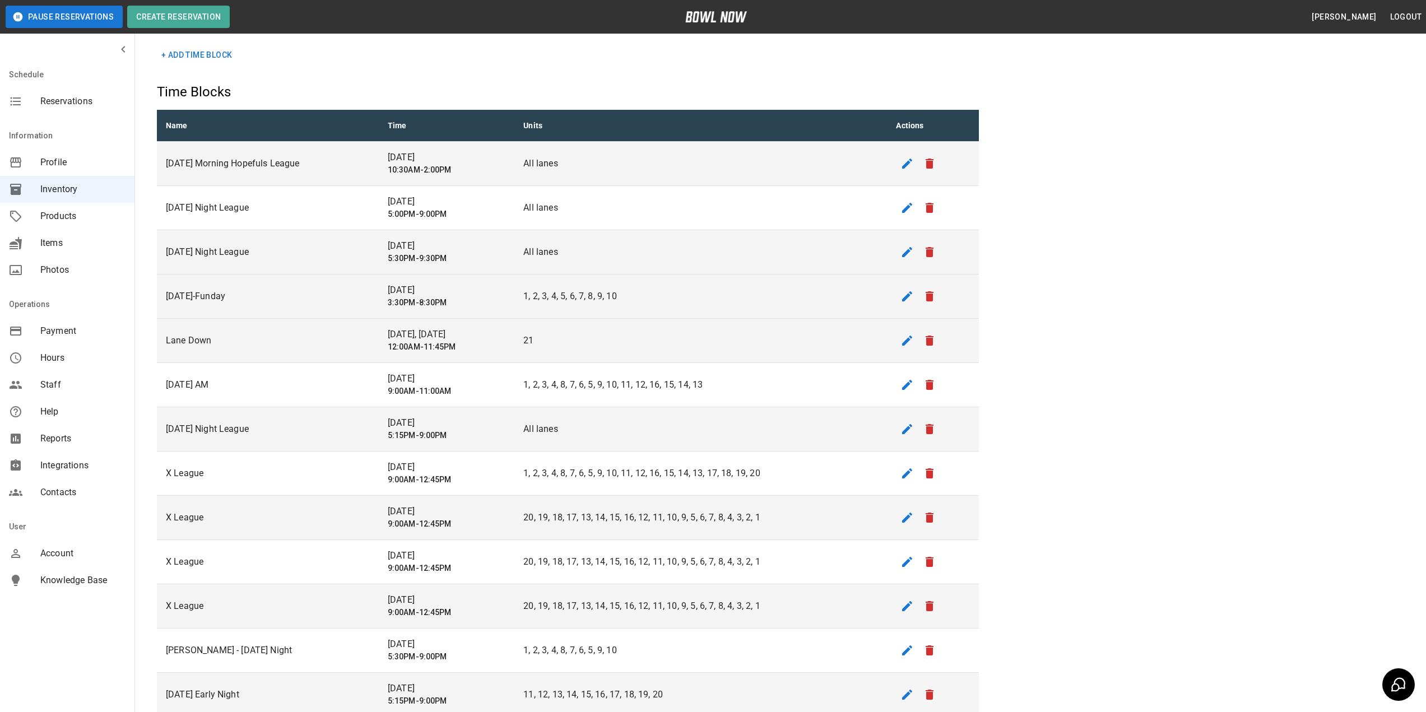
scroll to position [0, 0]
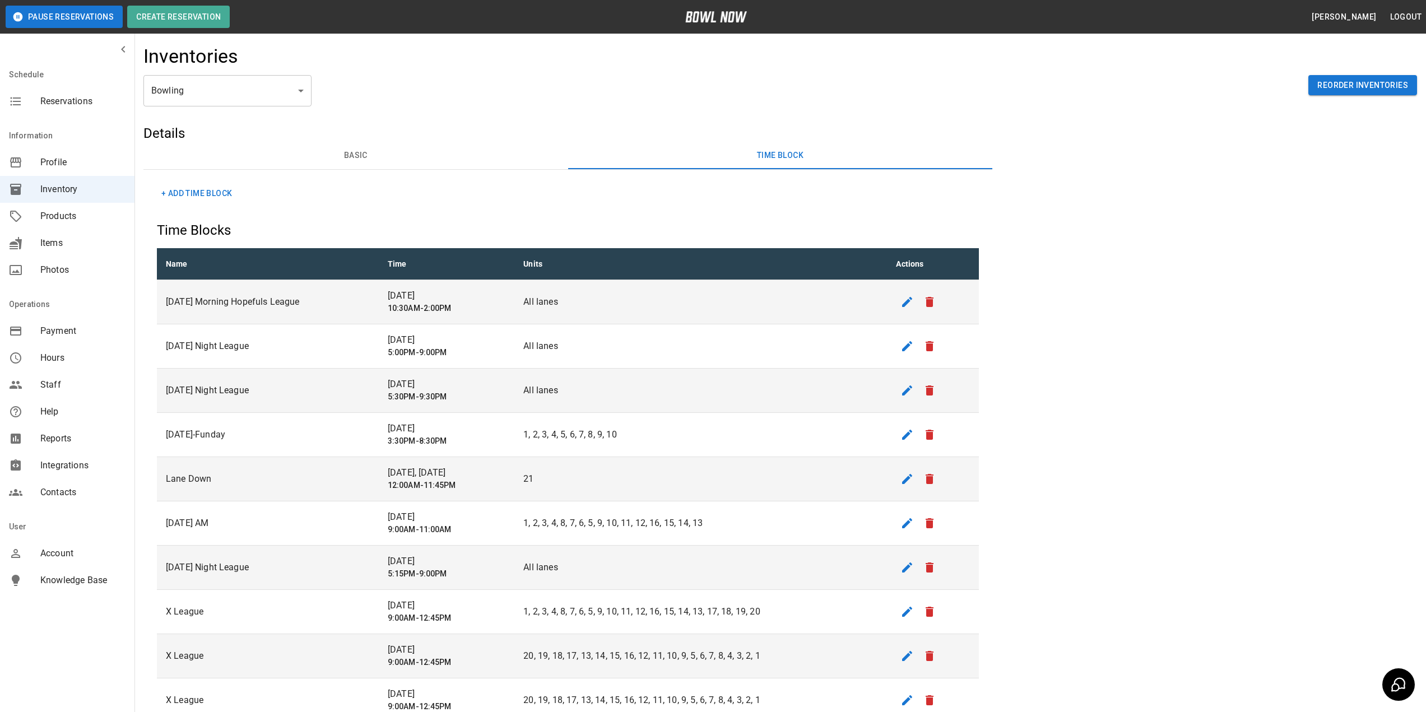
click at [58, 100] on span "Reservations" at bounding box center [82, 101] width 85 height 13
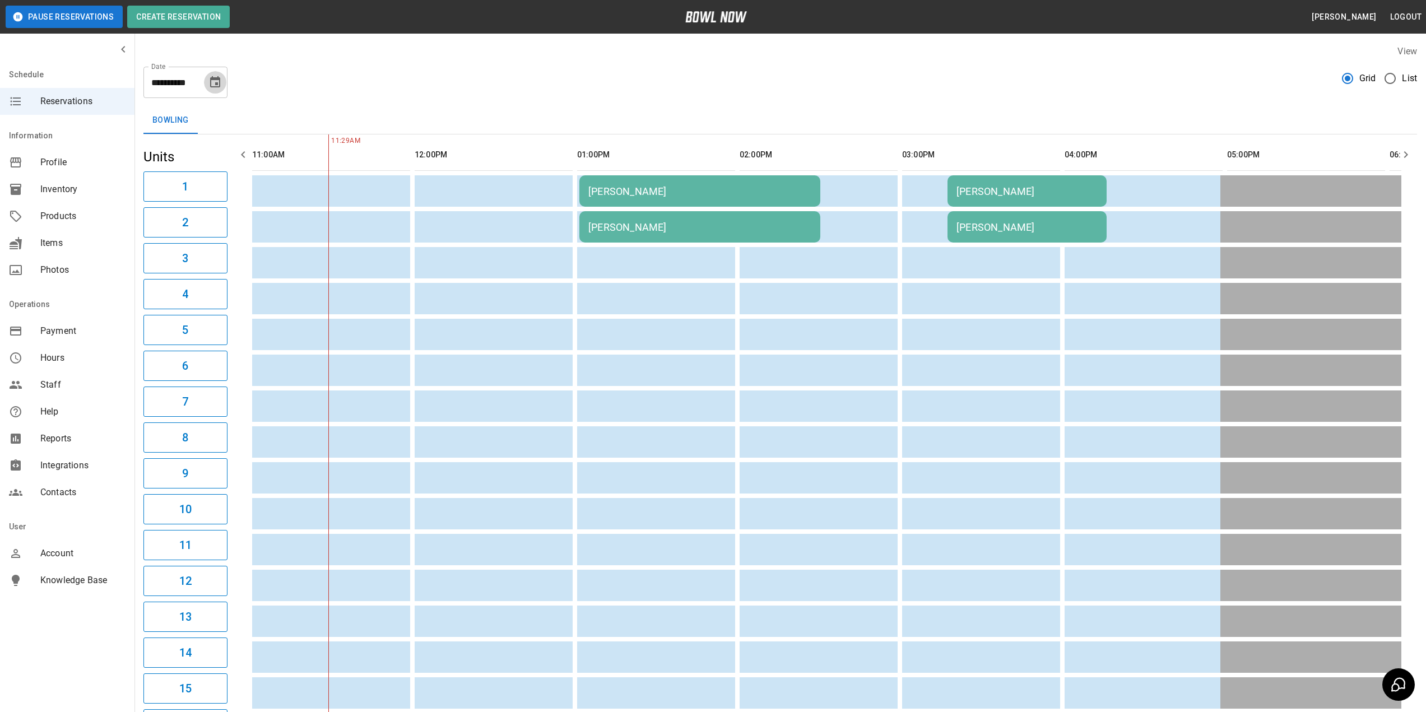
click at [208, 85] on button "Choose date, selected date is Sep 9, 2025" at bounding box center [215, 82] width 22 height 22
click at [240, 182] on button "13" at bounding box center [239, 183] width 20 height 20
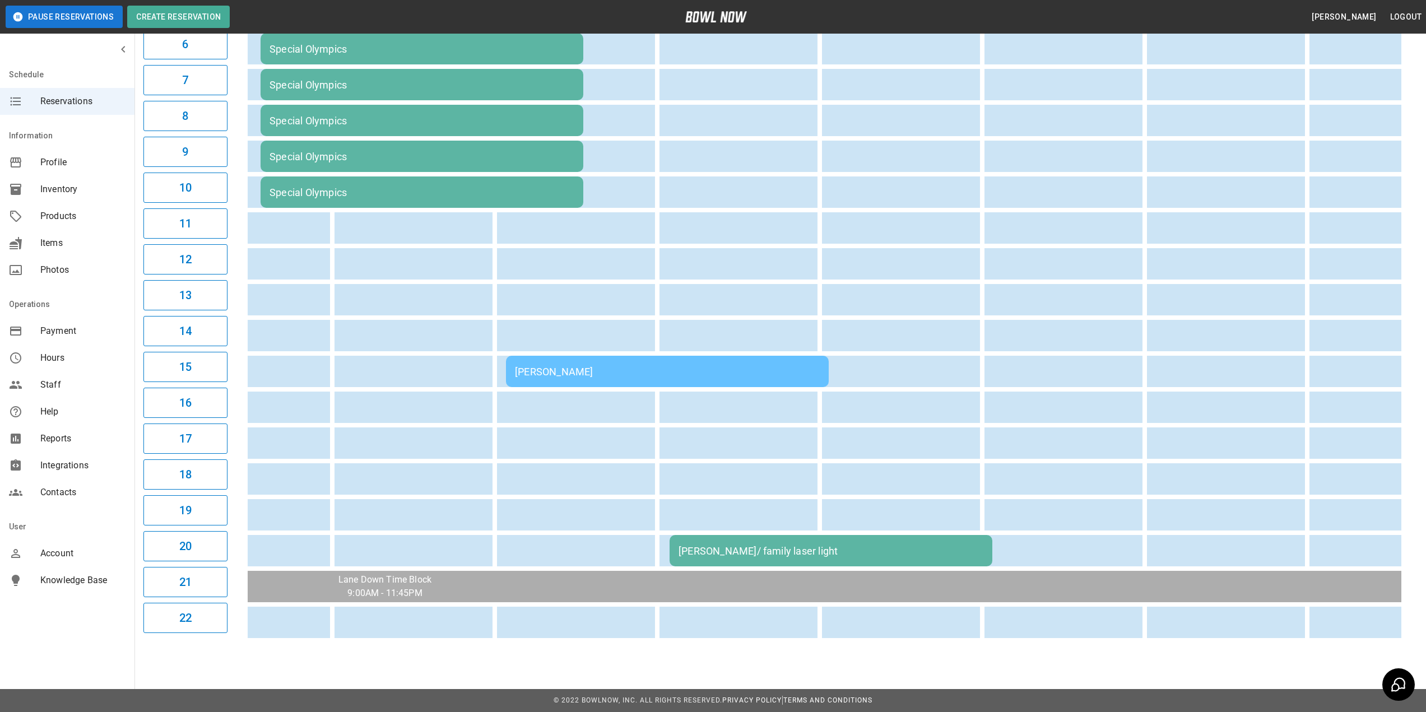
scroll to position [0, 1082]
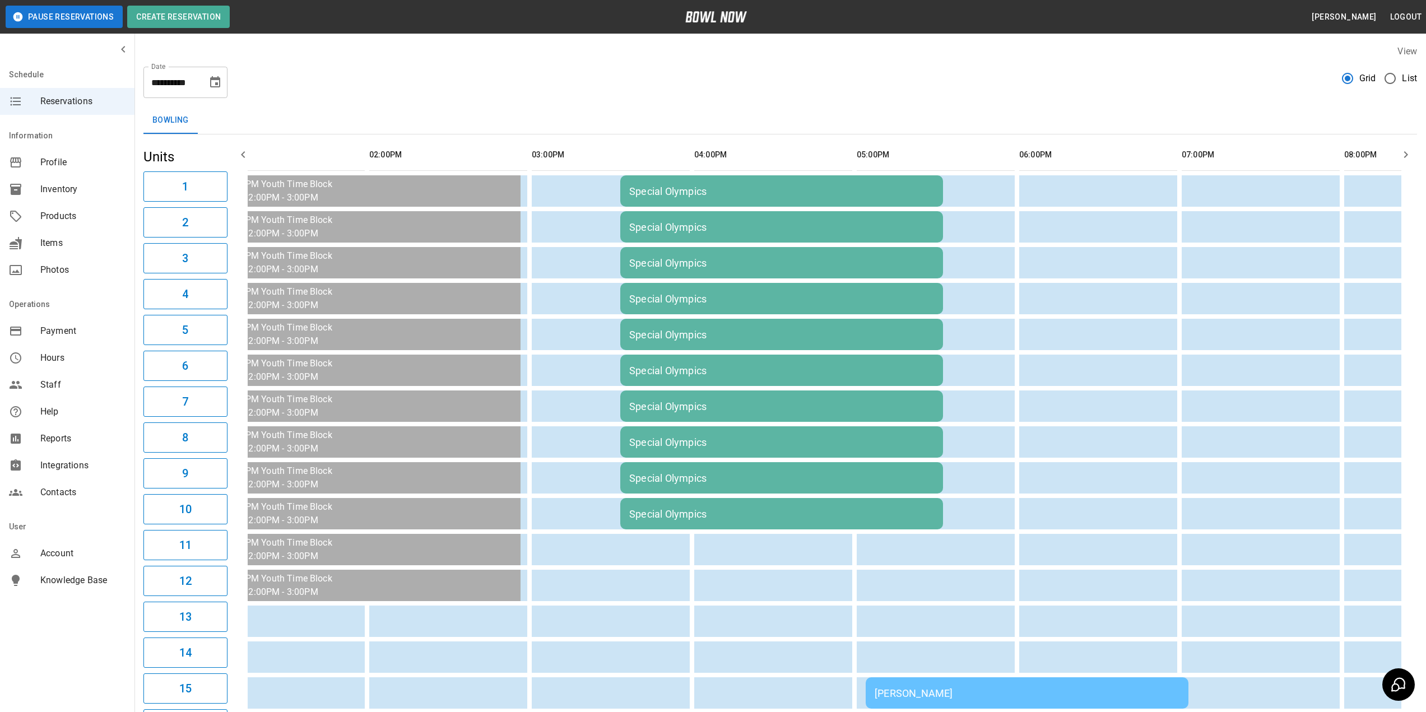
click at [213, 84] on icon "Choose date, selected date is Sep 13, 2025" at bounding box center [214, 82] width 13 height 13
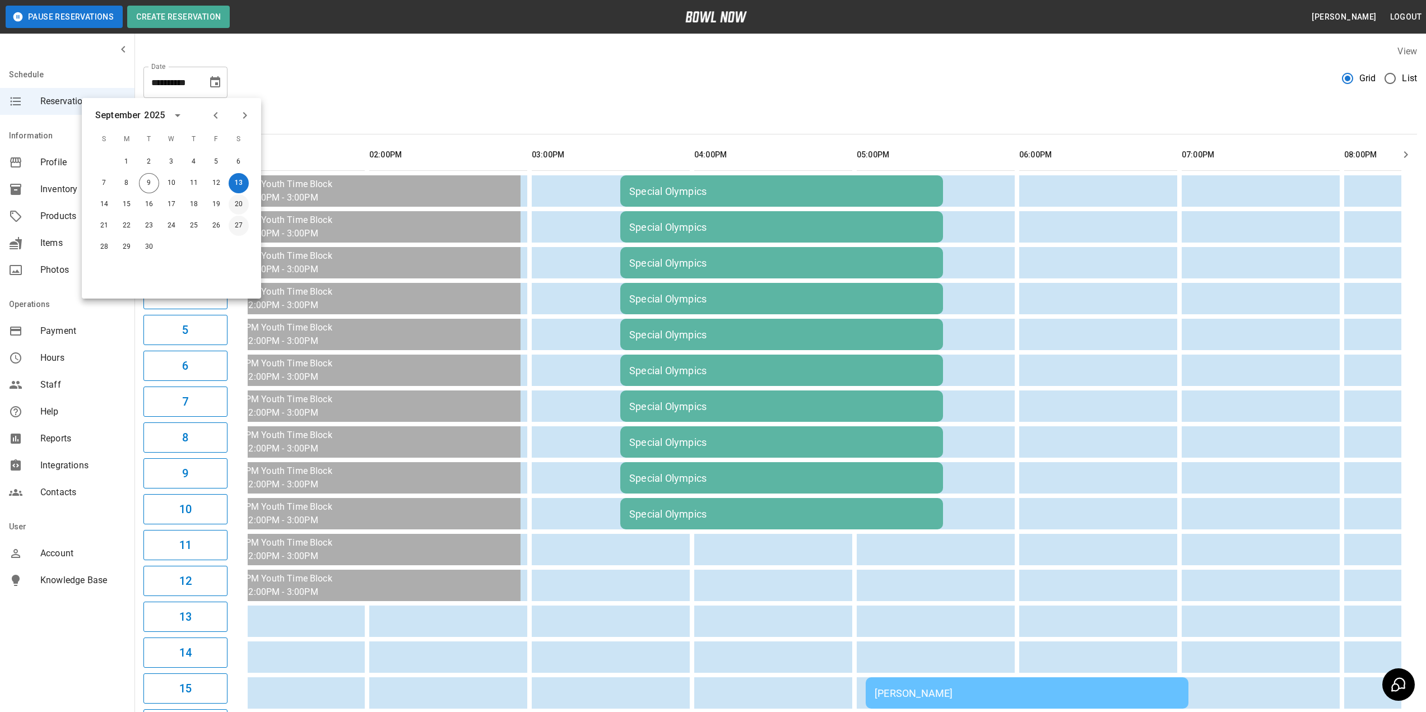
drag, startPoint x: 234, startPoint y: 199, endPoint x: 239, endPoint y: 216, distance: 17.7
click at [234, 199] on button "20" at bounding box center [239, 204] width 20 height 20
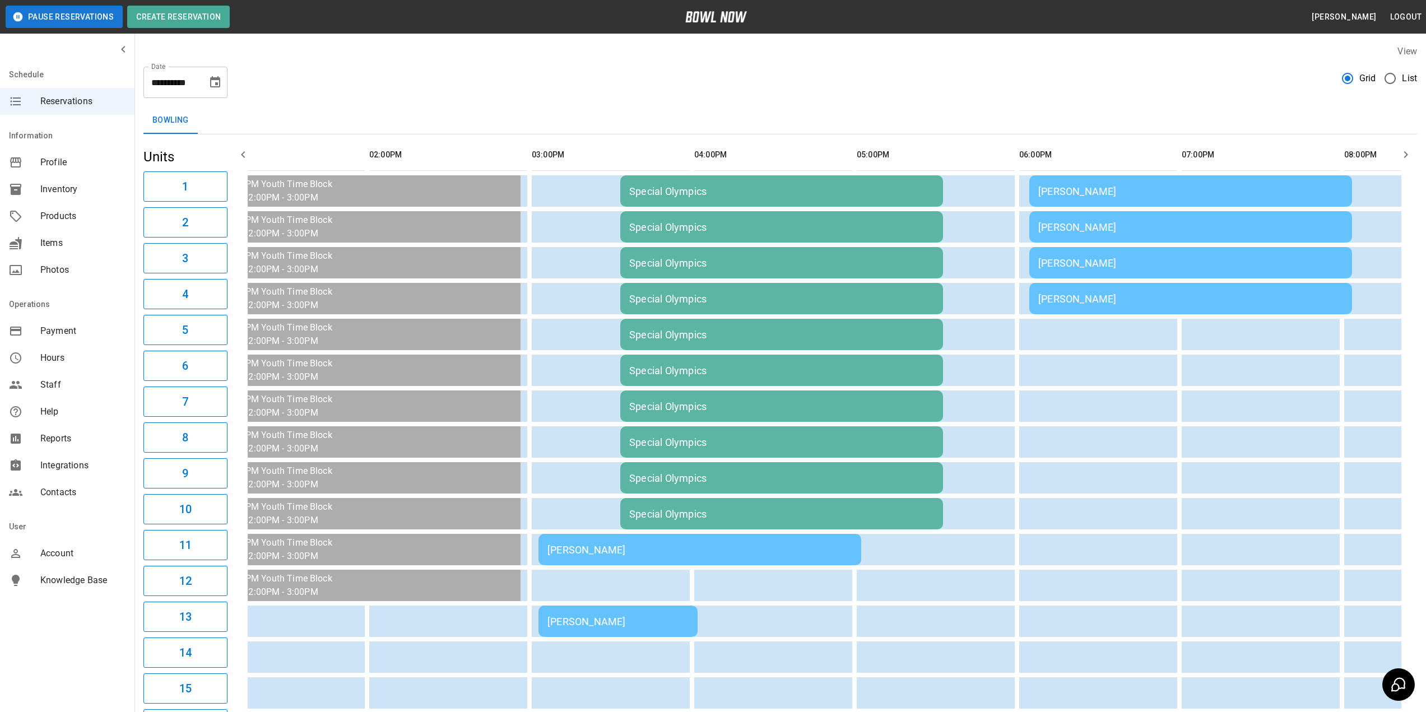
click at [211, 82] on icon "Choose date, selected date is Sep 20, 2025" at bounding box center [215, 81] width 10 height 11
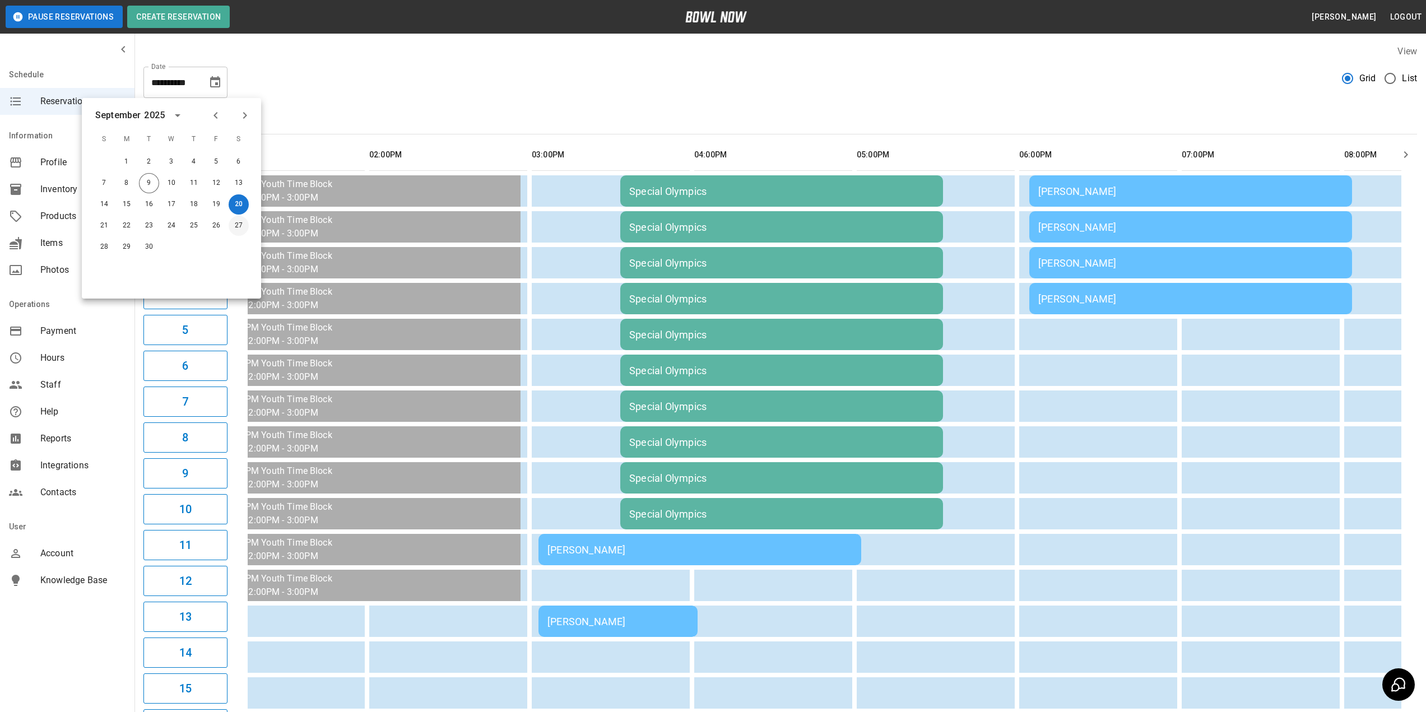
click at [235, 223] on button "27" at bounding box center [239, 226] width 20 height 20
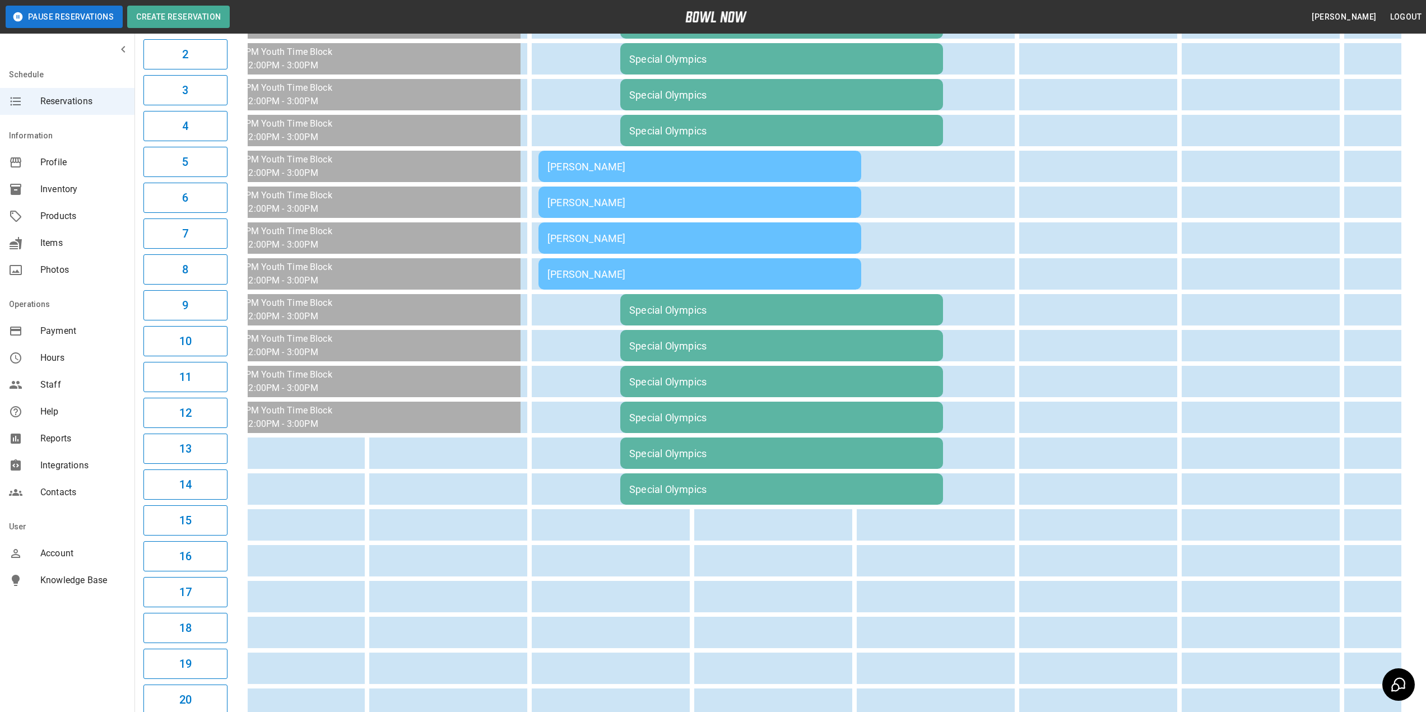
click at [575, 166] on div "[PERSON_NAME]" at bounding box center [699, 167] width 305 height 12
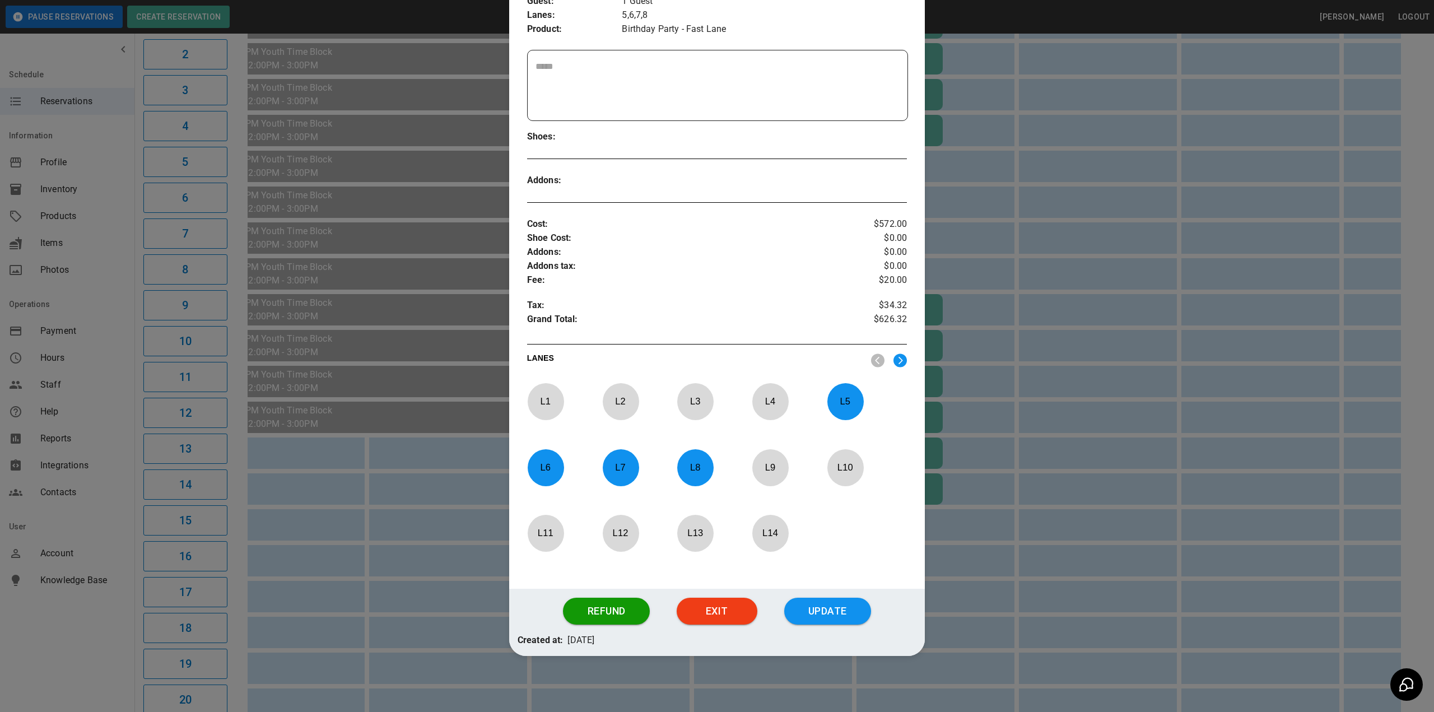
drag, startPoint x: 854, startPoint y: 403, endPoint x: 713, endPoint y: 447, distance: 147.8
click at [853, 403] on p "L 5" at bounding box center [845, 401] width 37 height 26
click at [554, 464] on p "L 6" at bounding box center [545, 467] width 37 height 26
click at [612, 467] on p "L 7" at bounding box center [620, 467] width 37 height 26
click at [679, 461] on p "L 8" at bounding box center [695, 467] width 37 height 26
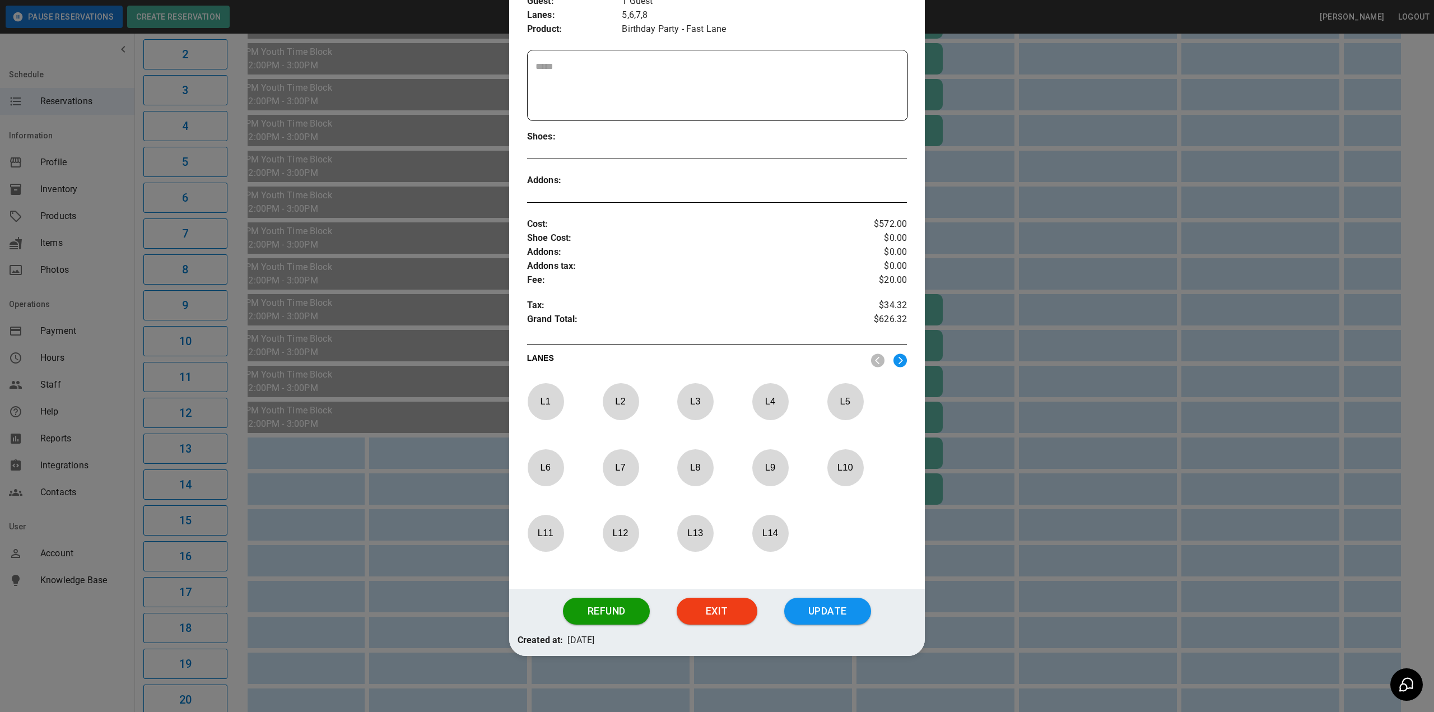
click at [894, 361] on img at bounding box center [900, 361] width 13 height 14
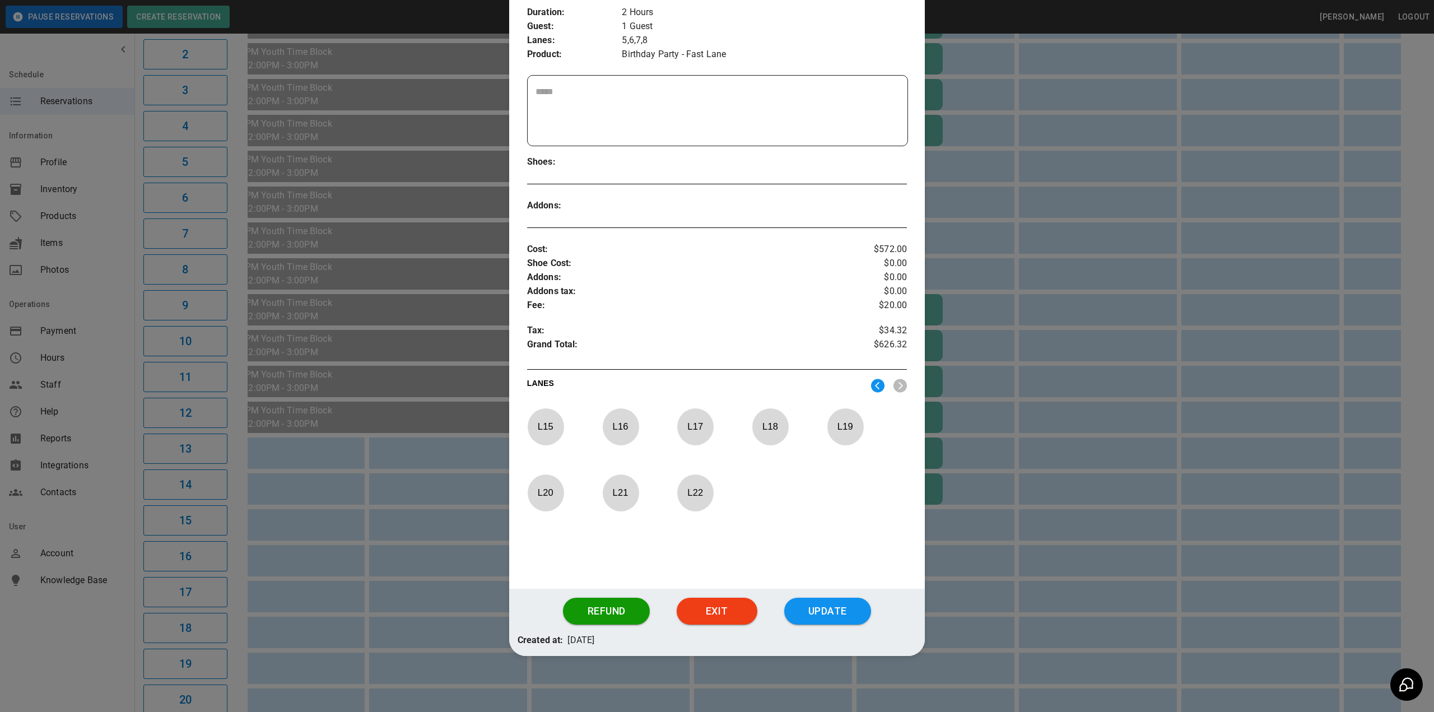
click at [544, 428] on p "L 15" at bounding box center [545, 426] width 37 height 26
click at [621, 425] on p "L 16" at bounding box center [620, 426] width 37 height 26
click at [695, 425] on p "L 17" at bounding box center [695, 426] width 37 height 26
click at [768, 424] on p "L 18" at bounding box center [770, 426] width 37 height 26
click at [802, 612] on button "Update" at bounding box center [827, 611] width 87 height 27
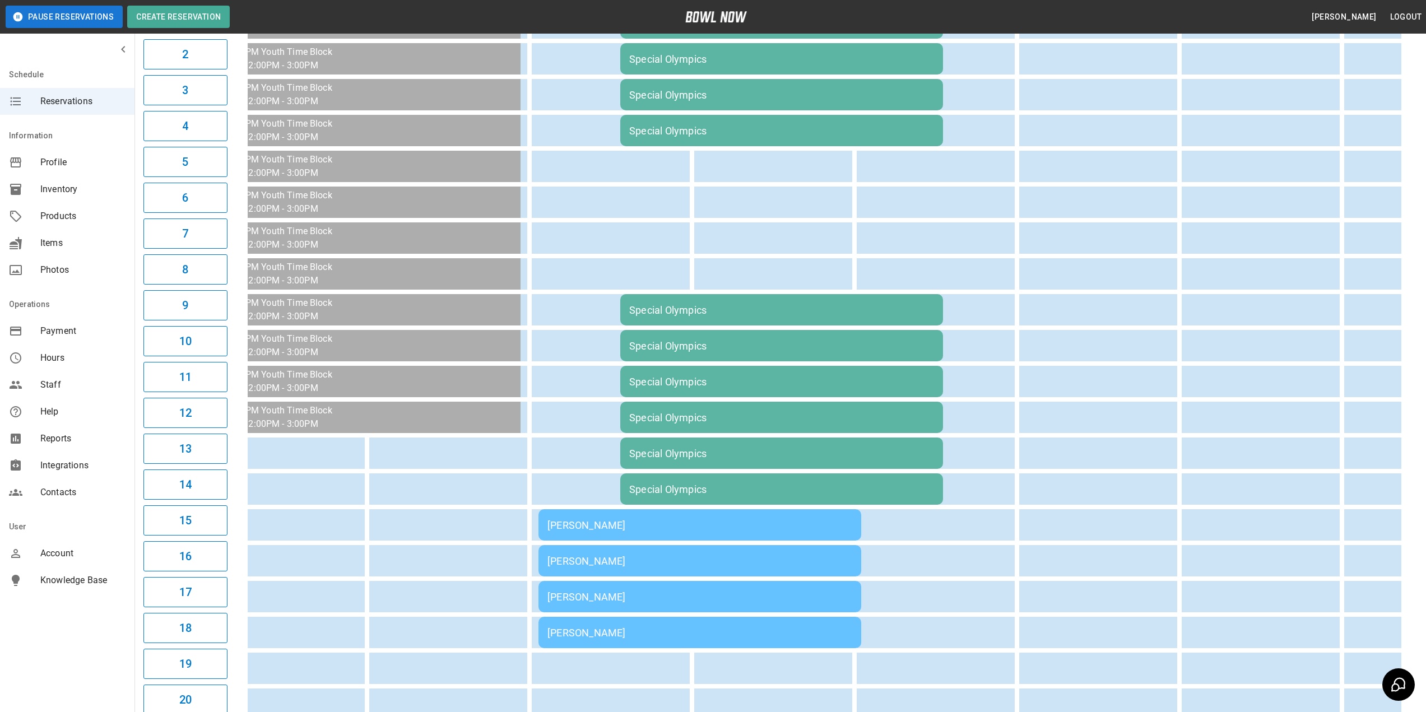
click at [678, 304] on div "Special Olympics" at bounding box center [781, 310] width 305 height 12
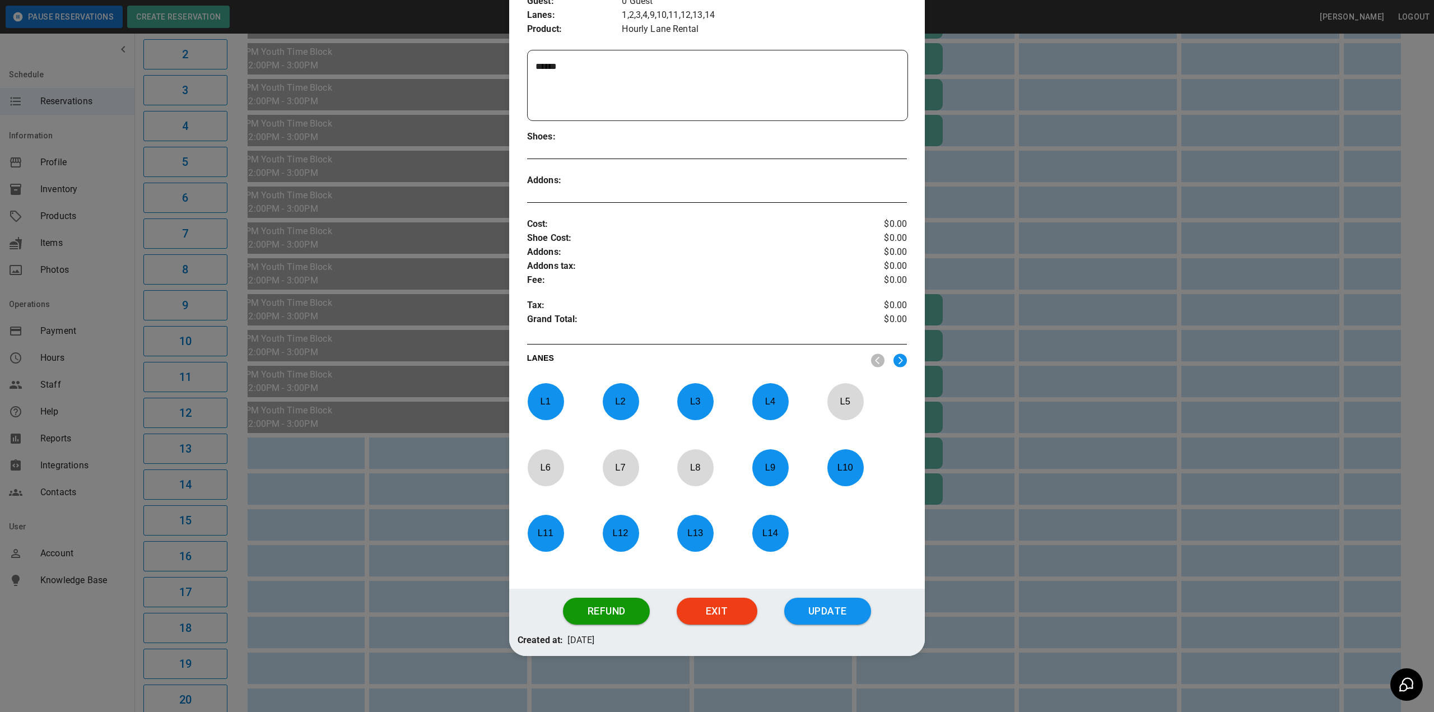
drag, startPoint x: 762, startPoint y: 538, endPoint x: 717, endPoint y: 539, distance: 44.8
click at [761, 538] on p "L 14" at bounding box center [770, 533] width 37 height 26
click at [697, 536] on p "L 13" at bounding box center [695, 533] width 37 height 26
click at [626, 535] on p "L 12" at bounding box center [620, 533] width 37 height 26
click at [548, 536] on p "L 11" at bounding box center [545, 533] width 37 height 26
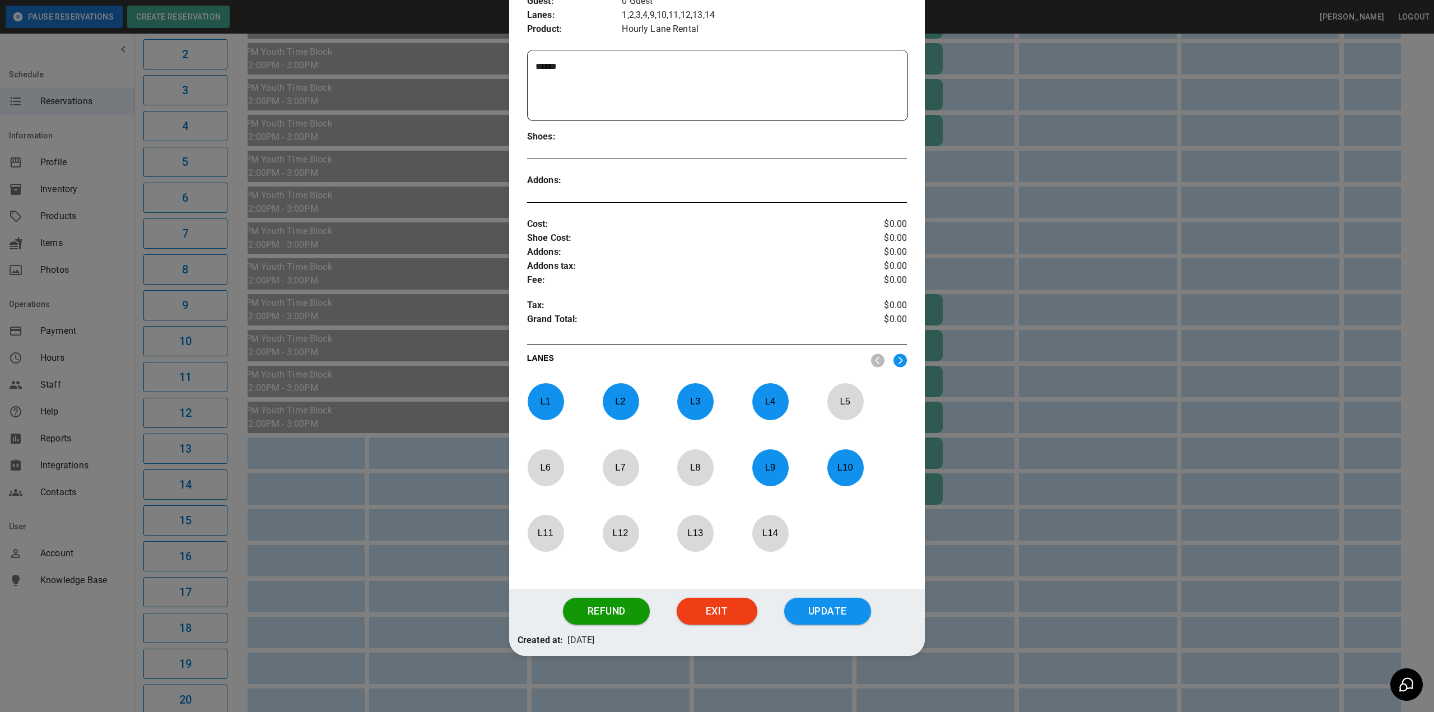
drag, startPoint x: 835, startPoint y: 397, endPoint x: 652, endPoint y: 448, distance: 190.7
click at [835, 397] on p "L 5" at bounding box center [845, 401] width 37 height 26
click at [548, 464] on p "L 6" at bounding box center [545, 467] width 37 height 26
click at [615, 471] on p "L 7" at bounding box center [620, 467] width 37 height 26
click at [692, 471] on p "L 8" at bounding box center [695, 467] width 37 height 26
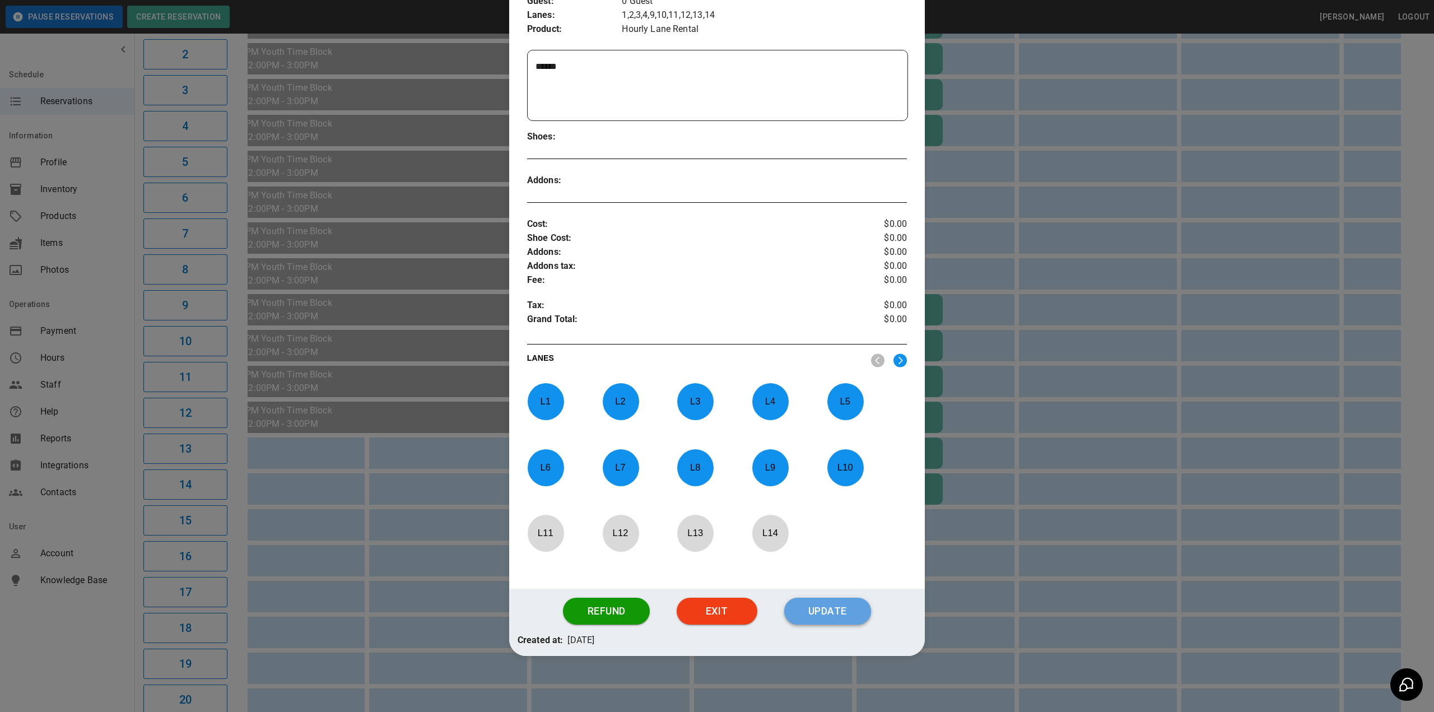
click at [818, 614] on button "Update" at bounding box center [827, 611] width 87 height 27
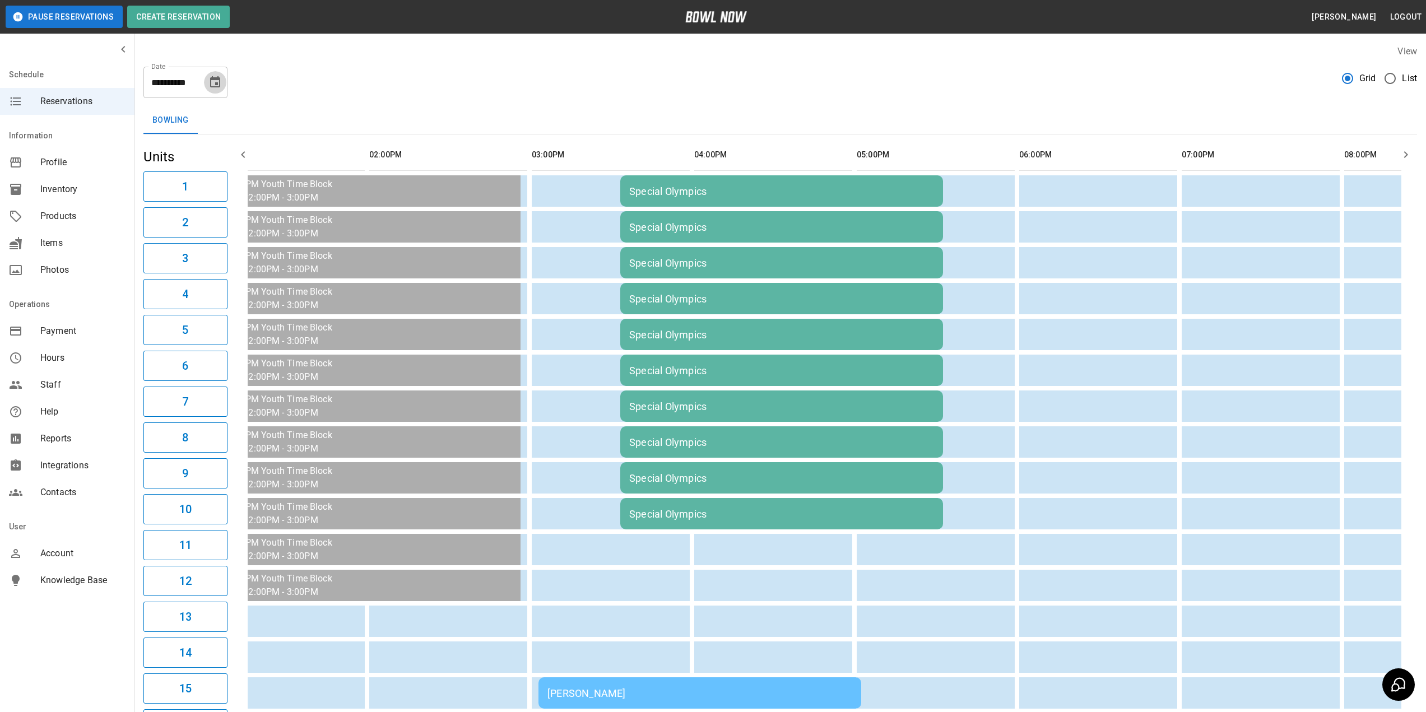
click at [209, 77] on icon "Choose date, selected date is Sep 27, 2025" at bounding box center [214, 82] width 13 height 13
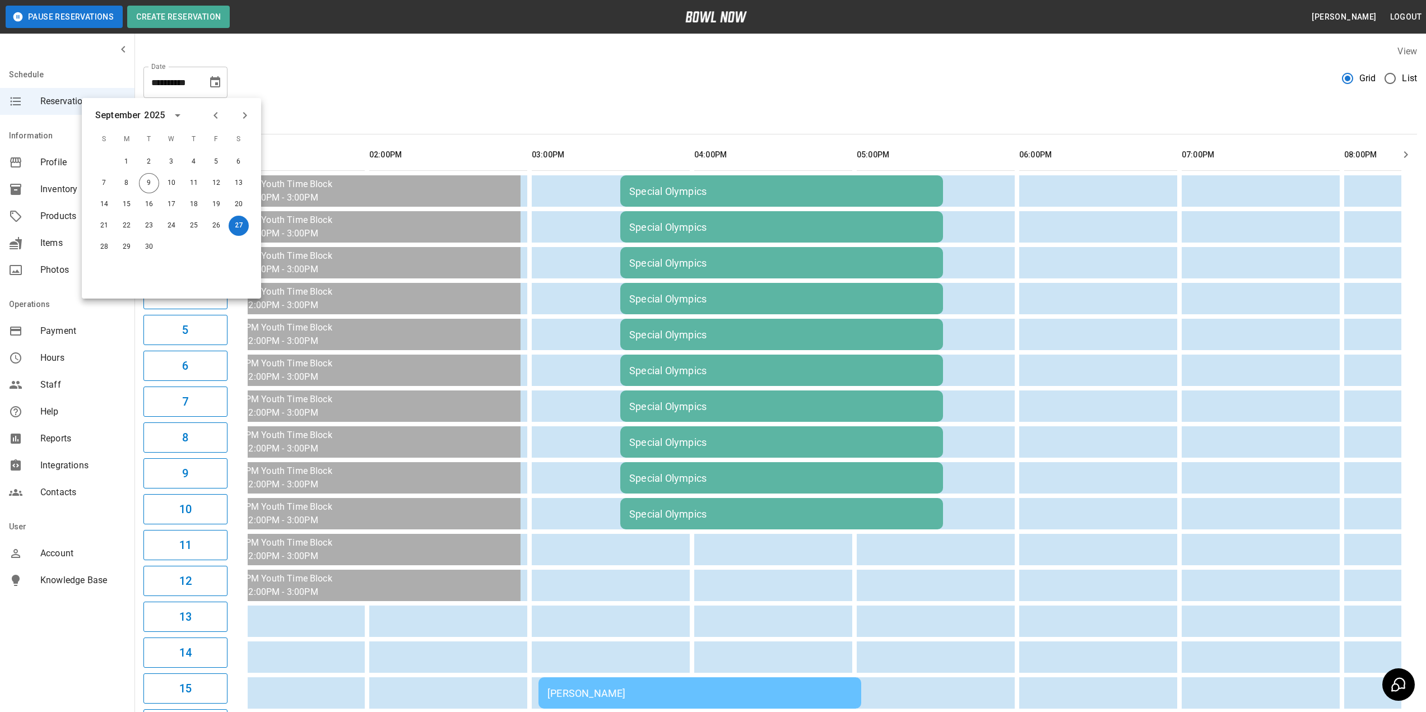
click at [240, 118] on icon "Next month" at bounding box center [244, 115] width 13 height 13
click at [240, 156] on button "4" at bounding box center [239, 162] width 20 height 20
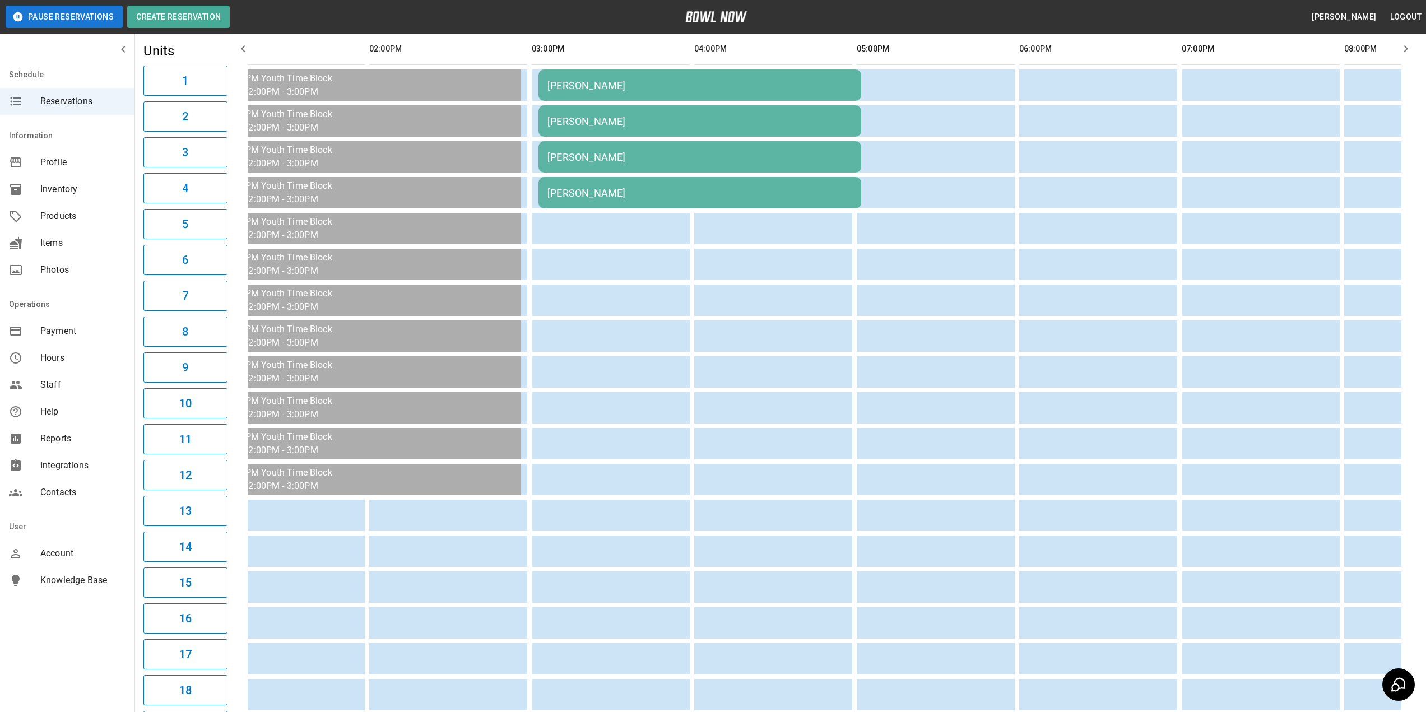
scroll to position [0, 0]
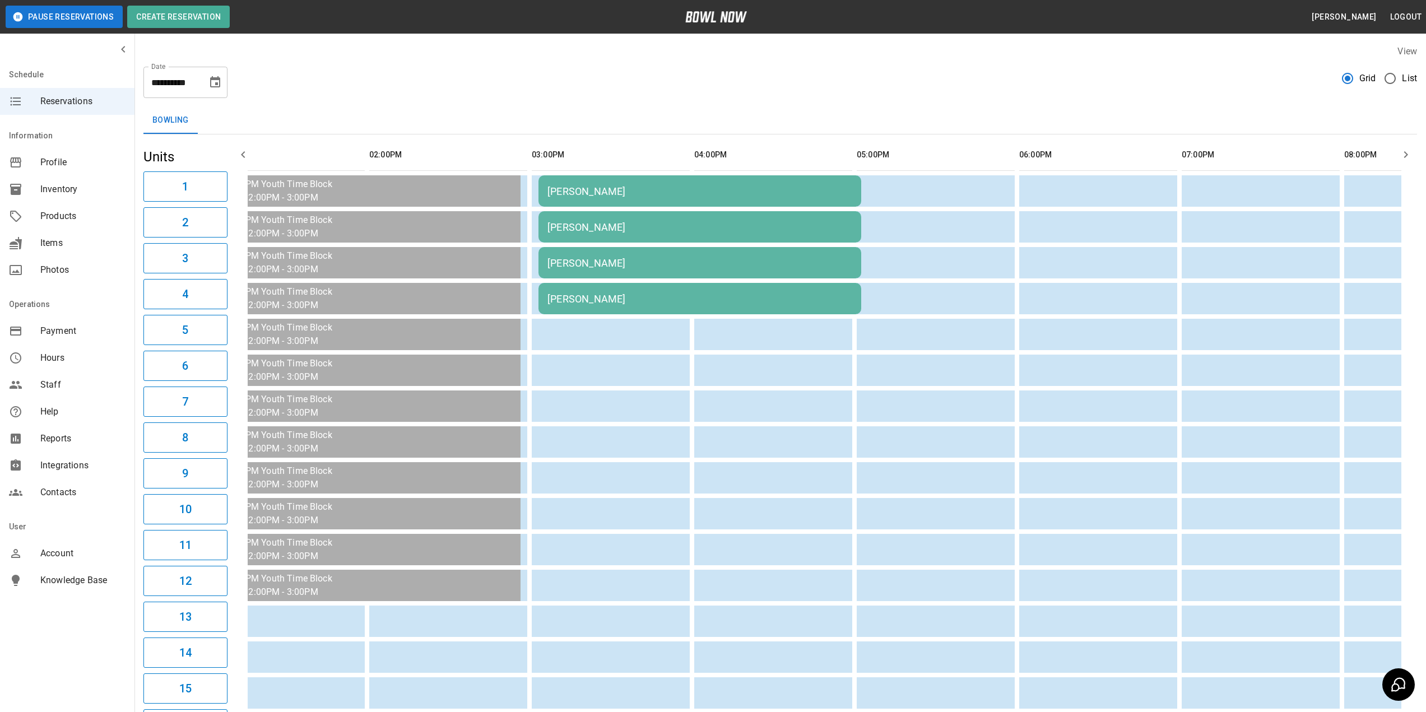
click at [213, 82] on icon "Choose date, selected date is Oct 4, 2025" at bounding box center [214, 82] width 13 height 13
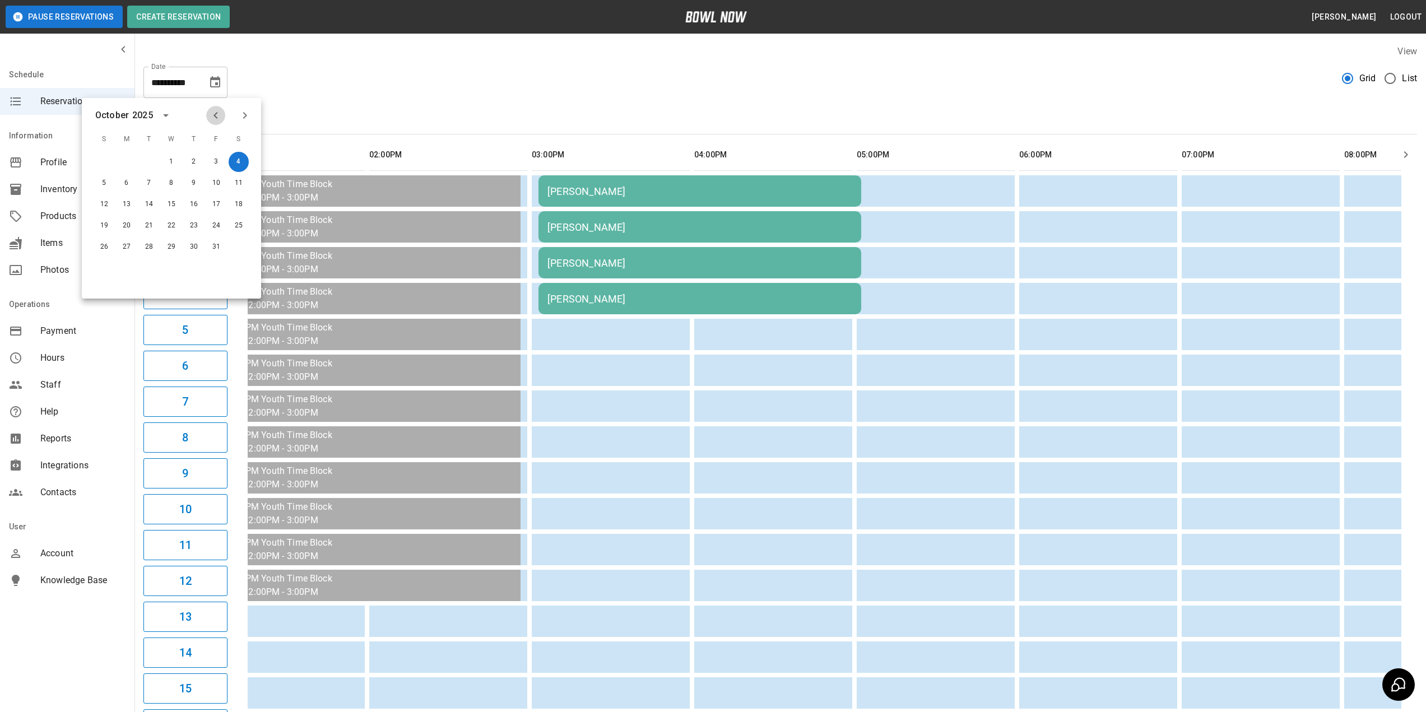
click at [220, 119] on icon "Previous month" at bounding box center [215, 115] width 13 height 13
click at [237, 230] on button "27" at bounding box center [239, 226] width 20 height 20
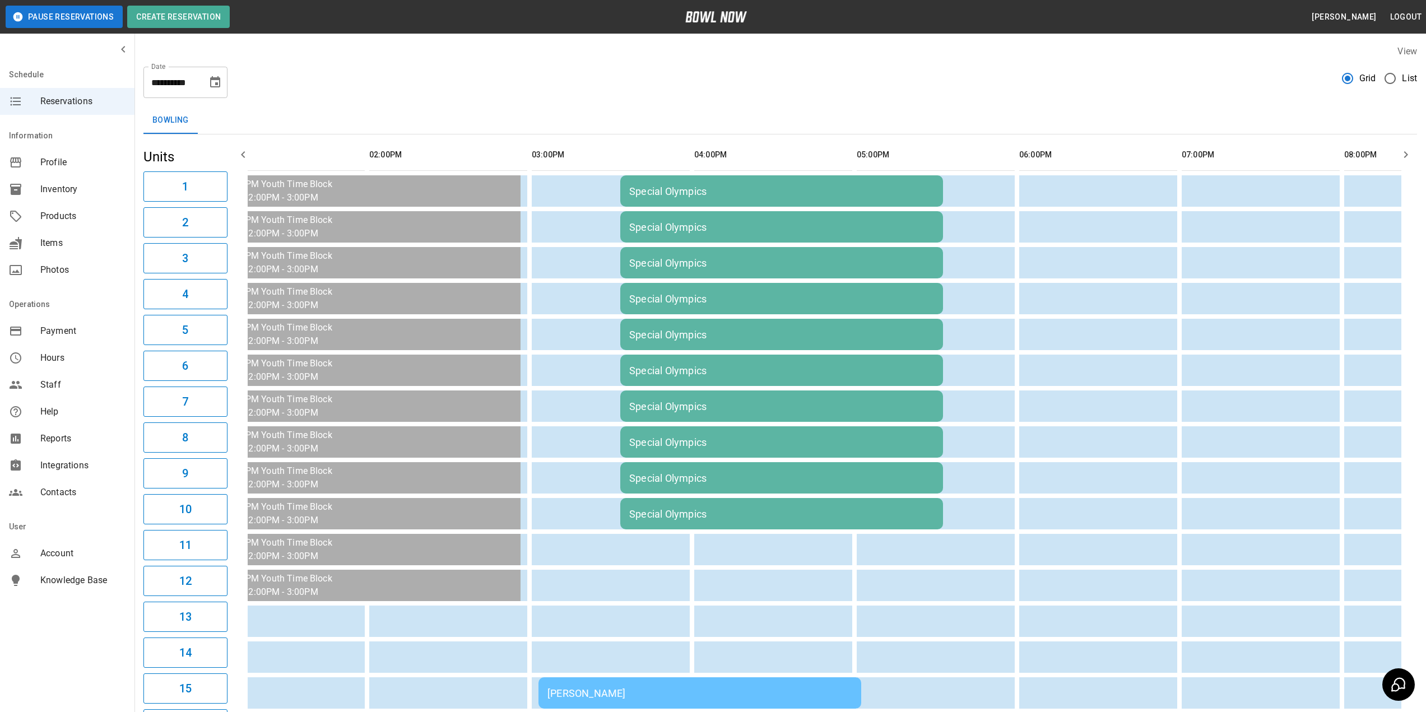
click at [216, 82] on icon "Choose date, selected date is Sep 27, 2025" at bounding box center [214, 82] width 13 height 13
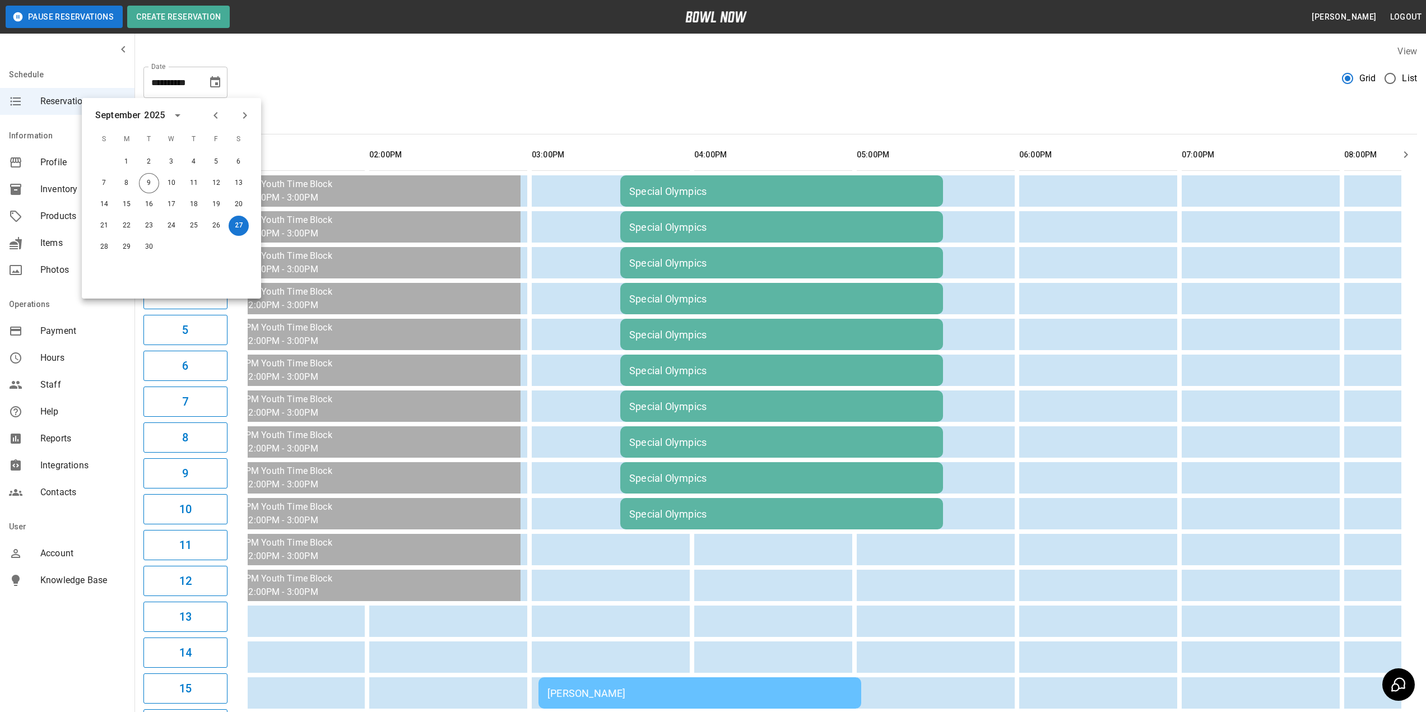
click at [245, 117] on icon "Next month" at bounding box center [245, 115] width 4 height 7
click at [238, 164] on button "4" at bounding box center [239, 162] width 20 height 20
type input "**********"
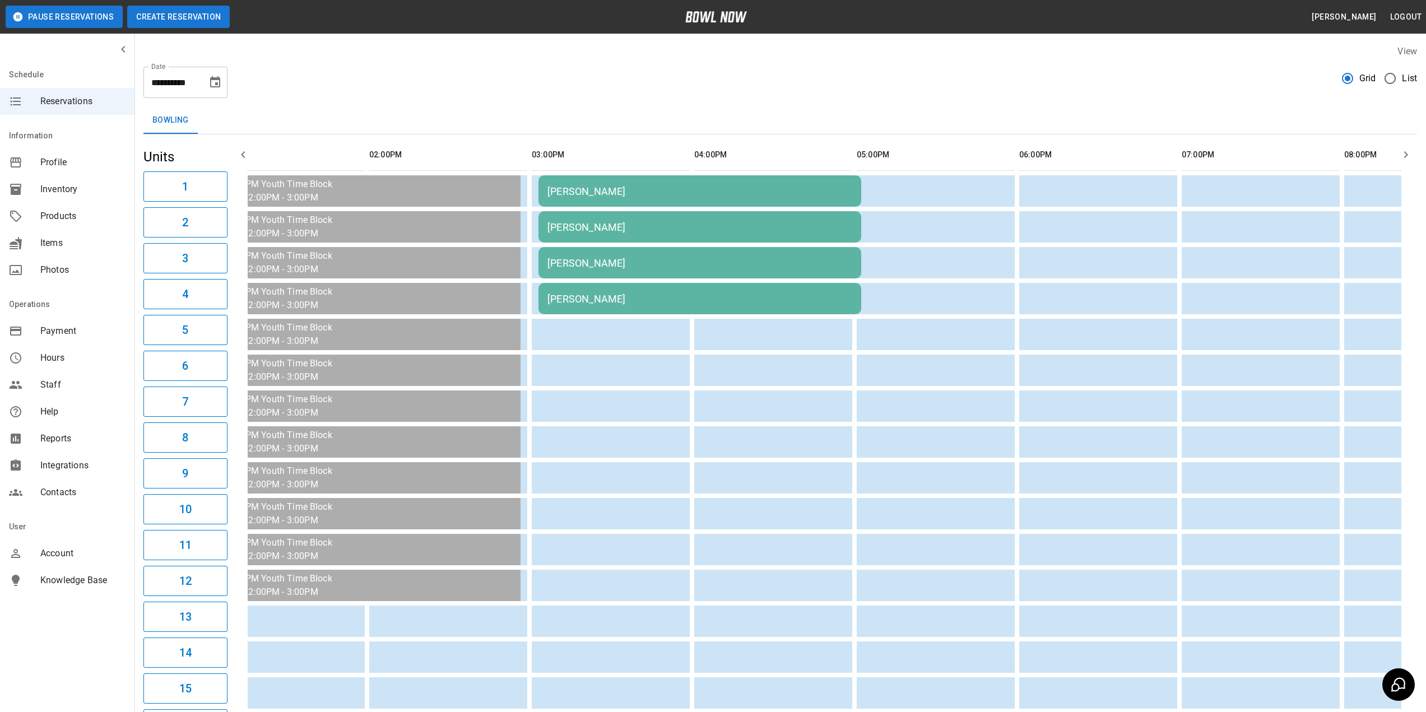
click at [169, 14] on button "Create Reservation" at bounding box center [178, 17] width 103 height 22
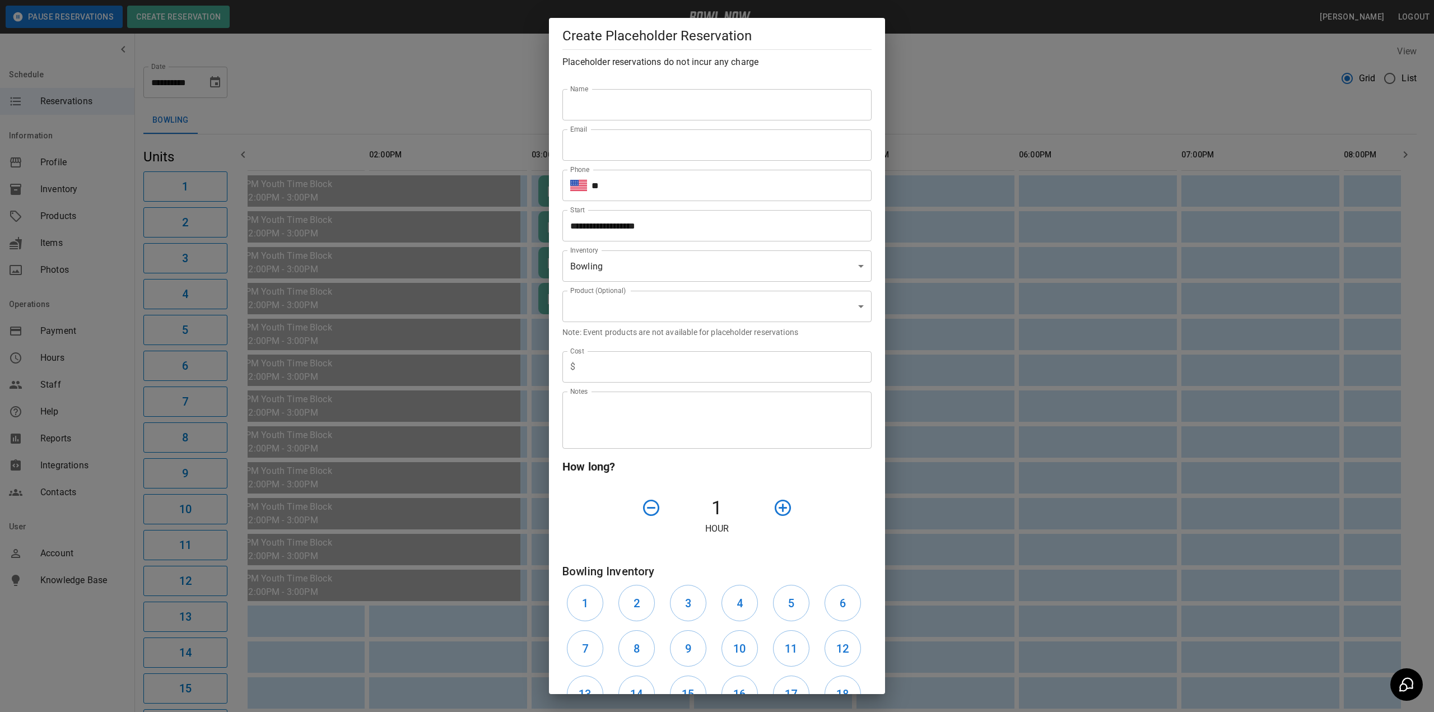
type input "**********"
click at [638, 105] on input "Name" at bounding box center [716, 104] width 309 height 31
type input "**********"
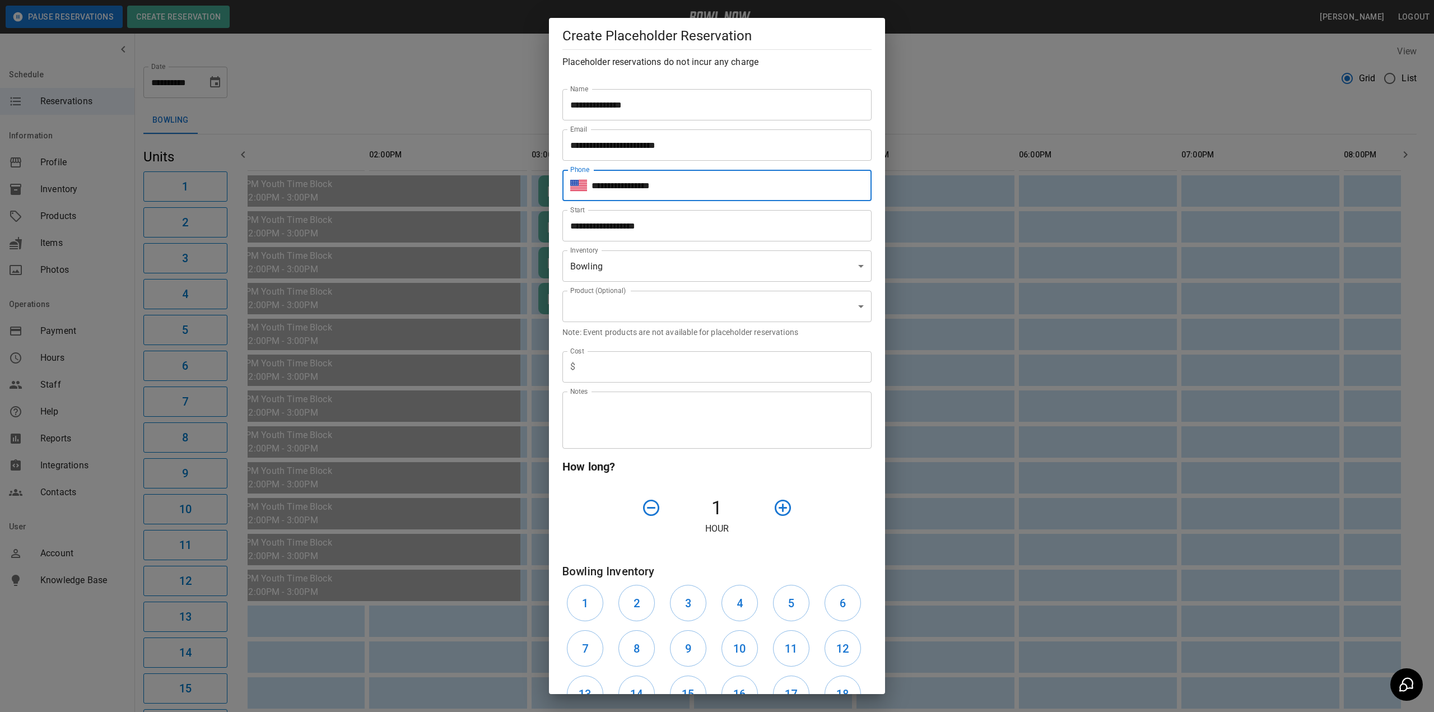
type input "**********"
click at [728, 230] on input "**********" at bounding box center [712, 225] width 301 height 31
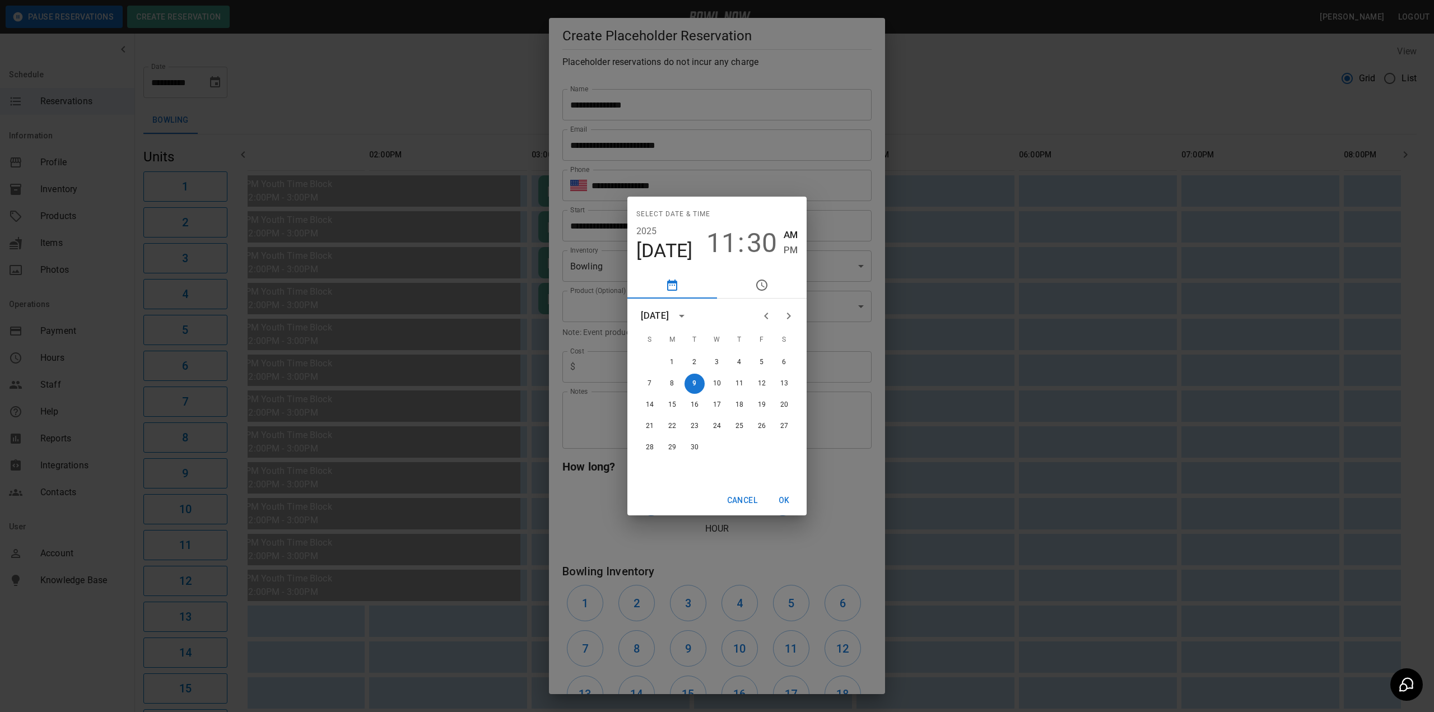
click at [793, 315] on icon "Next month" at bounding box center [788, 315] width 13 height 13
click at [789, 358] on button "4" at bounding box center [784, 362] width 20 height 20
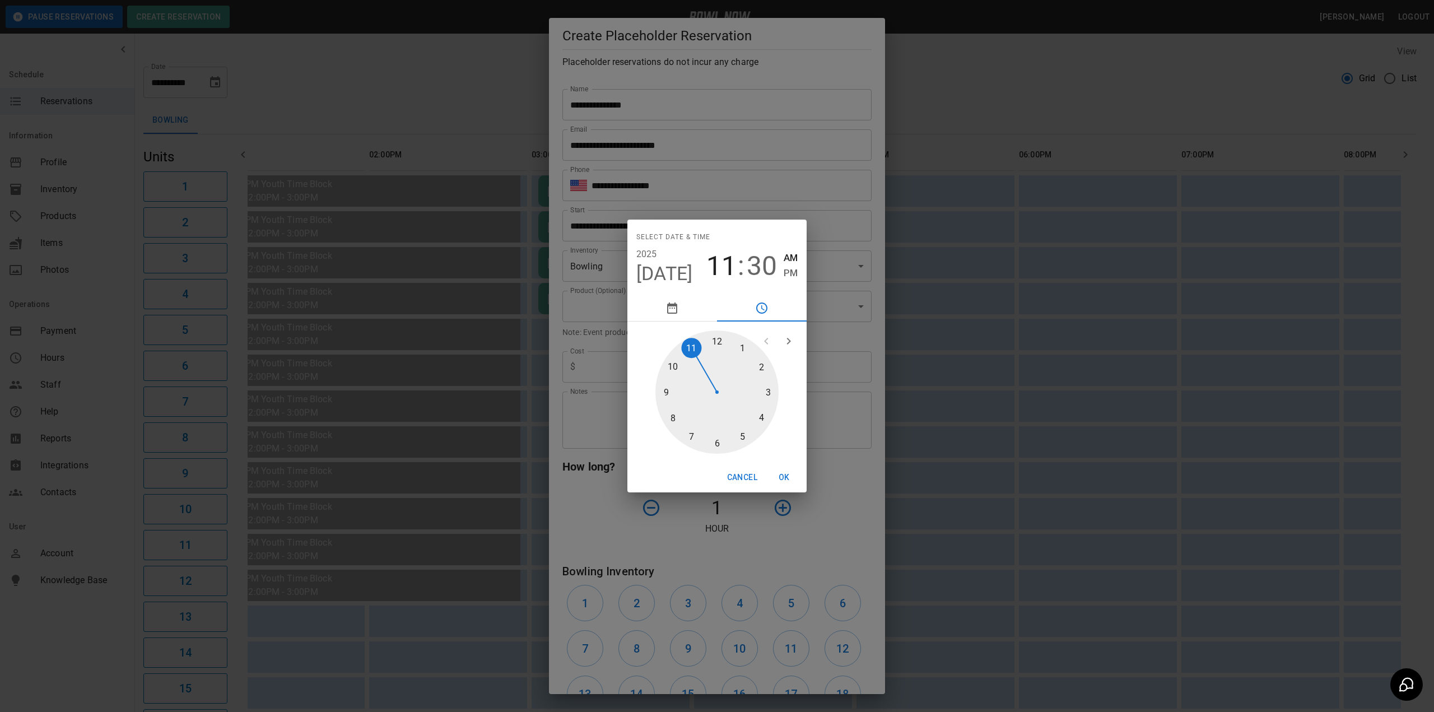
click at [716, 269] on span "11" at bounding box center [721, 265] width 30 height 31
click at [772, 393] on div at bounding box center [716, 392] width 123 height 123
drag, startPoint x: 785, startPoint y: 276, endPoint x: 790, endPoint y: 281, distance: 6.7
click at [786, 276] on span "PM" at bounding box center [791, 273] width 14 height 15
type input "**********"
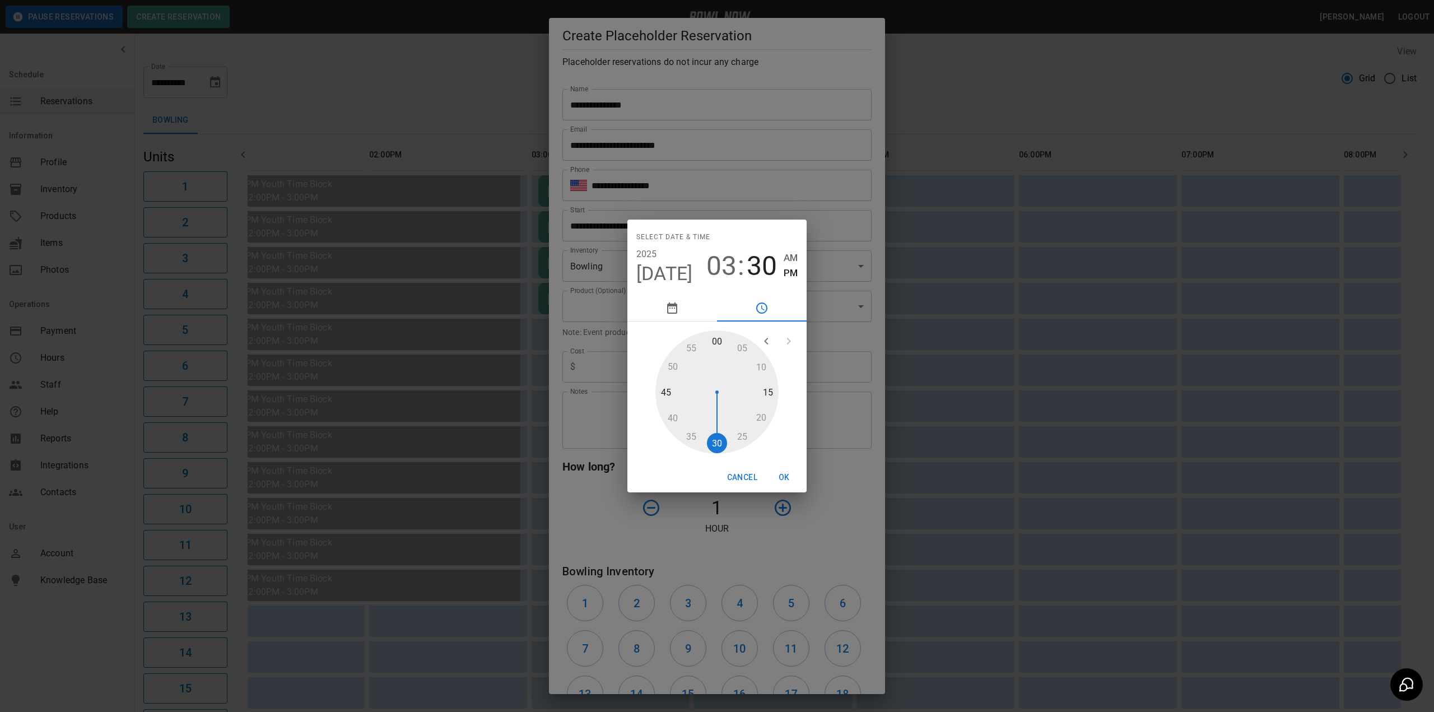
click at [787, 475] on button "OK" at bounding box center [784, 477] width 36 height 21
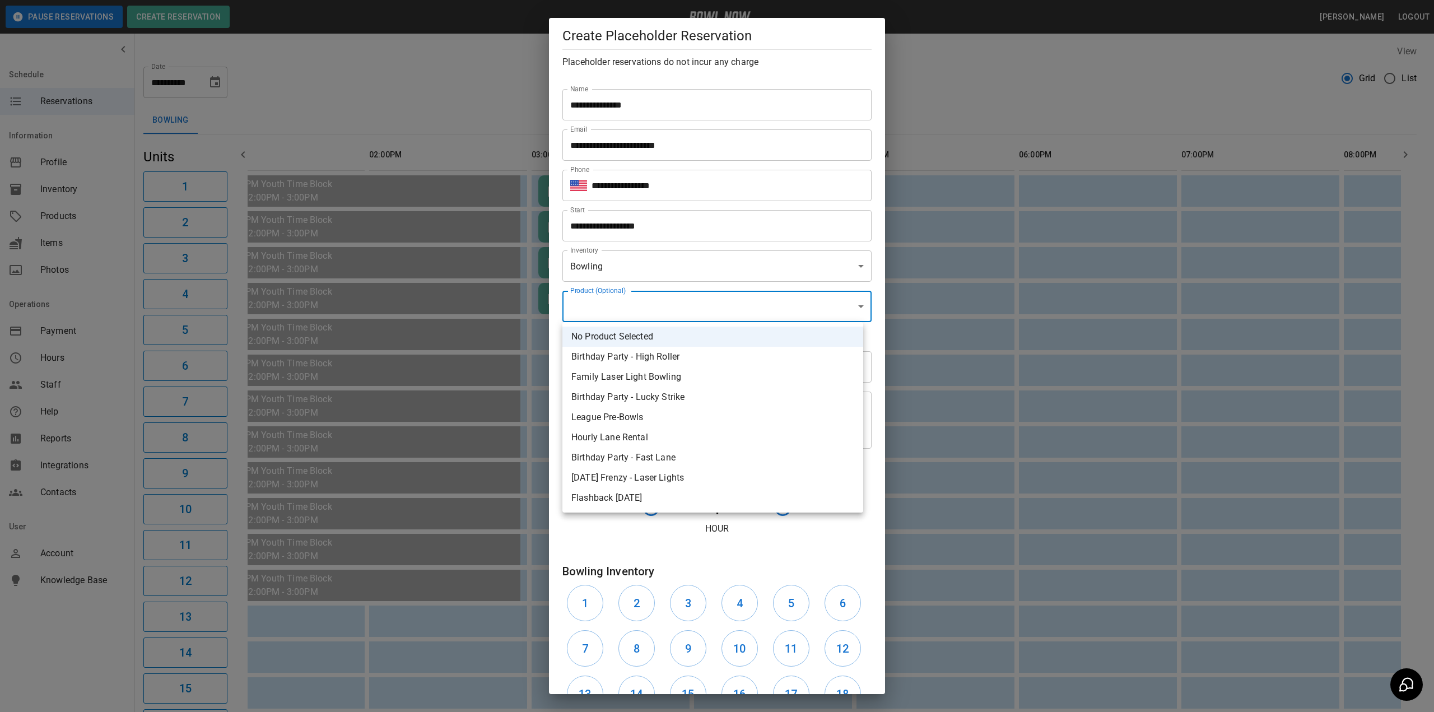
click at [643, 308] on body "**********" at bounding box center [717, 517] width 1434 height 1034
click at [649, 431] on li "Hourly Lane Rental" at bounding box center [712, 437] width 301 height 20
type input "**********"
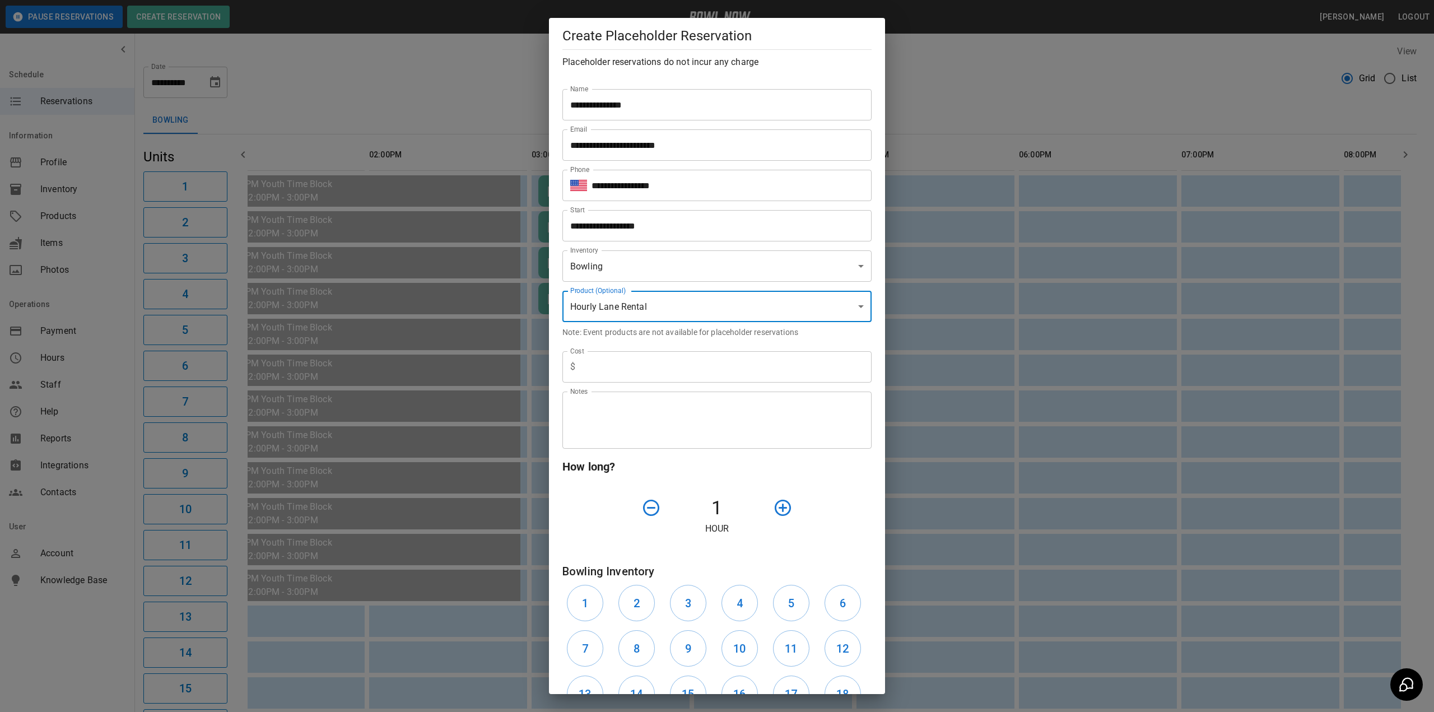
click at [635, 406] on textarea "Notes" at bounding box center [717, 420] width 294 height 39
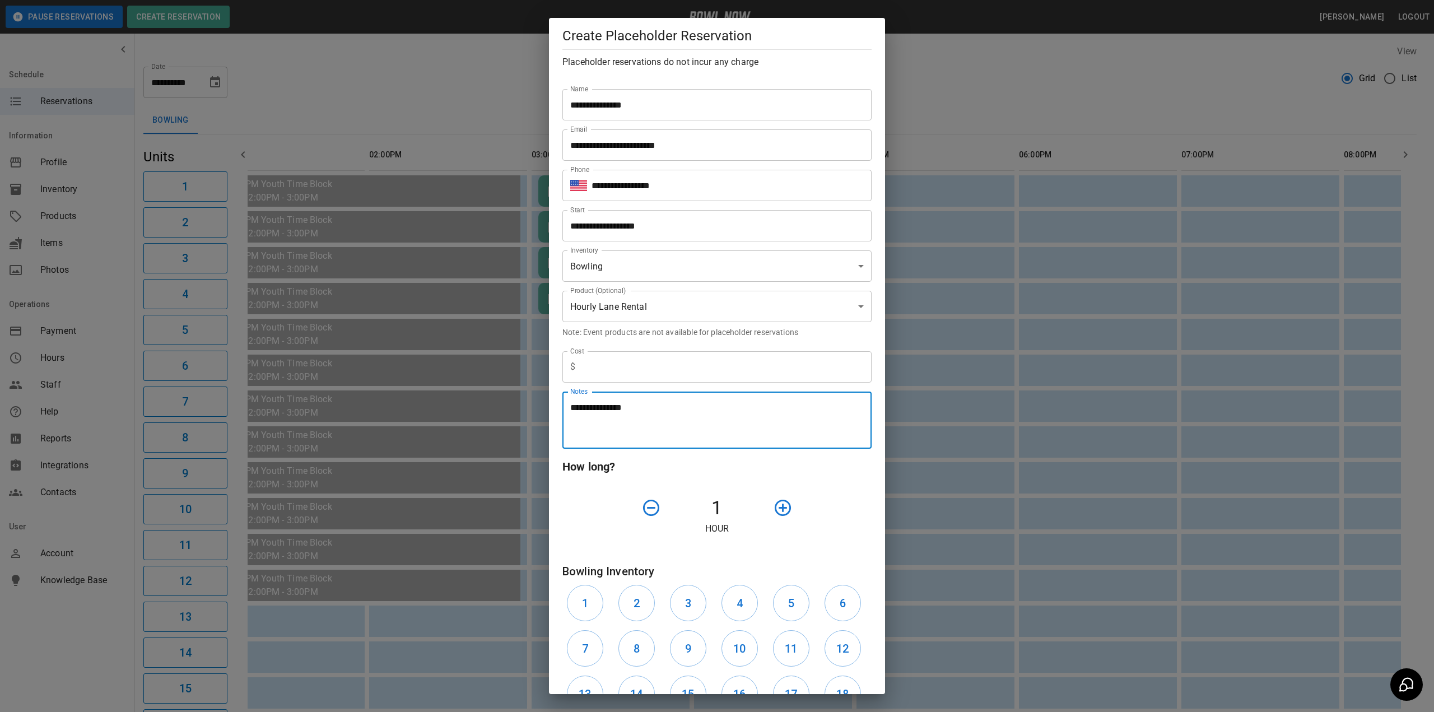
type textarea "**********"
click at [784, 504] on icon "button" at bounding box center [783, 508] width 16 height 16
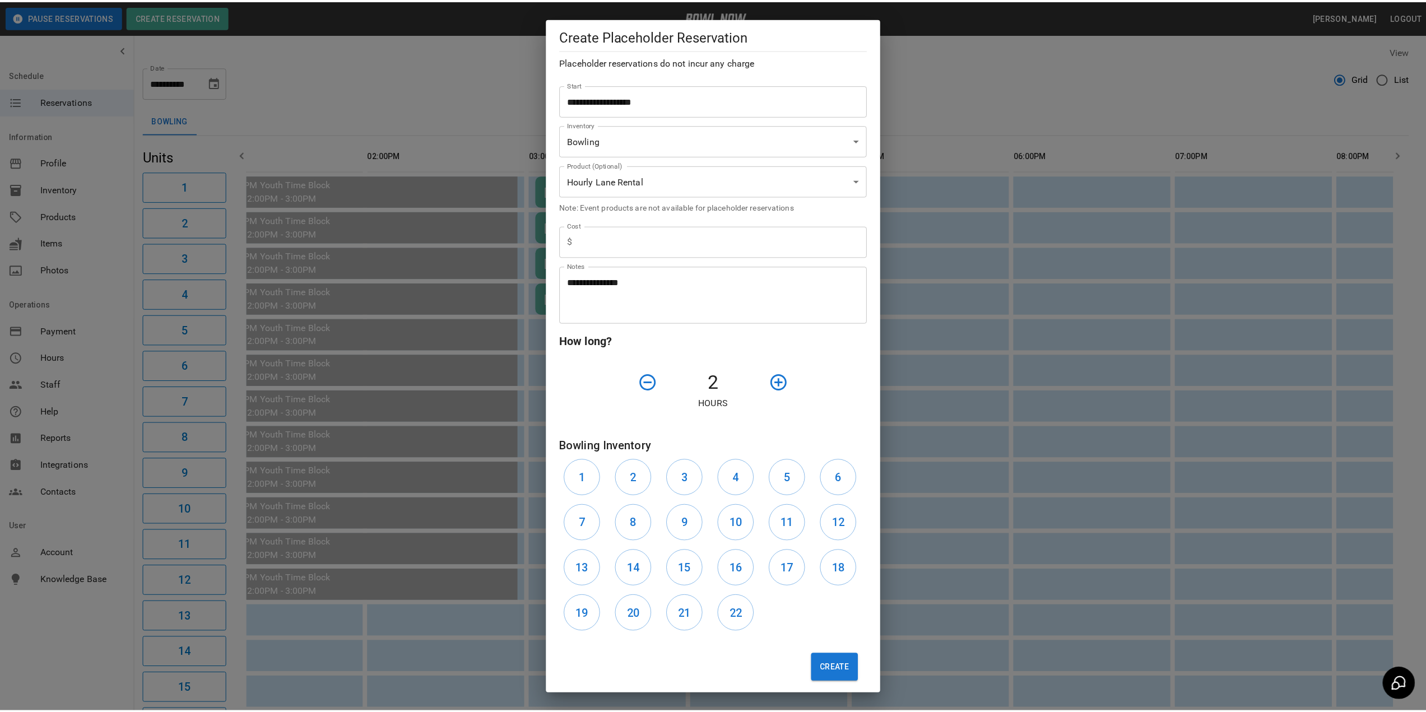
scroll to position [134, 0]
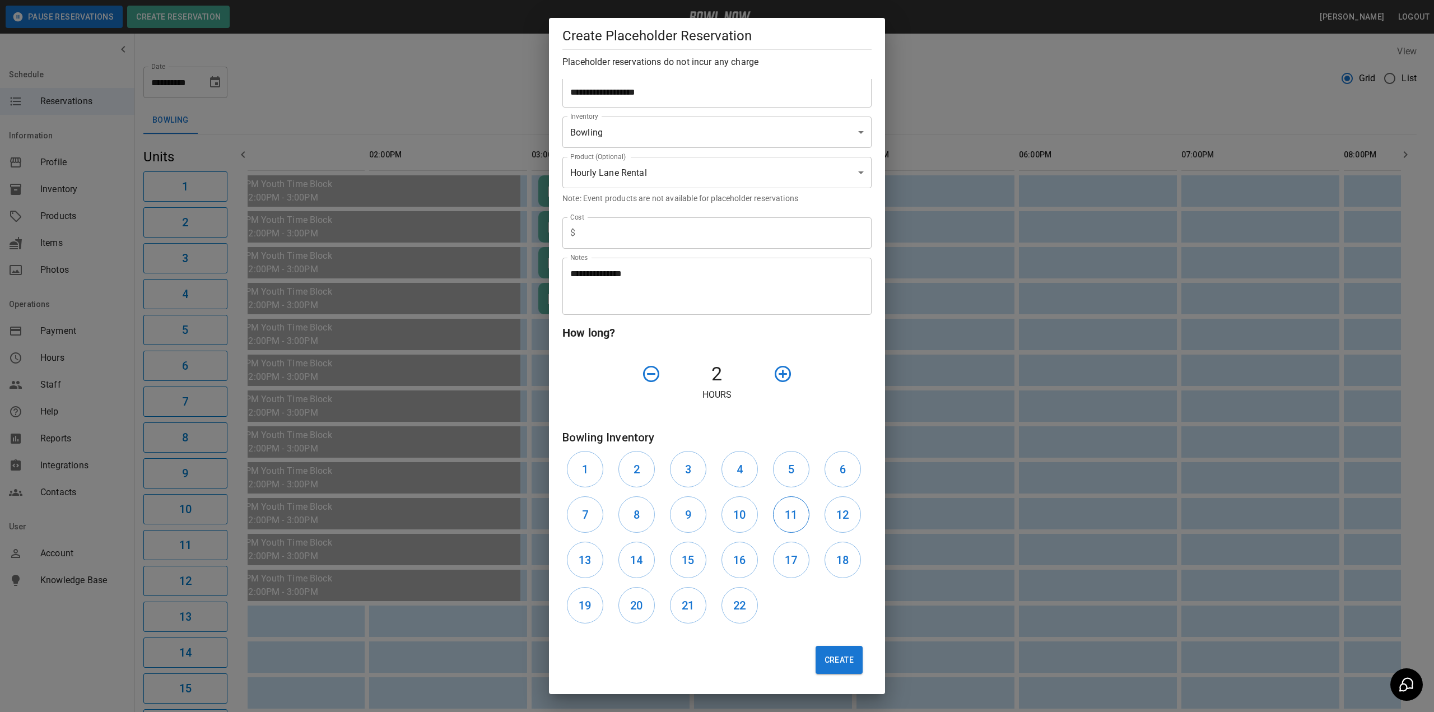
click at [785, 510] on h6 "11" at bounding box center [791, 515] width 12 height 18
click at [838, 509] on h6 "12" at bounding box center [842, 515] width 12 height 18
drag, startPoint x: 841, startPoint y: 562, endPoint x: 834, endPoint y: 562, distance: 7.3
click at [841, 562] on h6 "18" at bounding box center [842, 560] width 12 height 18
click at [785, 562] on h6 "17" at bounding box center [791, 560] width 12 height 18
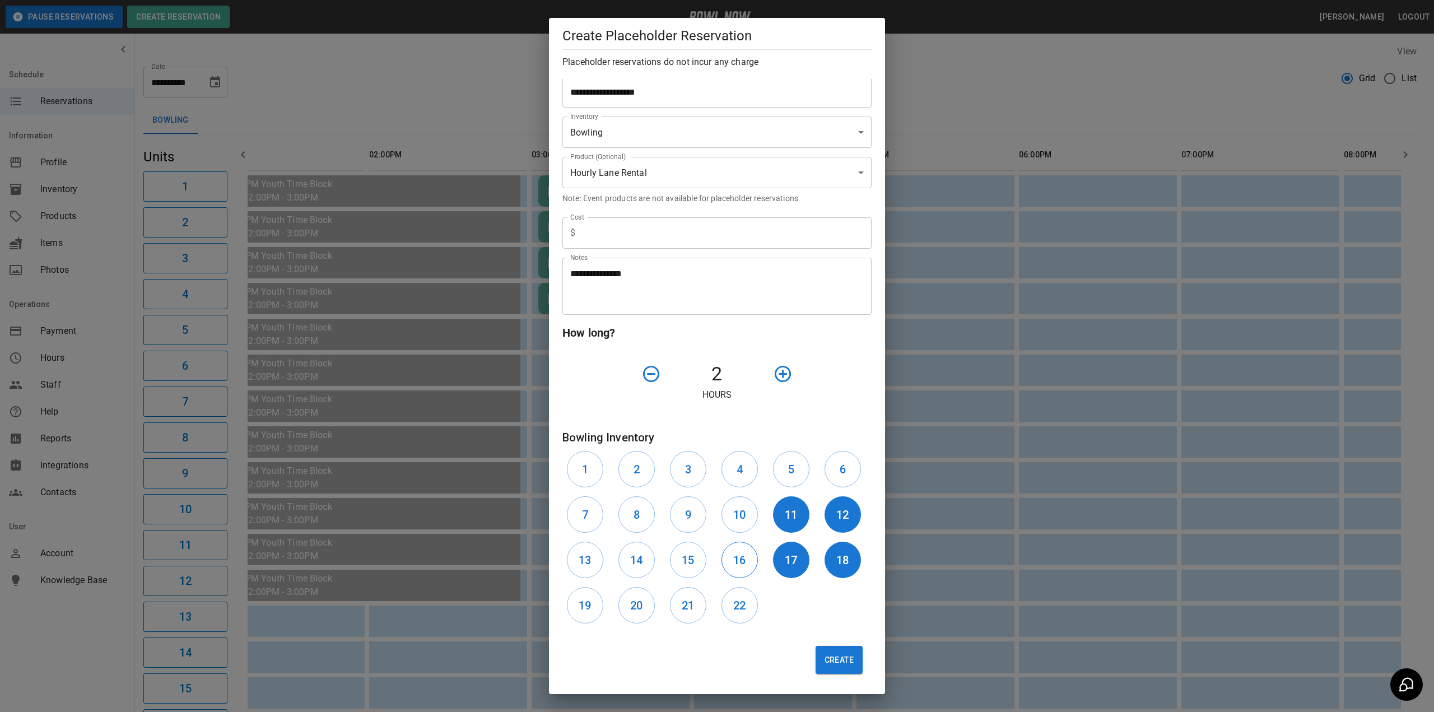
click at [738, 559] on h6 "16" at bounding box center [739, 560] width 12 height 18
click at [682, 563] on h6 "15" at bounding box center [688, 560] width 12 height 18
click at [623, 559] on button "14" at bounding box center [636, 560] width 36 height 36
click at [576, 555] on button "13" at bounding box center [585, 560] width 36 height 36
click at [586, 605] on h6 "19" at bounding box center [585, 606] width 12 height 18
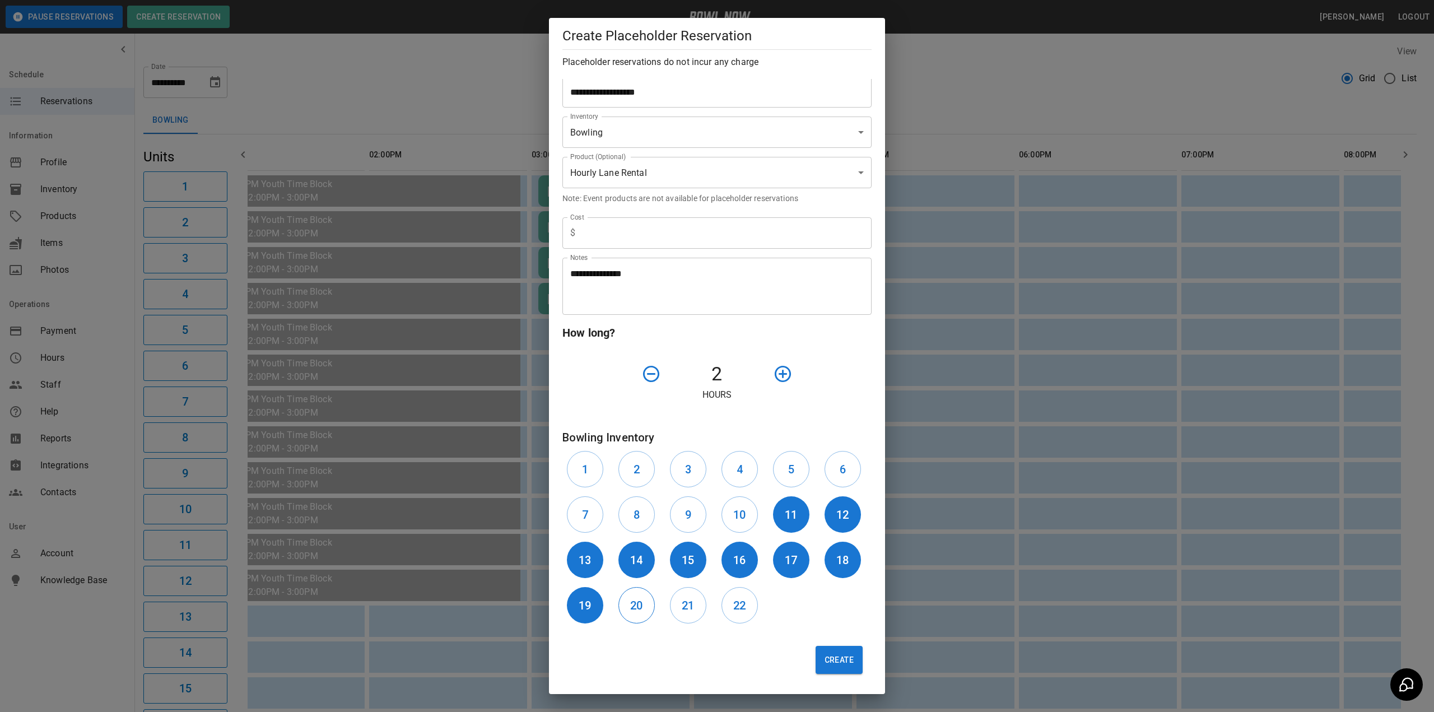
click at [630, 604] on h6 "20" at bounding box center [636, 606] width 12 height 18
click at [818, 655] on button "Create" at bounding box center [839, 660] width 47 height 28
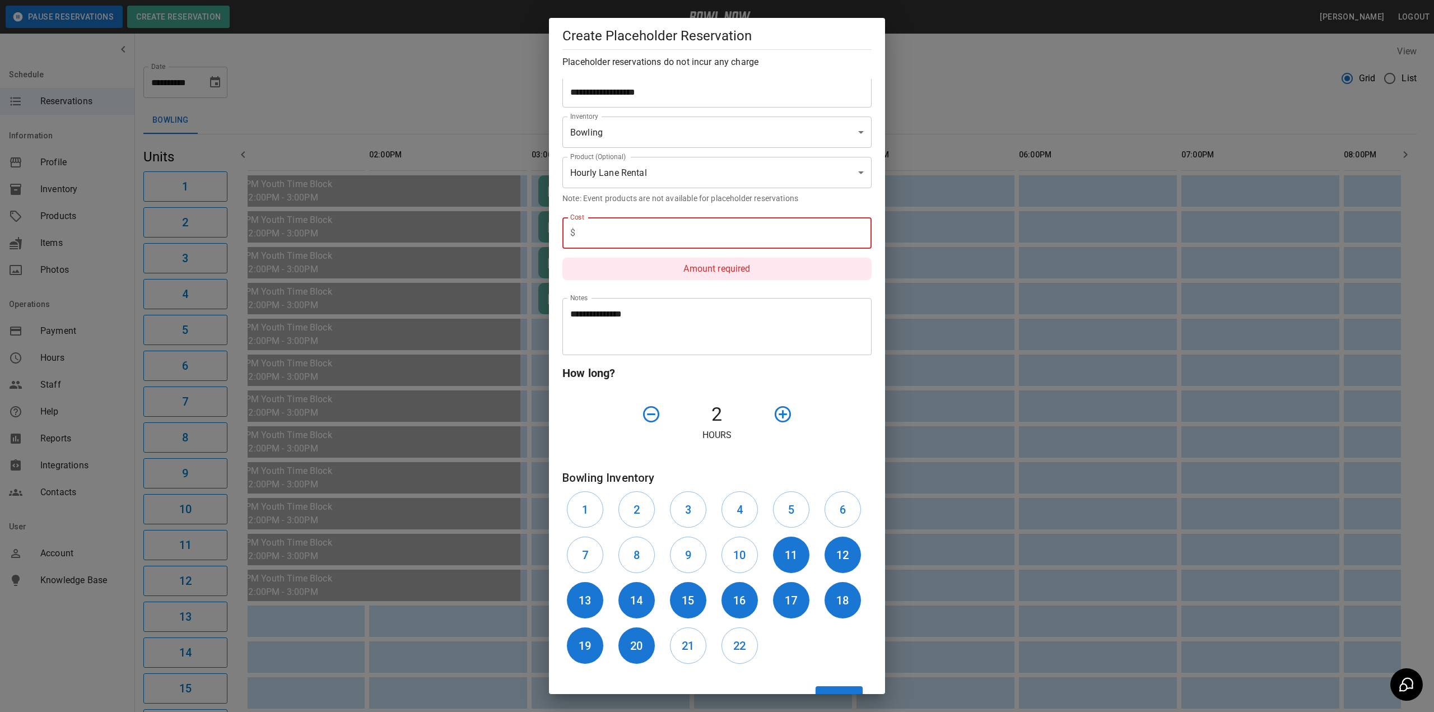
click at [627, 239] on input "text" at bounding box center [726, 232] width 292 height 31
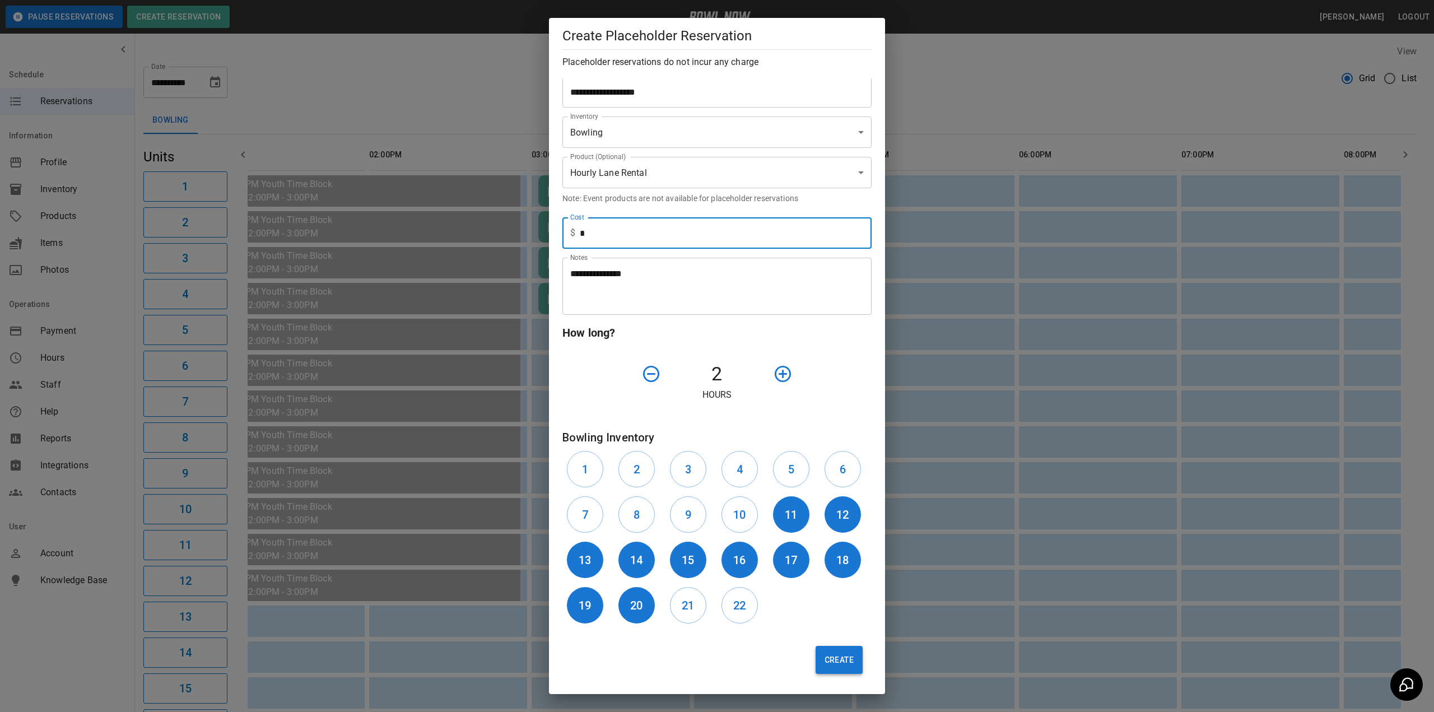
type input "*"
click at [838, 662] on button "Create" at bounding box center [839, 660] width 47 height 28
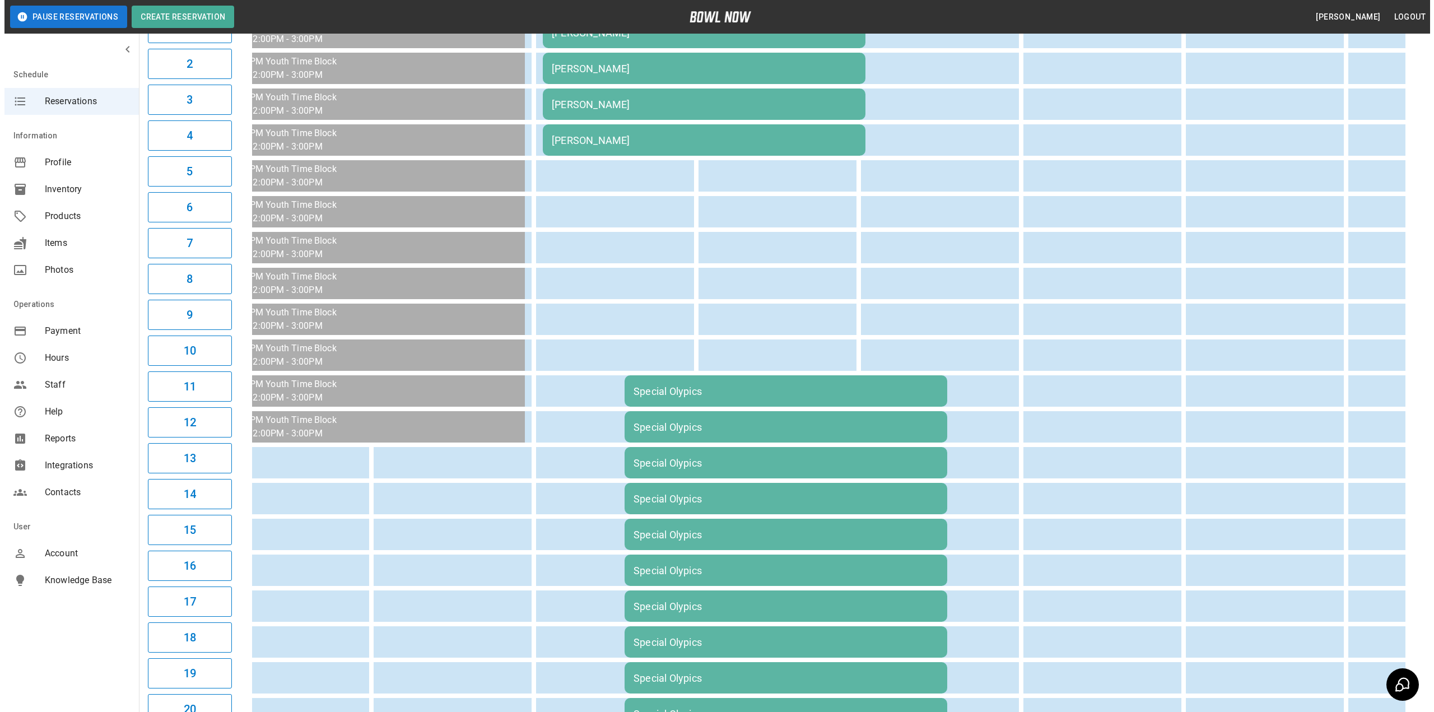
scroll to position [0, 0]
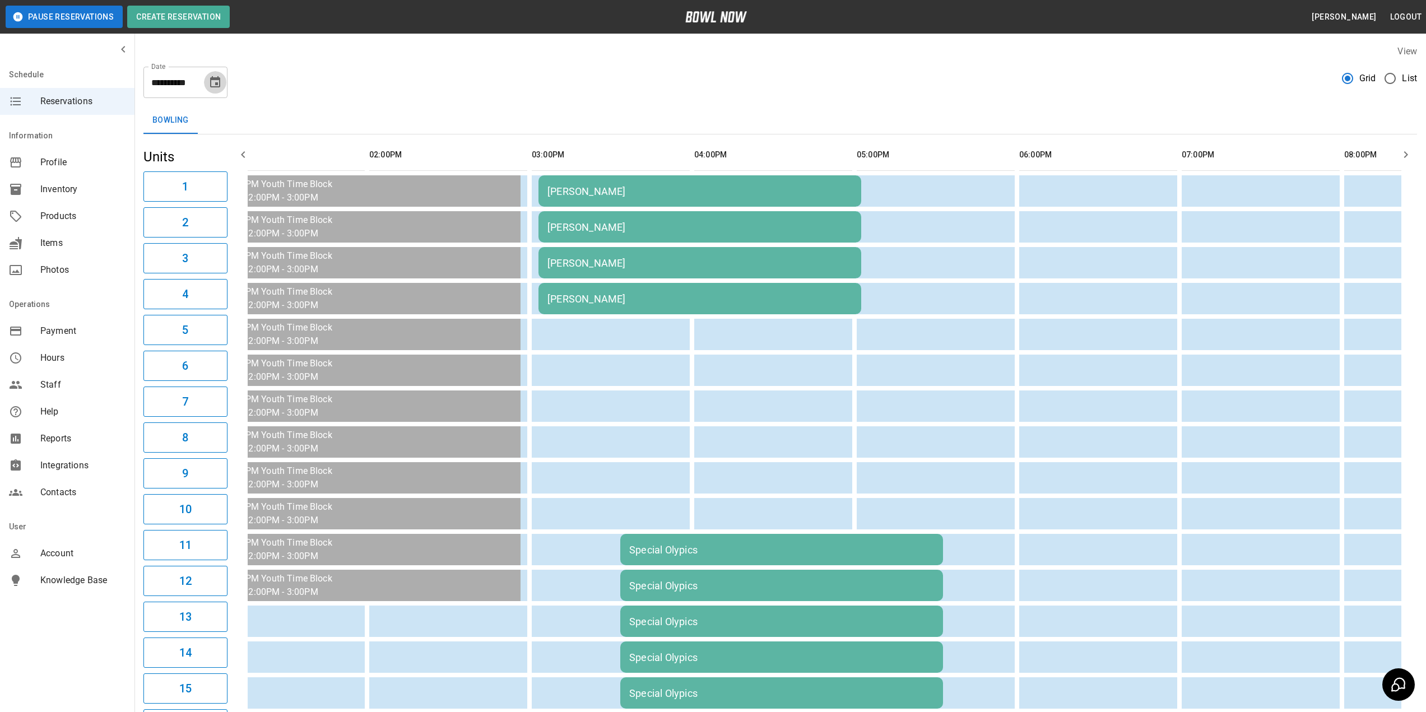
click at [216, 84] on icon "Choose date, selected date is Oct 4, 2025" at bounding box center [215, 81] width 10 height 11
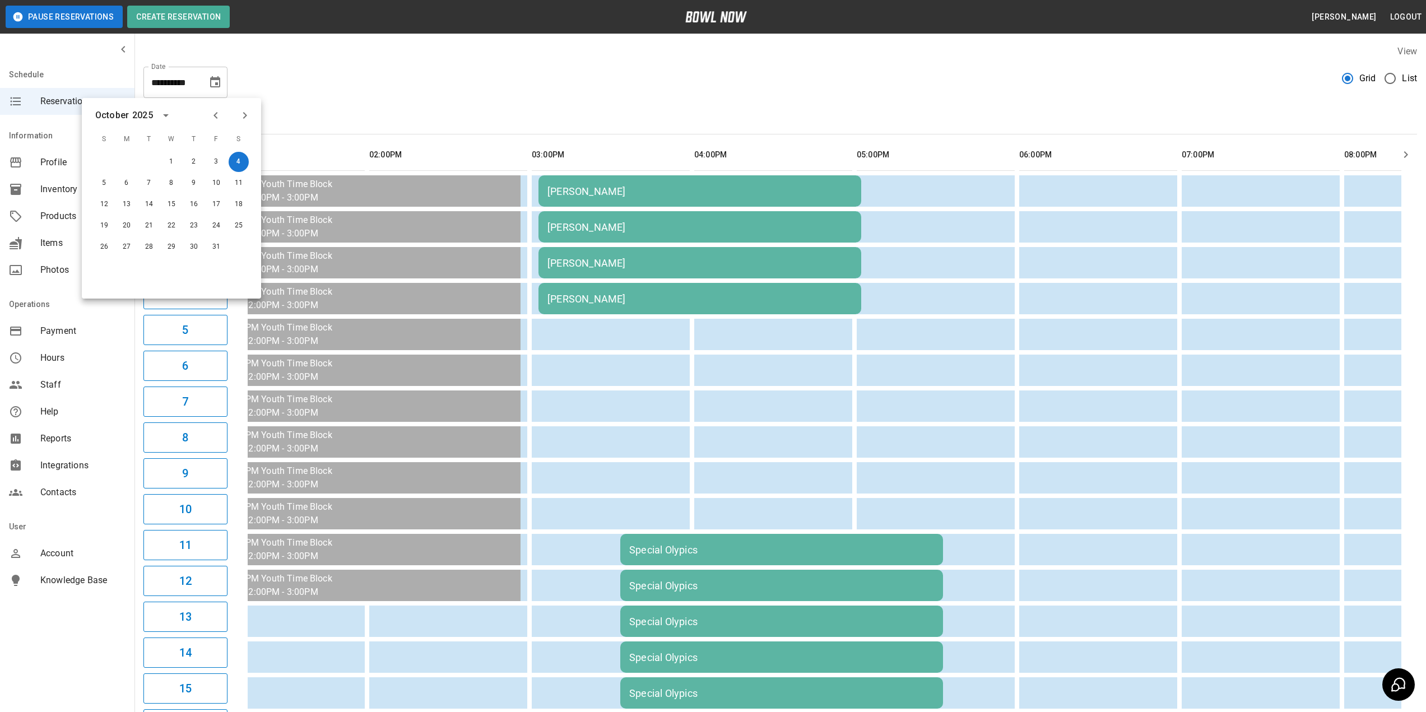
click at [213, 119] on icon "Previous month" at bounding box center [215, 115] width 13 height 13
click at [235, 158] on button "6" at bounding box center [239, 162] width 20 height 20
type input "**********"
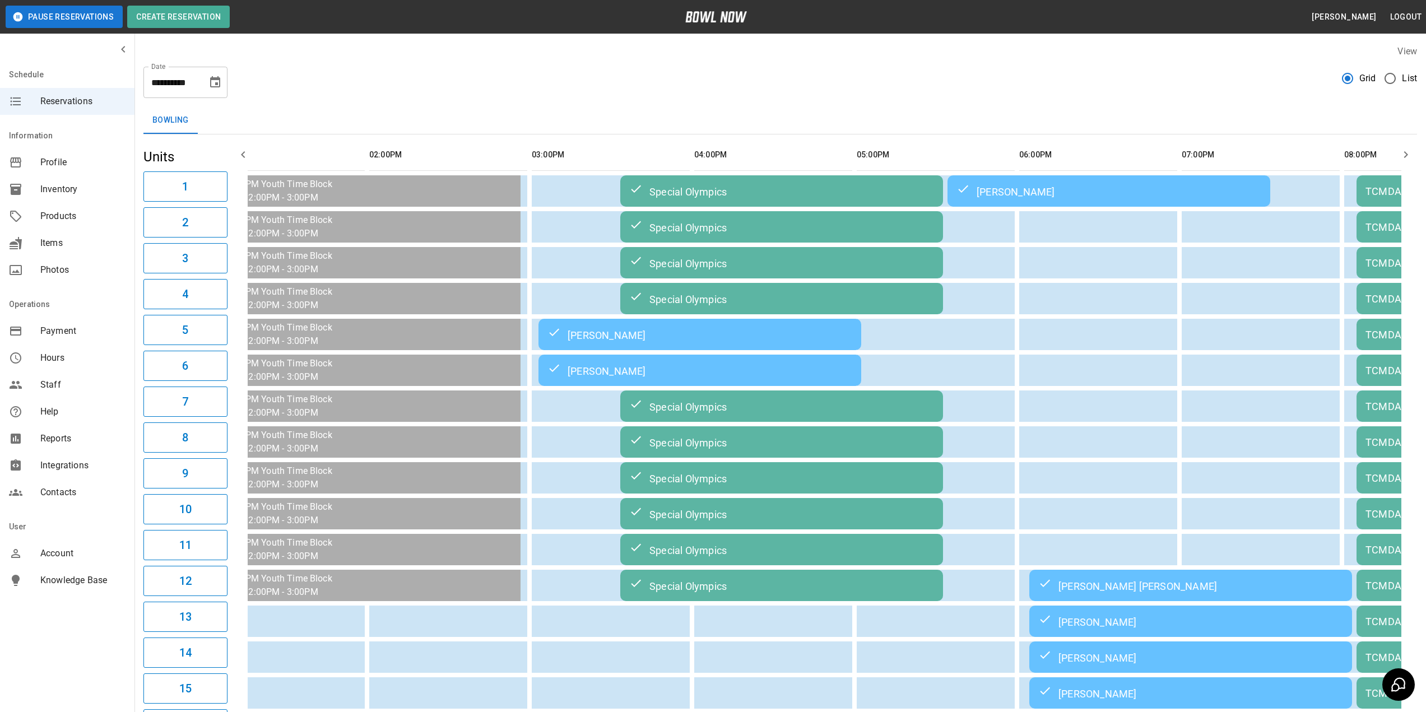
click at [677, 232] on div "Special Olympics" at bounding box center [781, 226] width 305 height 13
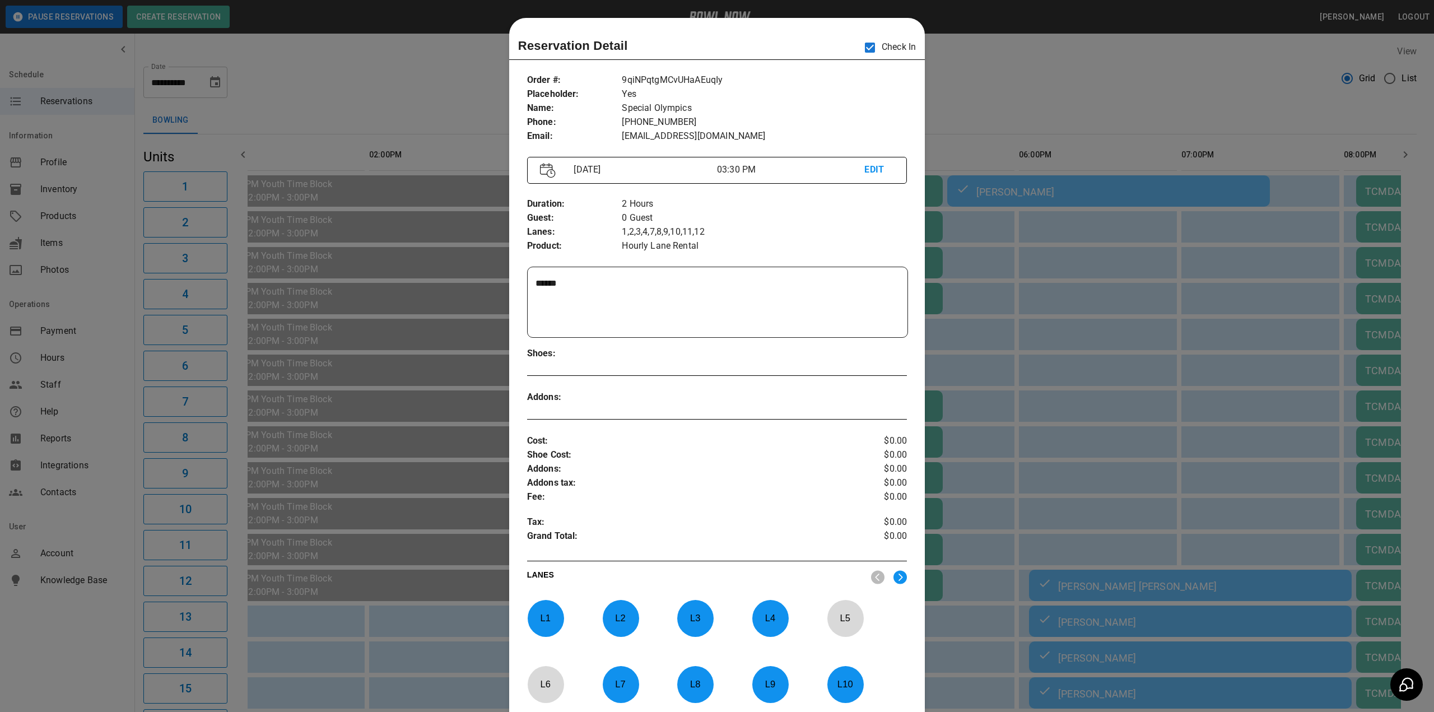
click at [1057, 299] on div at bounding box center [717, 356] width 1434 height 712
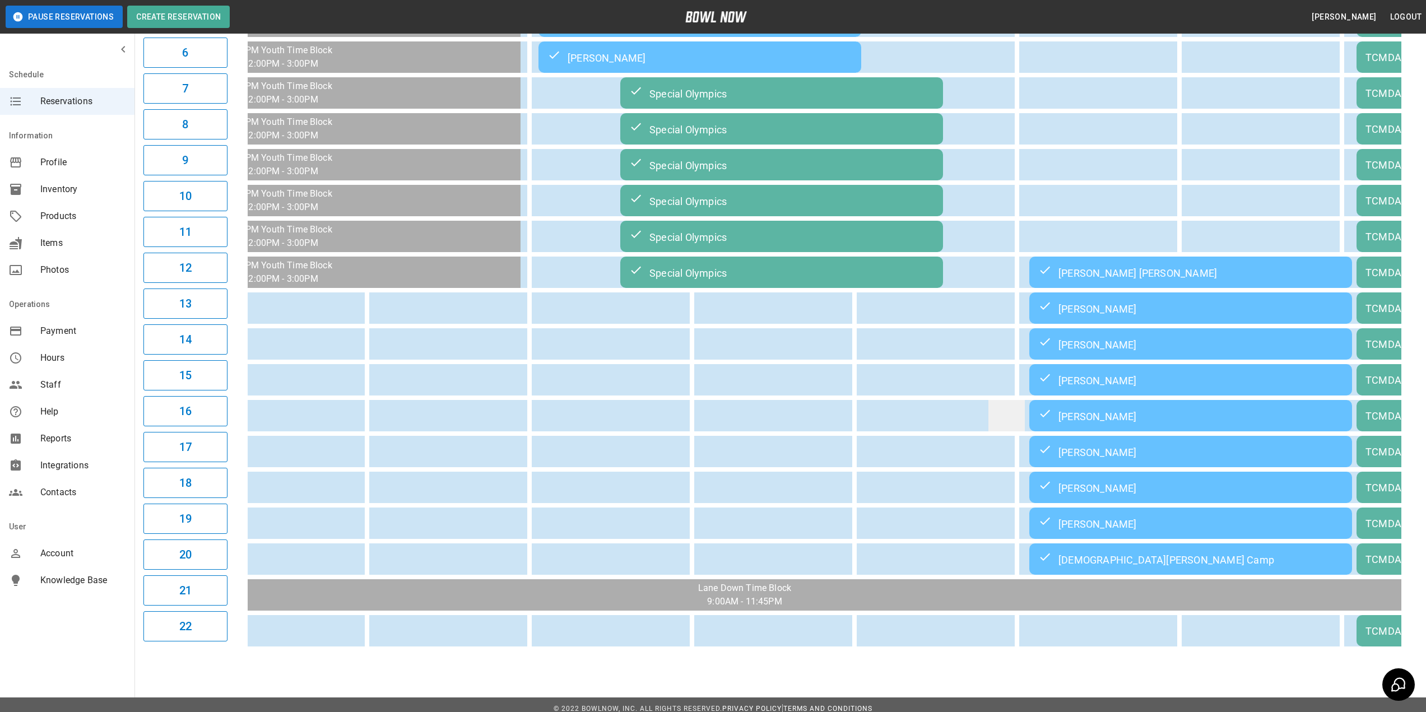
scroll to position [330, 0]
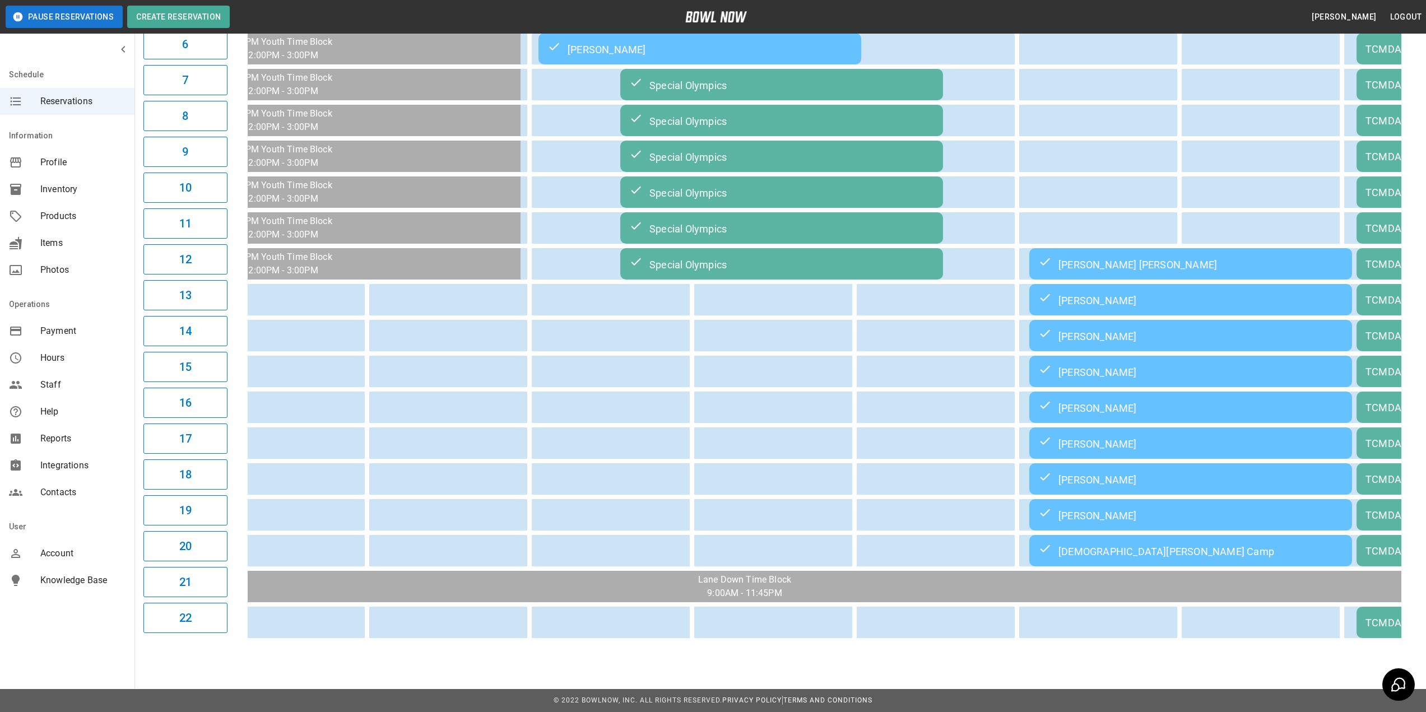
drag, startPoint x: 960, startPoint y: 640, endPoint x: 1313, endPoint y: 634, distance: 352.4
click at [1313, 634] on table "Special Olympics [PERSON_NAME] TCMDAC TCMDAC Special Olympics TCMDAC Special Ol…" at bounding box center [794, 228] width 2485 height 830
click at [1150, 640] on table "Special Olympics [PERSON_NAME] TCMDAC TCMDAC Special Olympics TCMDAC Special Ol…" at bounding box center [794, 228] width 2485 height 830
click at [1158, 638] on td "sticky table" at bounding box center [1170, 622] width 36 height 31
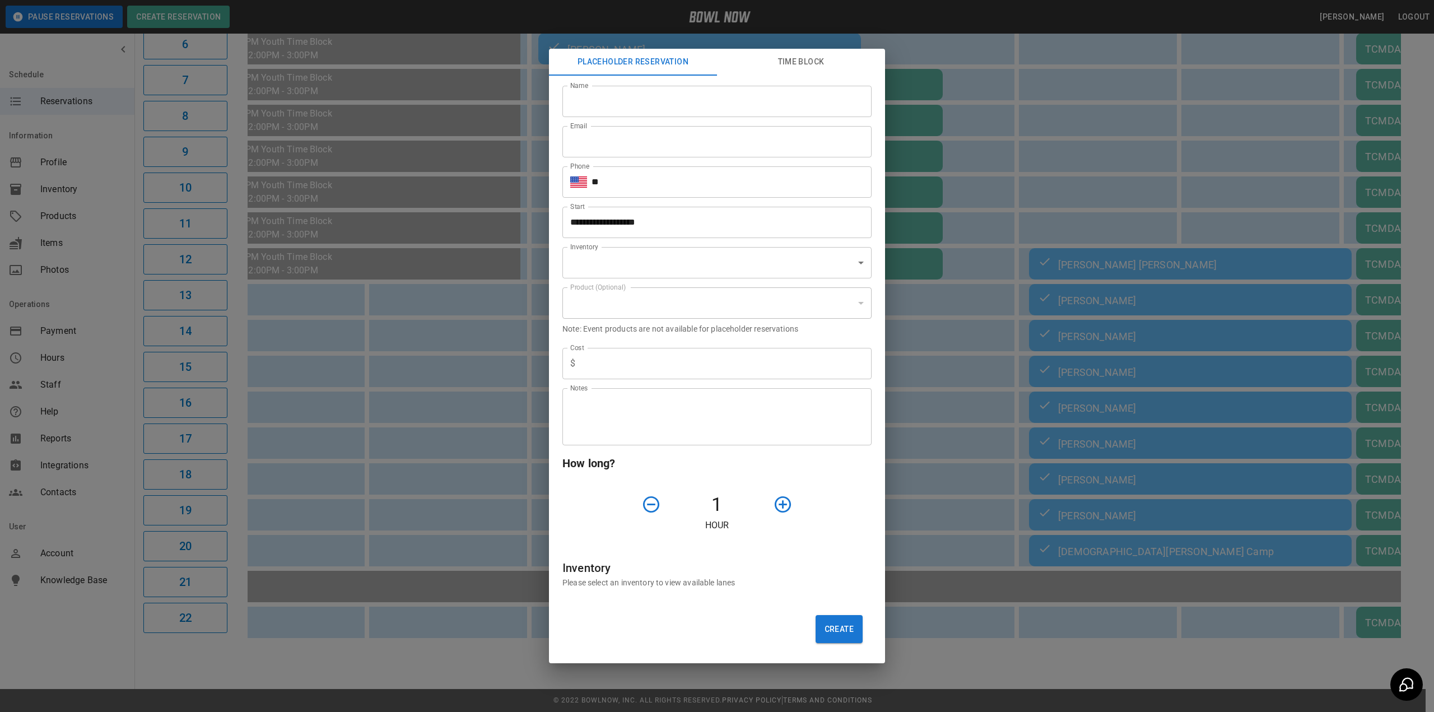
type input "**********"
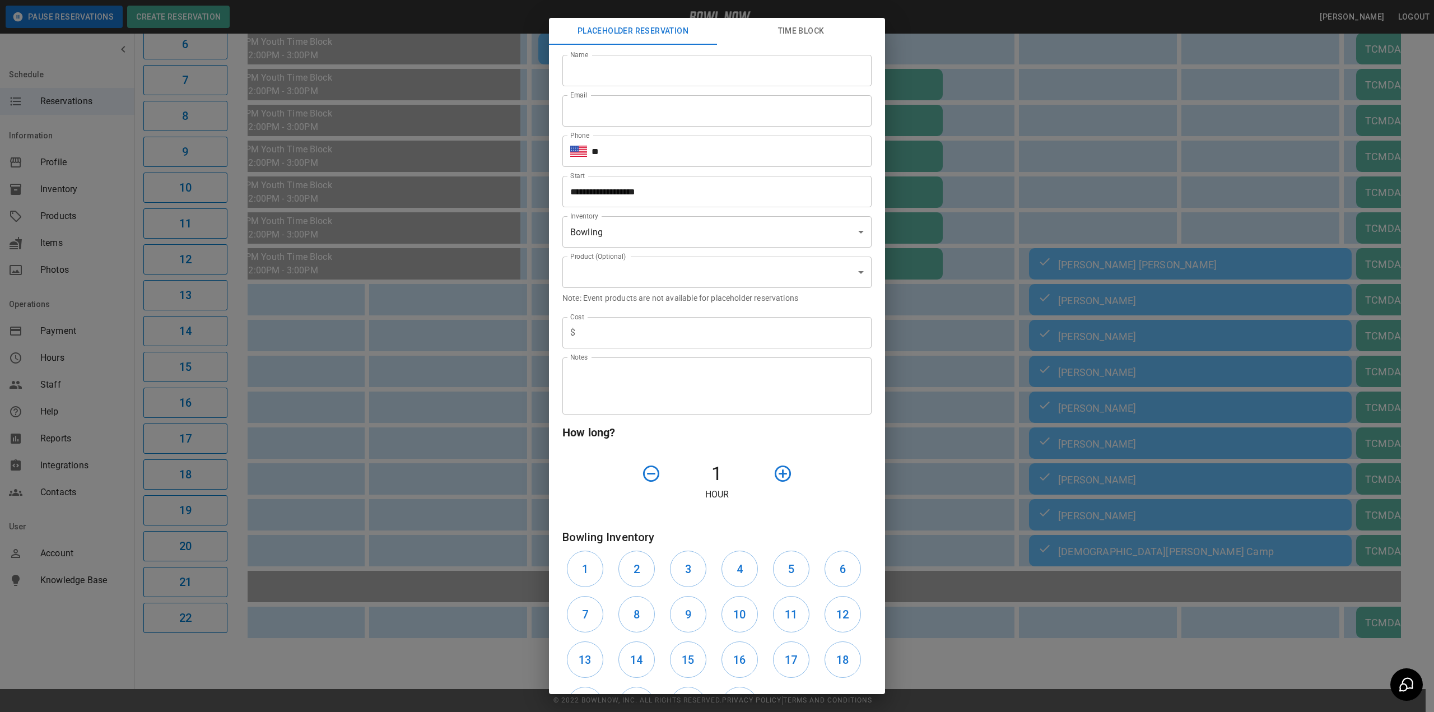
drag, startPoint x: 334, startPoint y: 640, endPoint x: 250, endPoint y: 638, distance: 84.6
click at [332, 640] on div "**********" at bounding box center [717, 356] width 1434 height 712
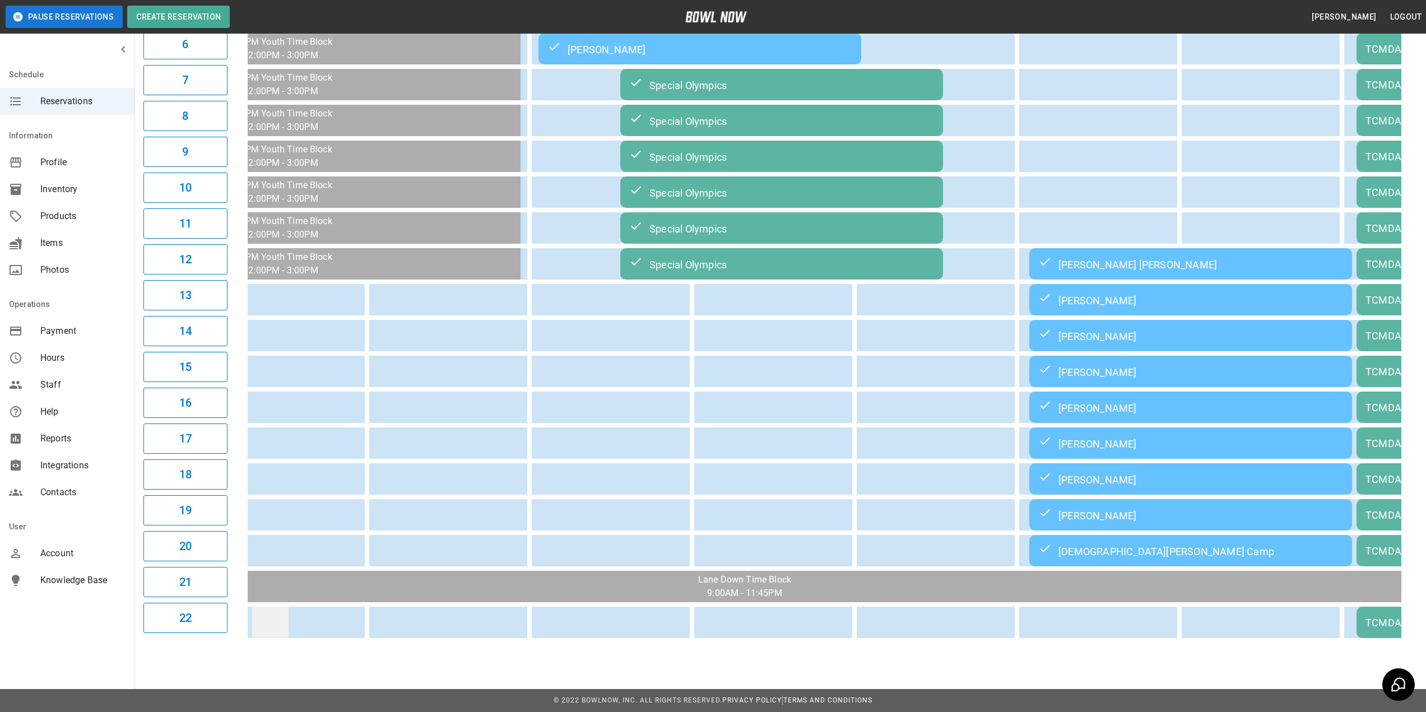
click at [253, 638] on td "sticky table" at bounding box center [270, 622] width 36 height 31
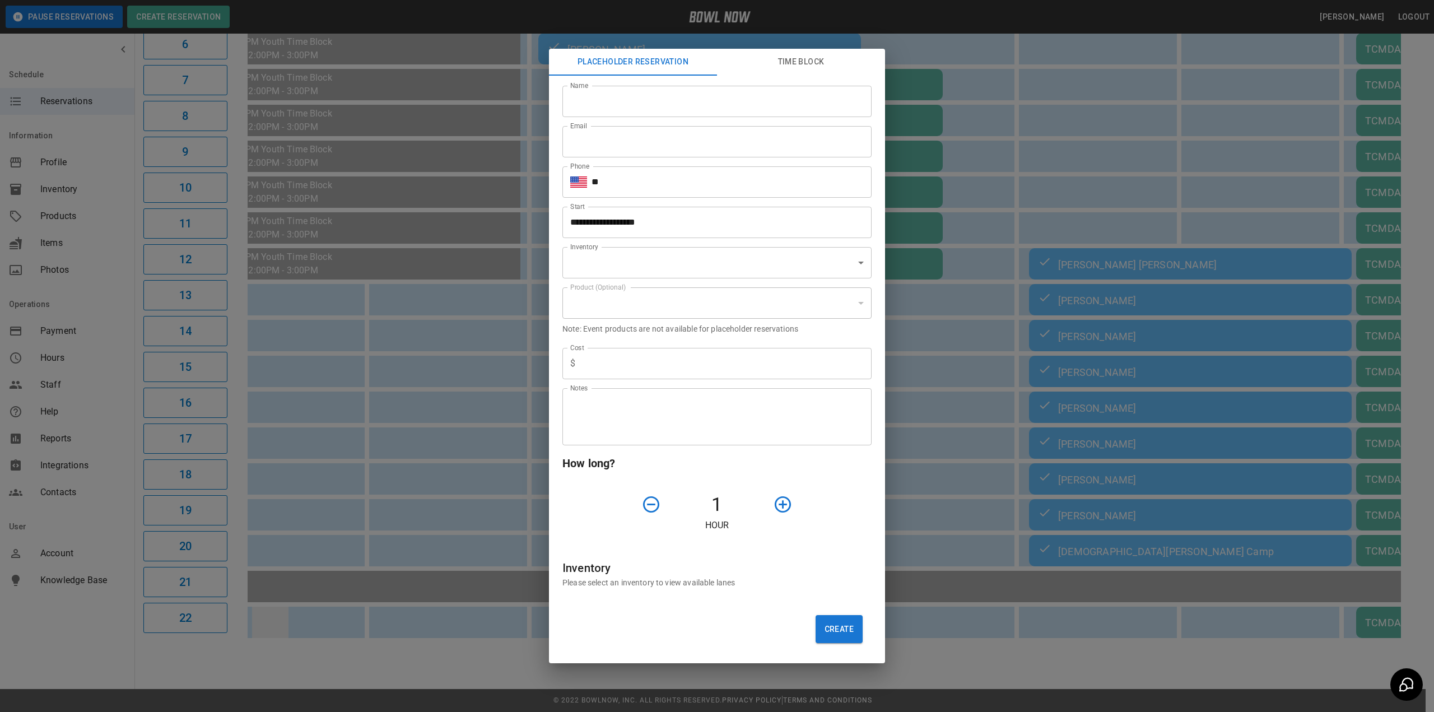
type input "**********"
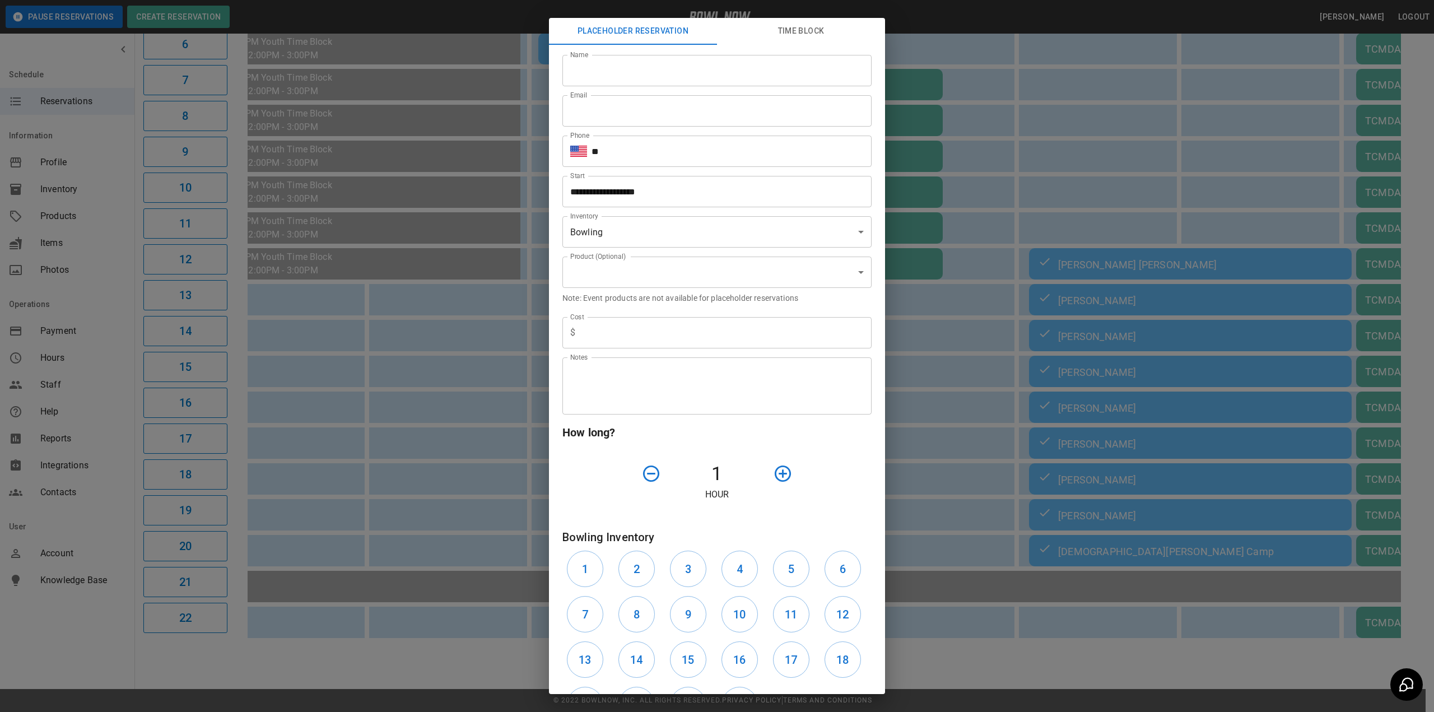
click at [342, 653] on div "**********" at bounding box center [717, 356] width 1434 height 712
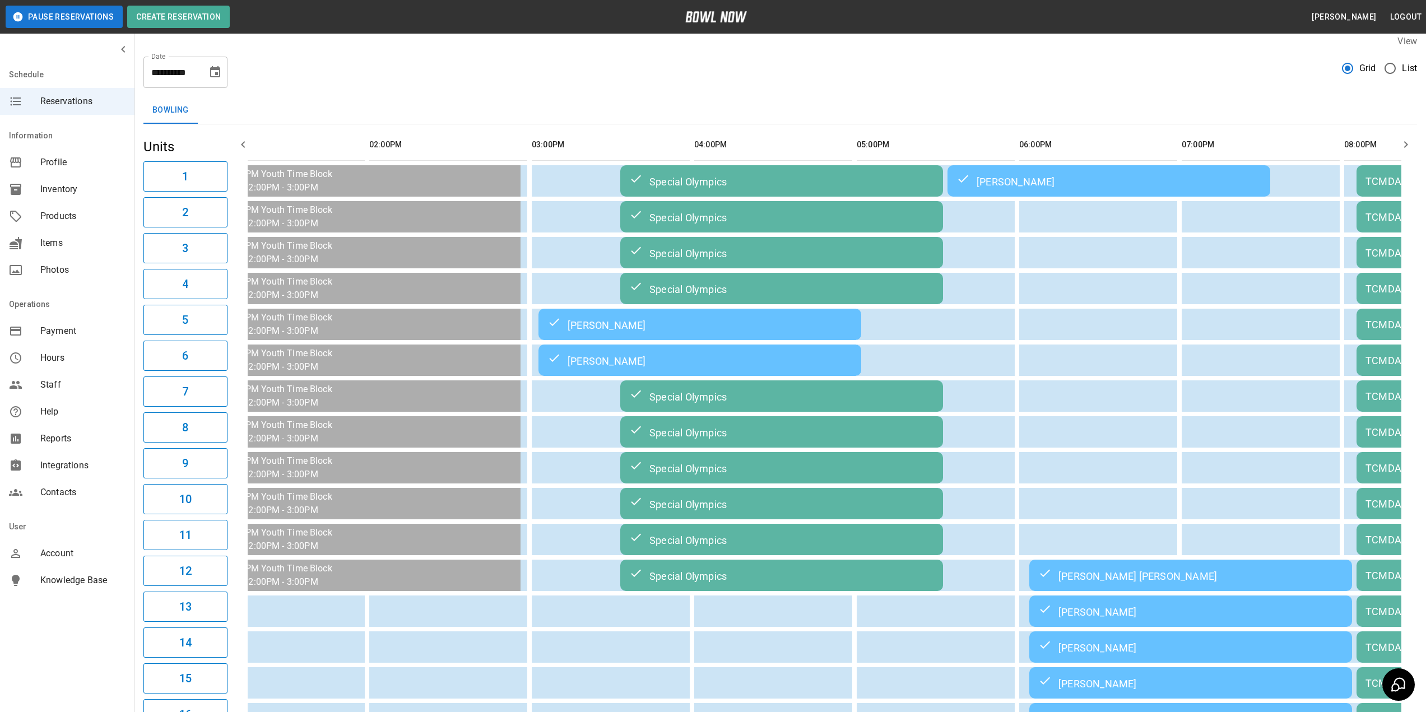
scroll to position [0, 0]
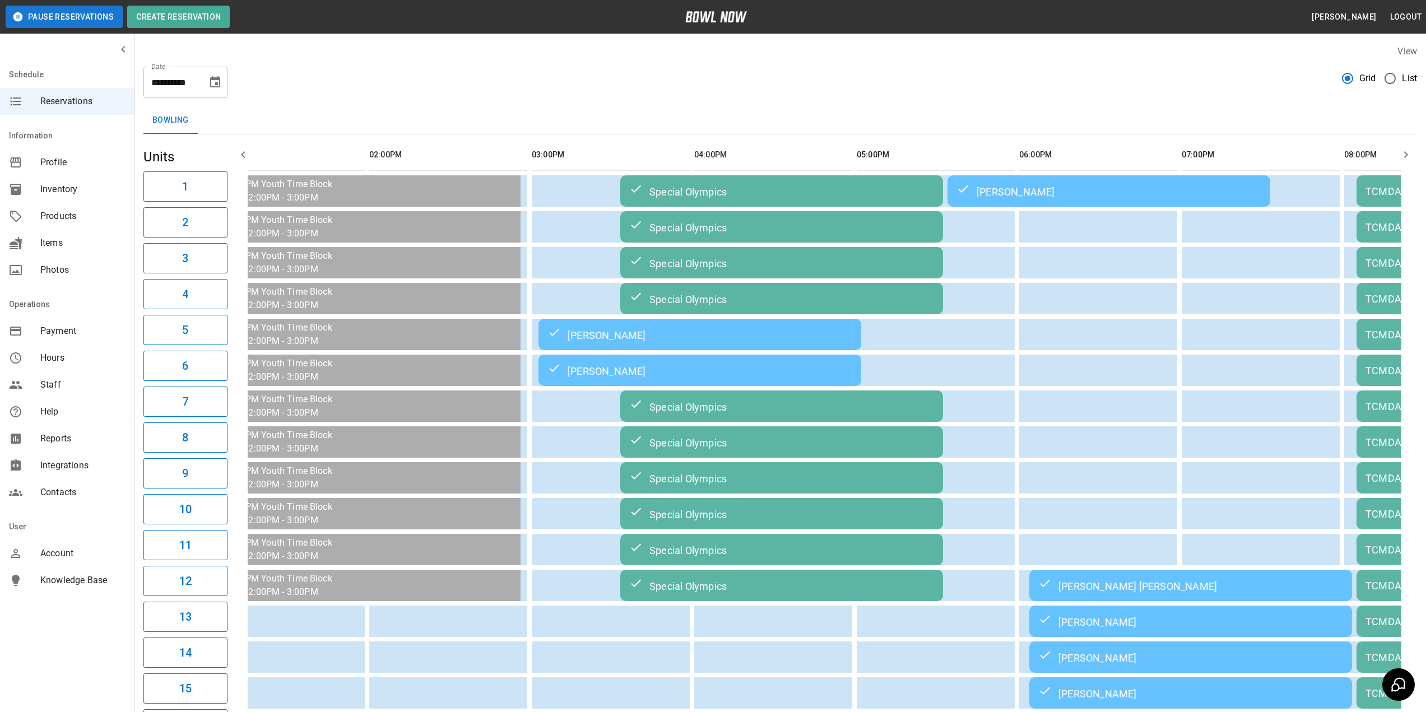
click at [209, 80] on icon "Choose date, selected date is Sep 6, 2025" at bounding box center [214, 82] width 13 height 13
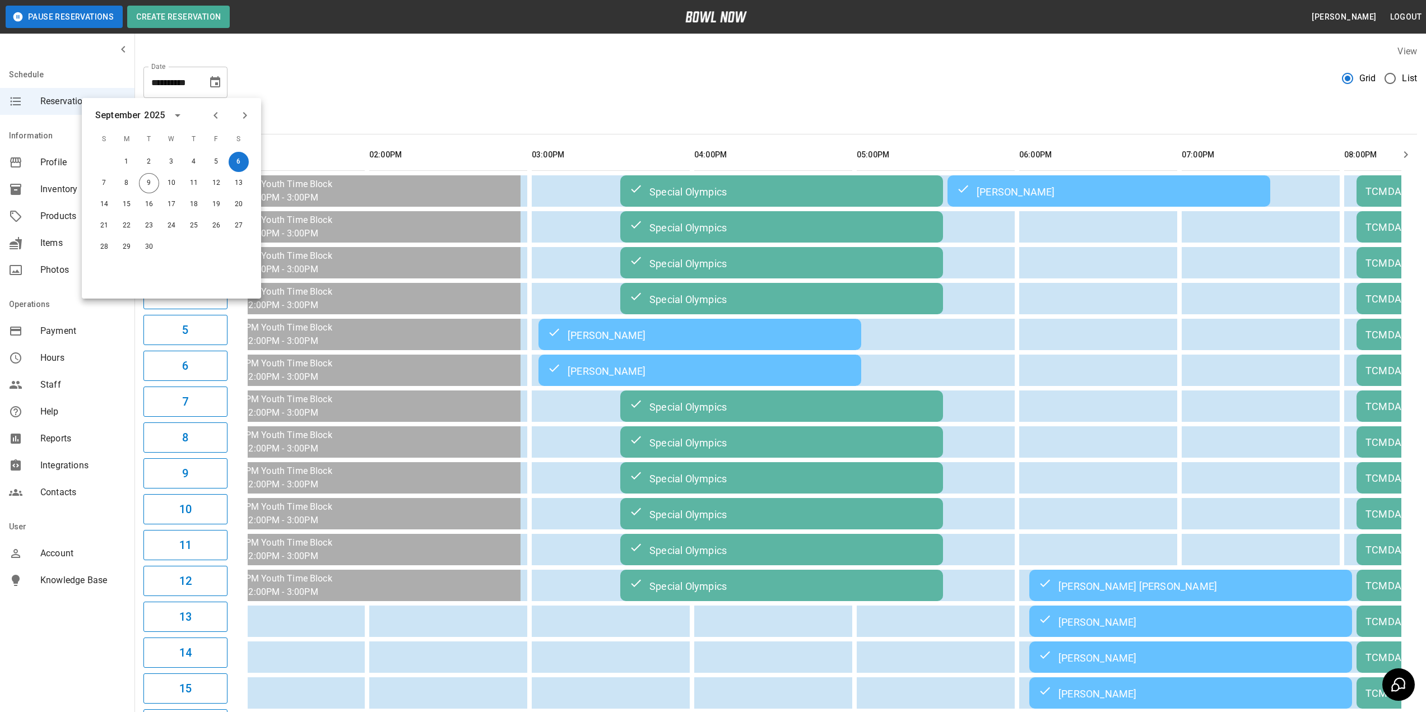
click at [243, 118] on icon "Next month" at bounding box center [244, 115] width 13 height 13
click at [240, 159] on button "4" at bounding box center [239, 162] width 20 height 20
type input "**********"
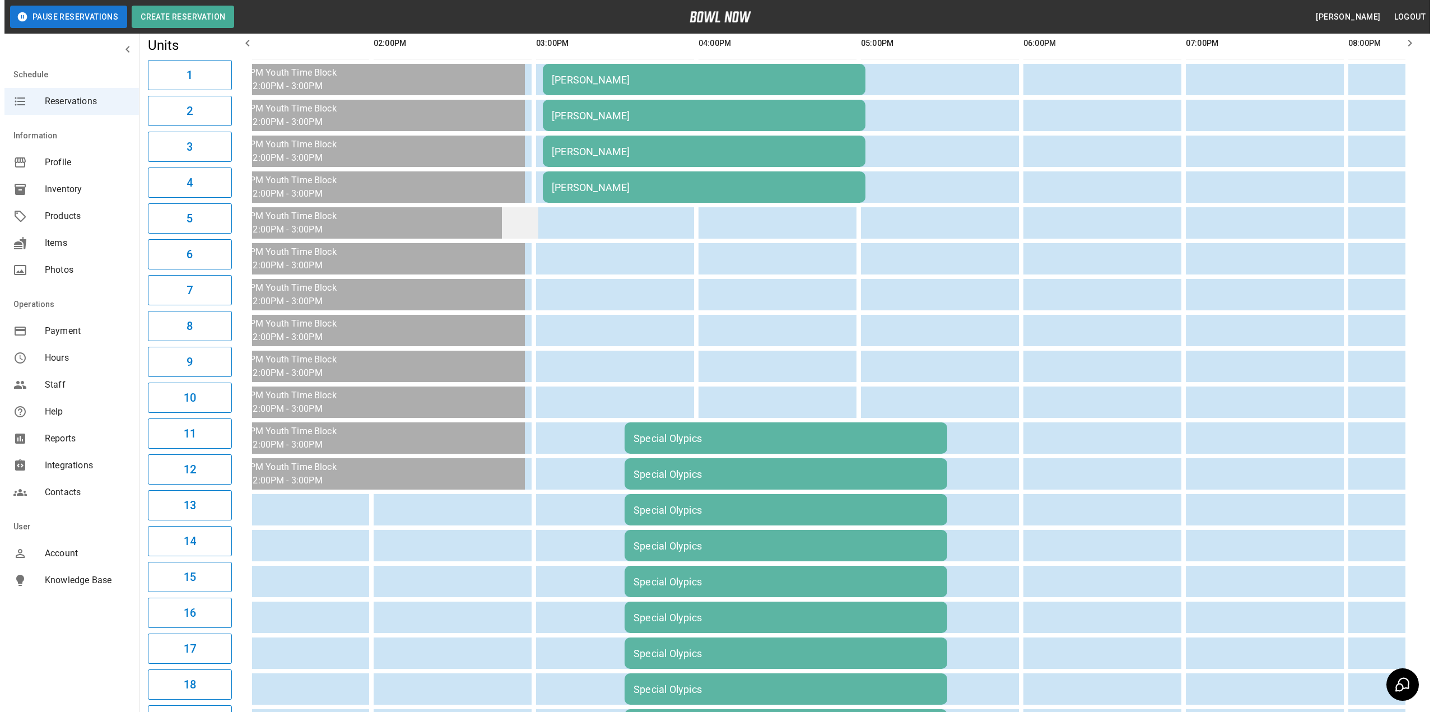
scroll to position [112, 0]
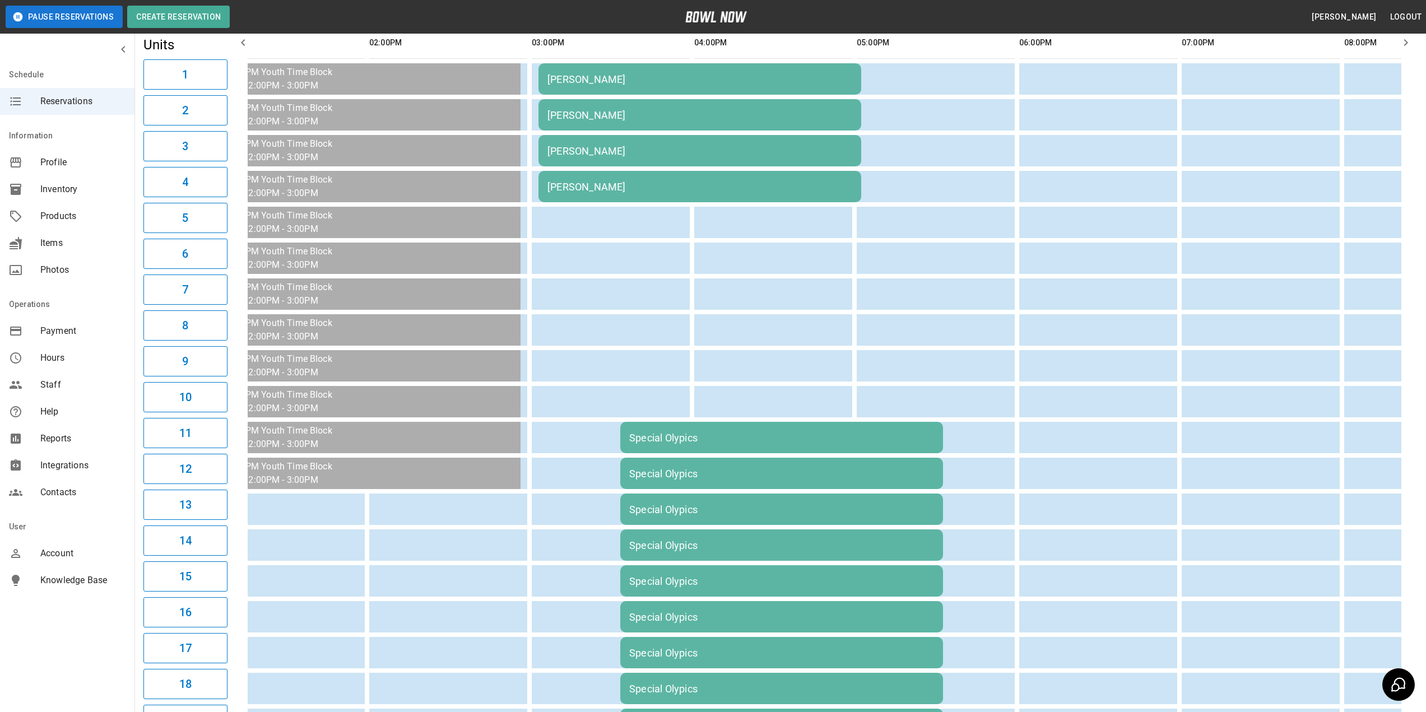
click at [706, 447] on td "Special Olypics" at bounding box center [781, 437] width 323 height 31
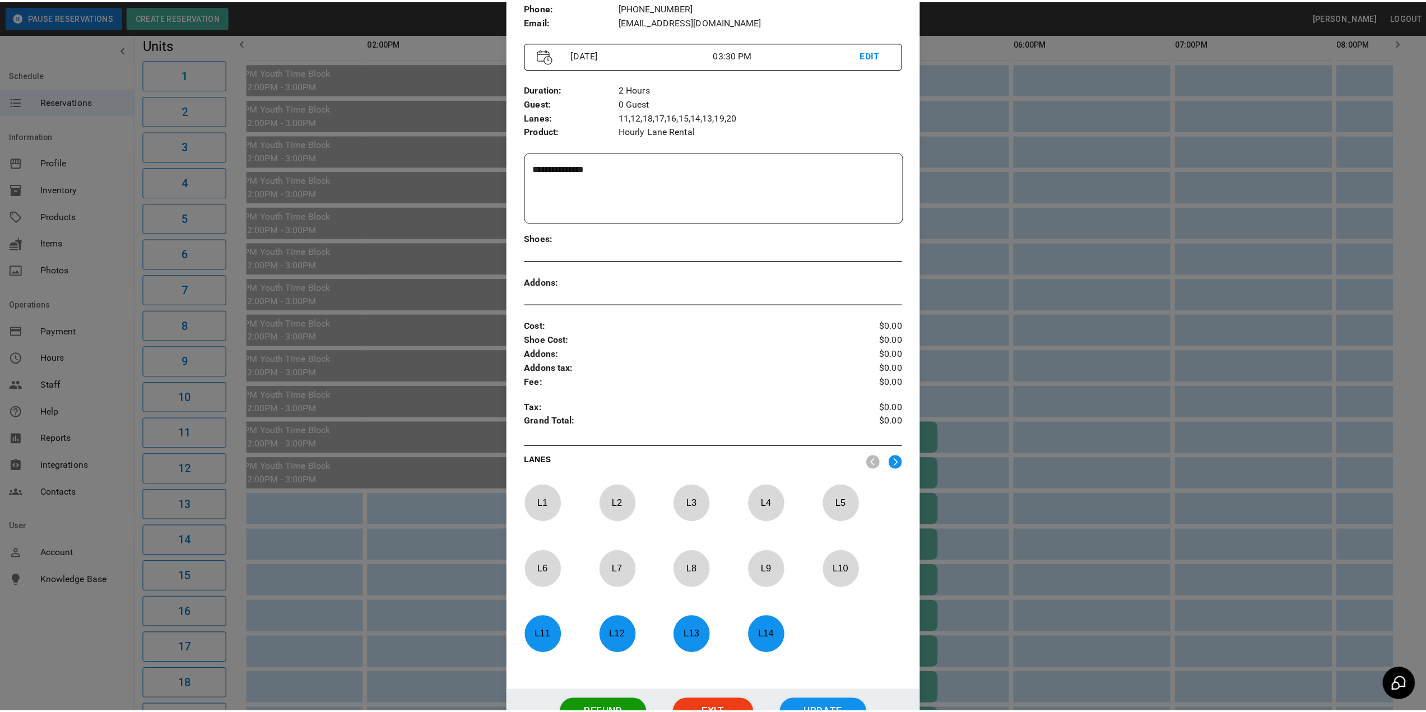
scroll to position [0, 0]
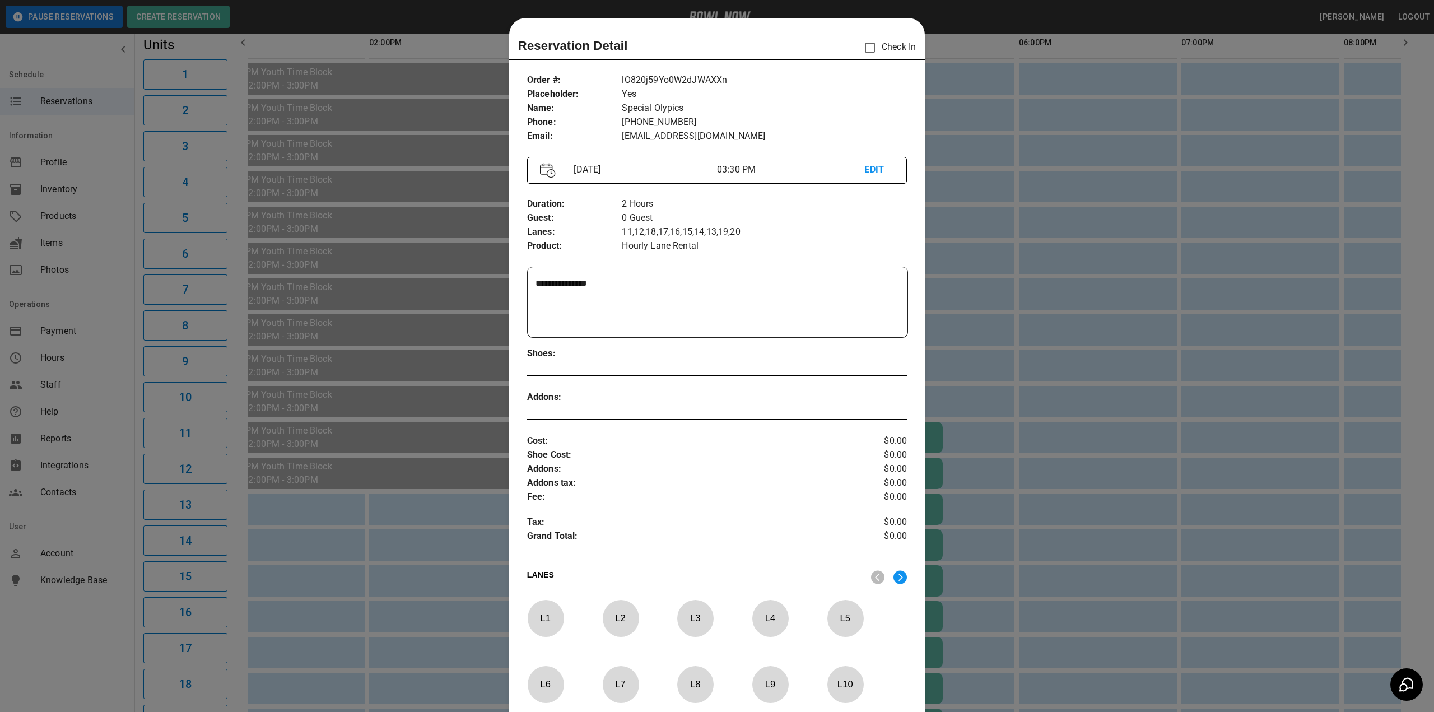
click at [654, 109] on p "Special Olypics" at bounding box center [764, 108] width 285 height 14
click at [950, 178] on div at bounding box center [717, 356] width 1434 height 712
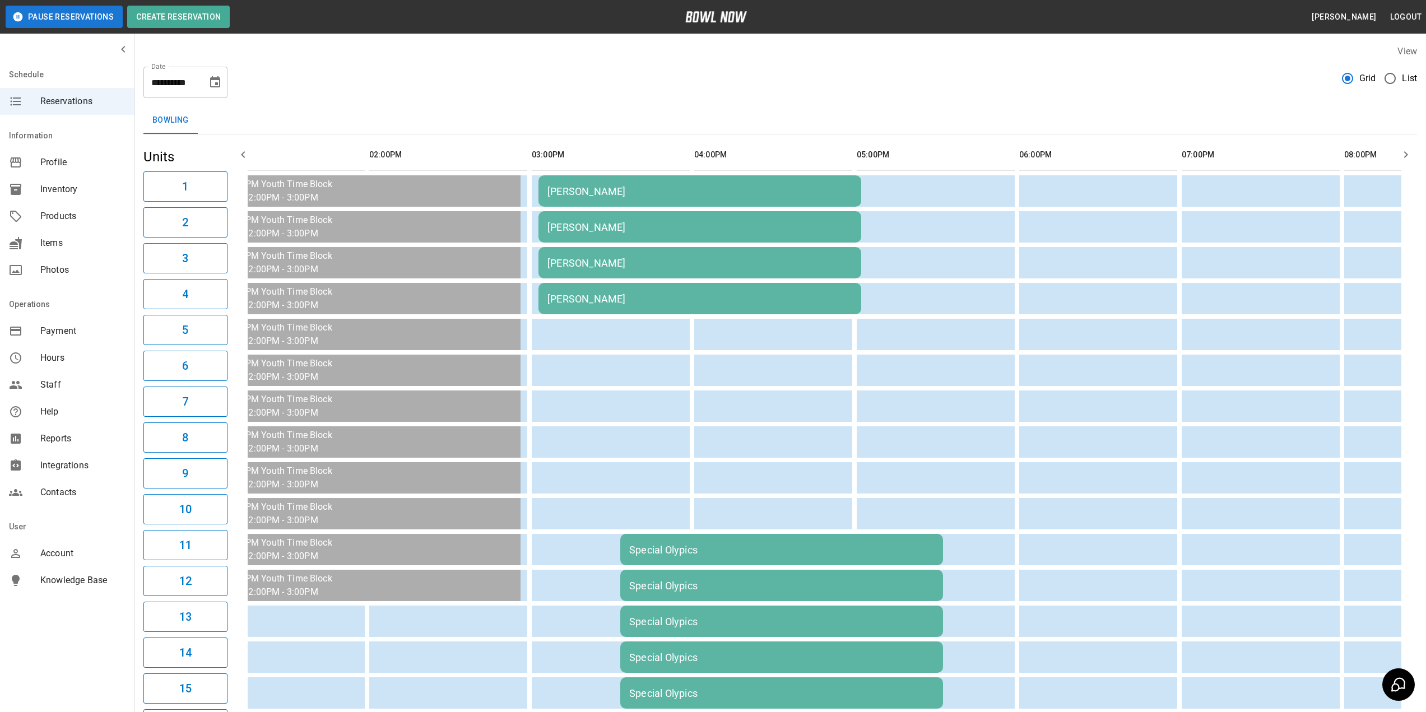
click at [64, 188] on span "Inventory" at bounding box center [82, 189] width 85 height 13
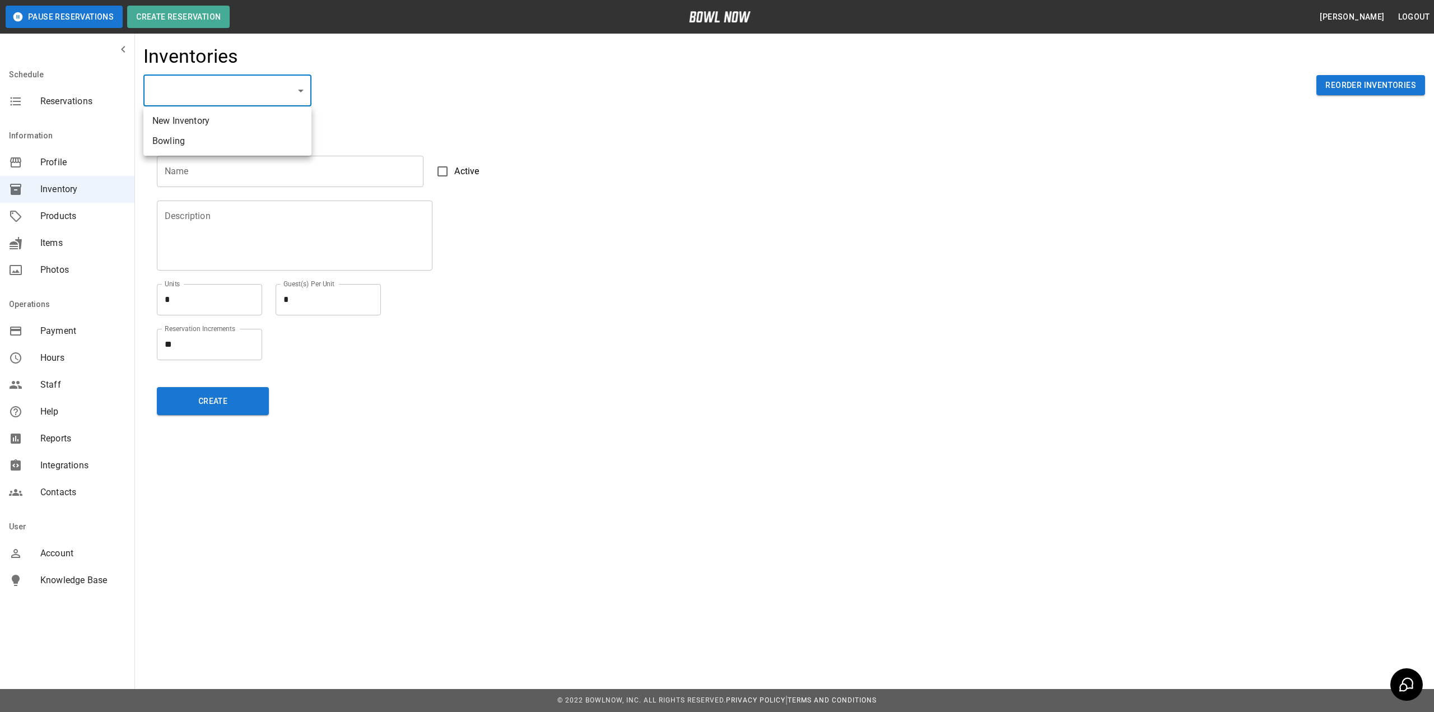
click at [251, 96] on body "Pause Reservations Create Reservation [PERSON_NAME] Logout Schedule Reservation…" at bounding box center [717, 356] width 1434 height 712
click at [245, 141] on li "Bowling" at bounding box center [227, 141] width 168 height 20
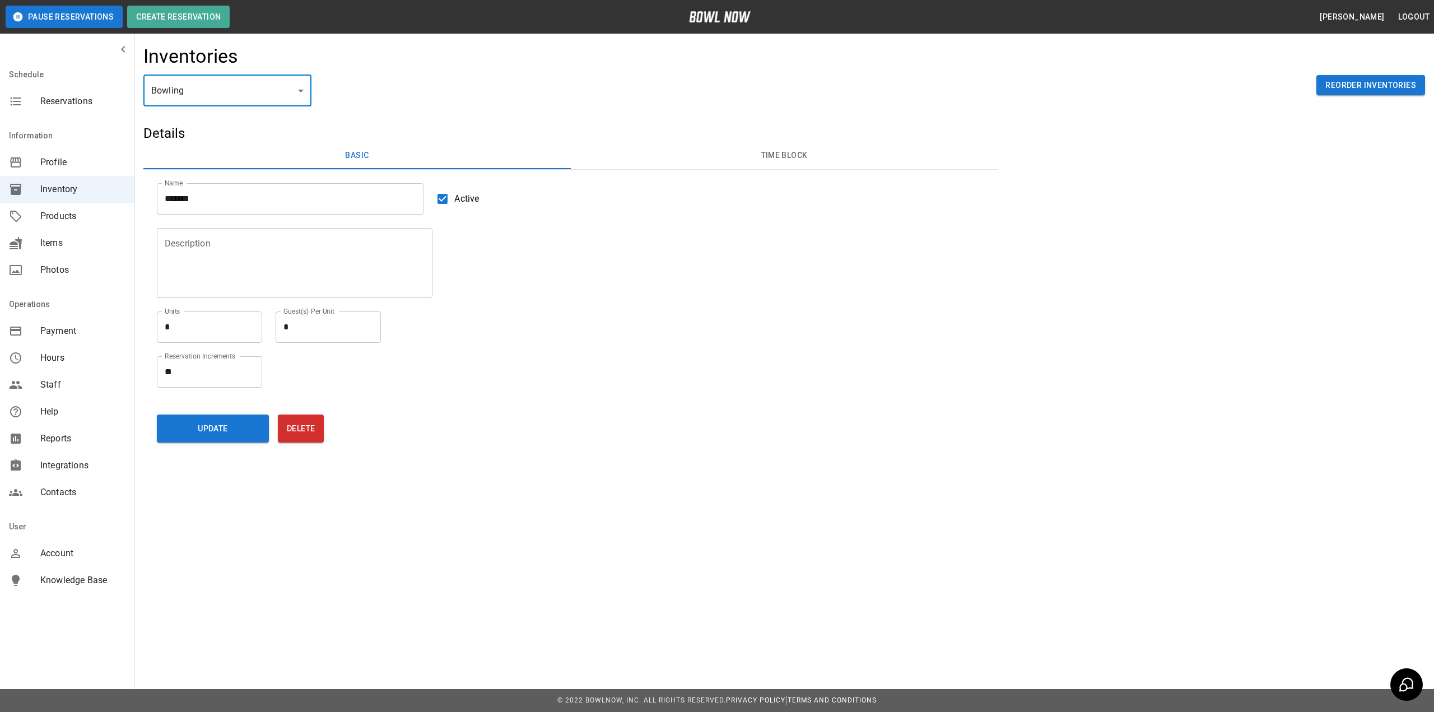
type input "**********"
type input "*******"
type textarea "**"
type textarea "*"
click at [785, 154] on button "Time Block" at bounding box center [784, 155] width 427 height 27
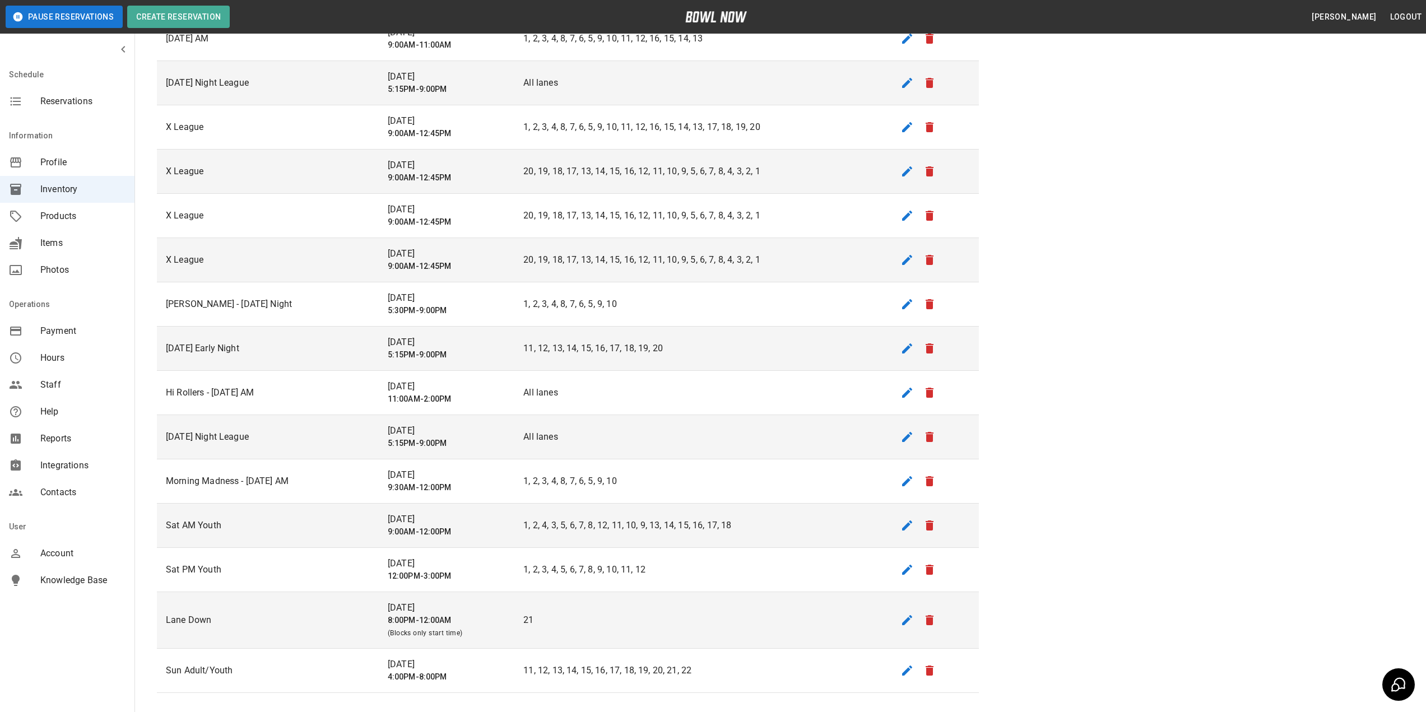
scroll to position [504, 0]
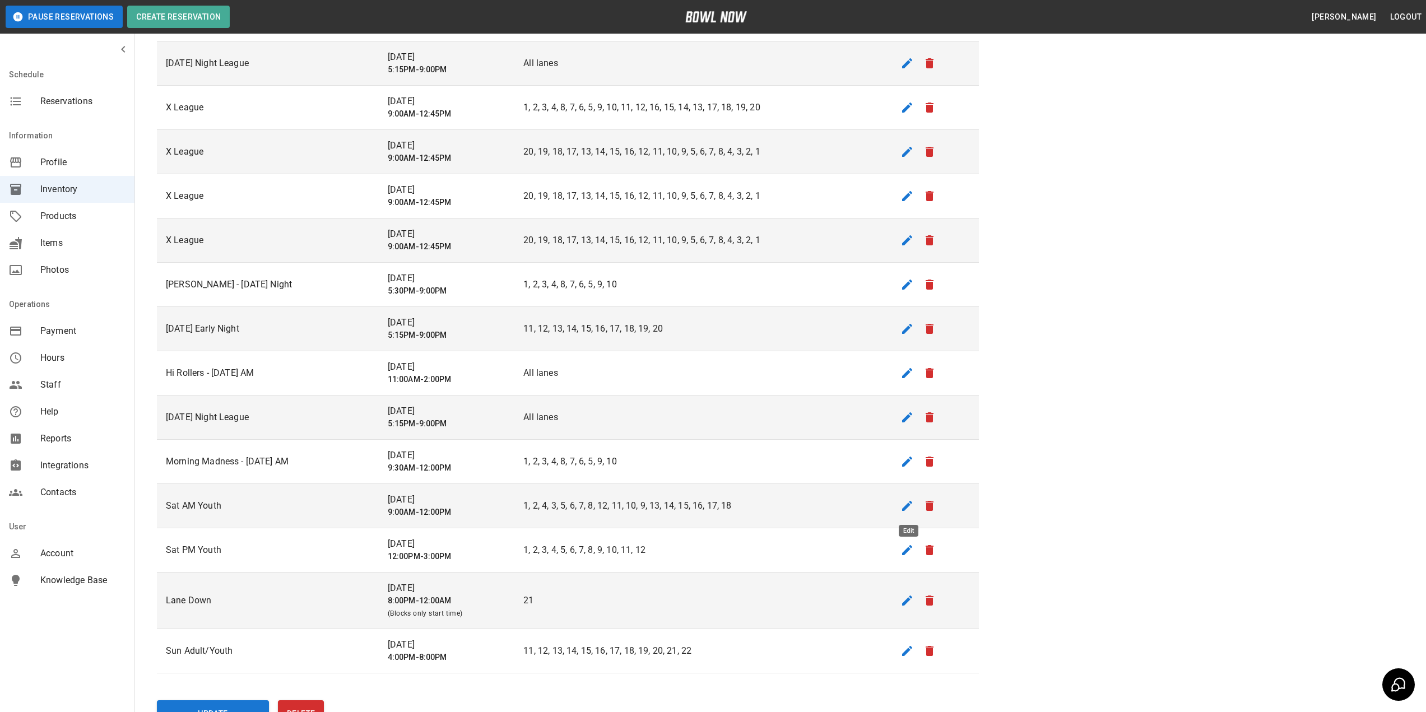
click at [913, 506] on icon "edit" at bounding box center [906, 505] width 13 height 13
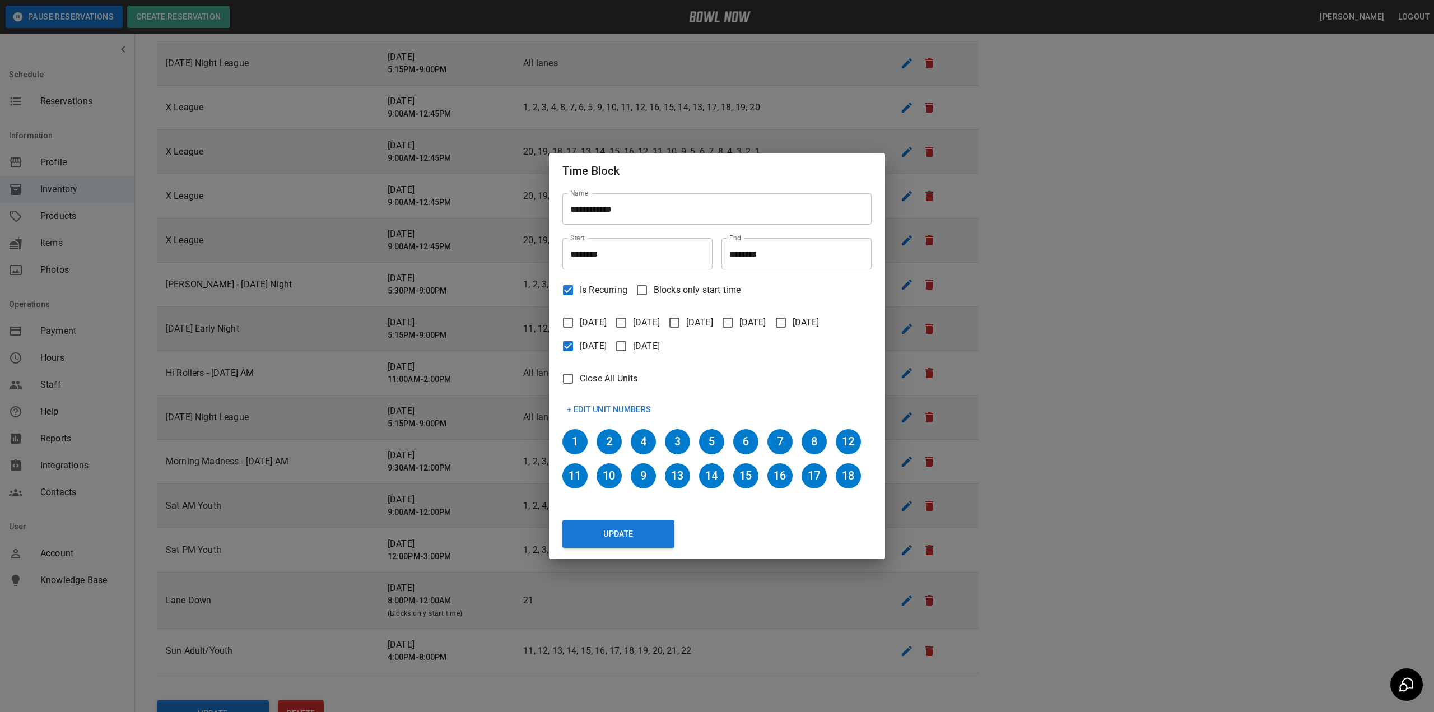
click at [849, 478] on h6 "18" at bounding box center [848, 475] width 25 height 25
click at [632, 406] on button "+ Edit Unit Numbers" at bounding box center [609, 409] width 94 height 21
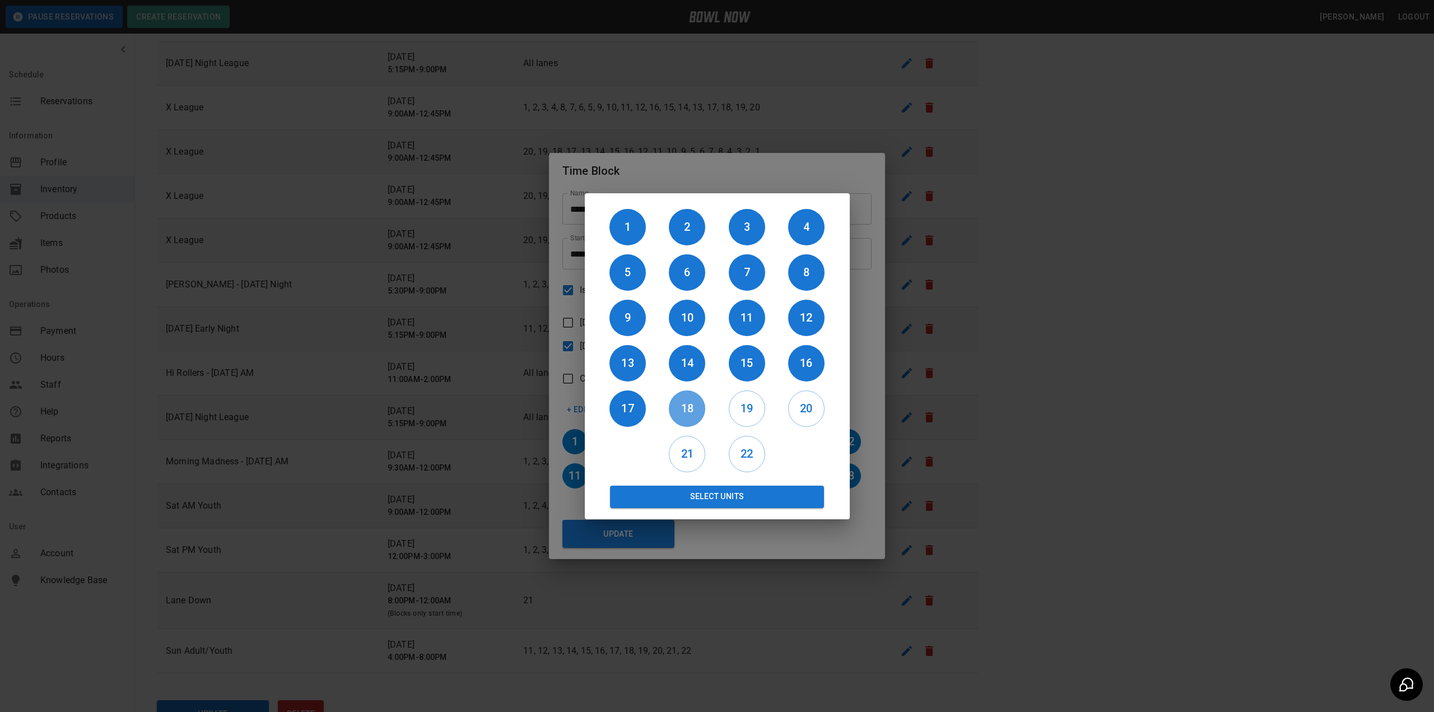
drag, startPoint x: 692, startPoint y: 410, endPoint x: 655, endPoint y: 410, distance: 37.5
click at [691, 410] on h6 "18" at bounding box center [687, 408] width 36 height 18
click at [639, 408] on h6 "17" at bounding box center [628, 408] width 36 height 18
click at [705, 498] on button "Select Units" at bounding box center [717, 497] width 215 height 22
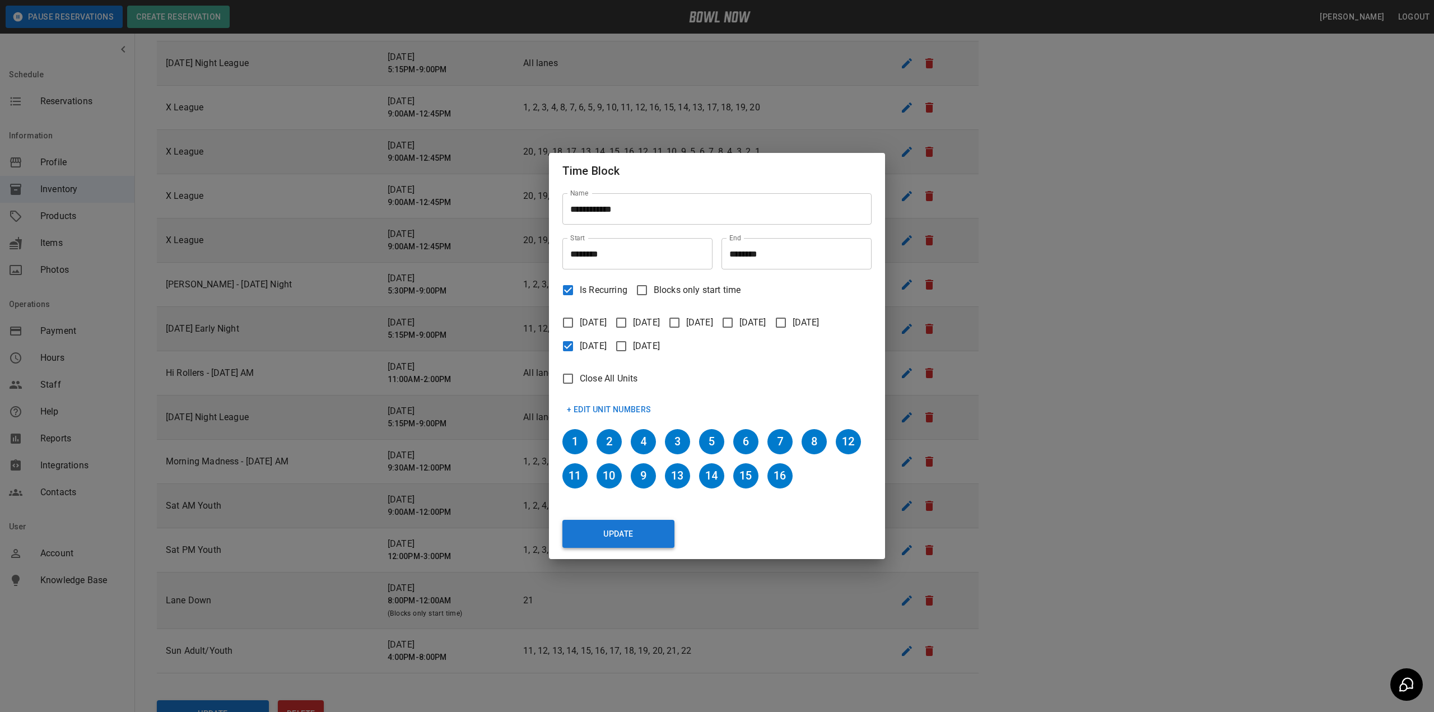
click at [634, 538] on button "Update" at bounding box center [618, 534] width 112 height 28
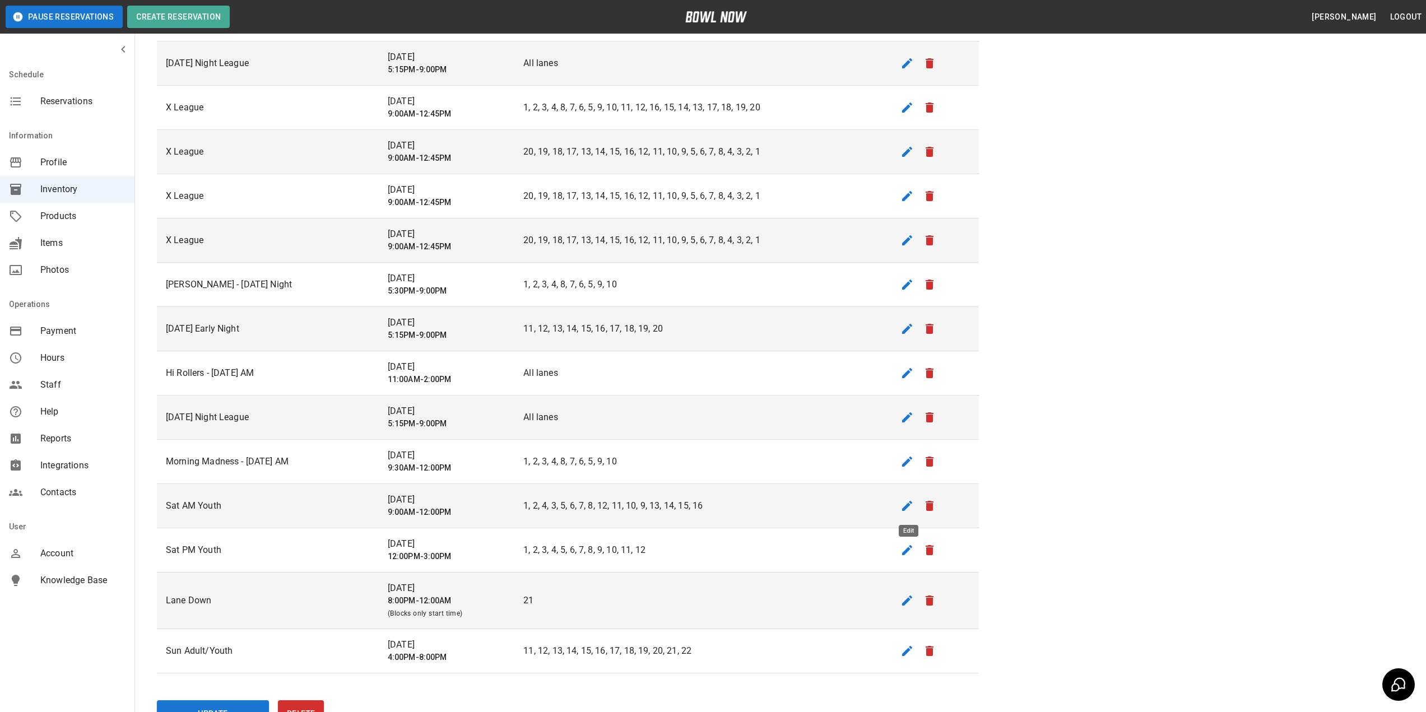
click at [904, 506] on icon "edit" at bounding box center [906, 505] width 13 height 13
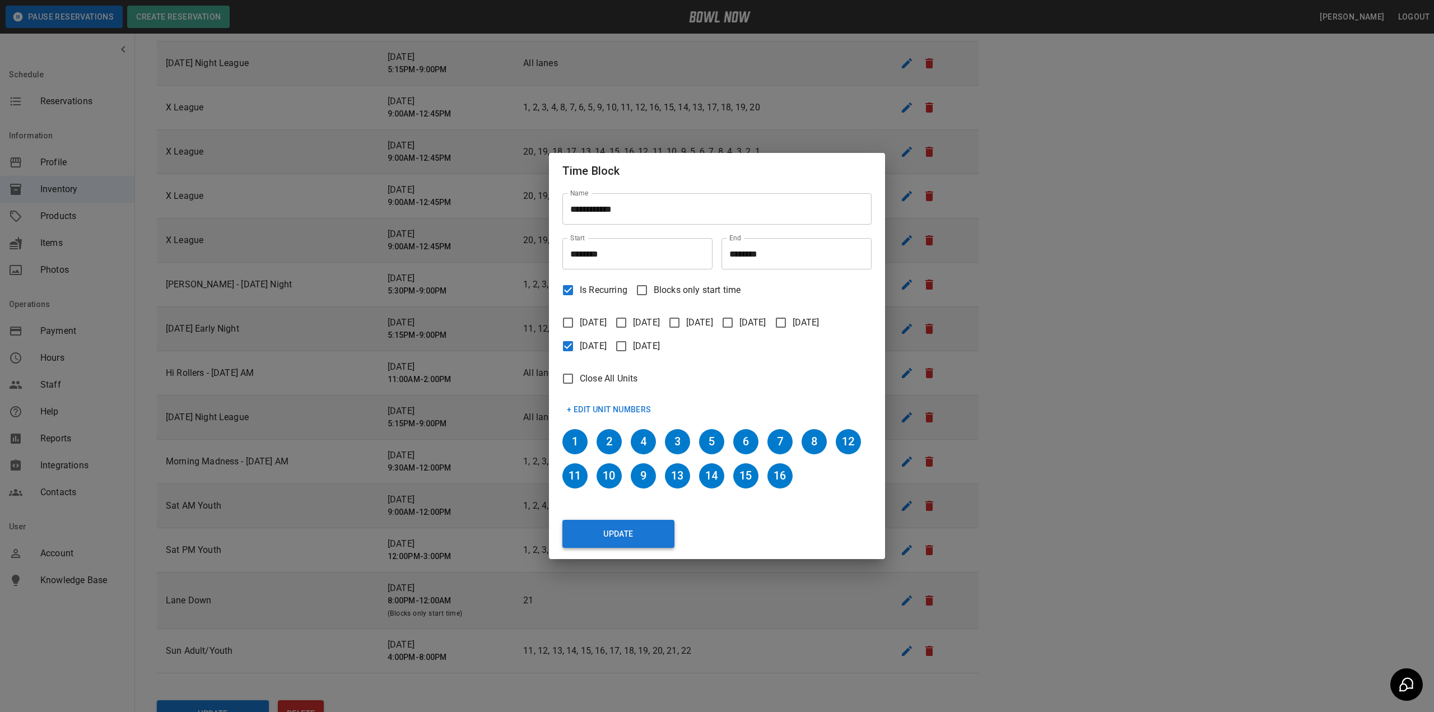
click at [653, 529] on button "Update" at bounding box center [618, 534] width 112 height 28
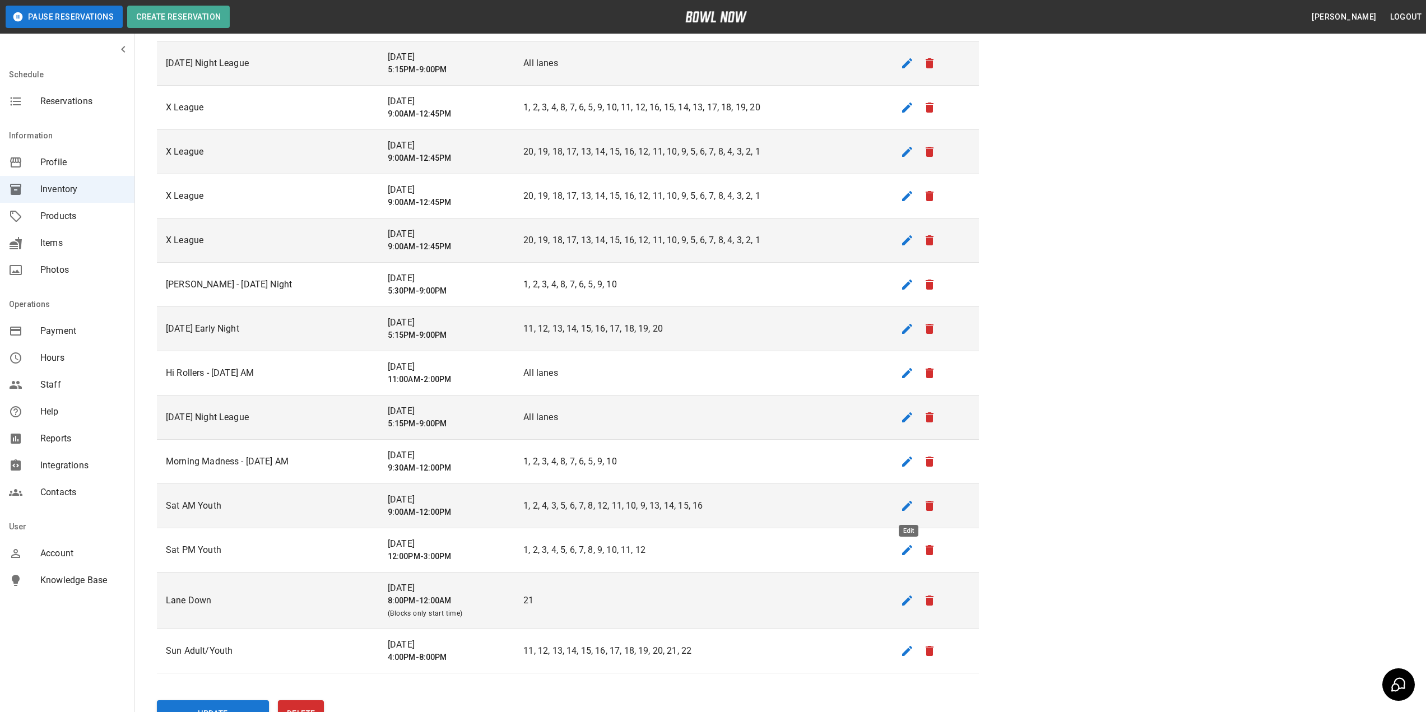
click at [911, 505] on icon "edit" at bounding box center [907, 506] width 10 height 10
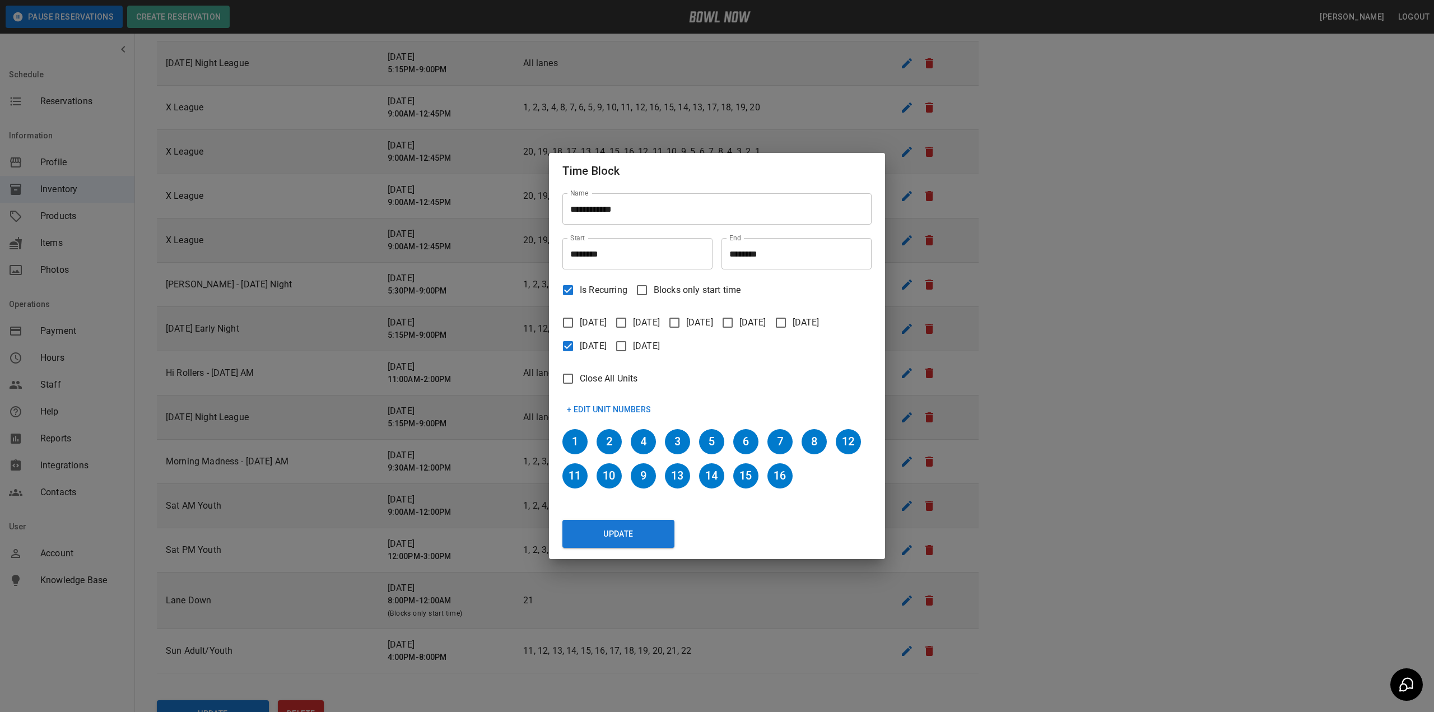
click at [605, 399] on button "+ Edit Unit Numbers" at bounding box center [609, 409] width 94 height 21
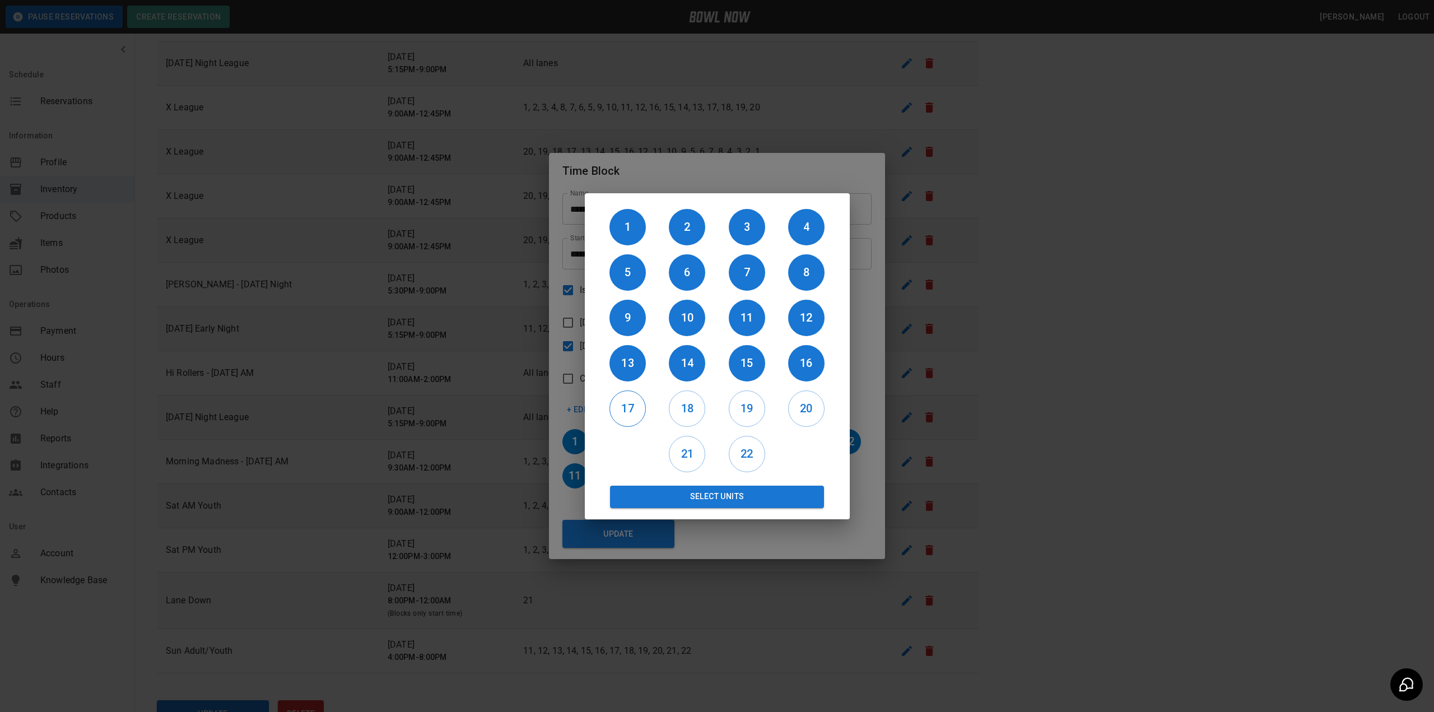
click at [640, 407] on h6 "17" at bounding box center [627, 408] width 35 height 18
click at [689, 406] on h6 "18" at bounding box center [686, 408] width 35 height 18
click at [696, 492] on button "Select Units" at bounding box center [717, 497] width 215 height 22
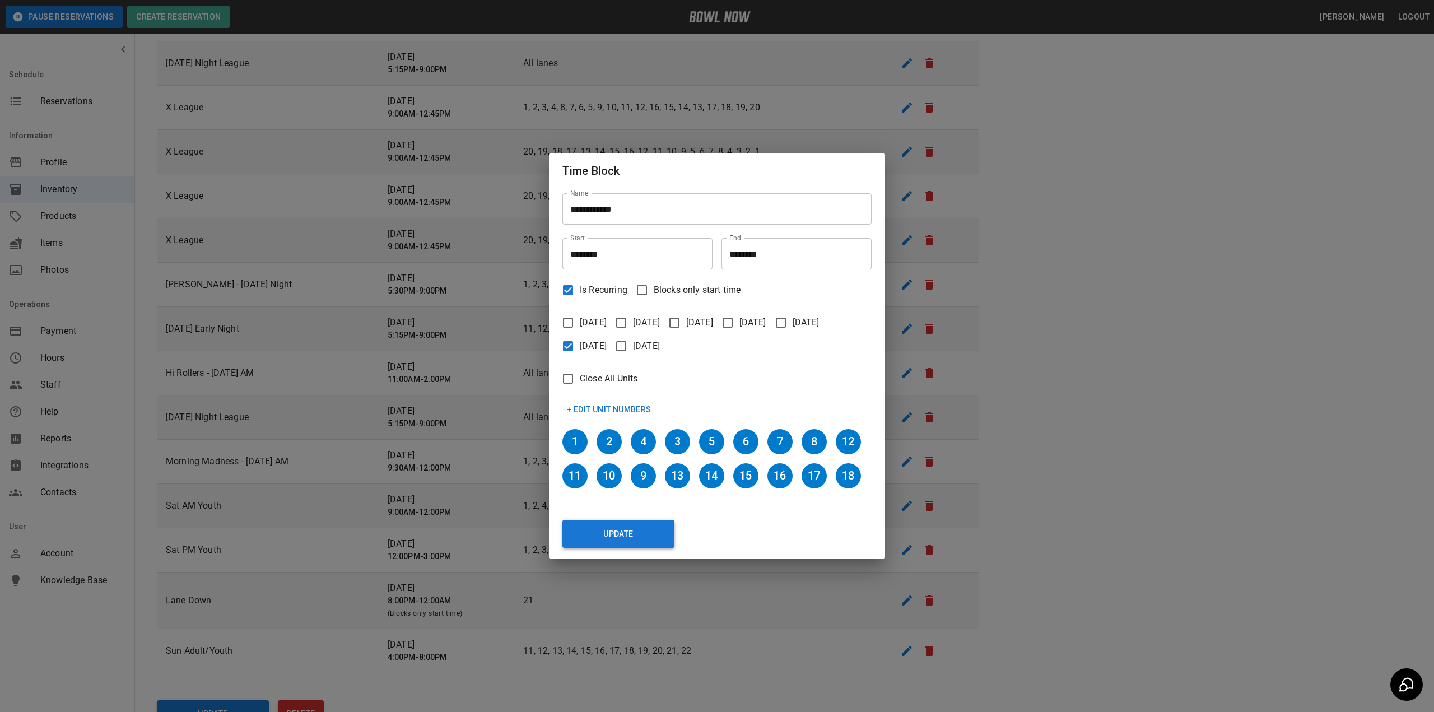
click at [641, 531] on button "Update" at bounding box center [618, 534] width 112 height 28
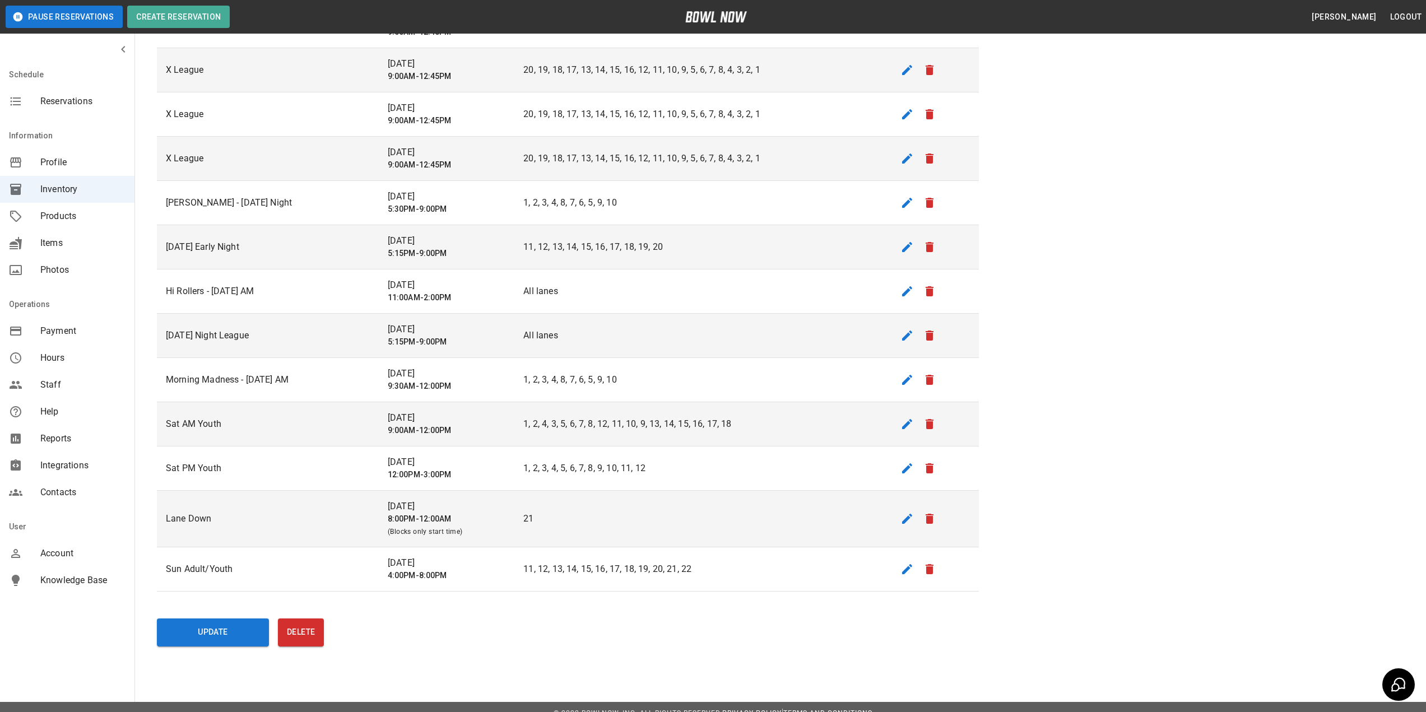
scroll to position [598, 0]
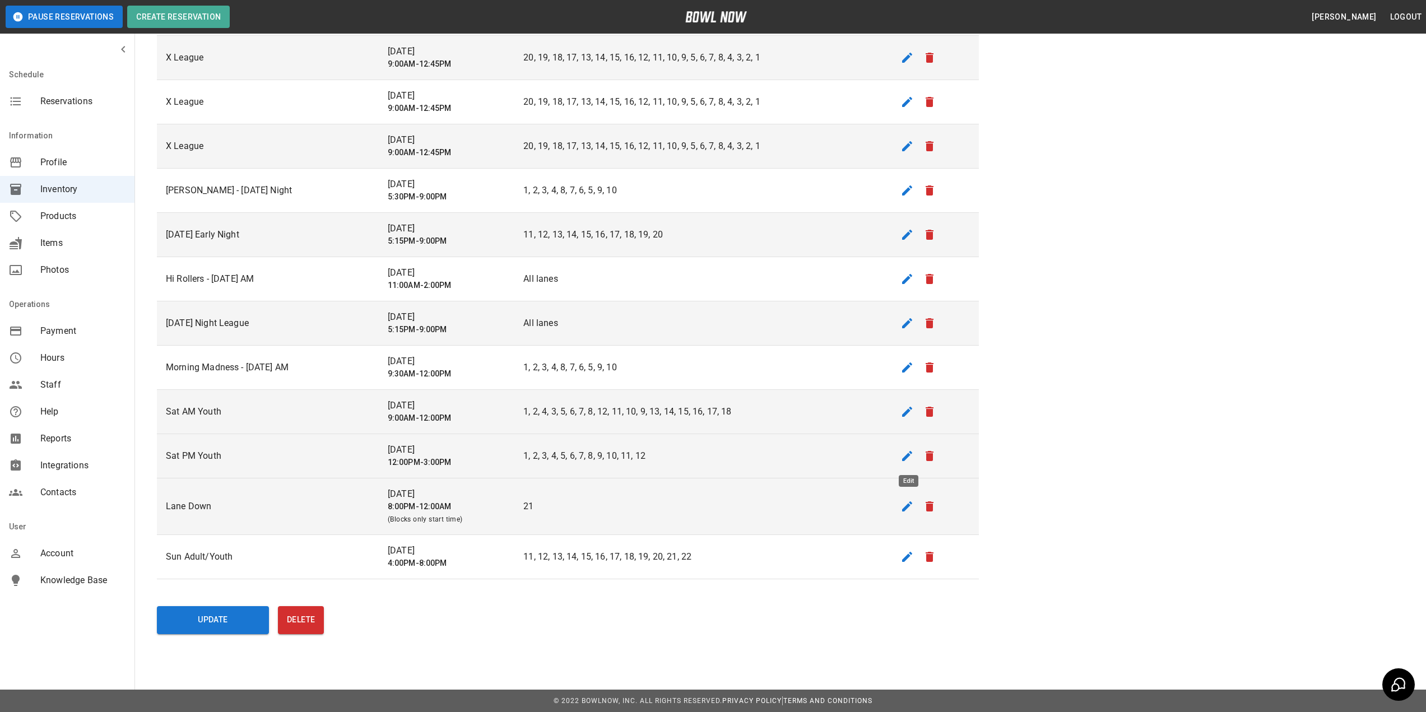
click at [904, 455] on icon "edit" at bounding box center [906, 455] width 13 height 13
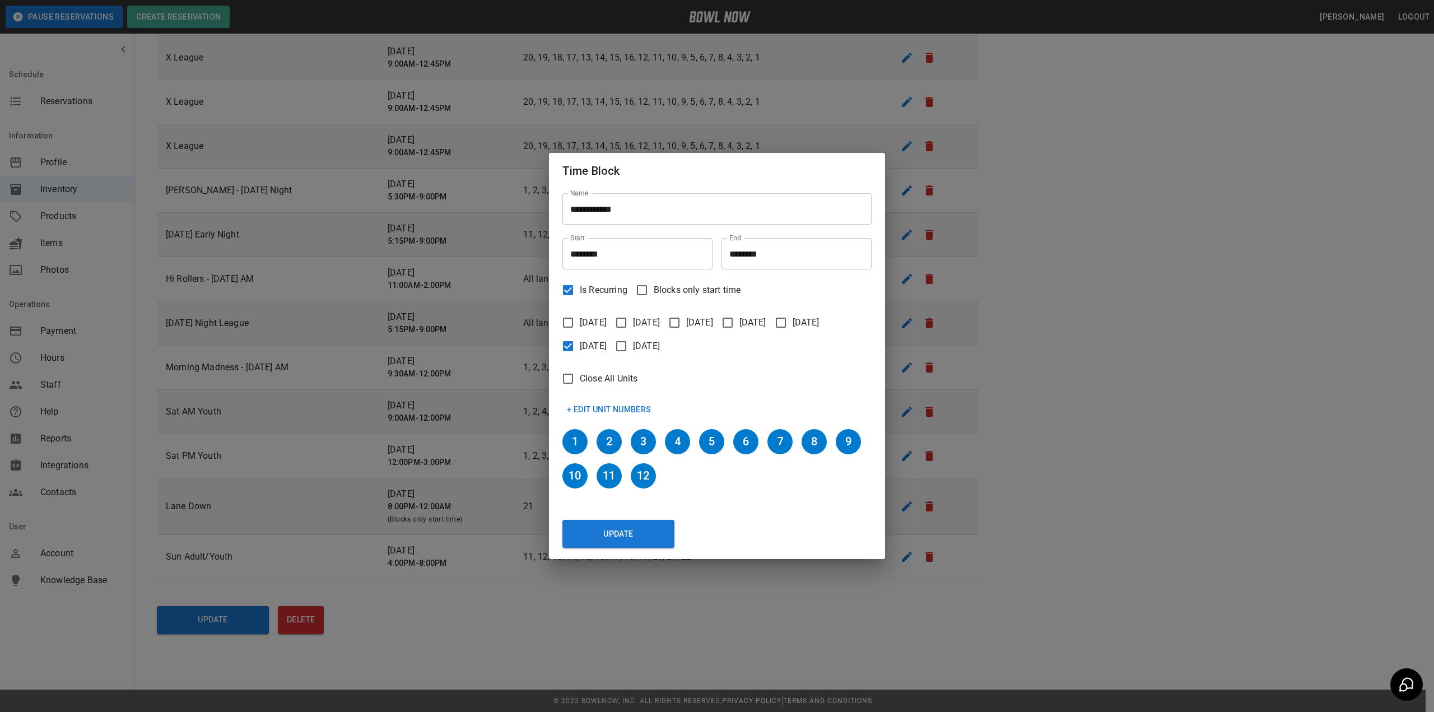
click at [619, 407] on button "+ Edit Unit Numbers" at bounding box center [609, 409] width 94 height 21
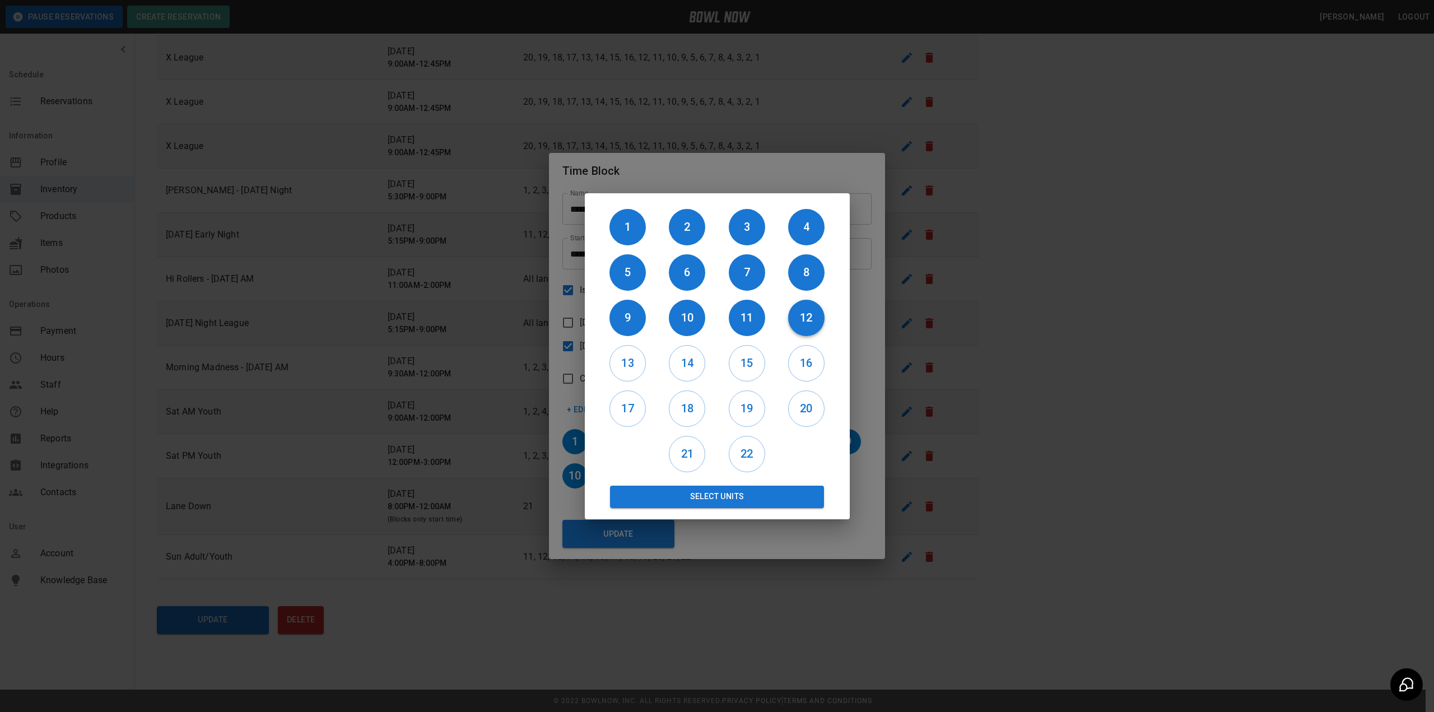
click at [806, 319] on h6 "12" at bounding box center [806, 318] width 36 height 18
click at [756, 323] on h6 "11" at bounding box center [747, 318] width 36 height 18
click at [721, 495] on button "Select Units" at bounding box center [717, 497] width 215 height 22
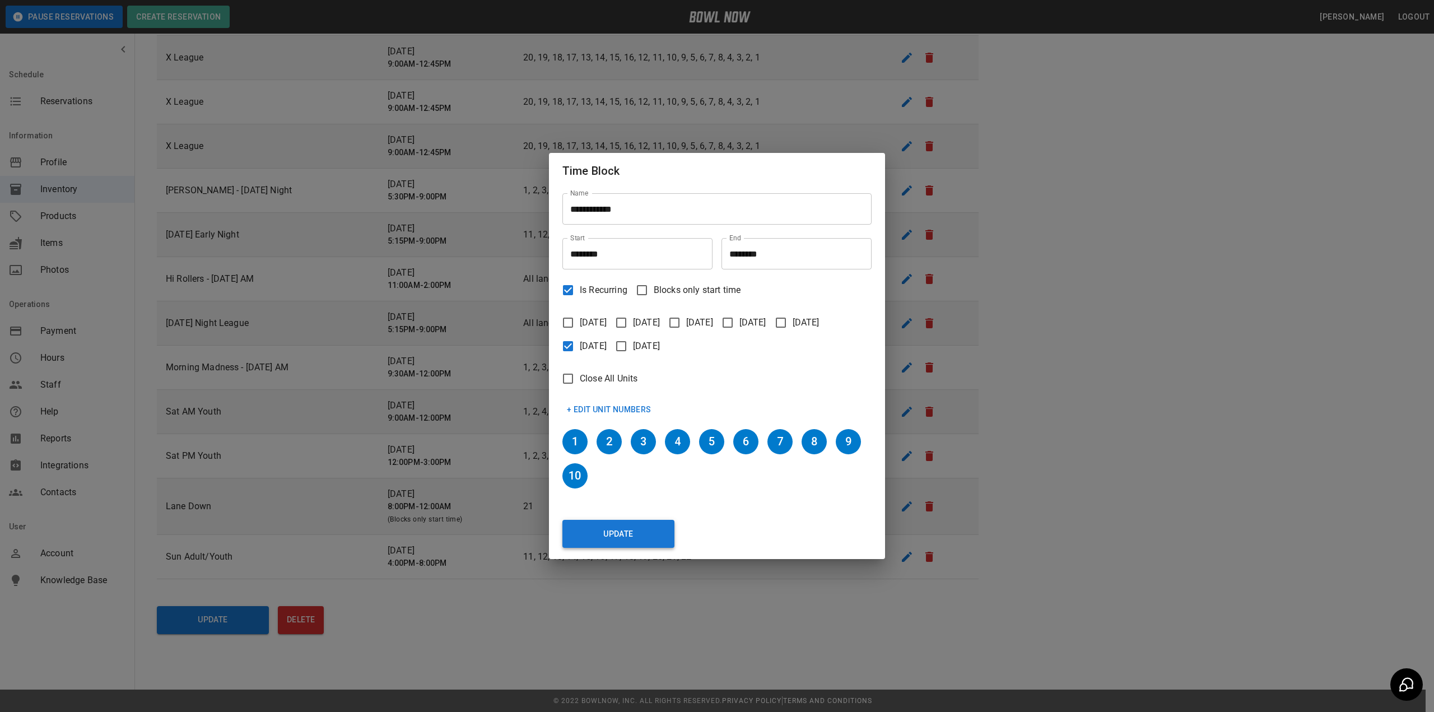
click at [647, 524] on button "Update" at bounding box center [618, 534] width 112 height 28
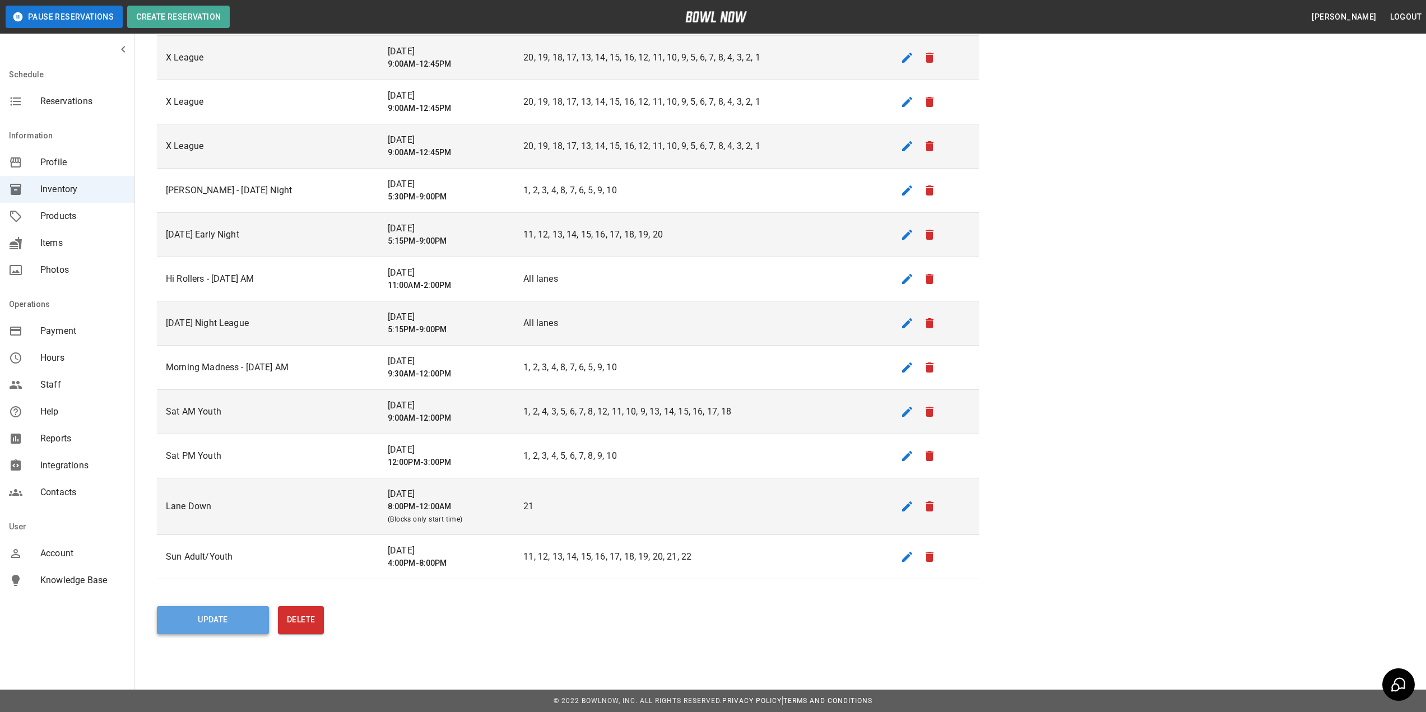
click at [219, 622] on button "Update" at bounding box center [213, 620] width 112 height 28
